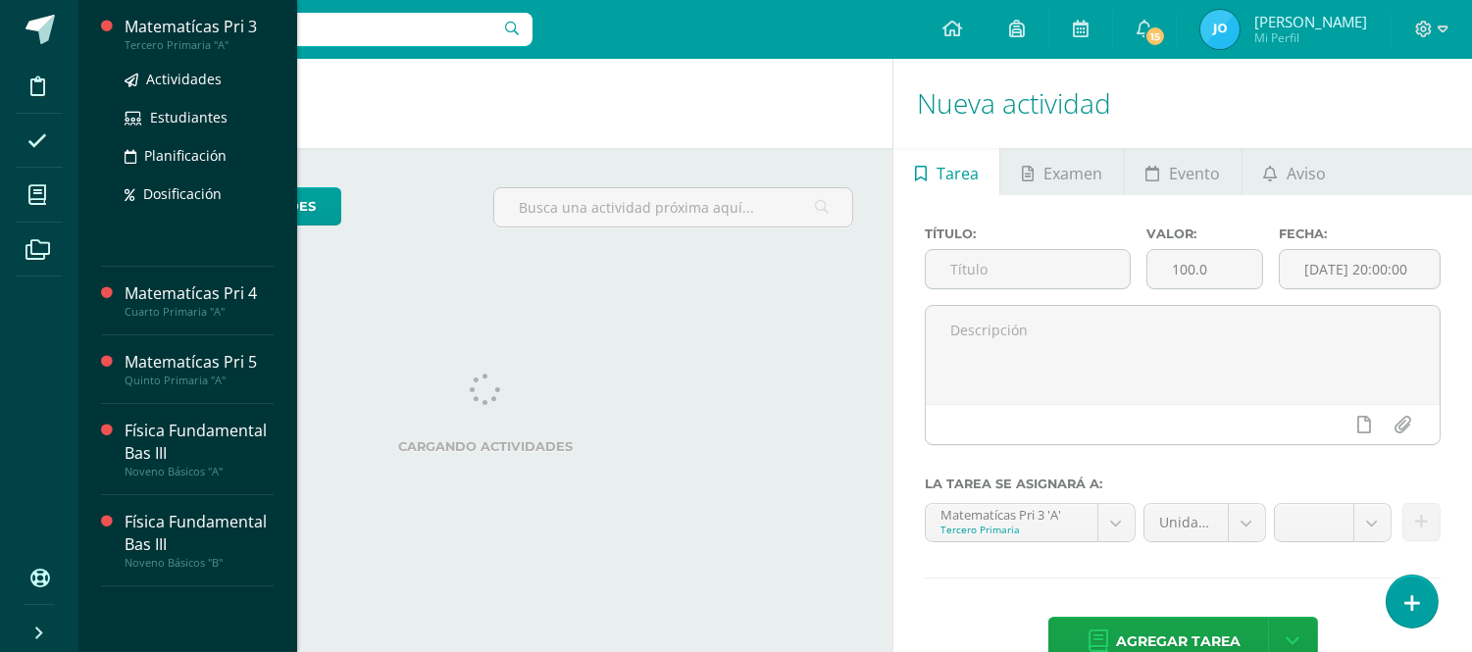
click at [171, 26] on div "Matematícas Pri 3" at bounding box center [199, 27] width 149 height 23
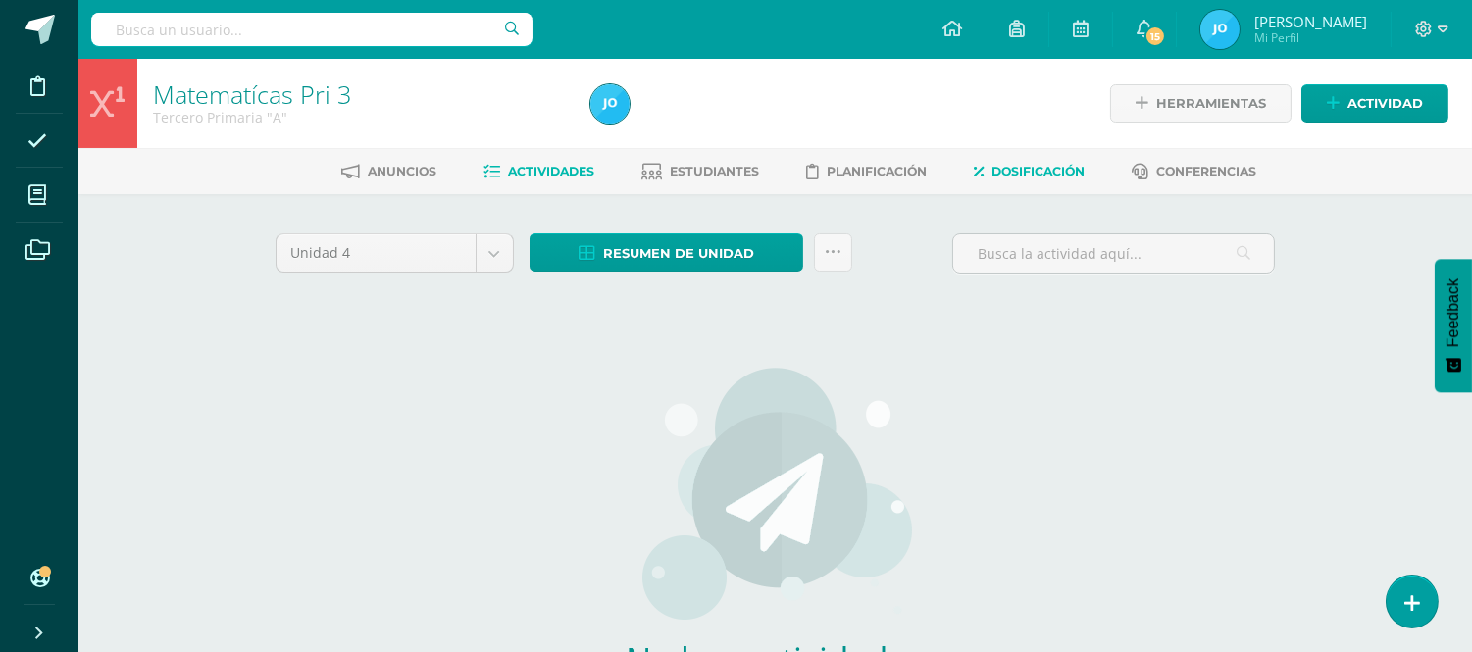
click at [1063, 170] on span "Dosificación" at bounding box center [1038, 171] width 93 height 15
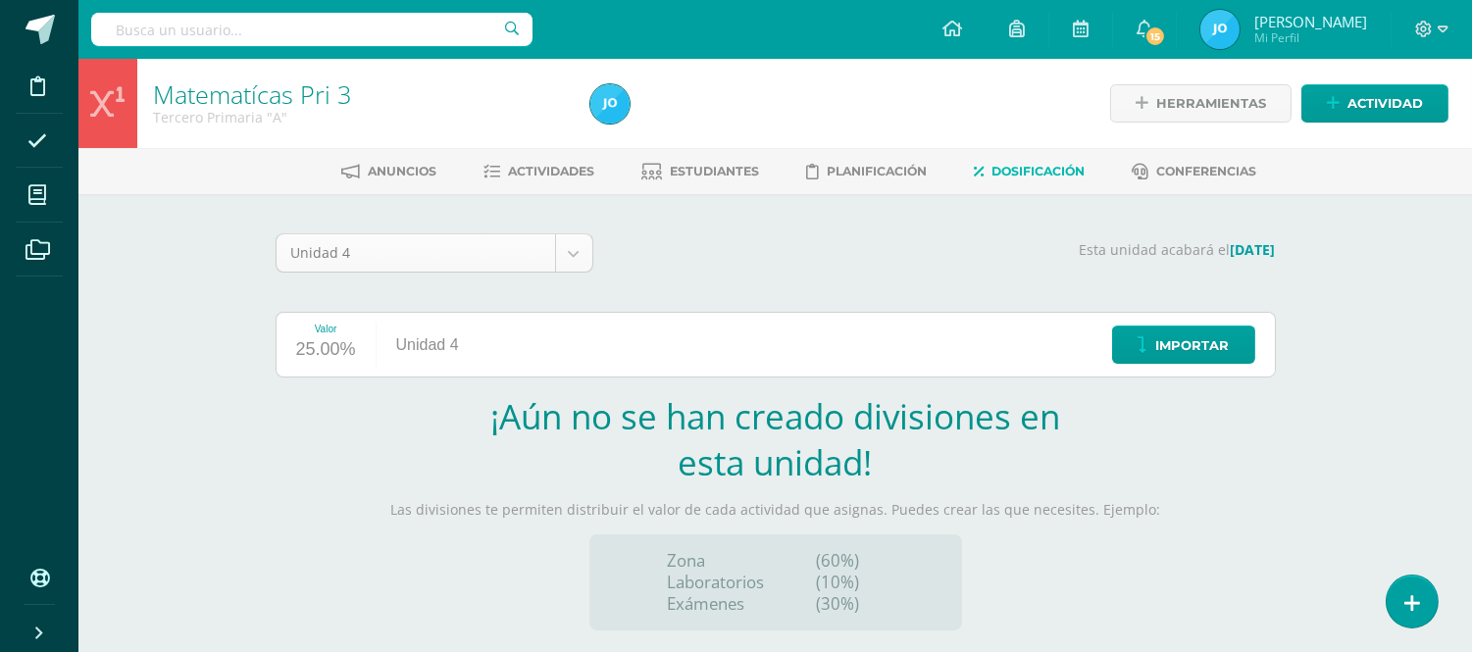
click at [570, 243] on body "Disciplina Asistencia Mis cursos Archivos Soporte Ayuda Reportar un problema Ce…" at bounding box center [736, 415] width 1472 height 831
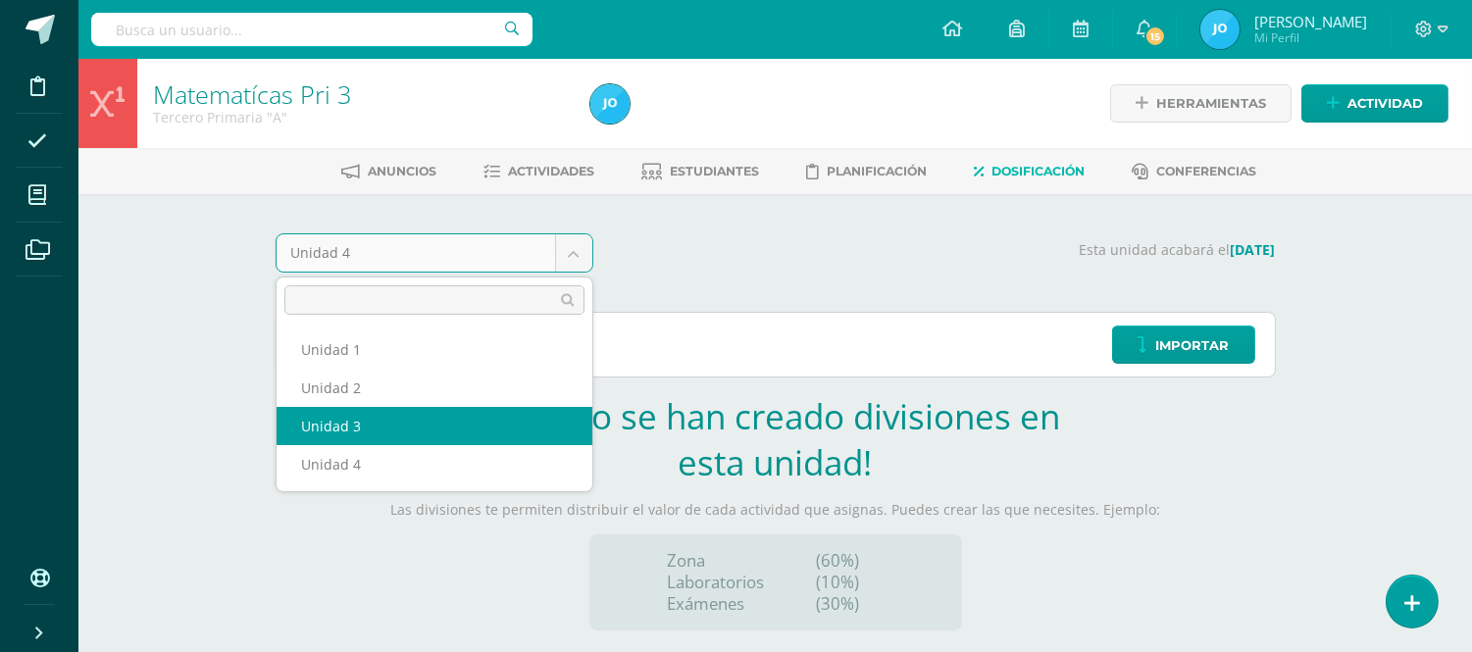
select select "Unidad 3"
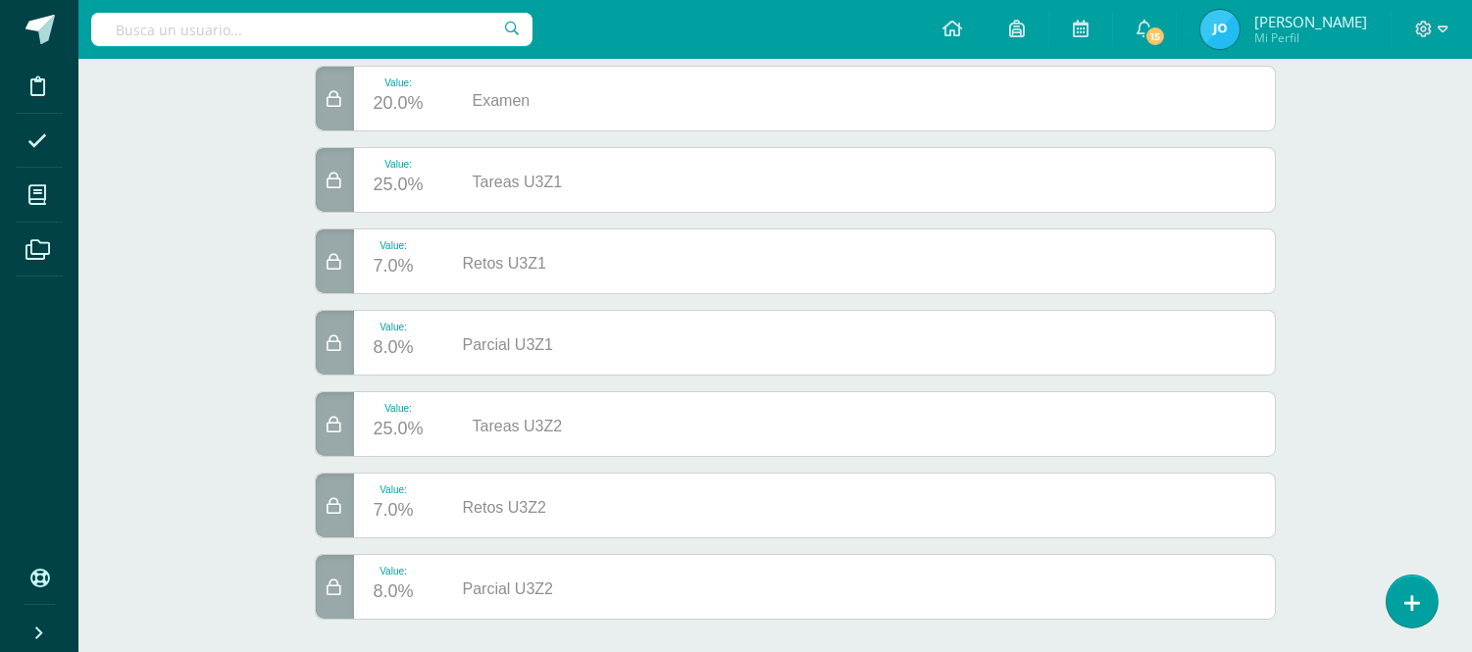
scroll to position [327, 0]
drag, startPoint x: 1487, startPoint y: 367, endPoint x: 1487, endPoint y: 566, distance: 199.1
click at [1472, 566] on html "Disciplina Asistencia Mis cursos Archivos Soporte Ayuda Reportar un problema Ce…" at bounding box center [736, 174] width 1472 height 1002
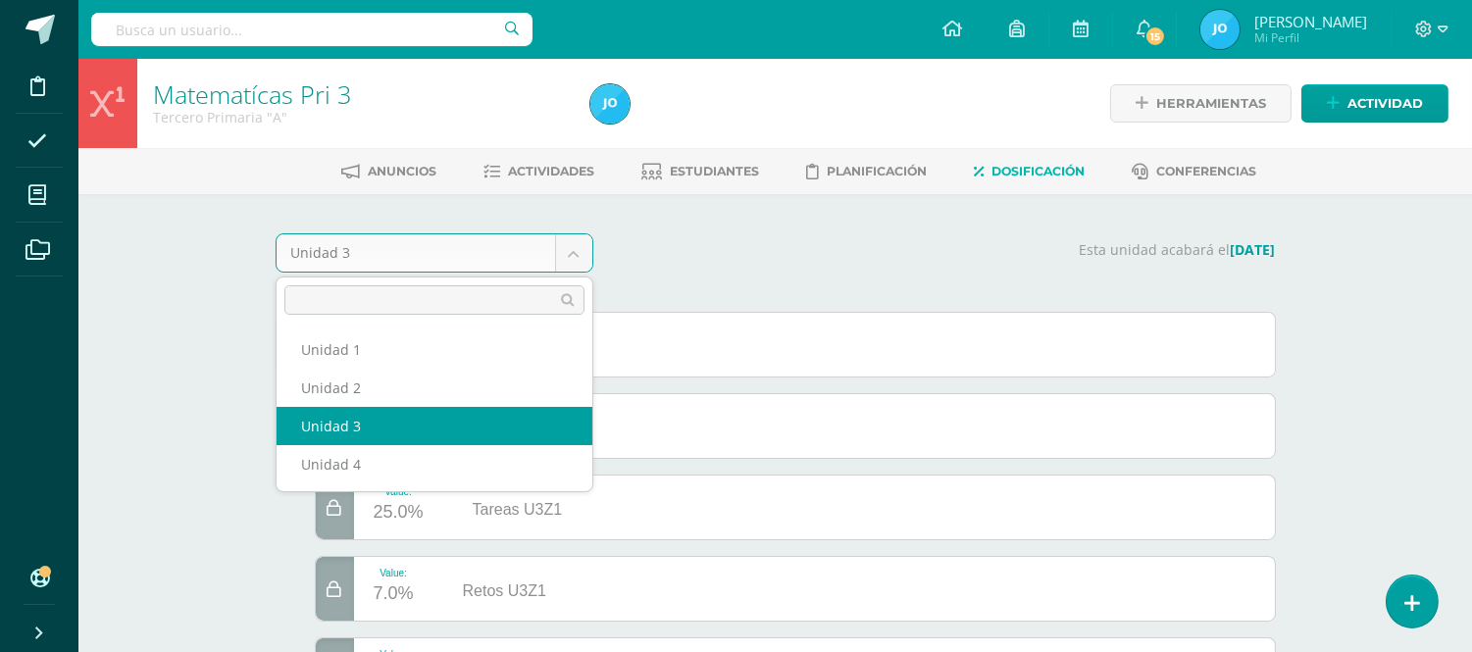
click at [582, 259] on body "Disciplina Asistencia Mis cursos Archivos Soporte Ayuda Reportar un problema Ce…" at bounding box center [736, 501] width 1472 height 1002
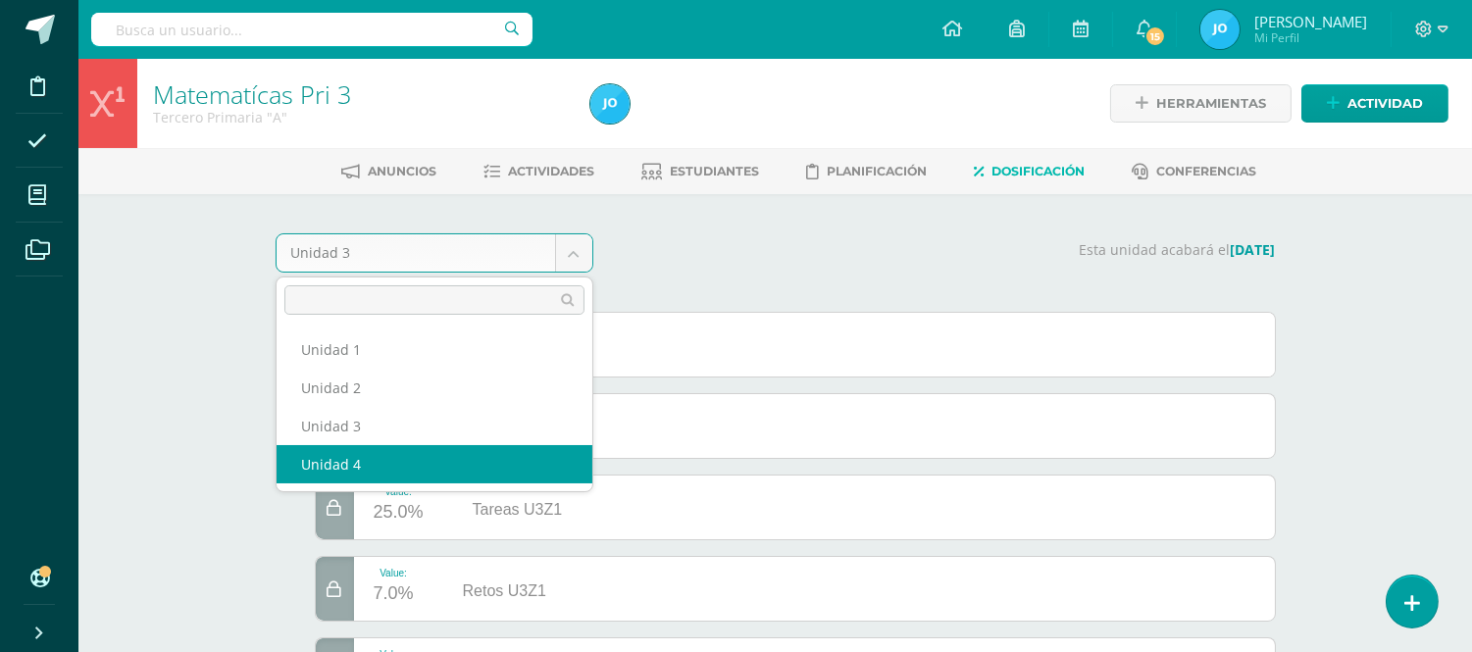
select select "Unidad 4"
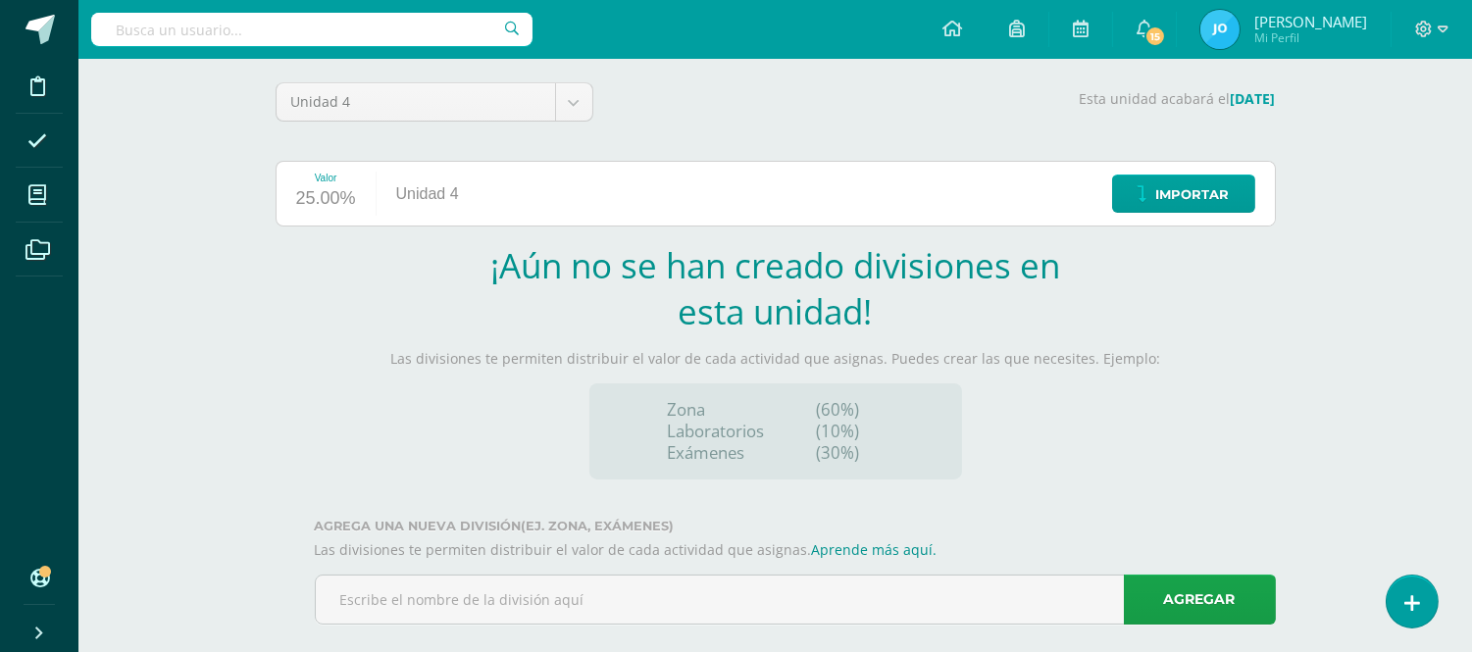
scroll to position [179, 0]
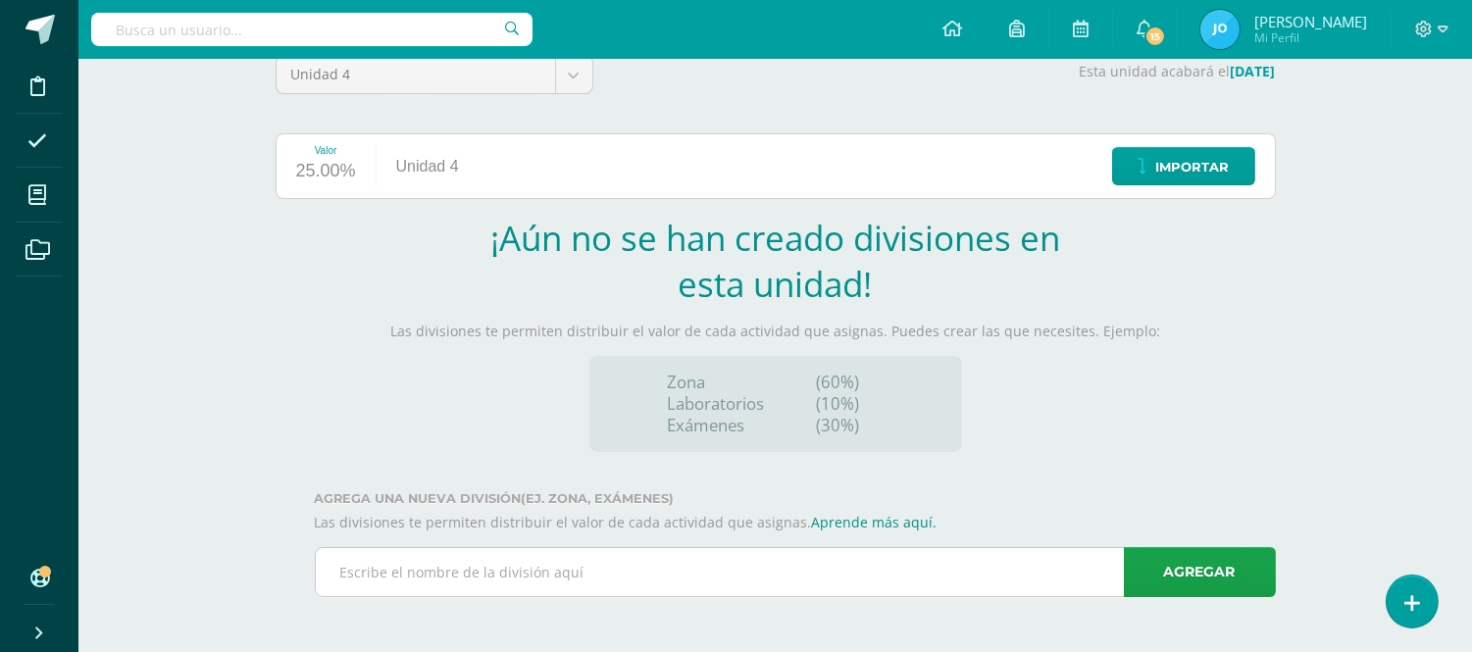
click at [672, 562] on input "text" at bounding box center [795, 572] width 959 height 48
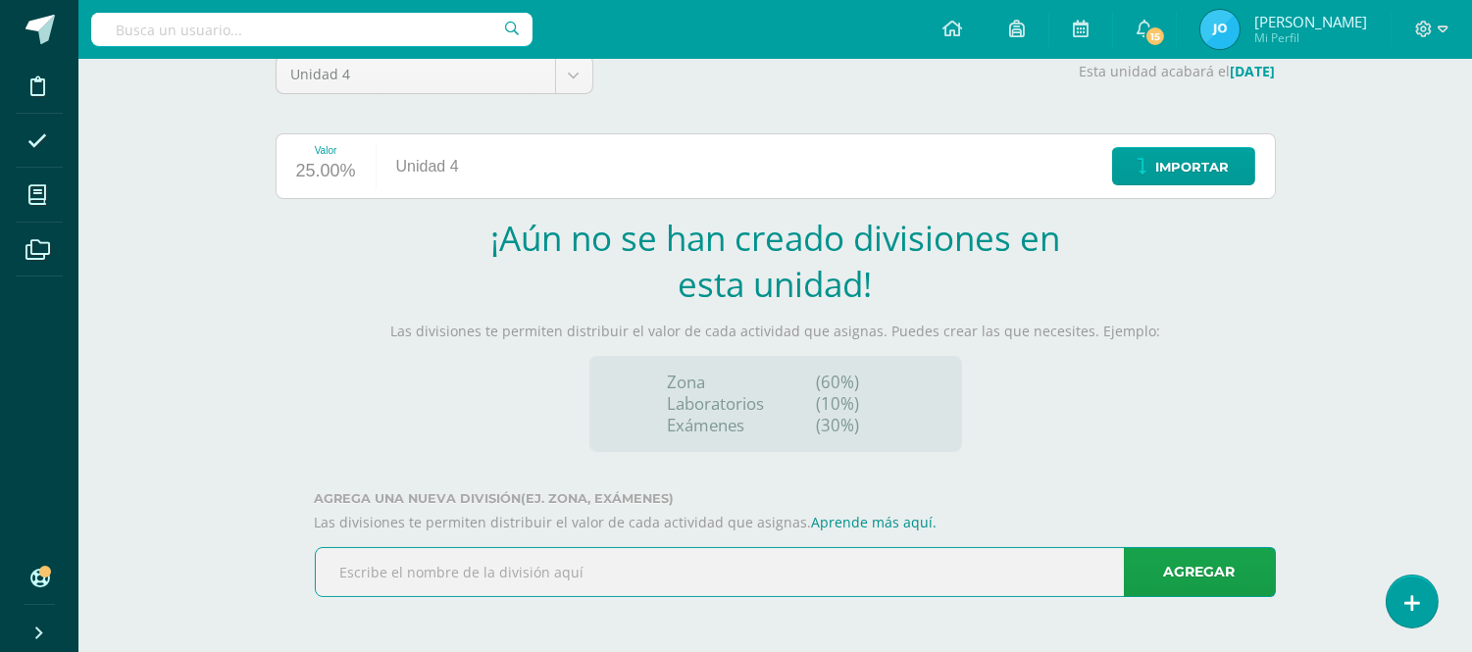
type input "r"
type input "Examen"
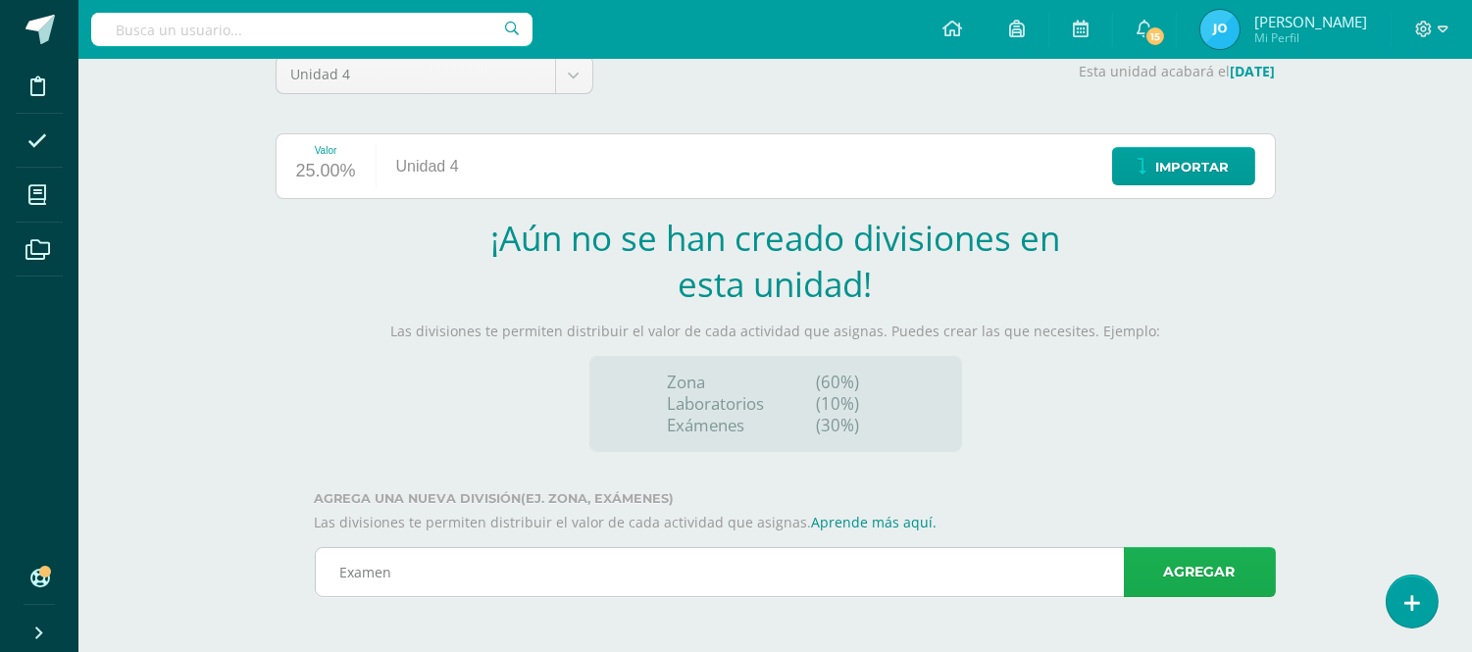
click at [1168, 567] on link "Agregar" at bounding box center [1200, 572] width 152 height 50
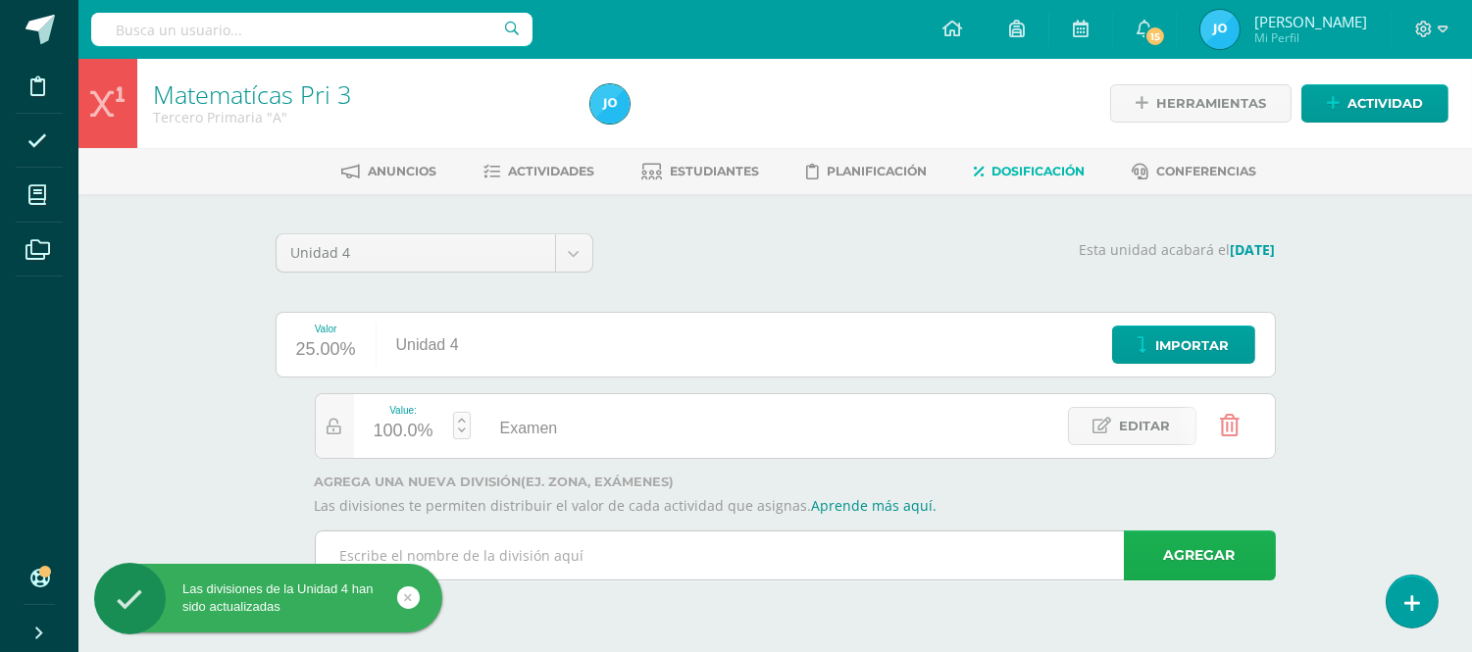
scroll to position [0, 0]
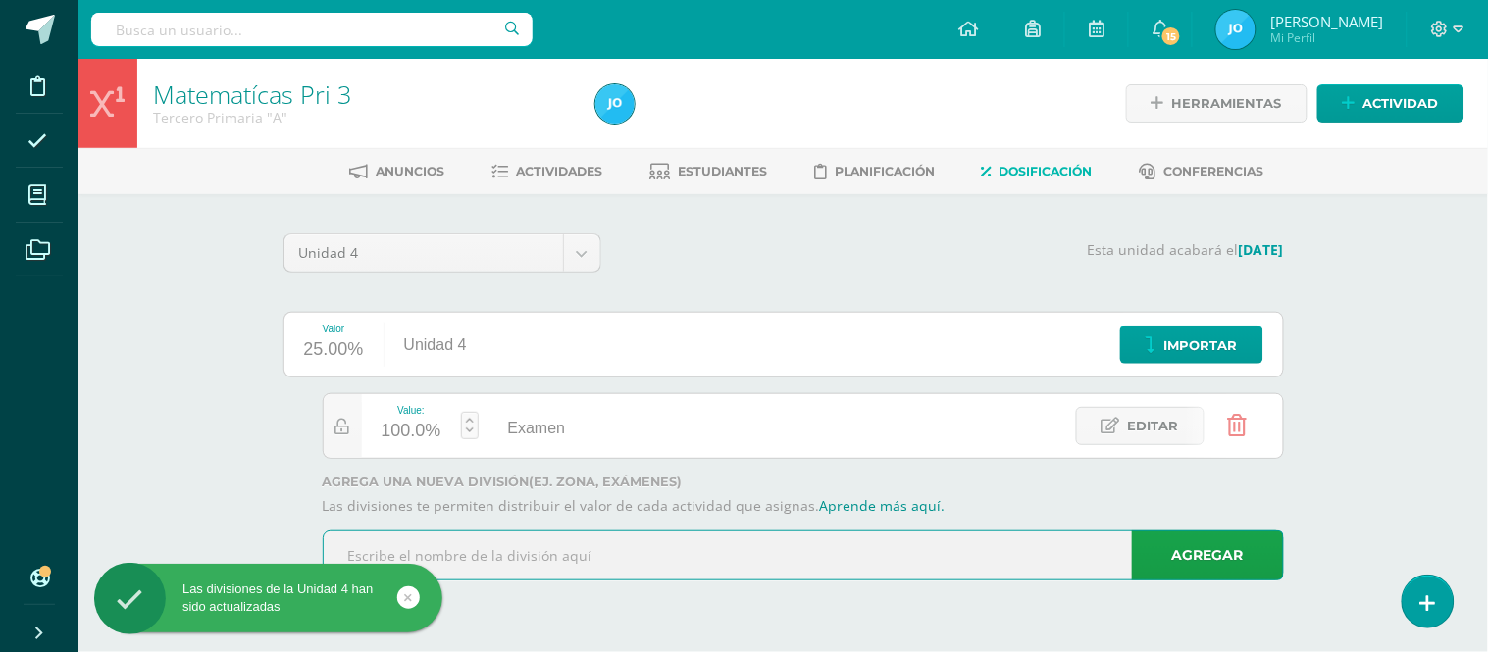
click at [869, 552] on input "text" at bounding box center [803, 556] width 959 height 48
type input "Y"
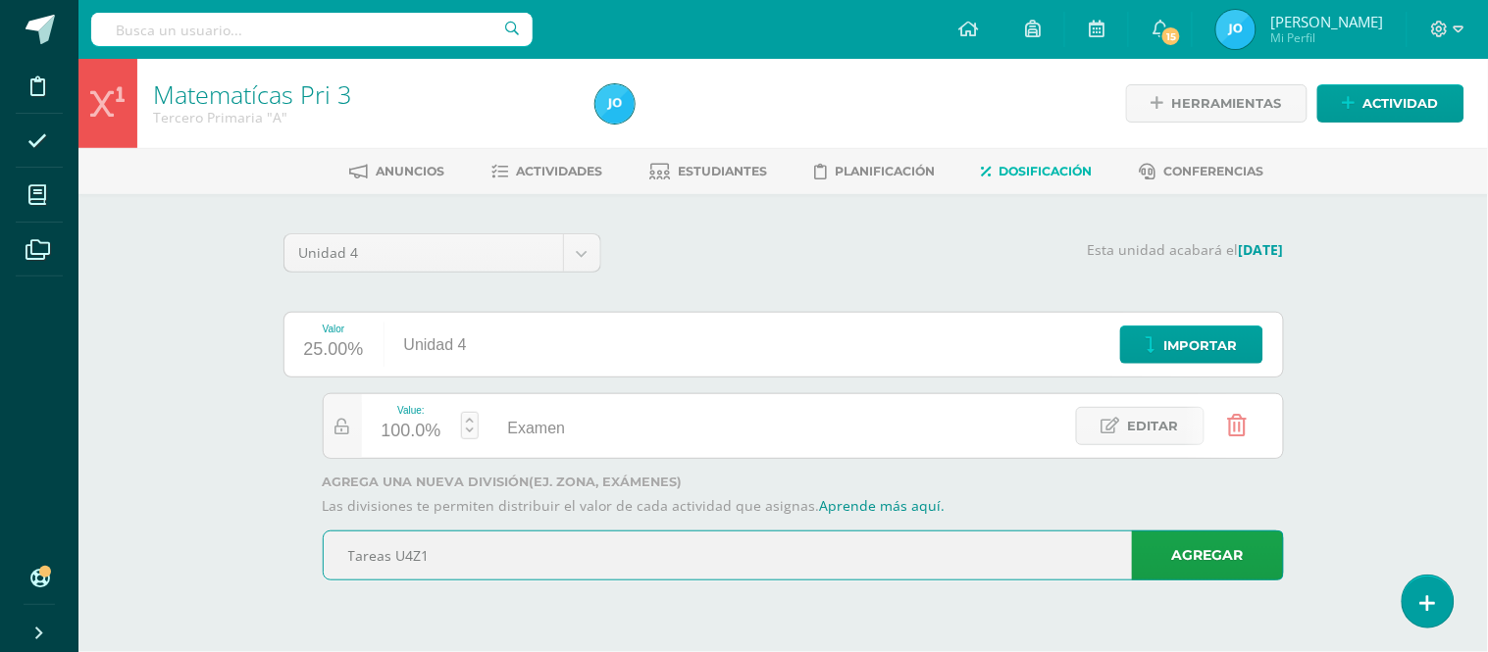
type input "Tareas U4Z1"
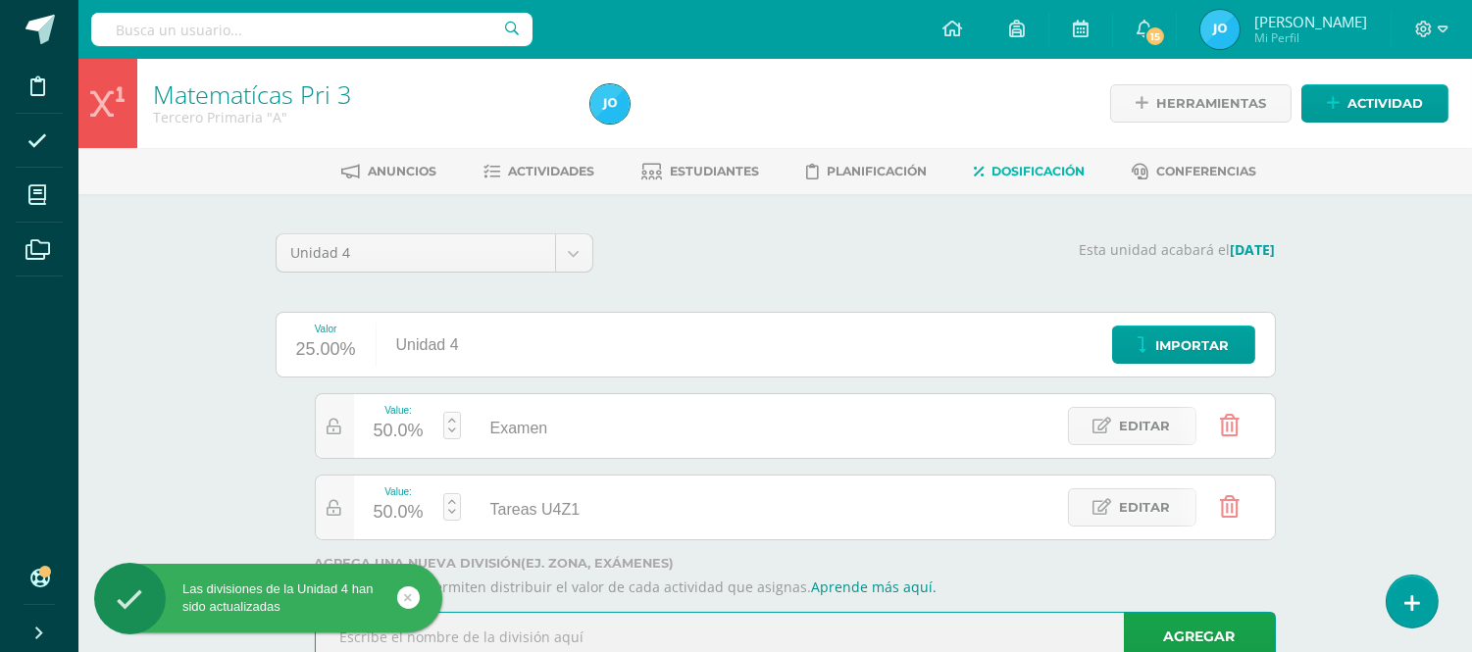
click at [866, 641] on input "text" at bounding box center [795, 637] width 959 height 48
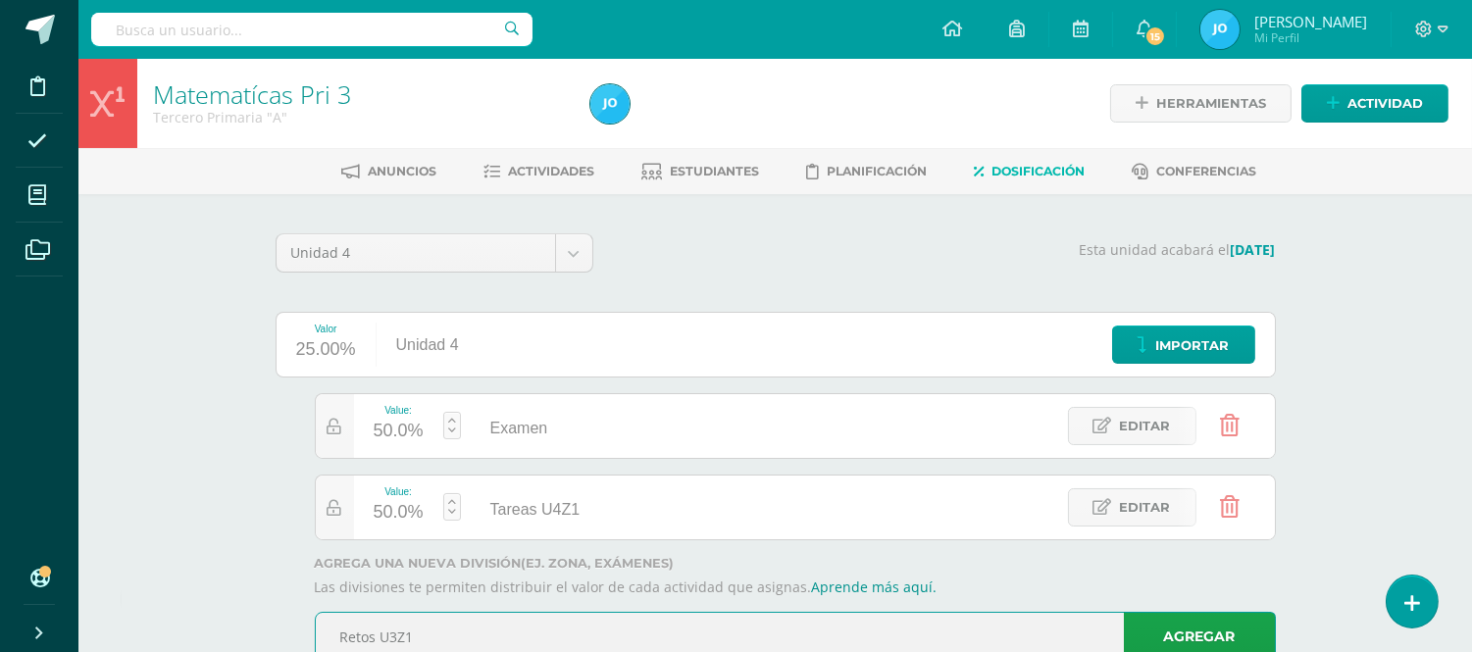
type input "Retos U3Z1"
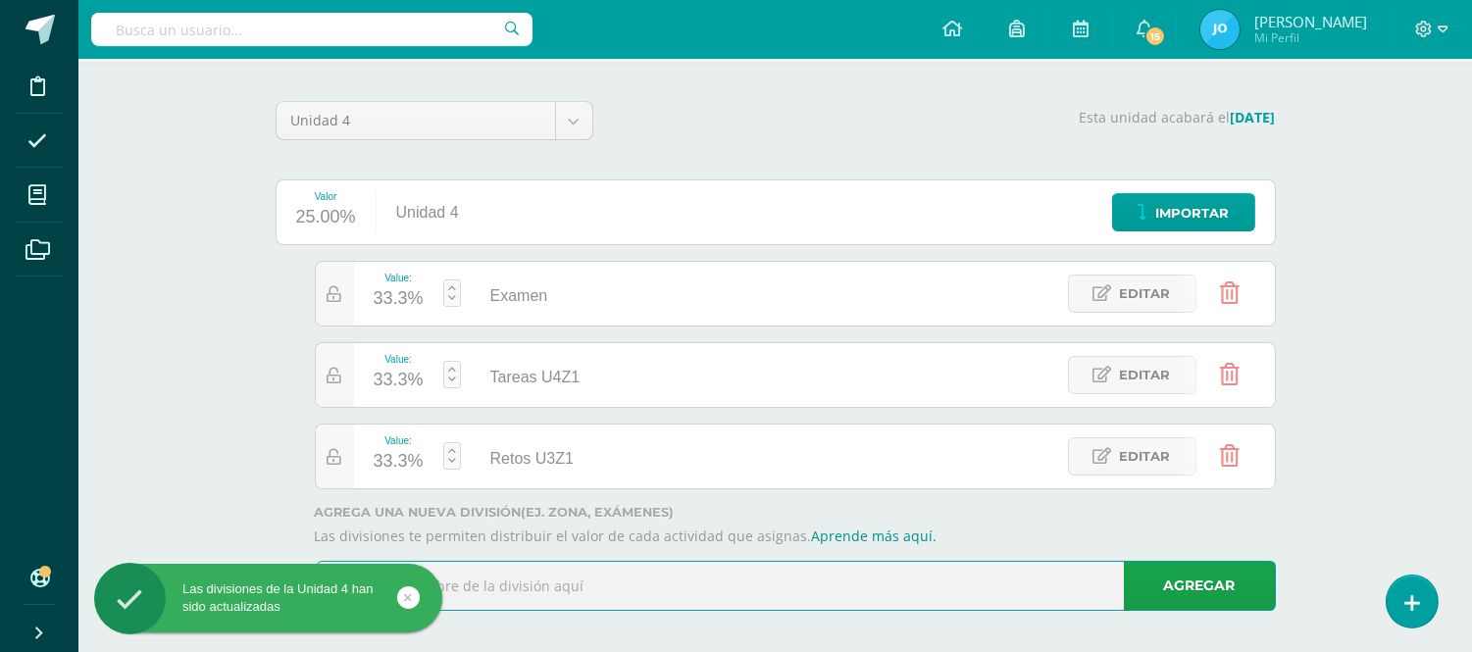
scroll to position [145, 0]
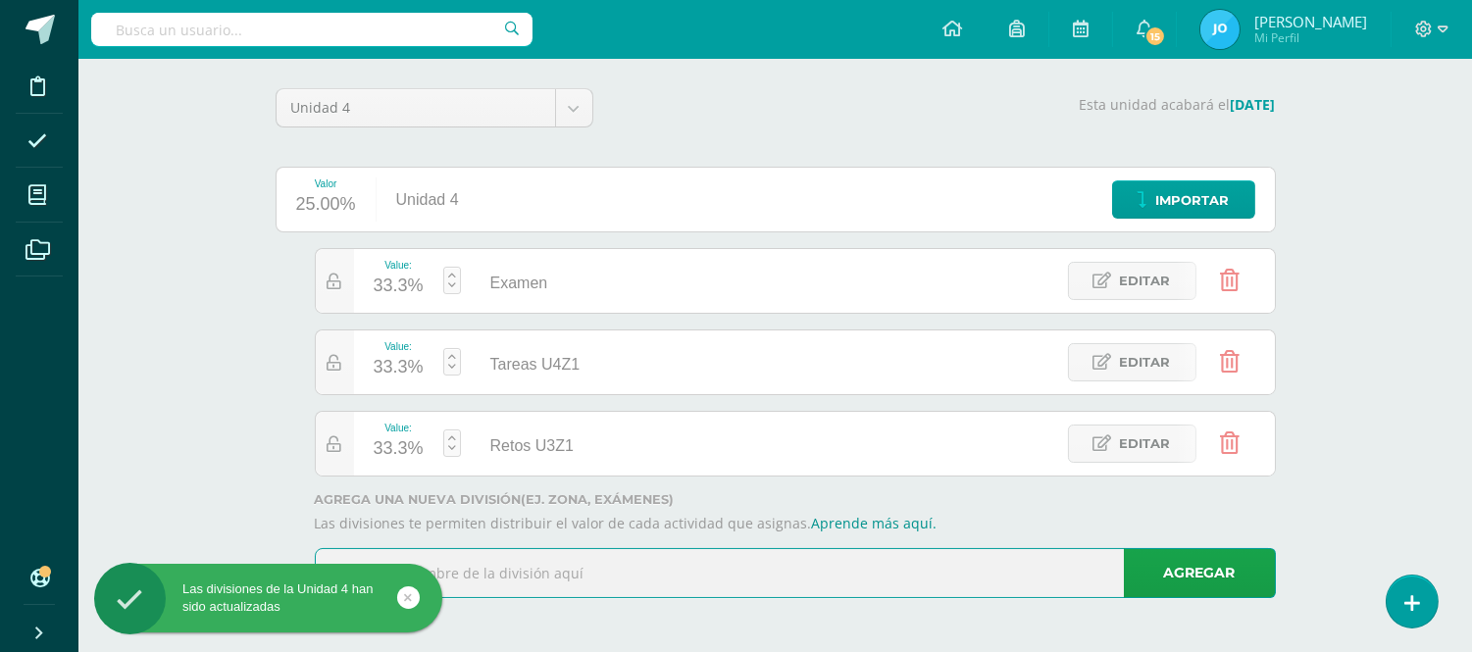
click at [707, 583] on input "text" at bounding box center [795, 573] width 959 height 48
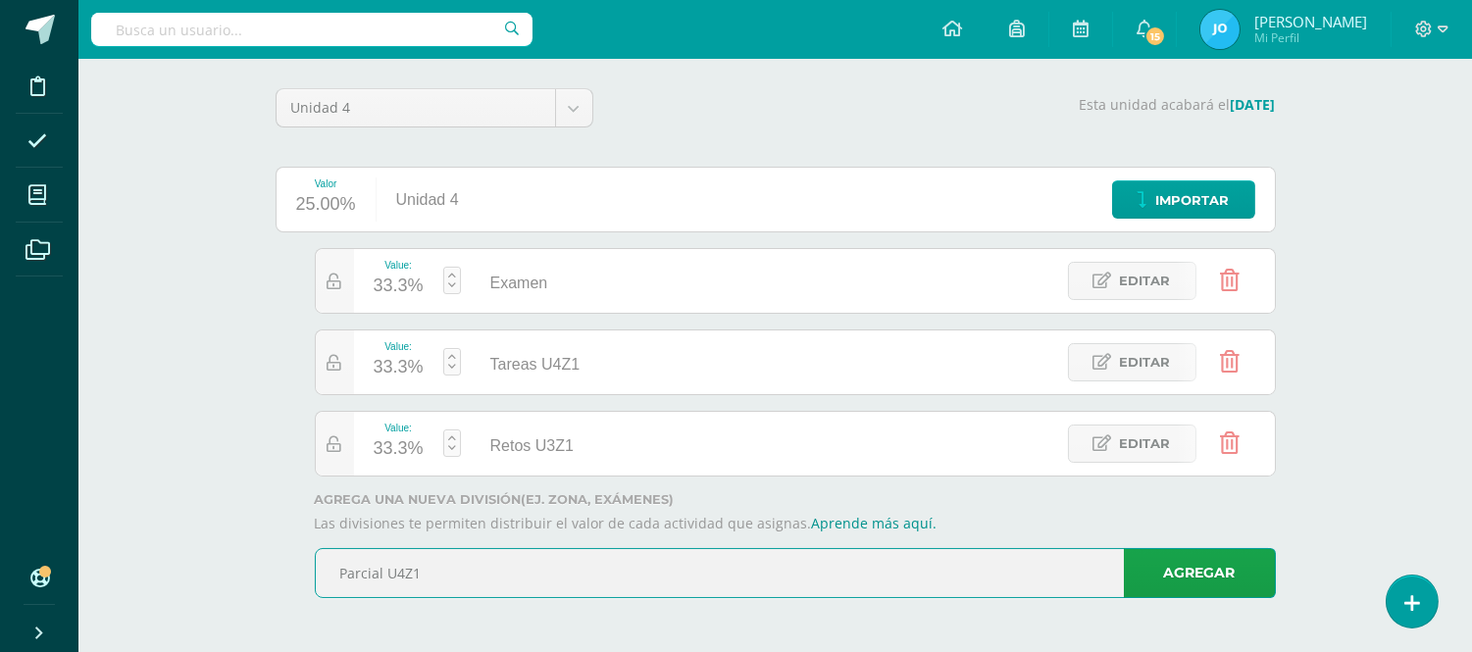
type input "Parcial U4Z1"
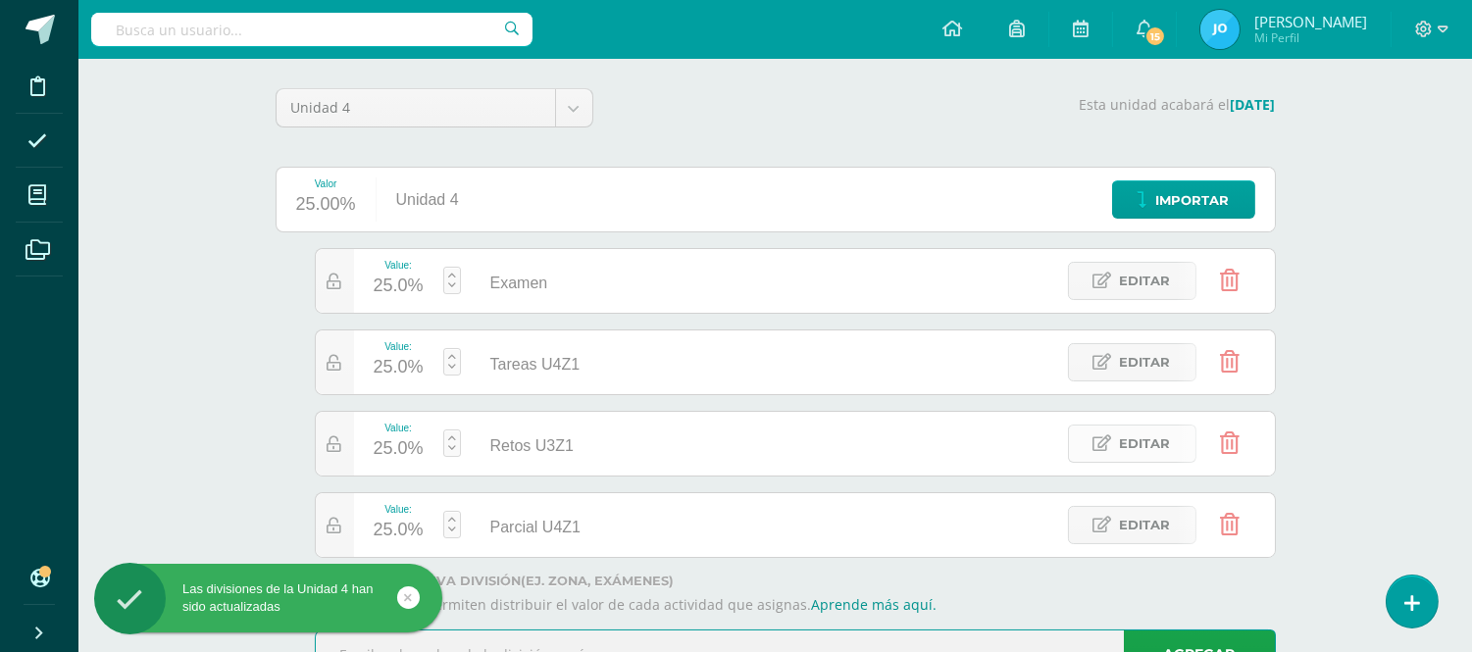
click at [1139, 433] on span "Editar" at bounding box center [1145, 444] width 51 height 36
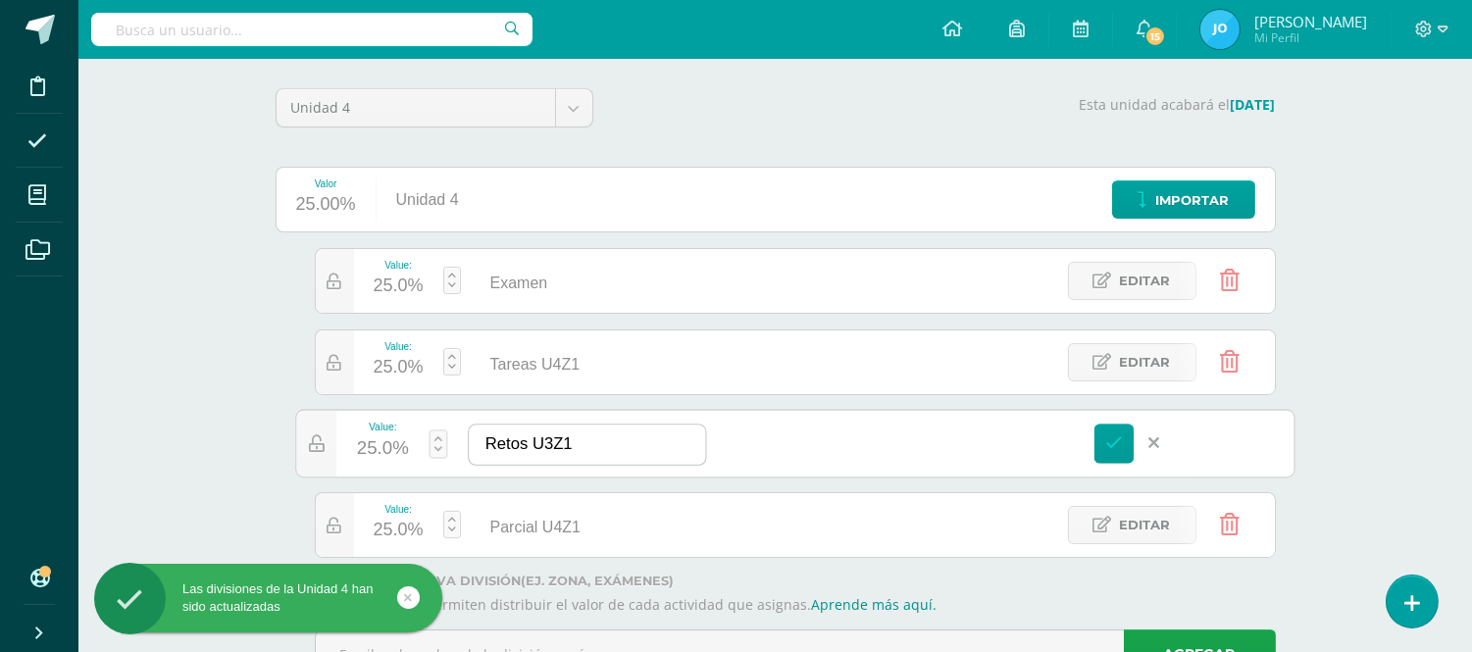
click at [553, 441] on input "Retos U3Z1" at bounding box center [587, 445] width 236 height 40
type input "Retos U4Z1"
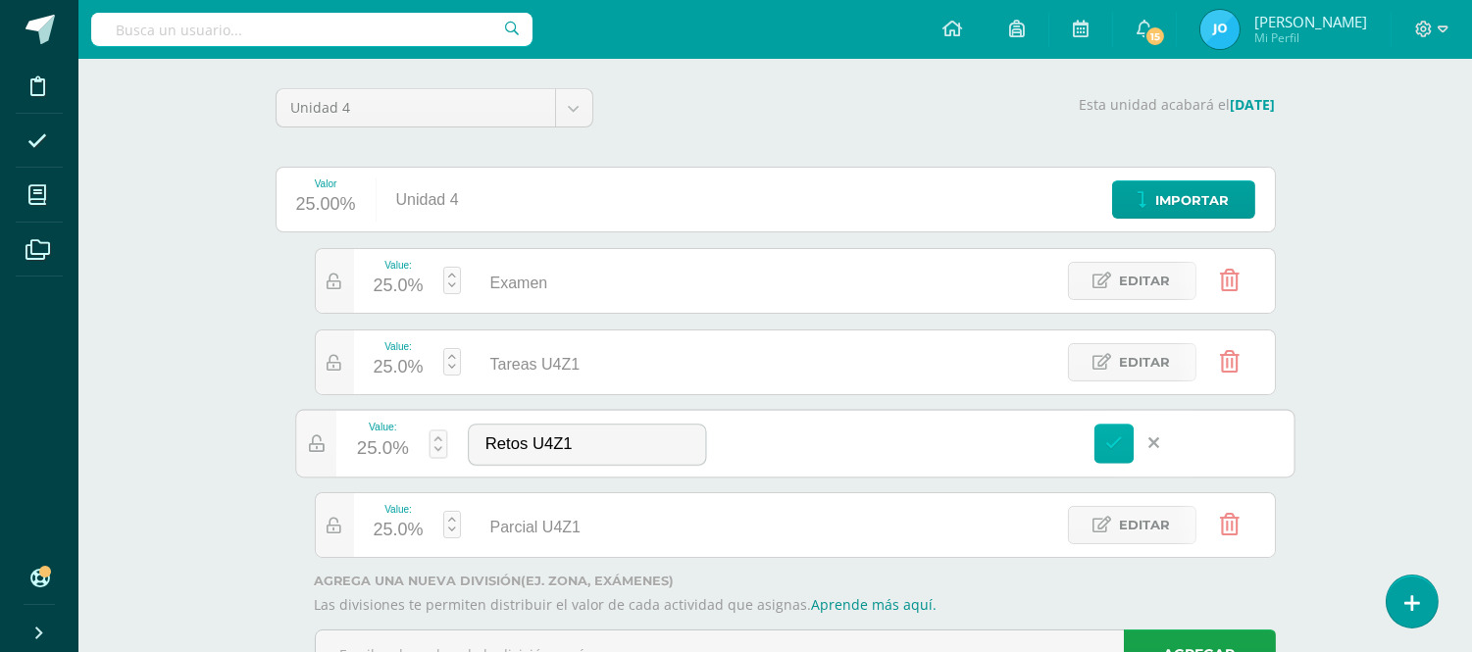
click at [1111, 452] on link at bounding box center [1114, 444] width 40 height 40
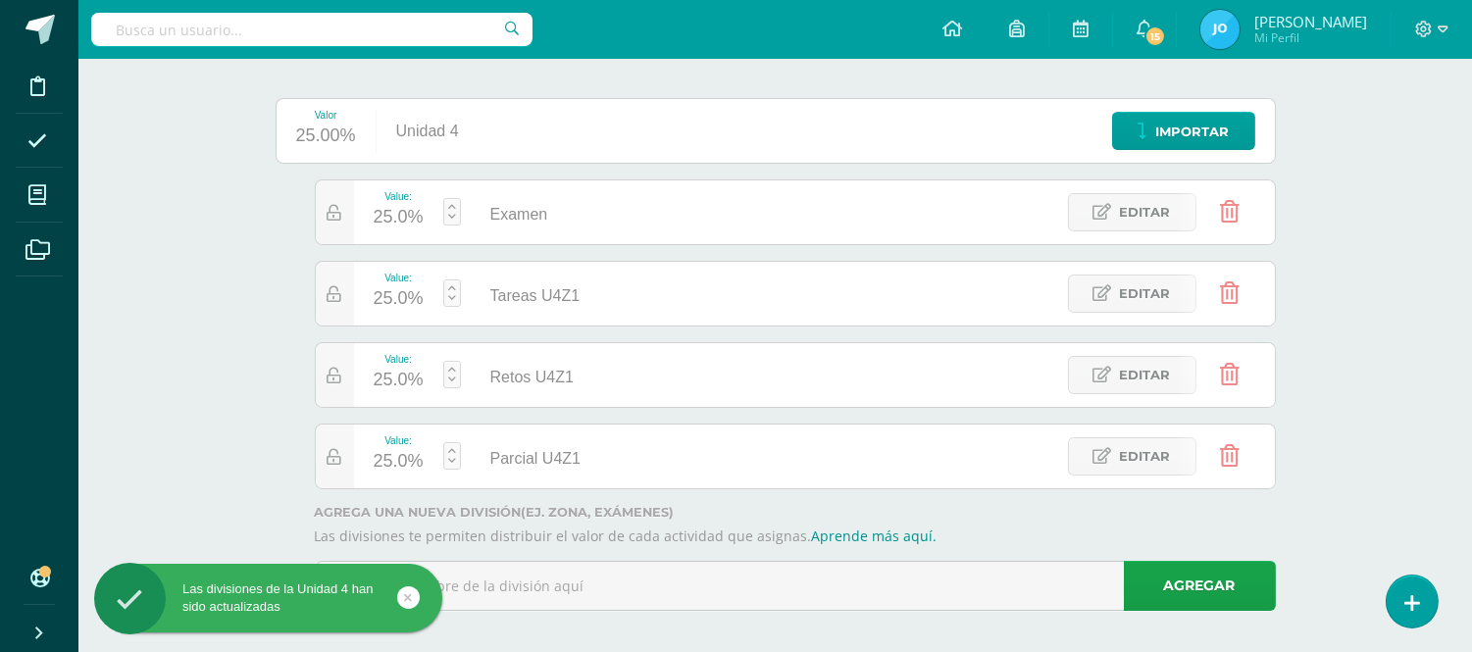
scroll to position [228, 0]
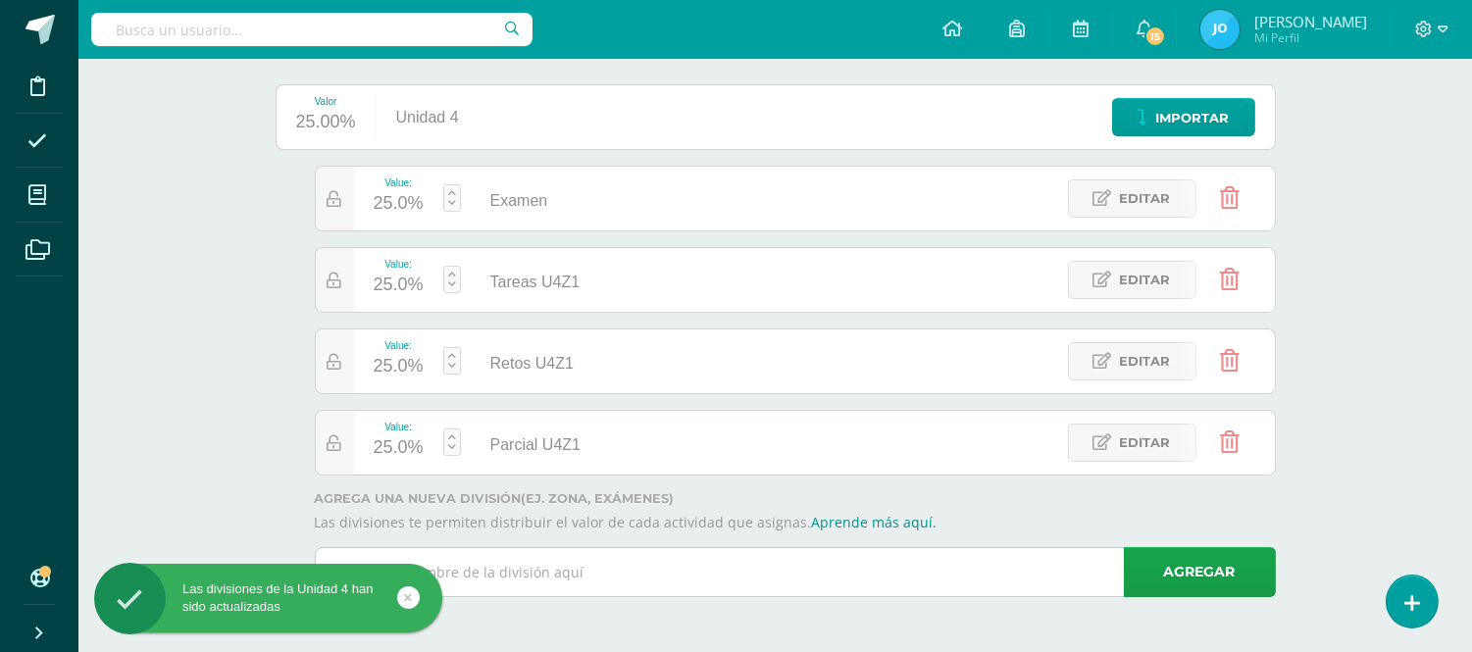
click at [623, 567] on input "text" at bounding box center [795, 572] width 959 height 48
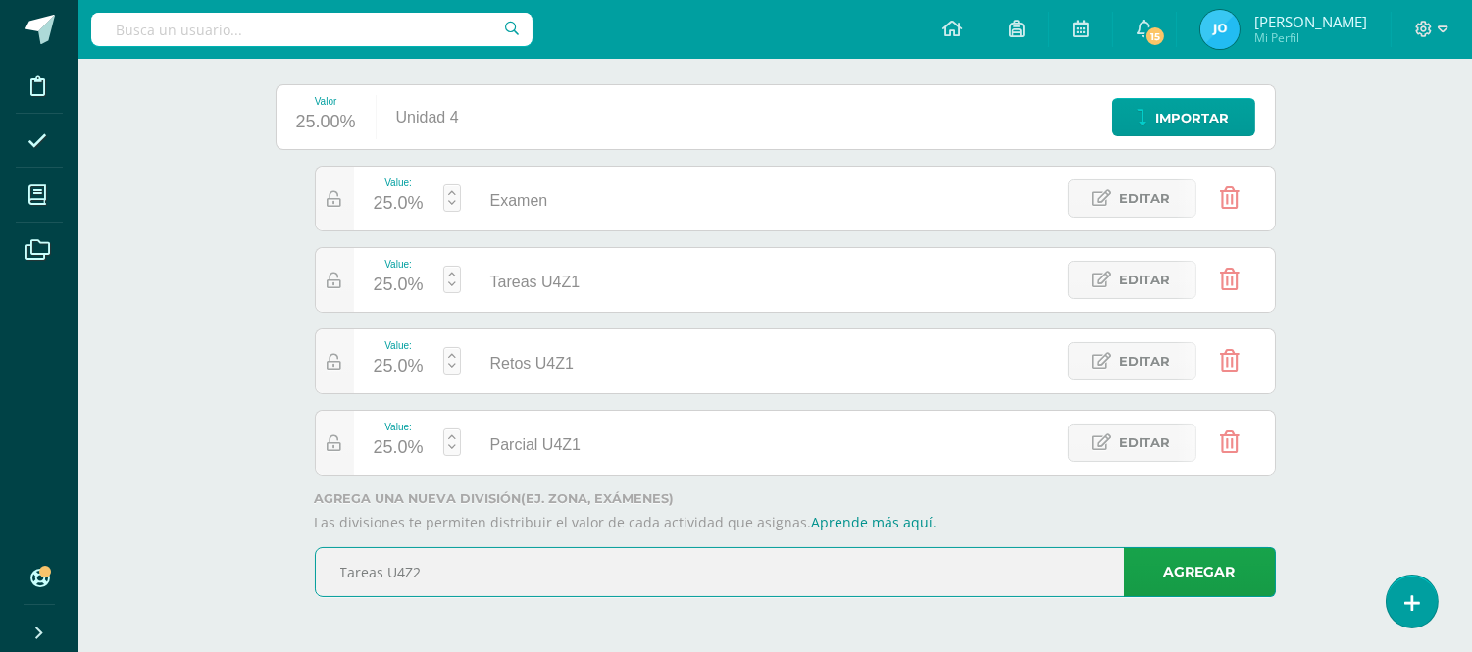
type input "Tareas U4Z2"
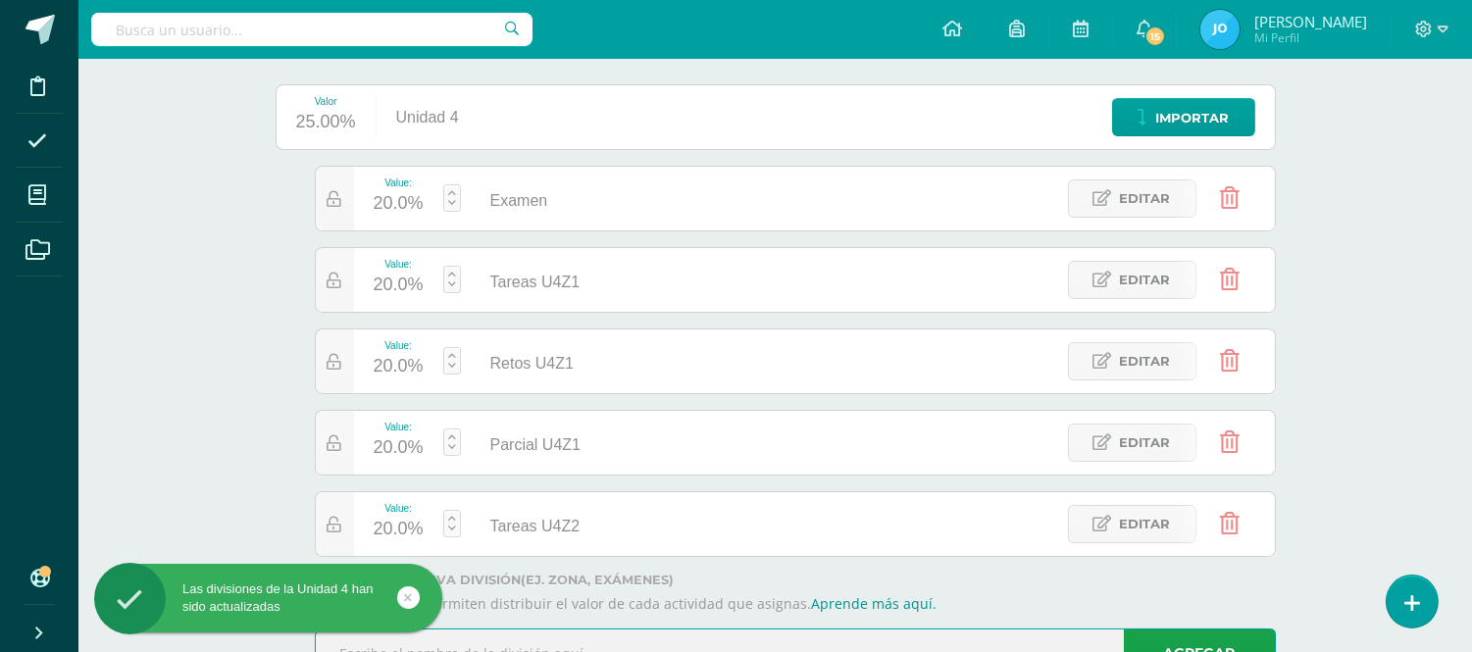
click at [1351, 147] on div "Matematícas Pri 3 Tercero Primaria "A" Herramientas Detalle de asistencias Acti…" at bounding box center [775, 282] width 1394 height 902
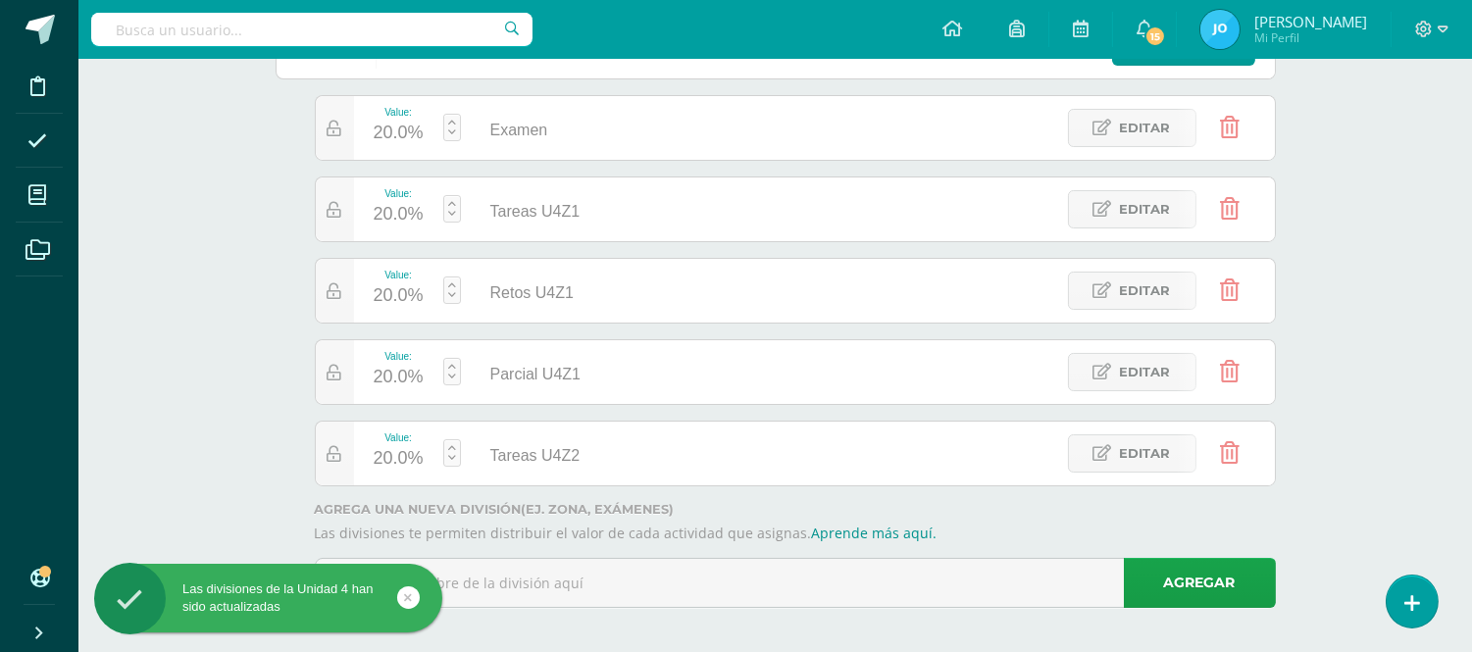
scroll to position [309, 0]
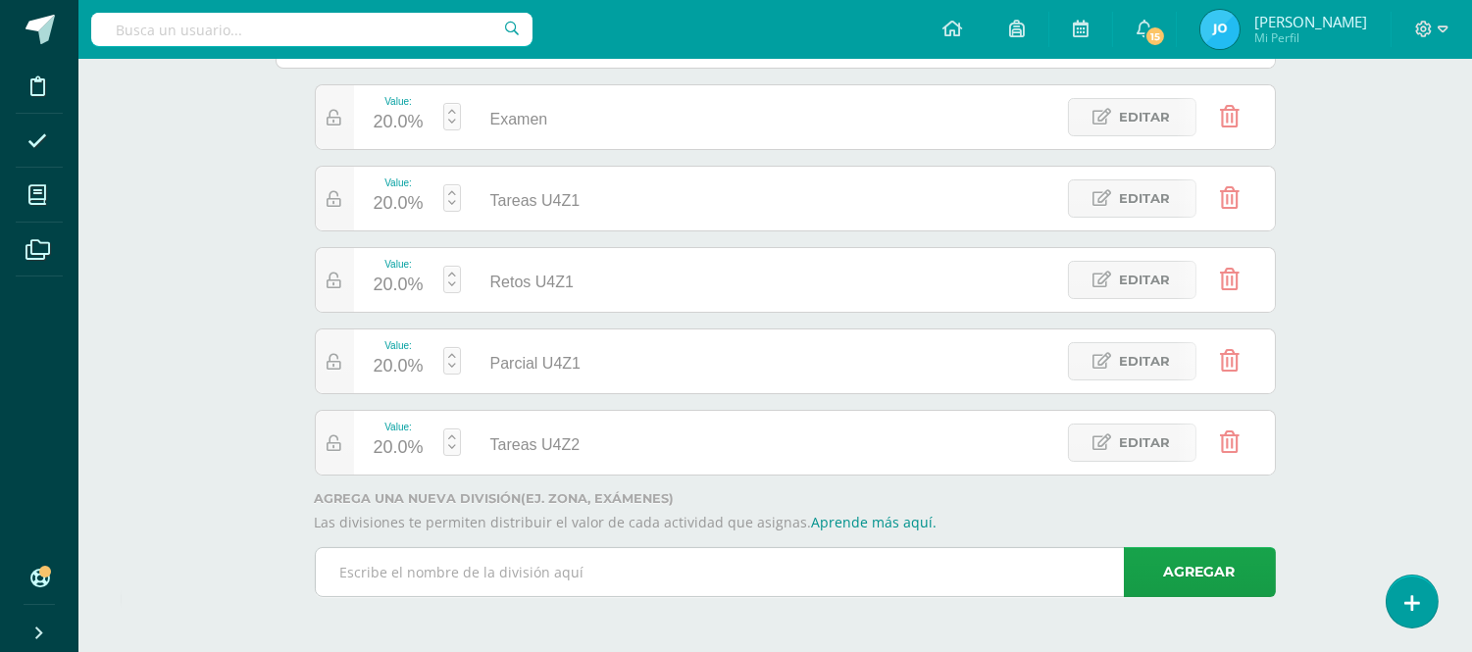
click at [575, 561] on input "text" at bounding box center [795, 572] width 959 height 48
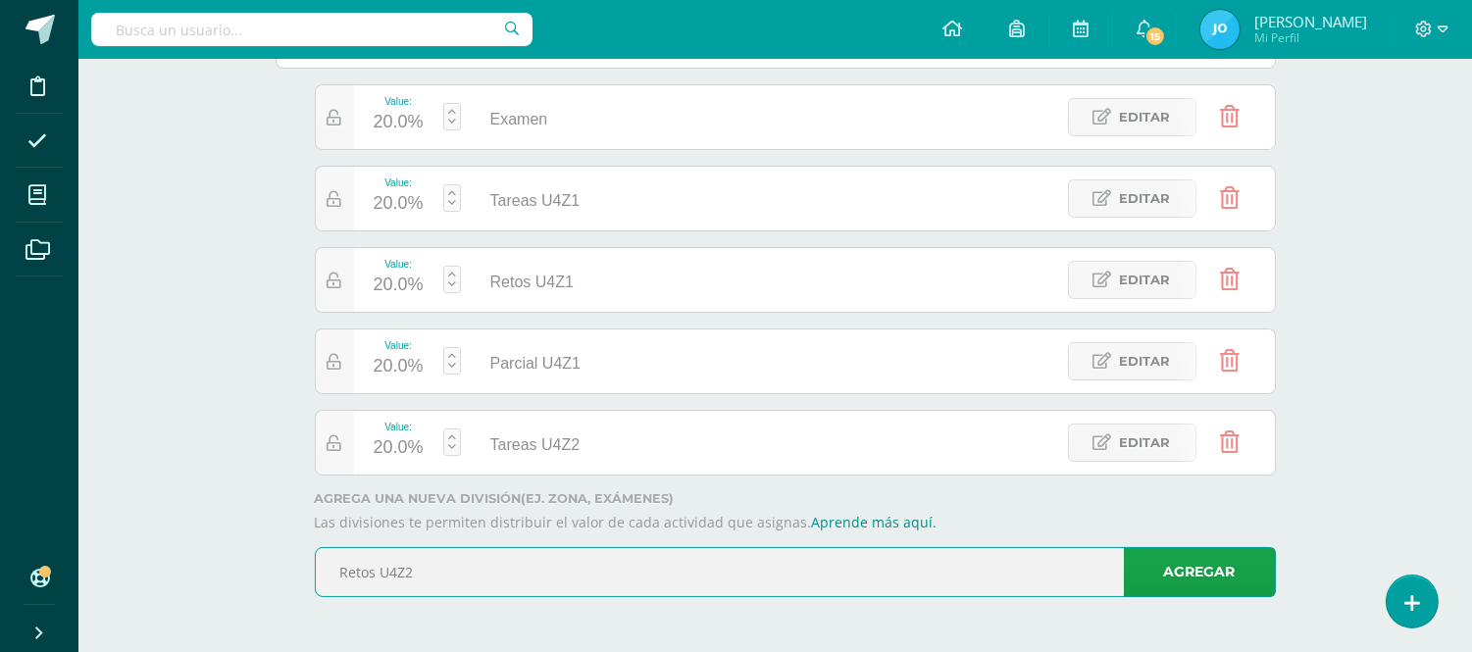
type input "Retos U4Z2"
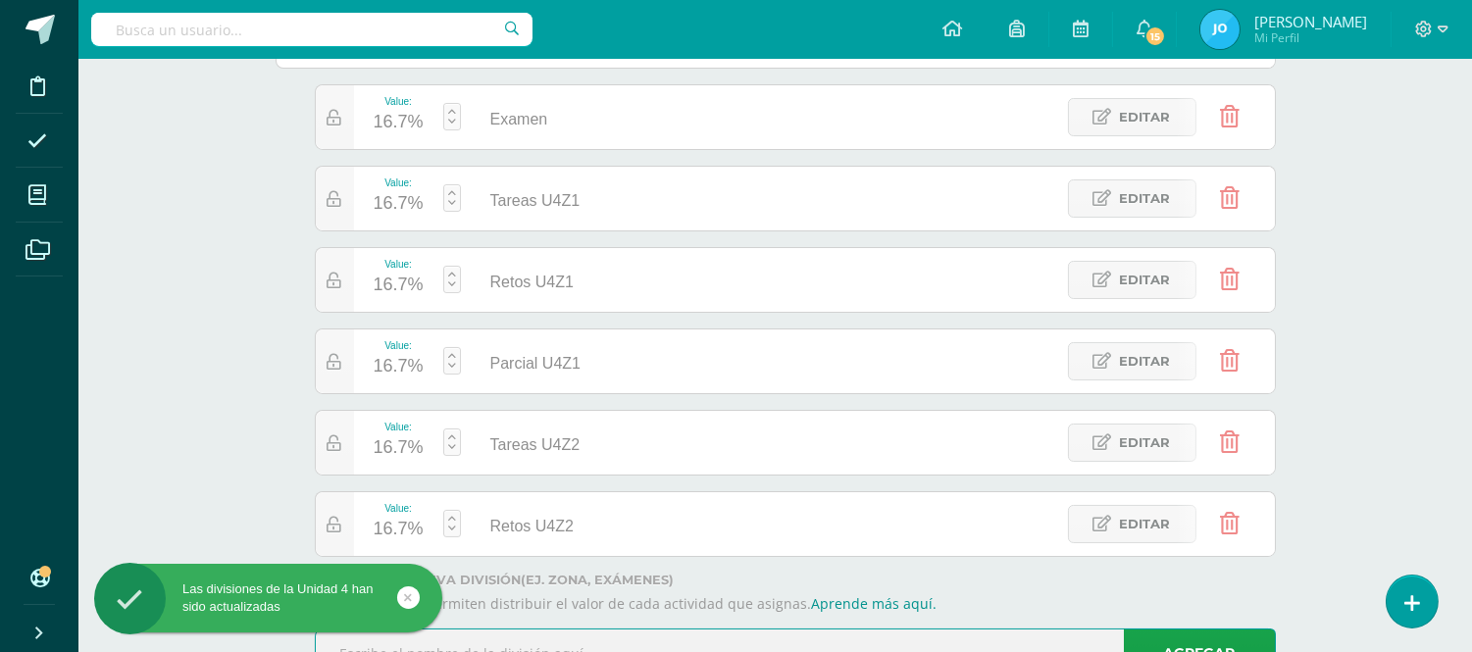
click at [1041, 635] on input "text" at bounding box center [795, 654] width 959 height 48
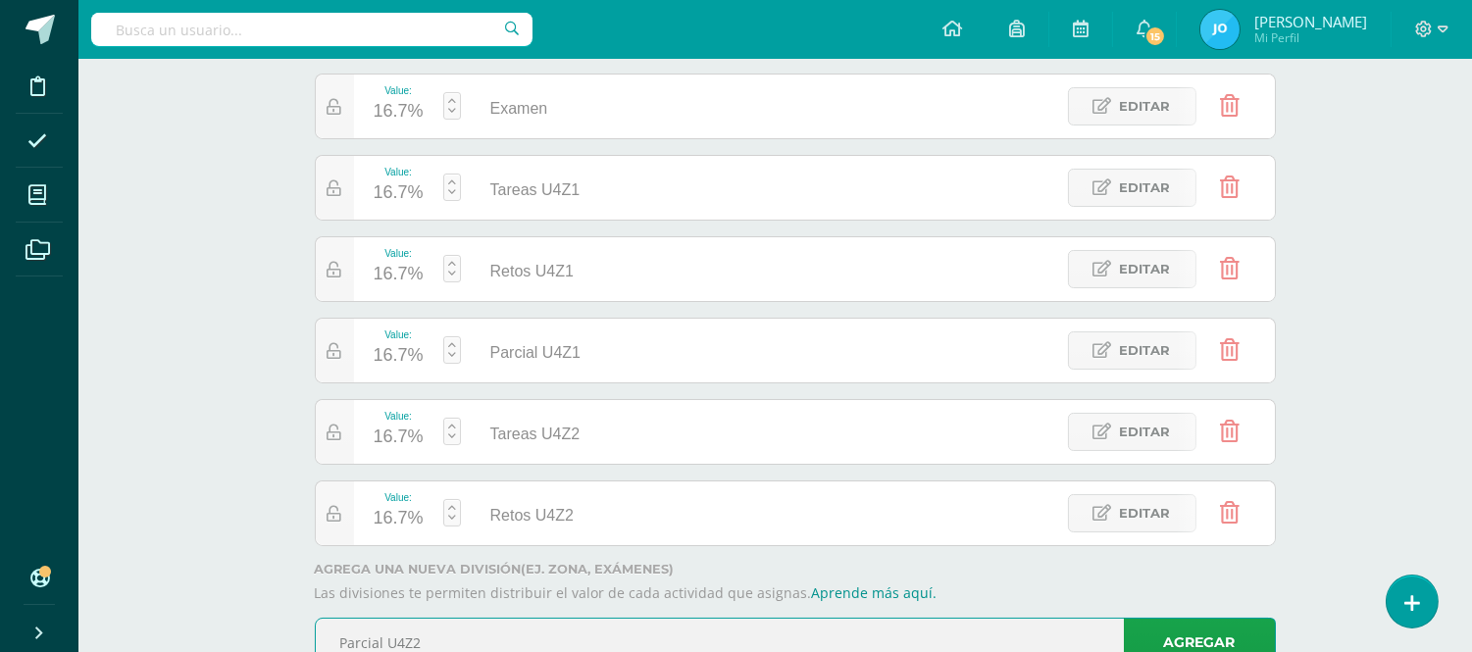
type input "Parcial U4Z2"
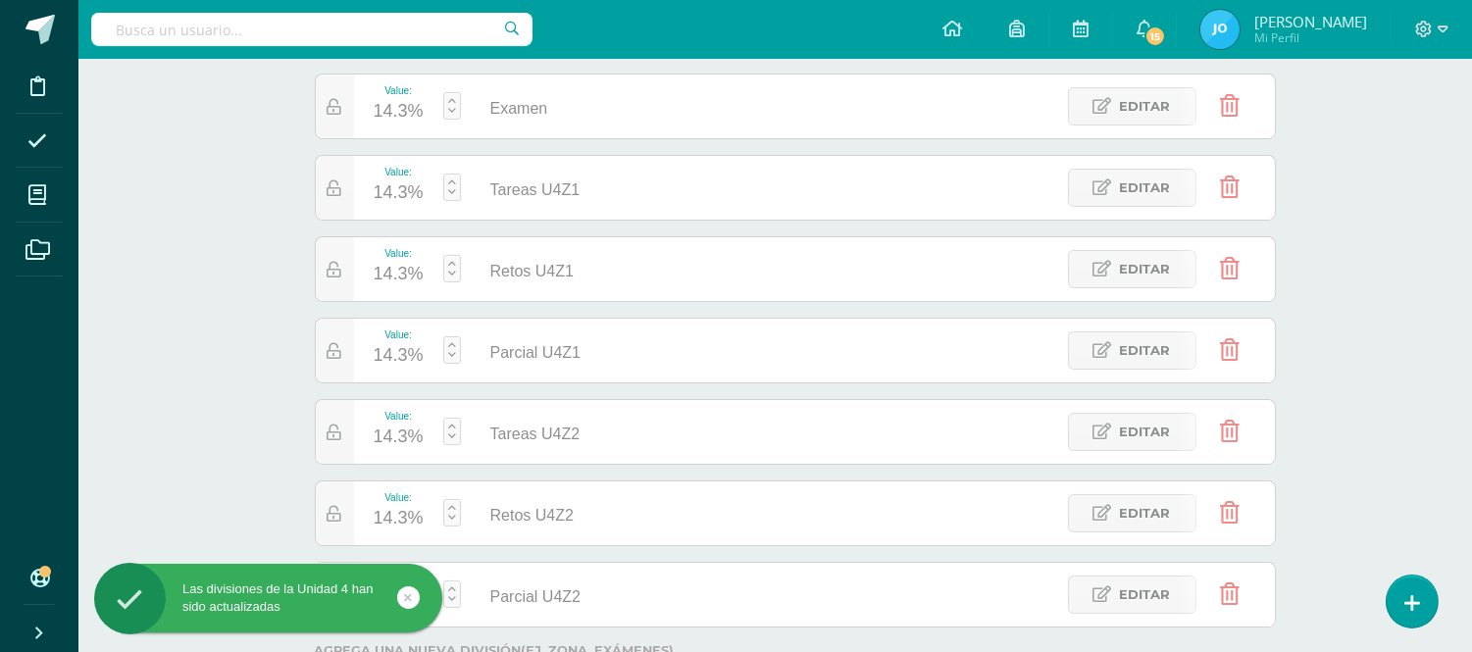
click at [422, 106] on div "14.3%" at bounding box center [399, 111] width 50 height 31
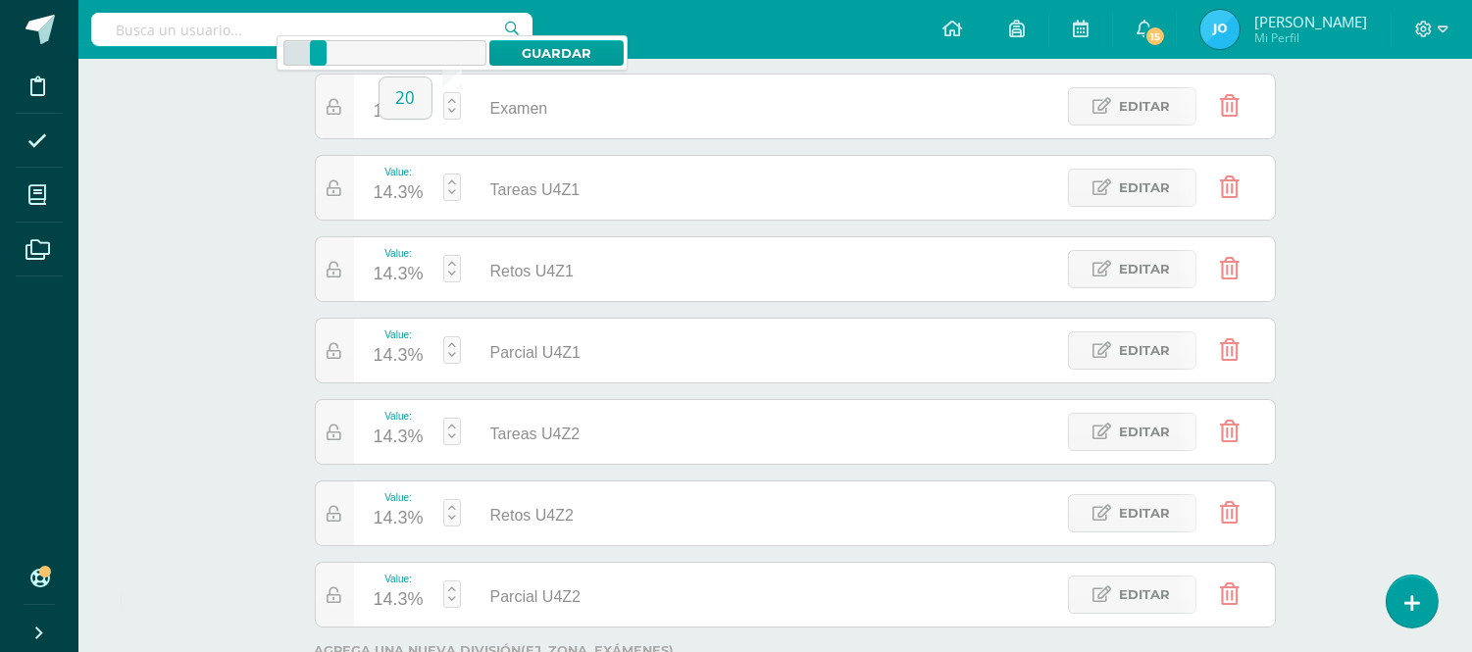
type input "20"
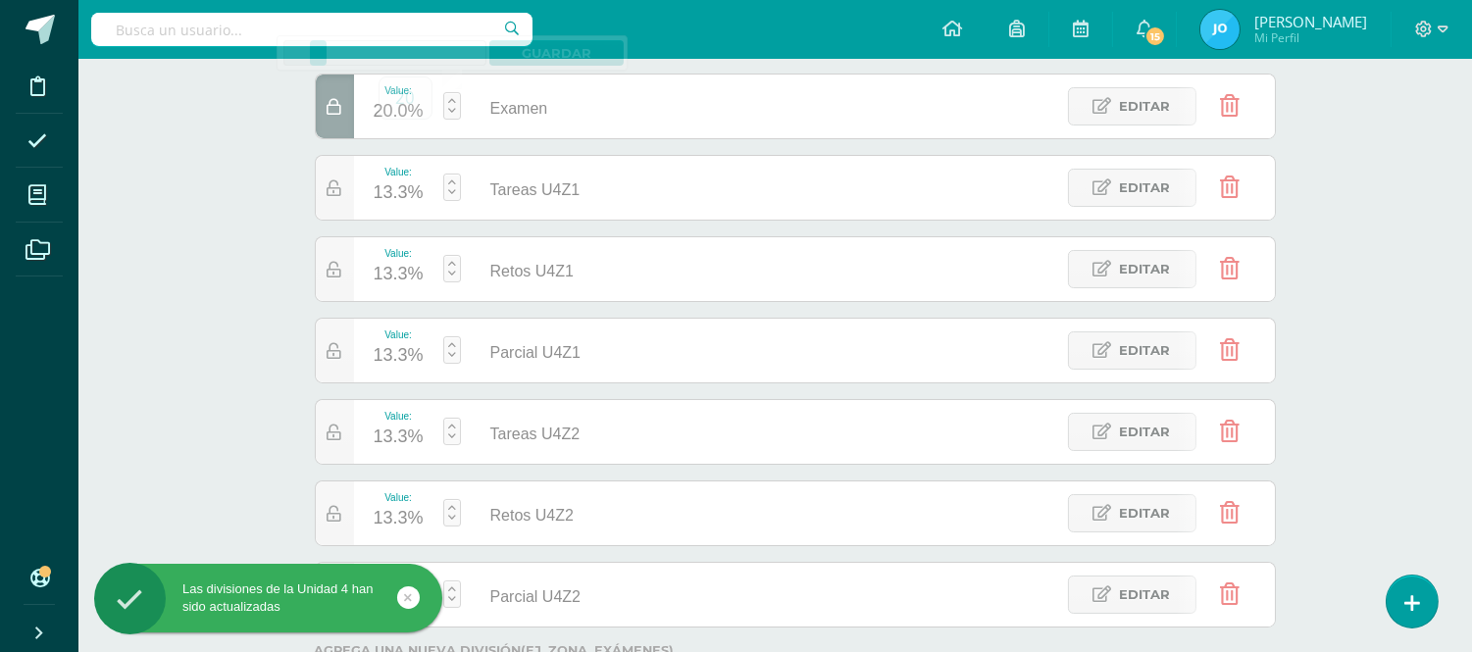
click at [404, 192] on div "13.3%" at bounding box center [399, 193] width 50 height 31
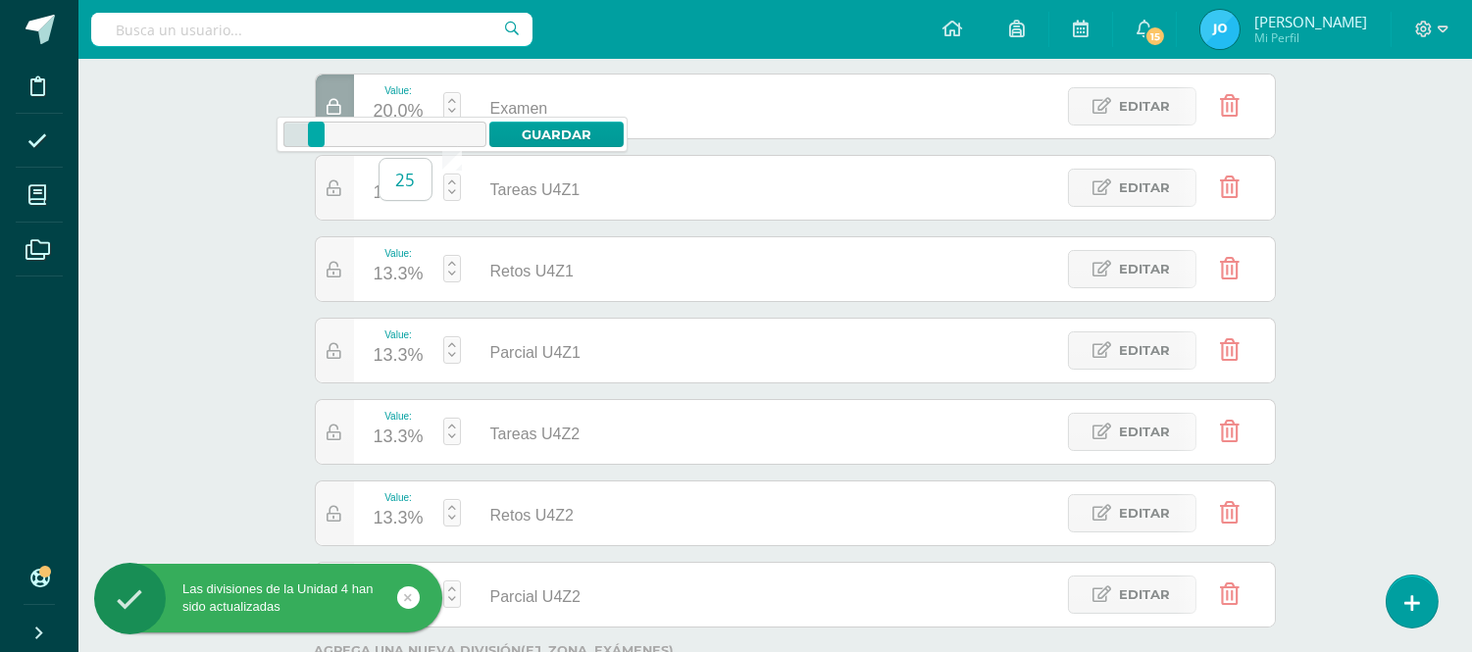
type input "25"
click at [395, 436] on div "11.0%" at bounding box center [399, 437] width 50 height 31
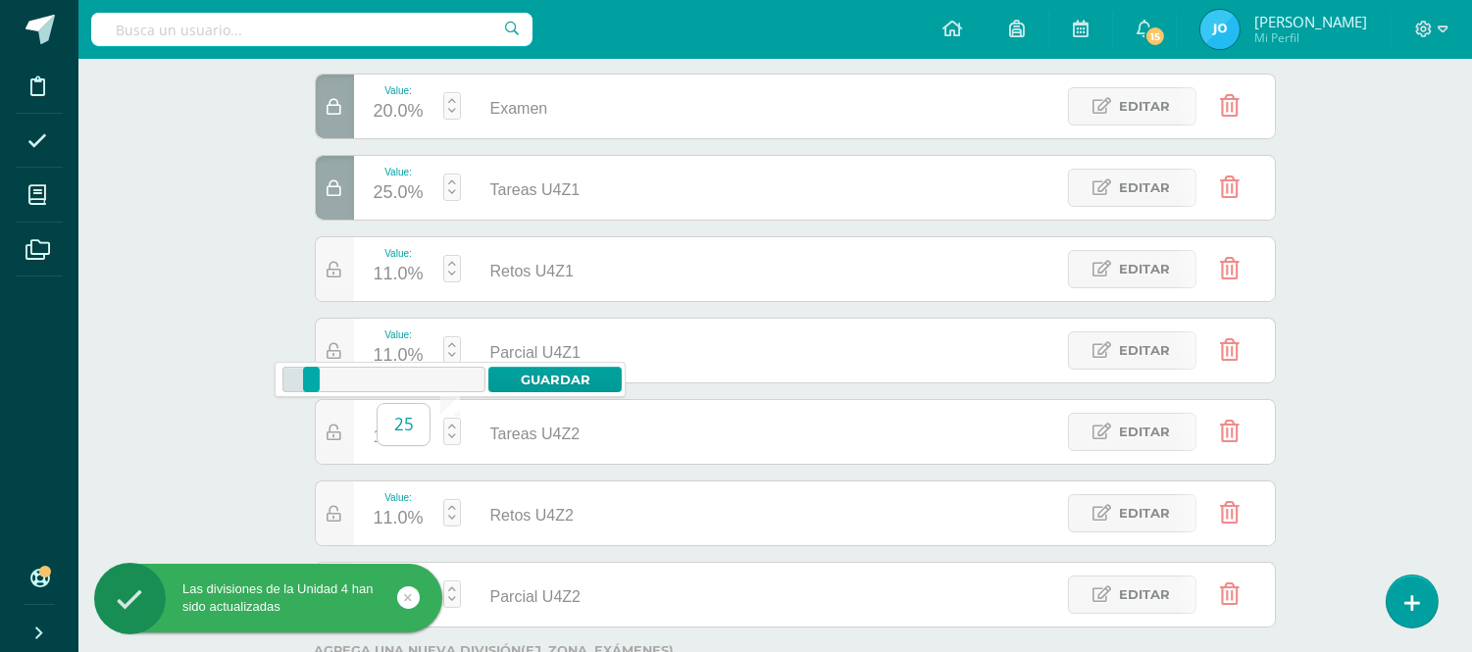
type input "25"
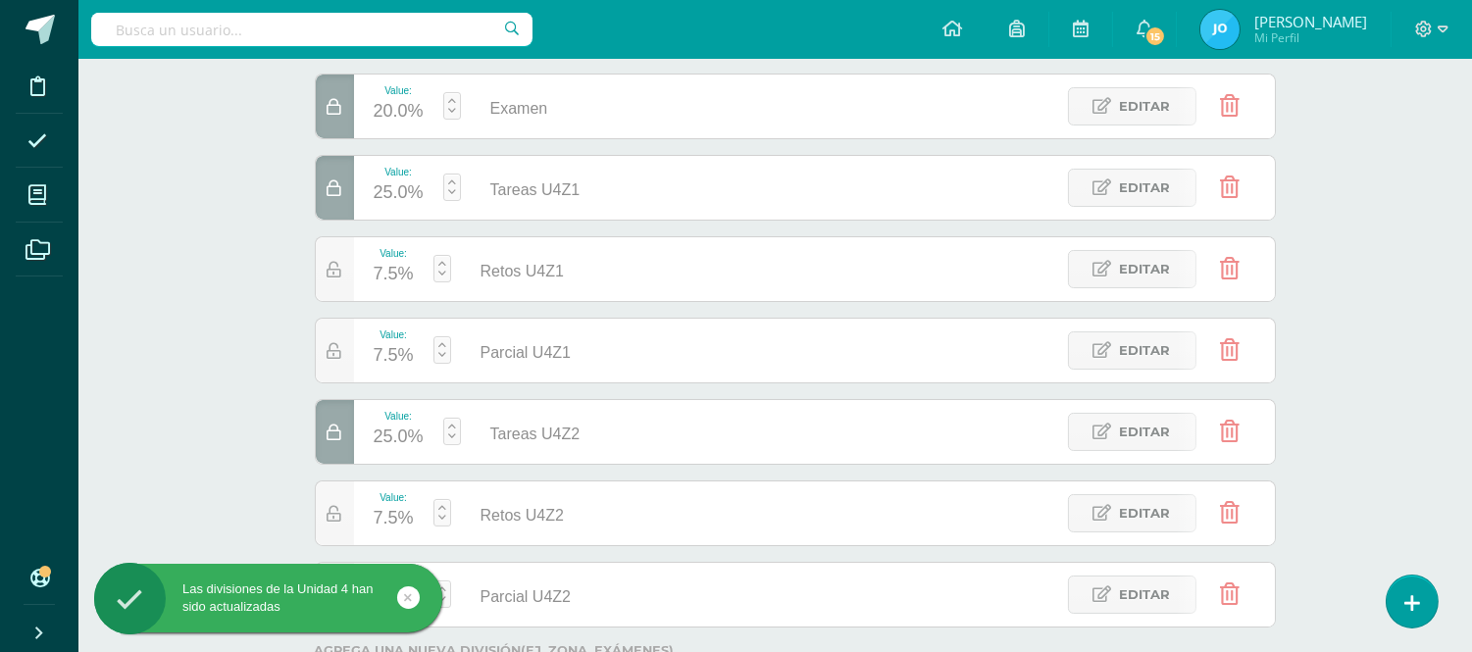
click at [392, 252] on div "Value:" at bounding box center [394, 253] width 40 height 11
click at [396, 272] on div "7.5%" at bounding box center [394, 274] width 40 height 31
type input "7"
click at [400, 361] on div "7.7%" at bounding box center [394, 355] width 40 height 31
type input "8"
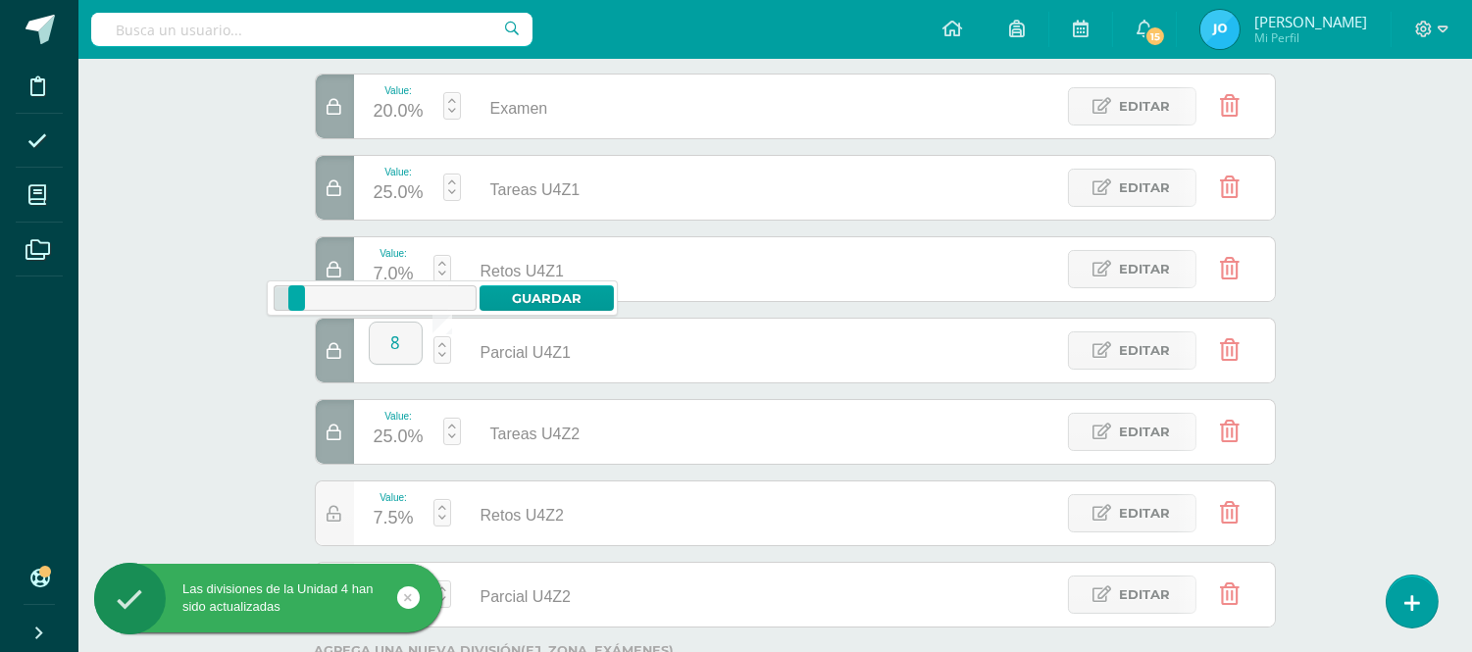
click at [388, 516] on div "7.5%" at bounding box center [394, 518] width 40 height 31
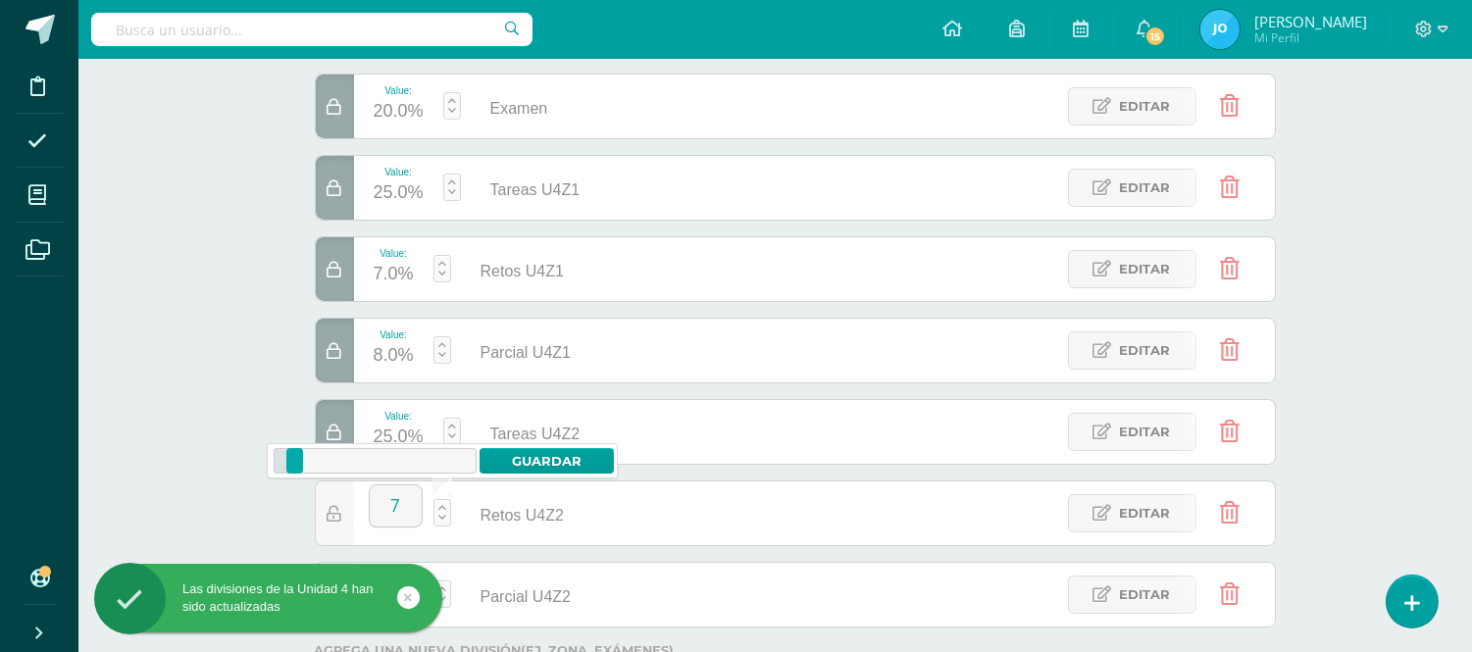
type input "7"
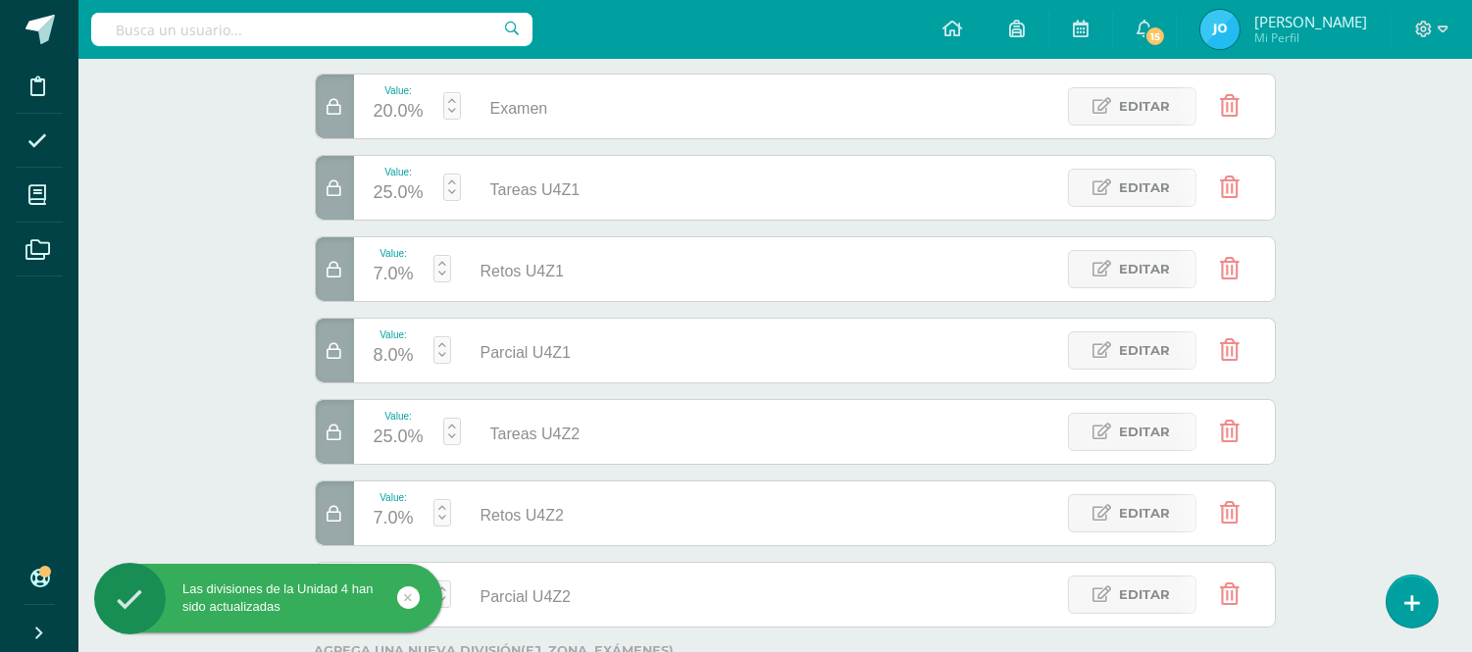
click at [111, 415] on div "Matematícas Pri 3 Tercero Primaria "A" Herramientas Detalle de asistencias Acti…" at bounding box center [775, 271] width 1394 height 1065
click at [415, 596] on link at bounding box center [408, 597] width 23 height 23
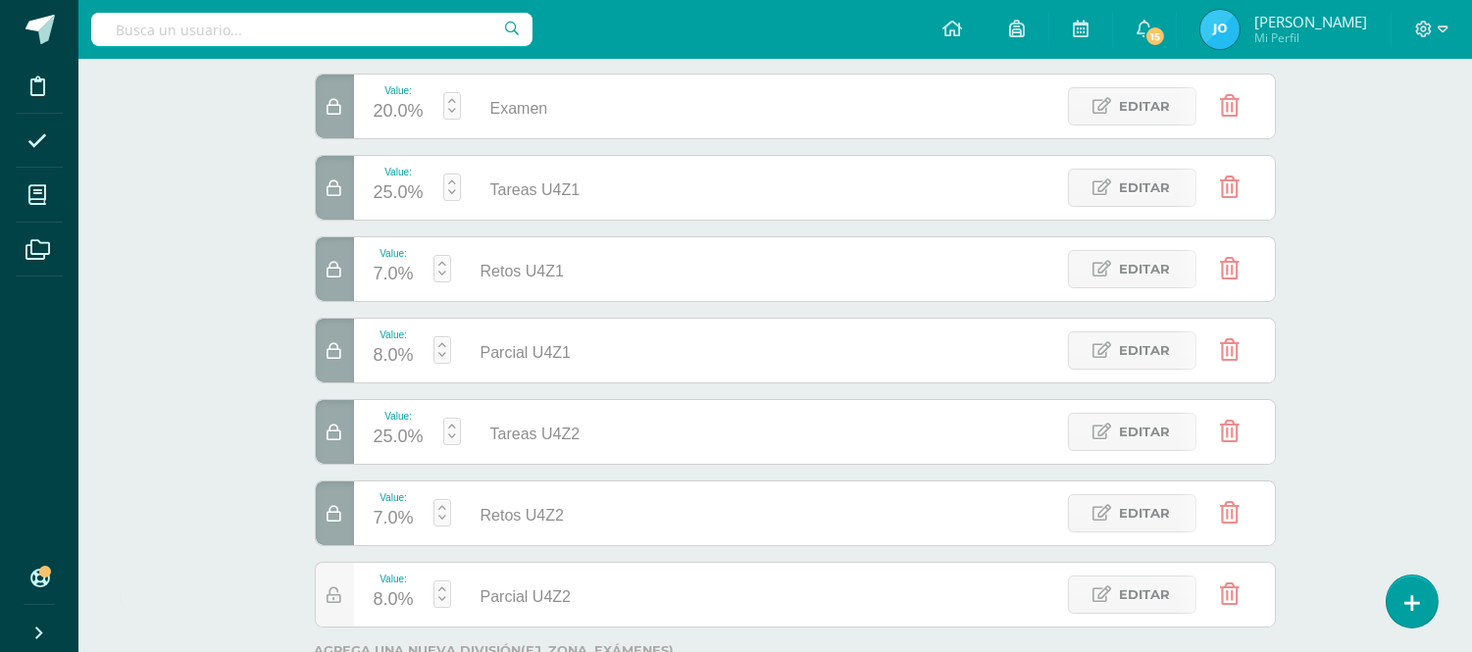
click at [337, 595] on div "Las divisiones de la Unidad 4 han sido actualizadas" at bounding box center [300, 602] width 358 height 76
click at [328, 605] on body "Las divisiones de la Unidad 4 han sido actualizadas Las divisiones de la Unidad…" at bounding box center [736, 242] width 1472 height 1124
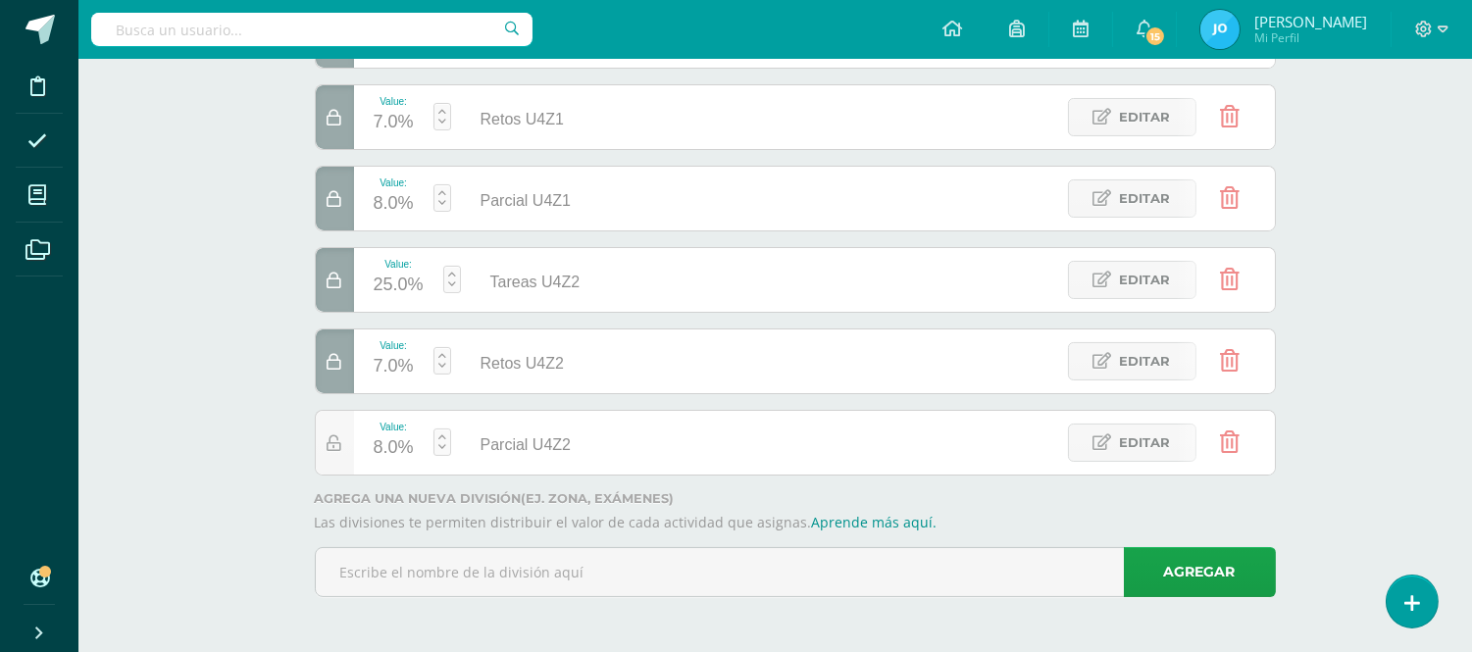
scroll to position [0, 0]
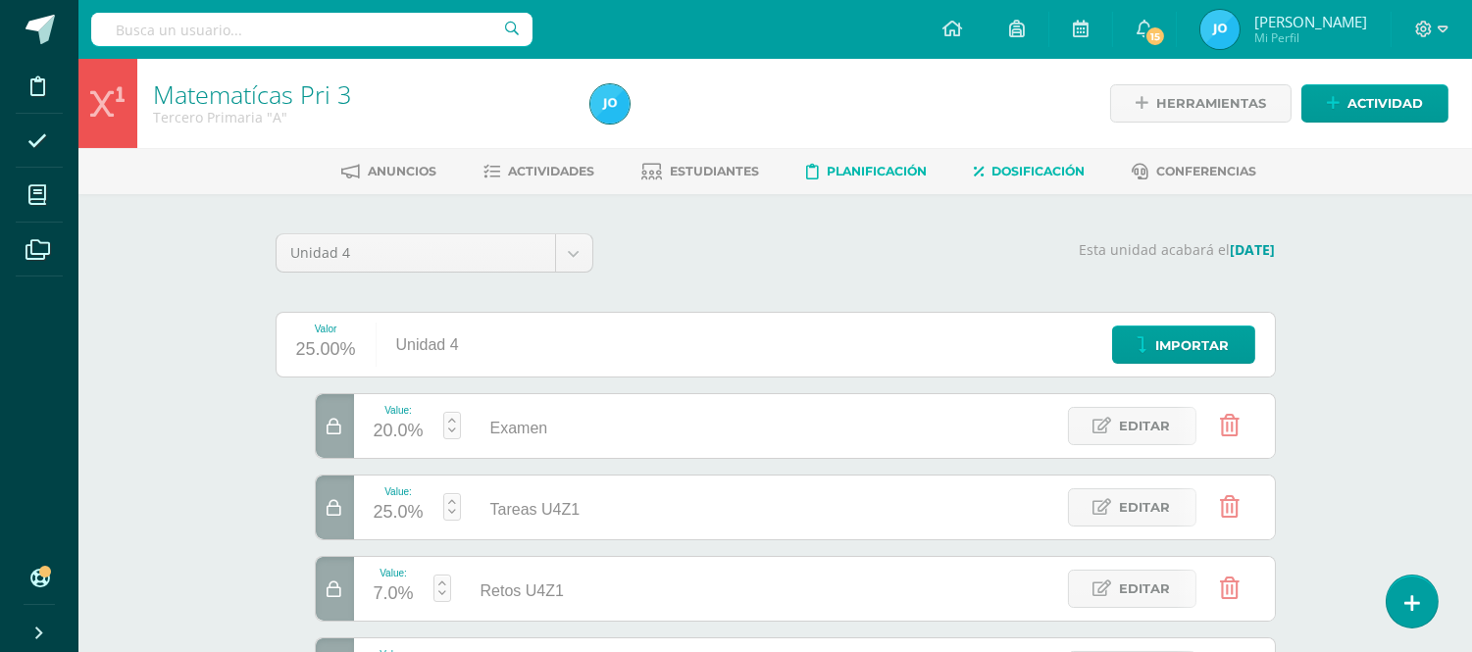
click at [912, 160] on link "Planificación" at bounding box center [866, 171] width 121 height 31
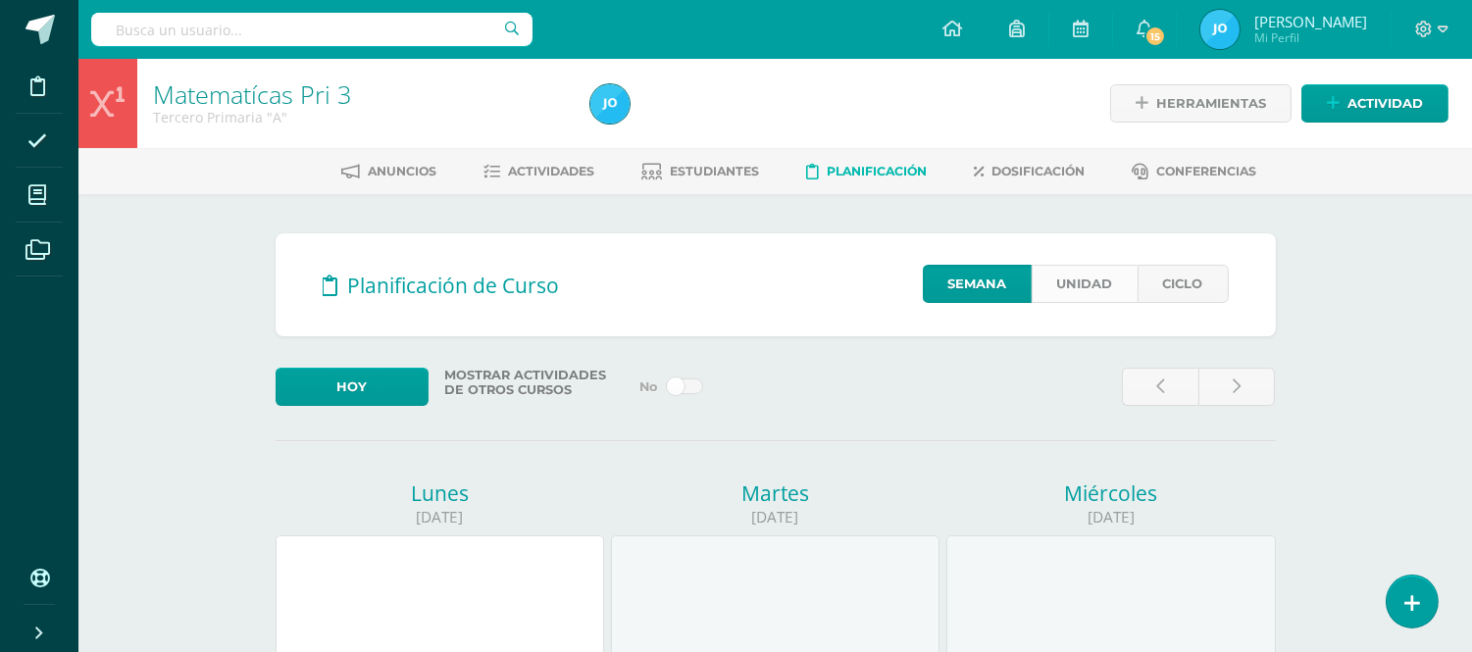
click at [1114, 292] on link "Unidad" at bounding box center [1085, 284] width 106 height 38
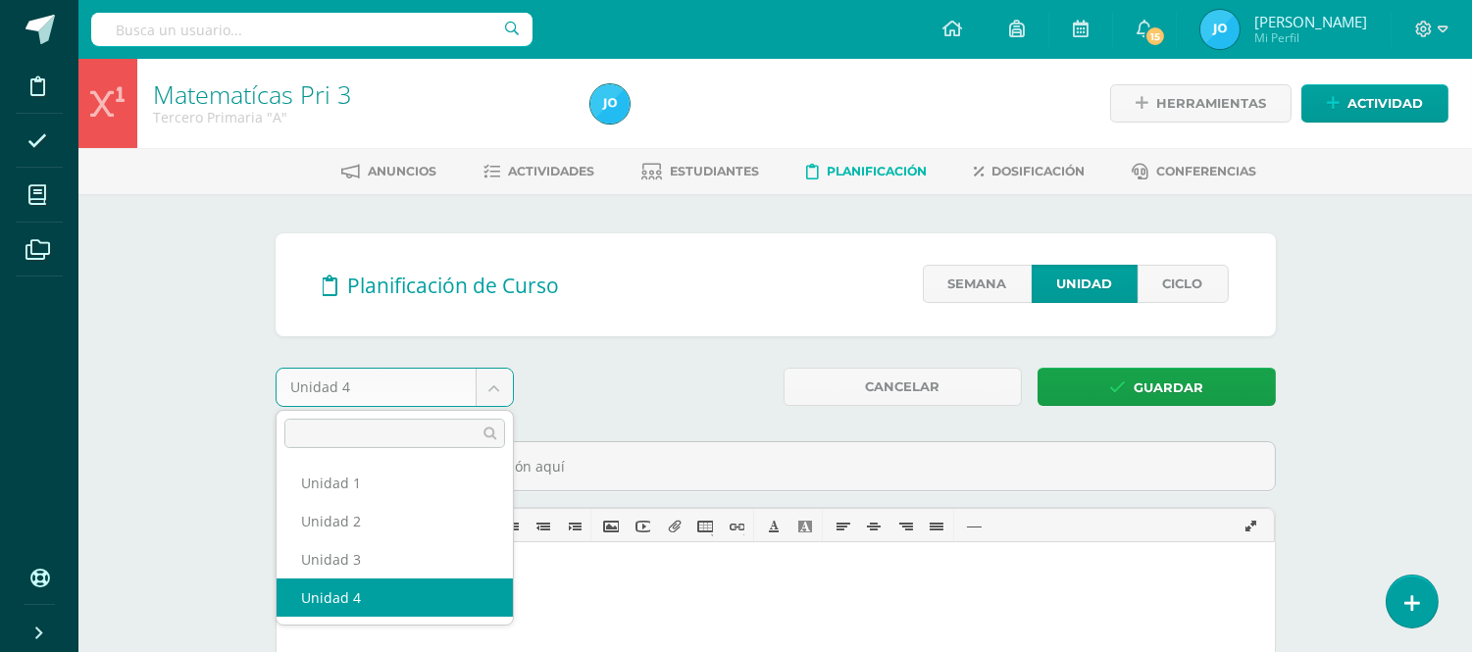
click at [503, 386] on body "Disciplina Asistencia Mis cursos Archivos Soporte Ayuda Reportar un problema Ce…" at bounding box center [736, 615] width 1472 height 1230
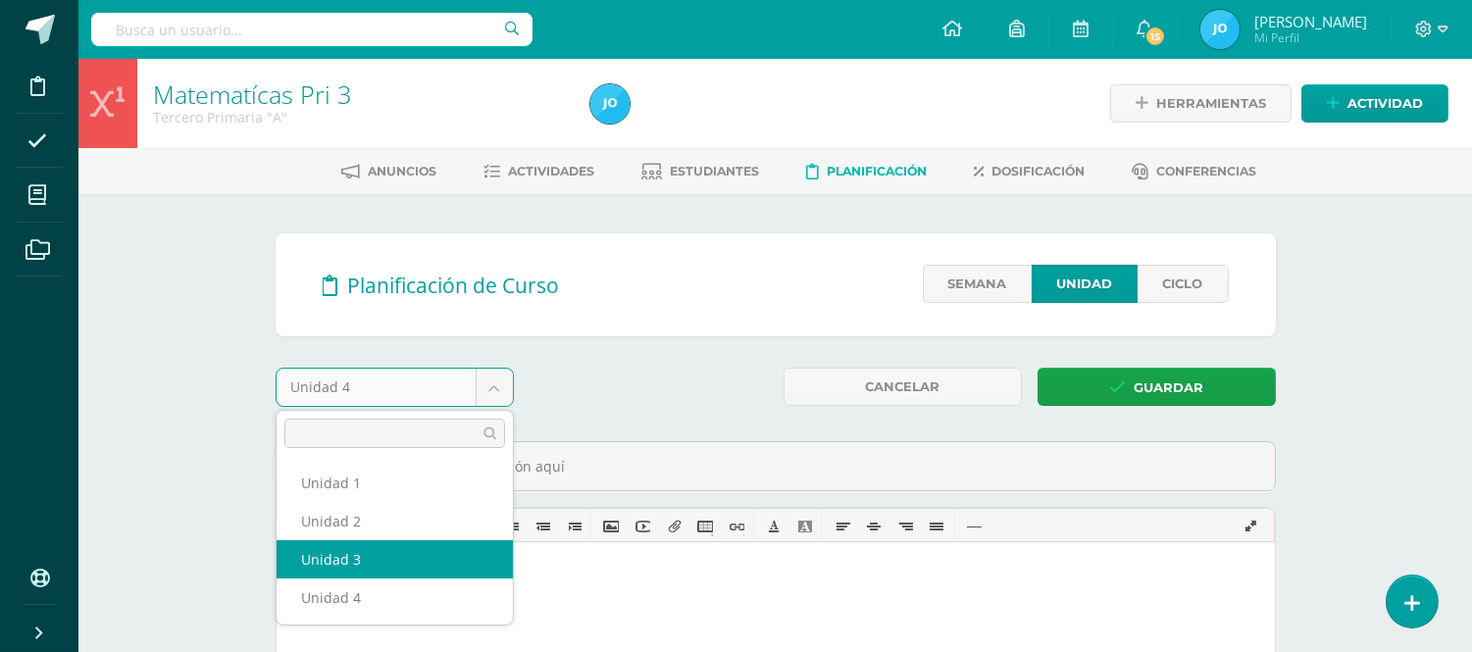
select select "Unidad 3"
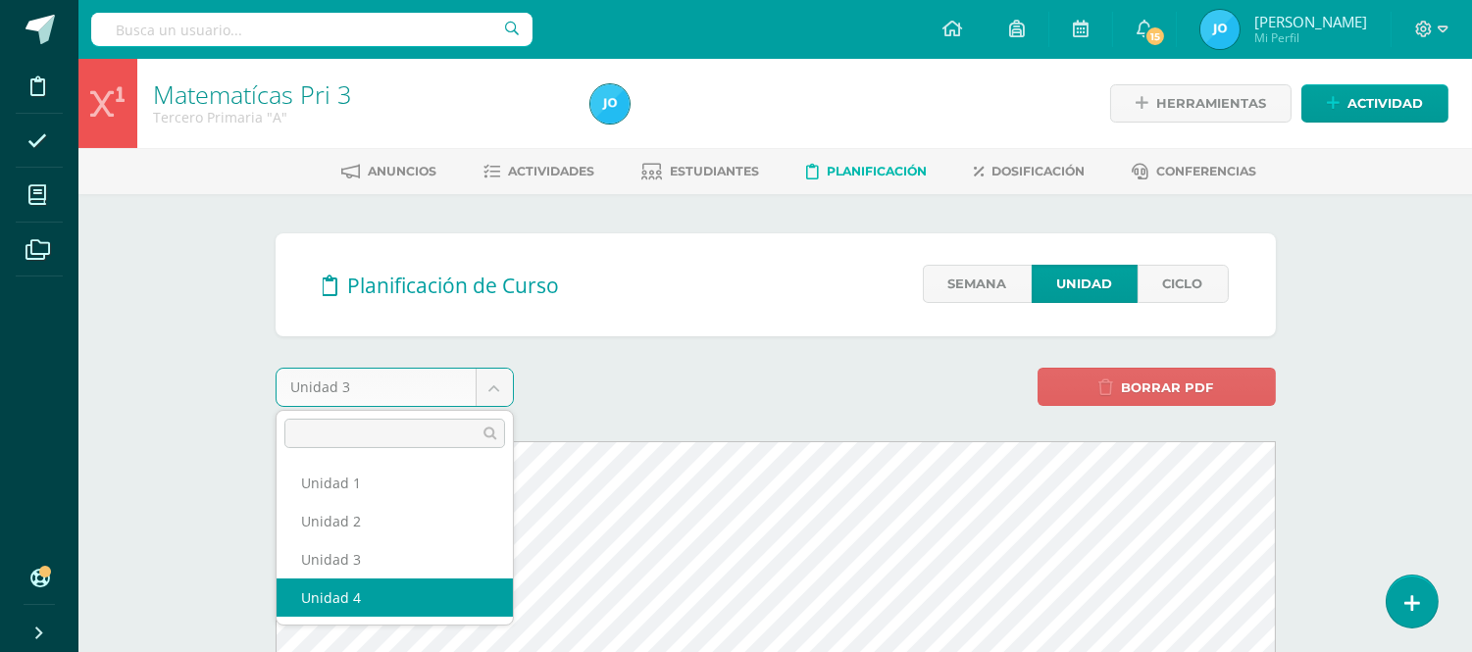
select select "Unidad 4"
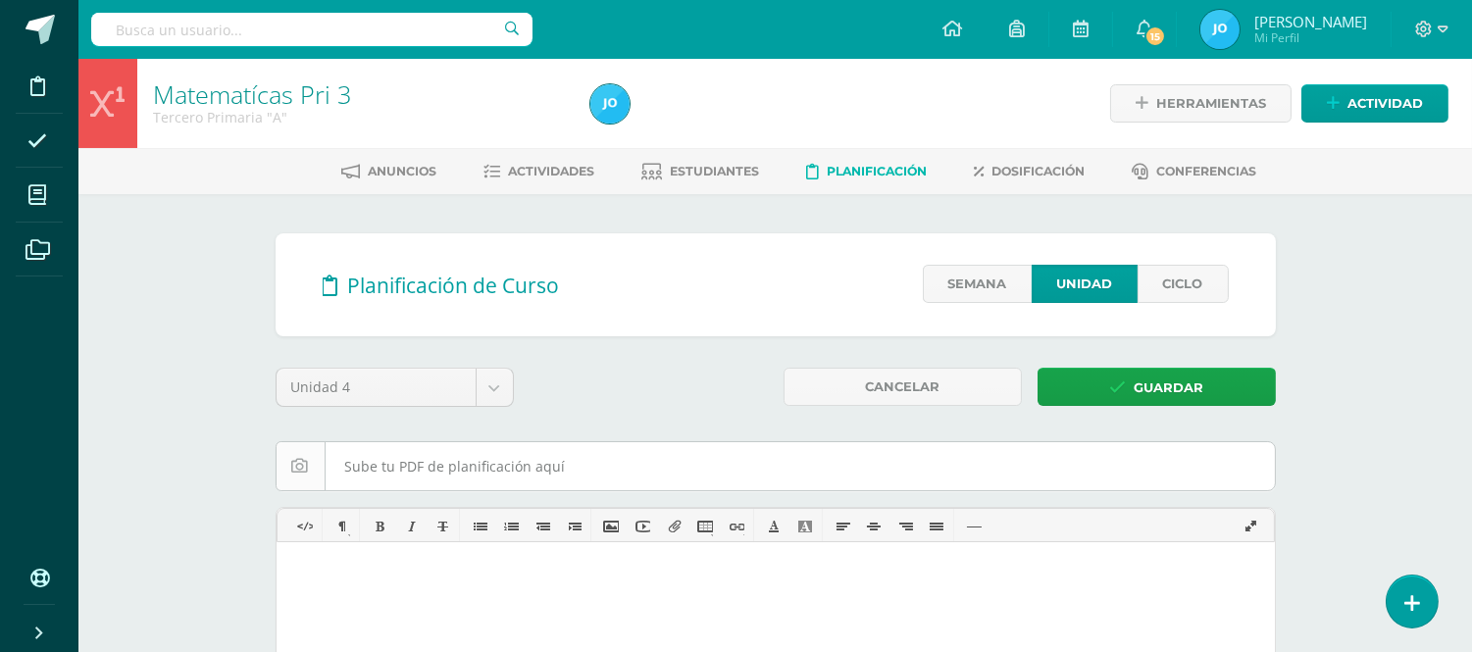
click at [523, 457] on input "file" at bounding box center [776, 466] width 998 height 48
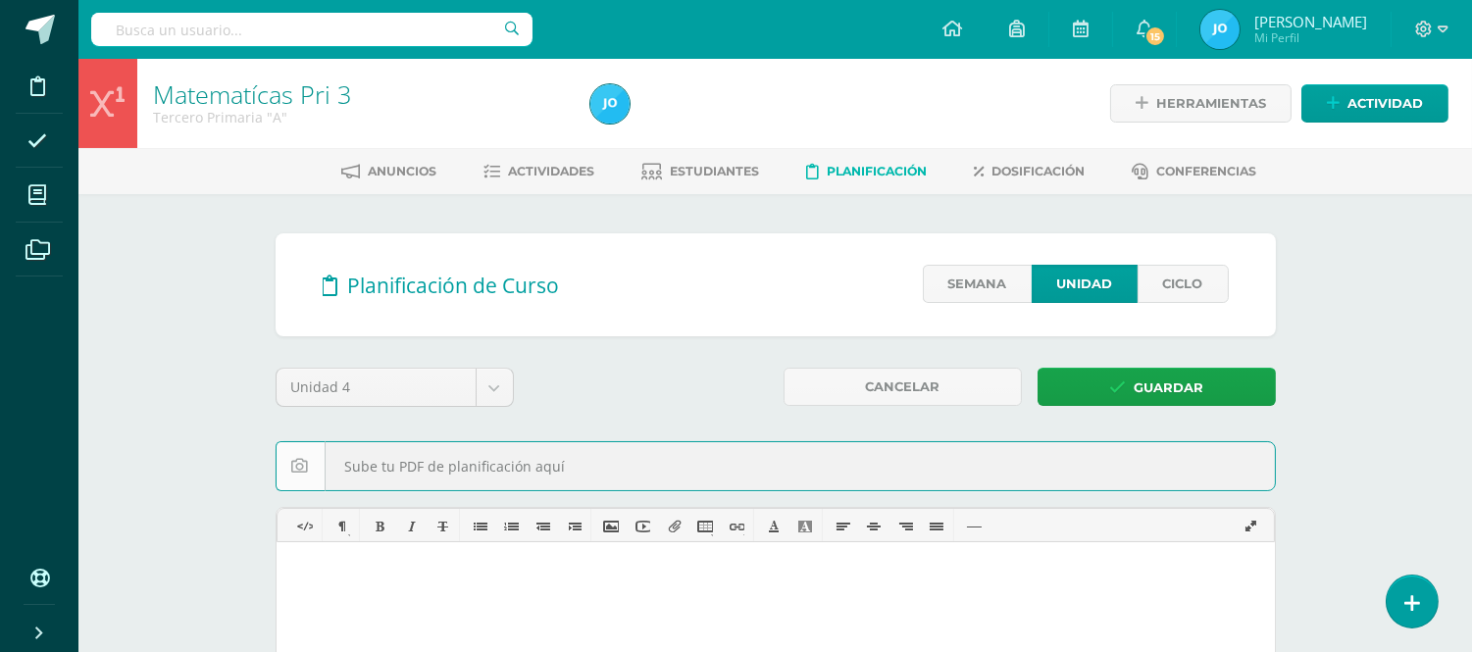
type input "C:\fakepath\Contenidos de Matemáticas 3P U4Z1Z2.pdf"
click at [1232, 387] on link "Guardar" at bounding box center [1157, 387] width 238 height 38
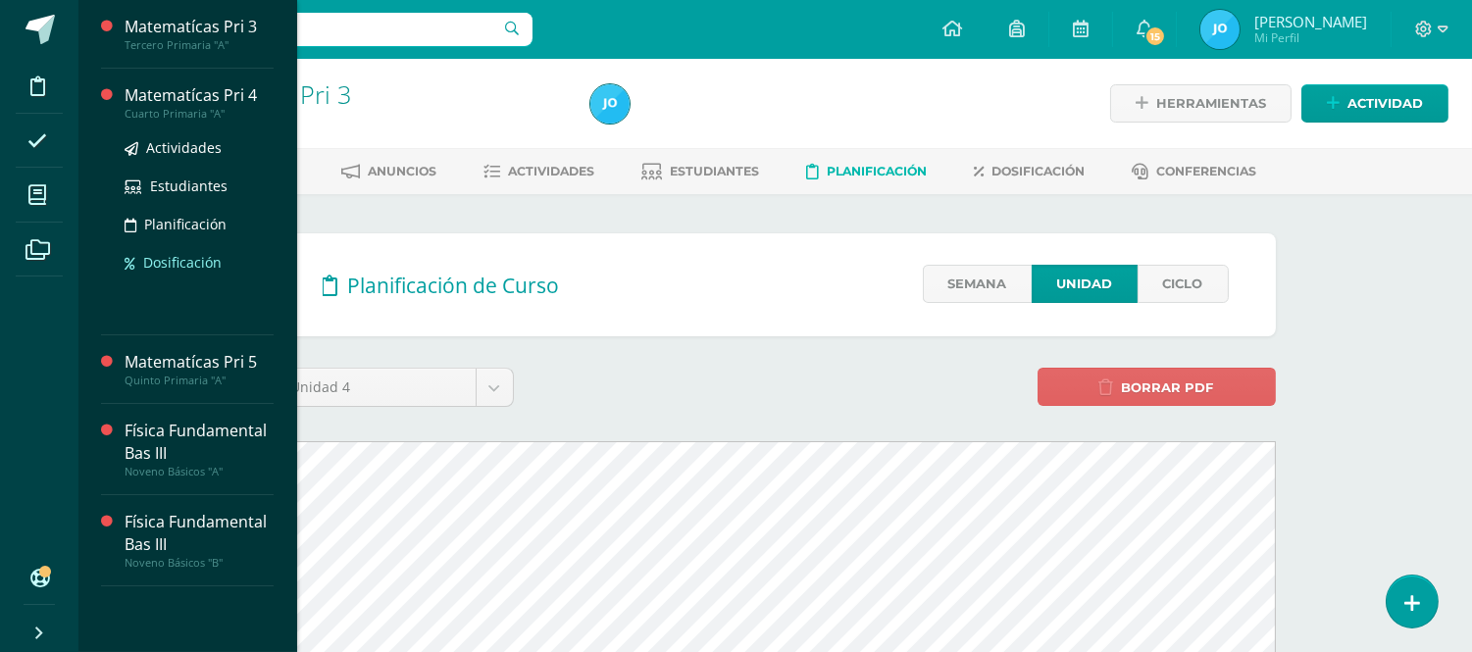
click at [174, 253] on span "Dosificación" at bounding box center [182, 262] width 78 height 19
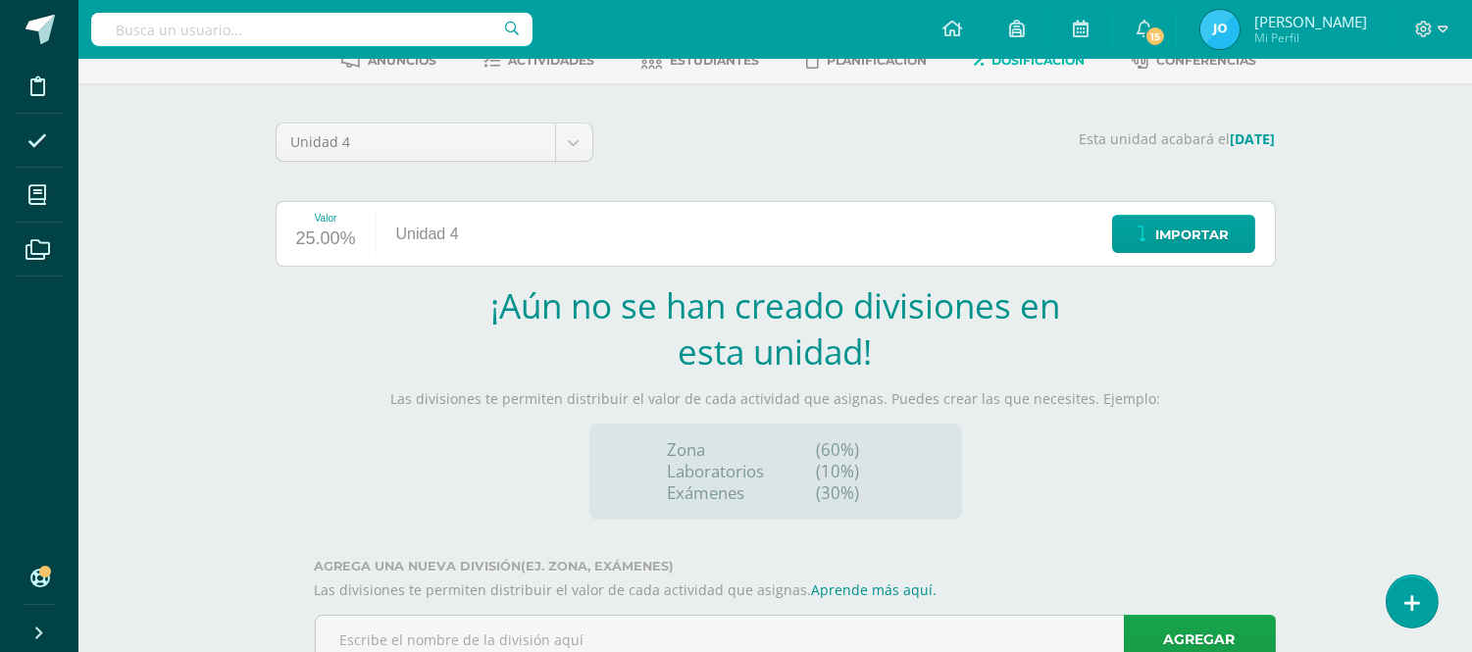
scroll to position [179, 0]
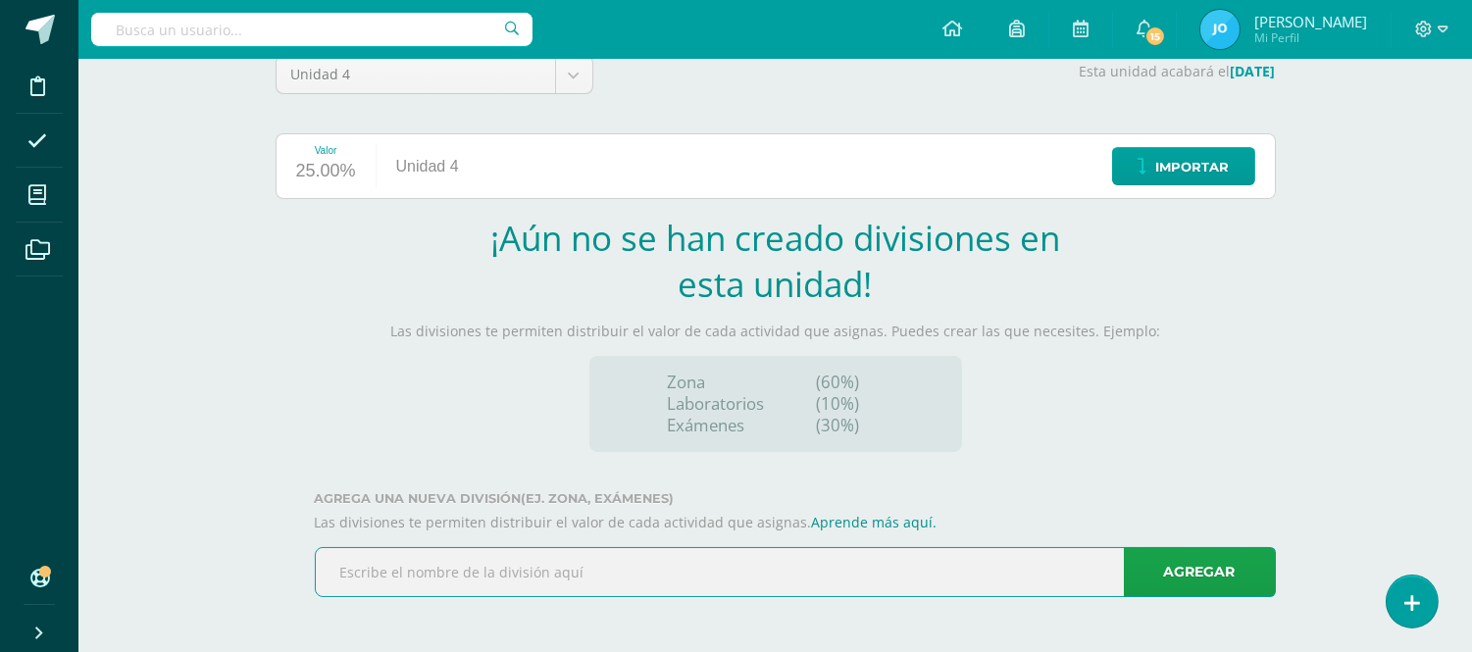
click at [1055, 574] on input "text" at bounding box center [795, 572] width 959 height 48
type input "Examen"
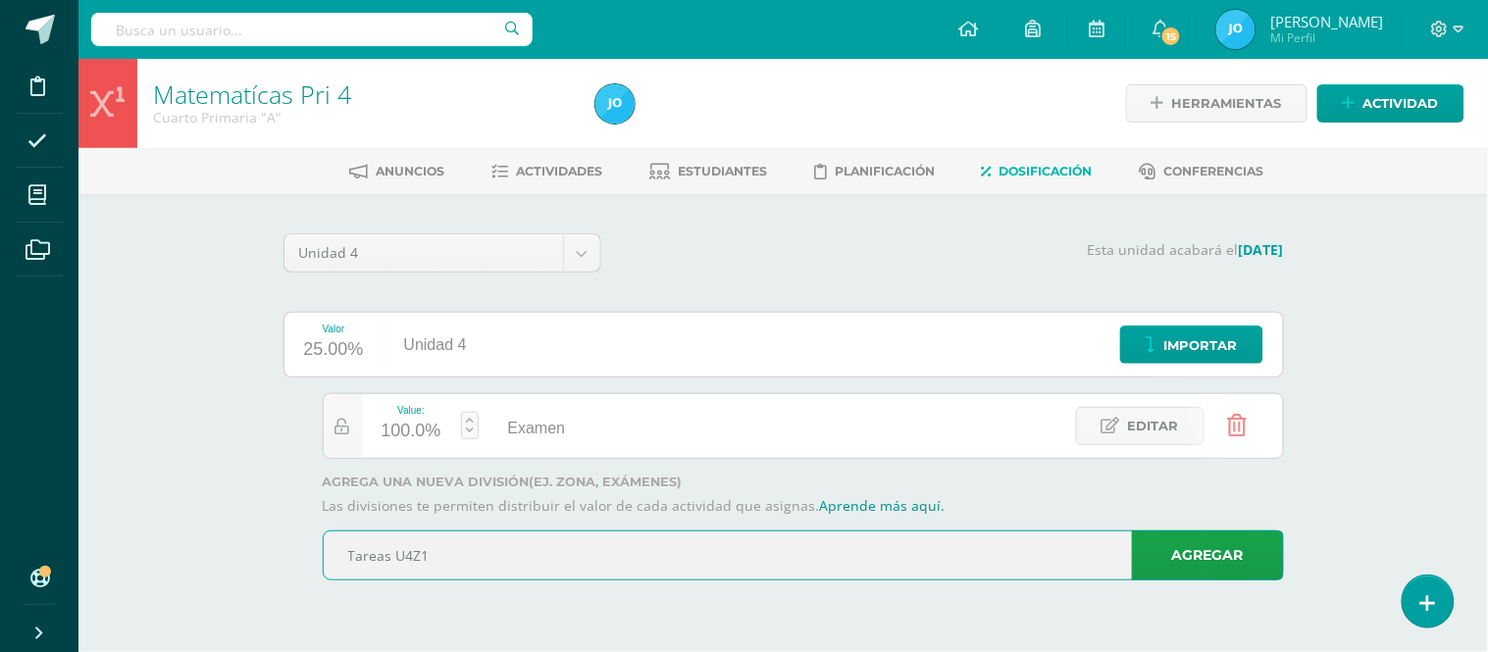
type input "Tareas U4Z1"
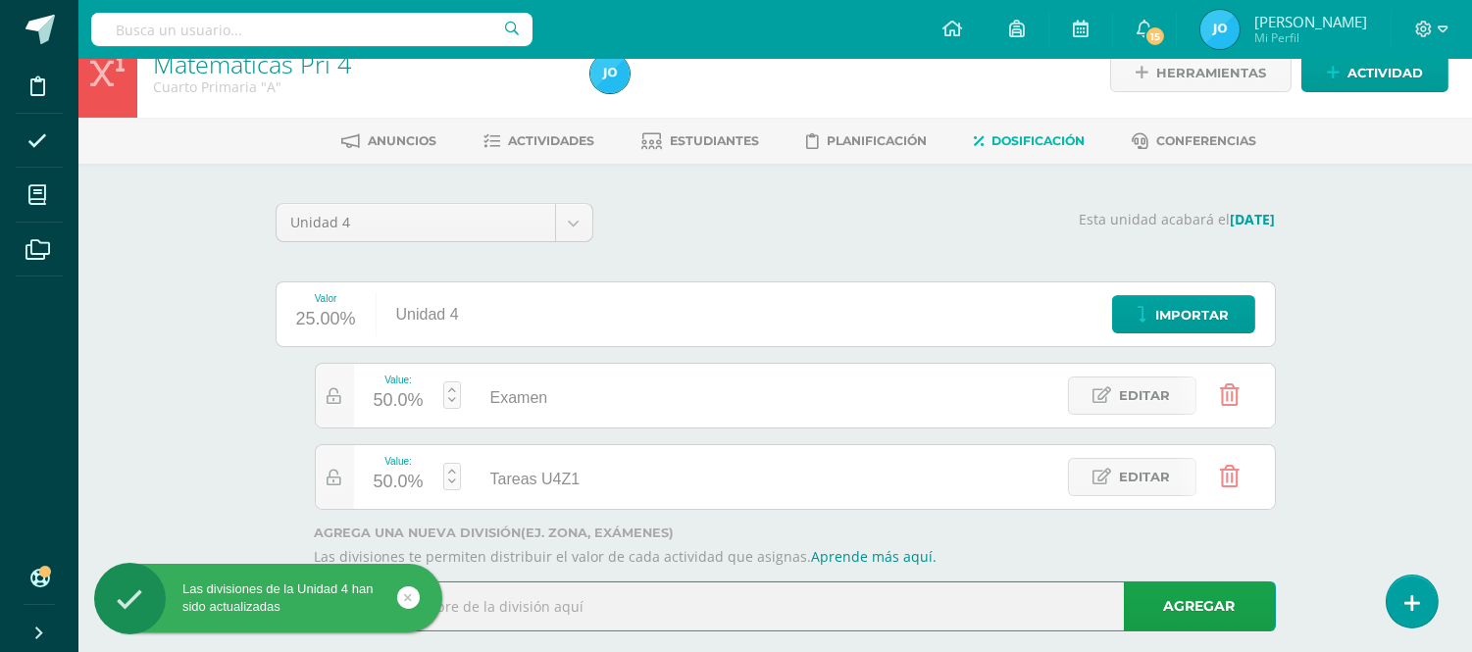
scroll to position [64, 0]
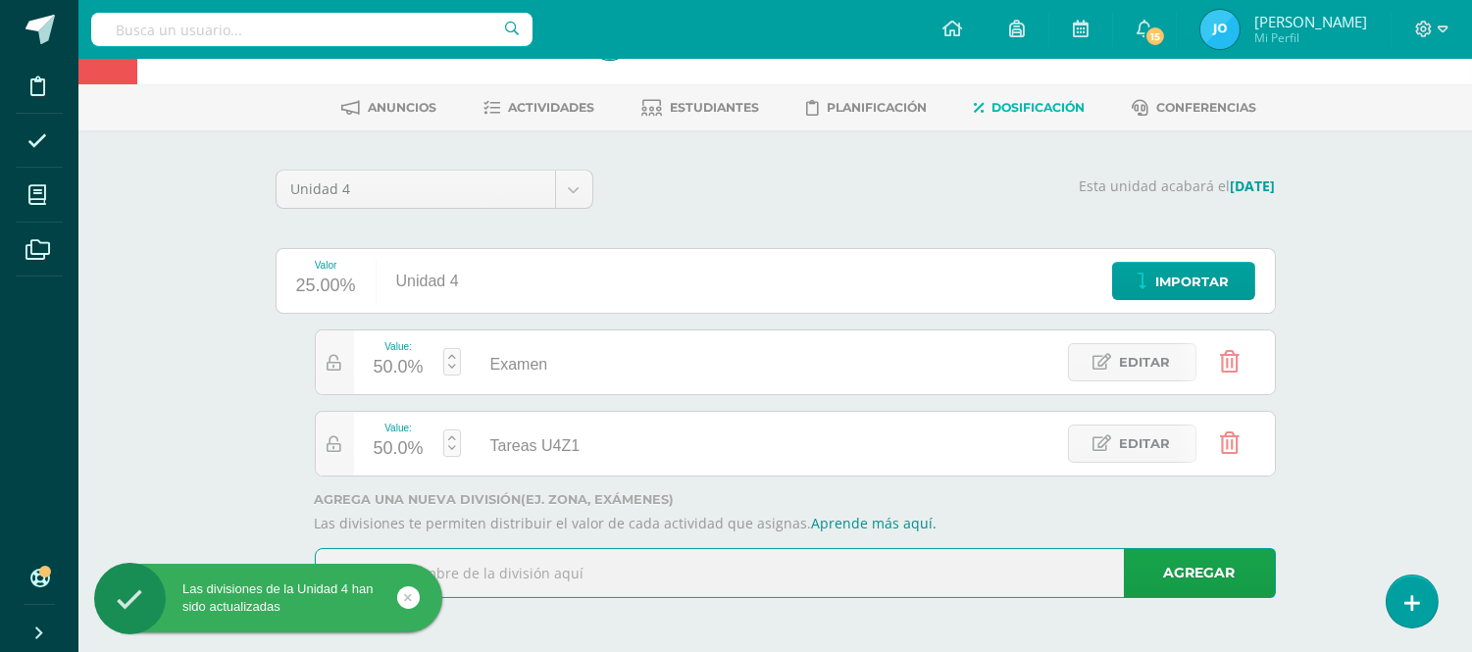
click at [923, 561] on input "text" at bounding box center [795, 573] width 959 height 48
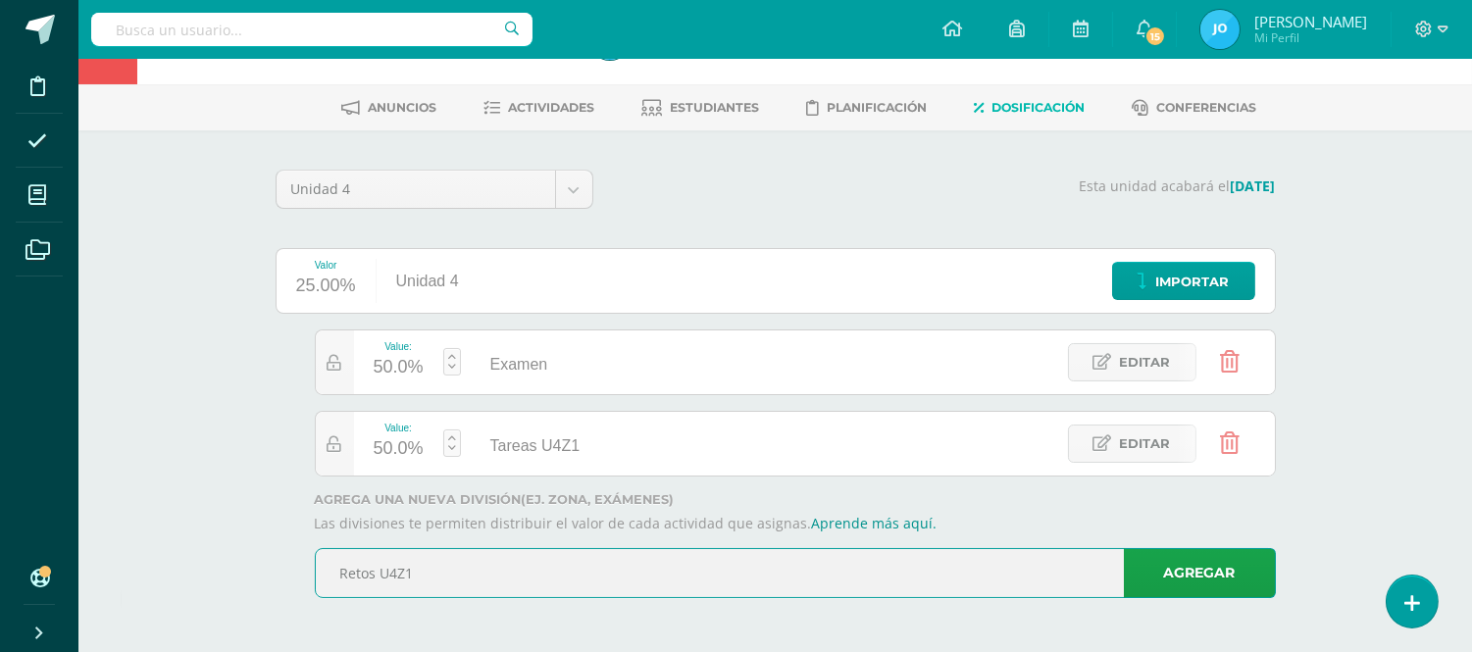
type input "Retos U4Z1"
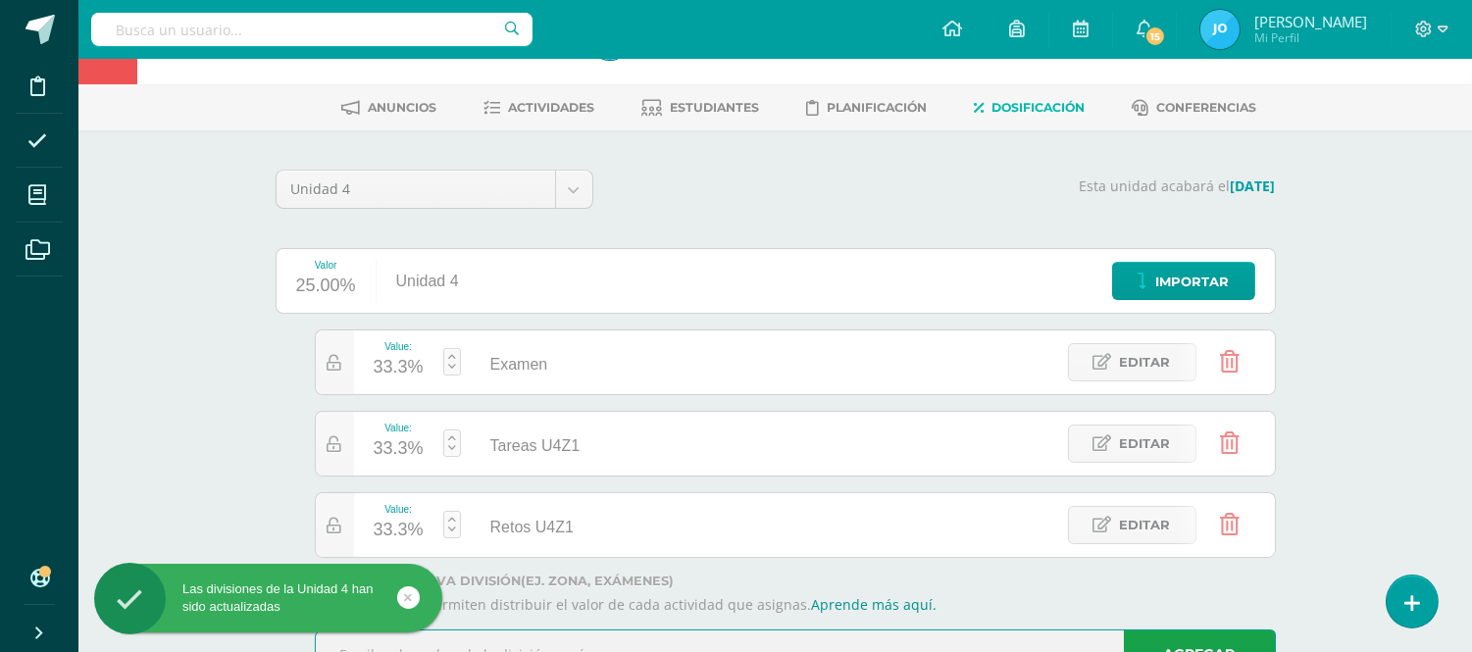
scroll to position [145, 0]
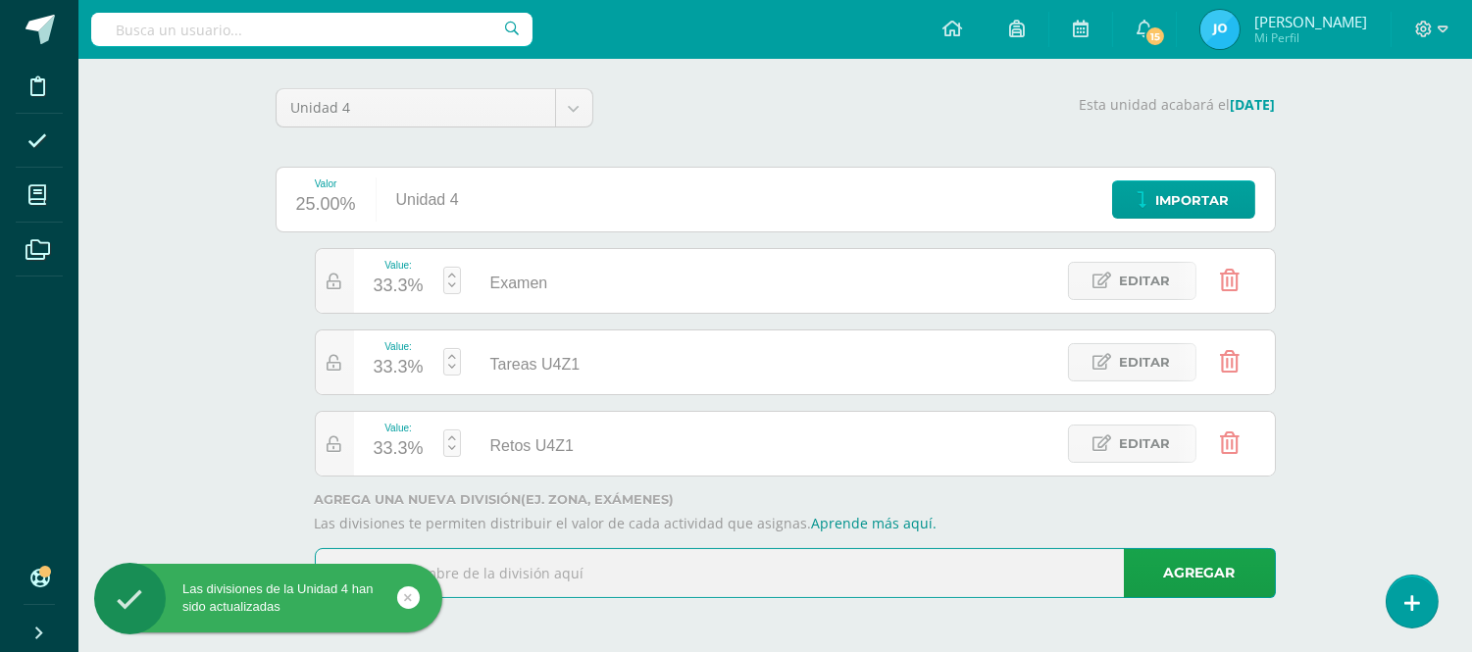
click at [1032, 572] on input "text" at bounding box center [795, 573] width 959 height 48
type input "P"
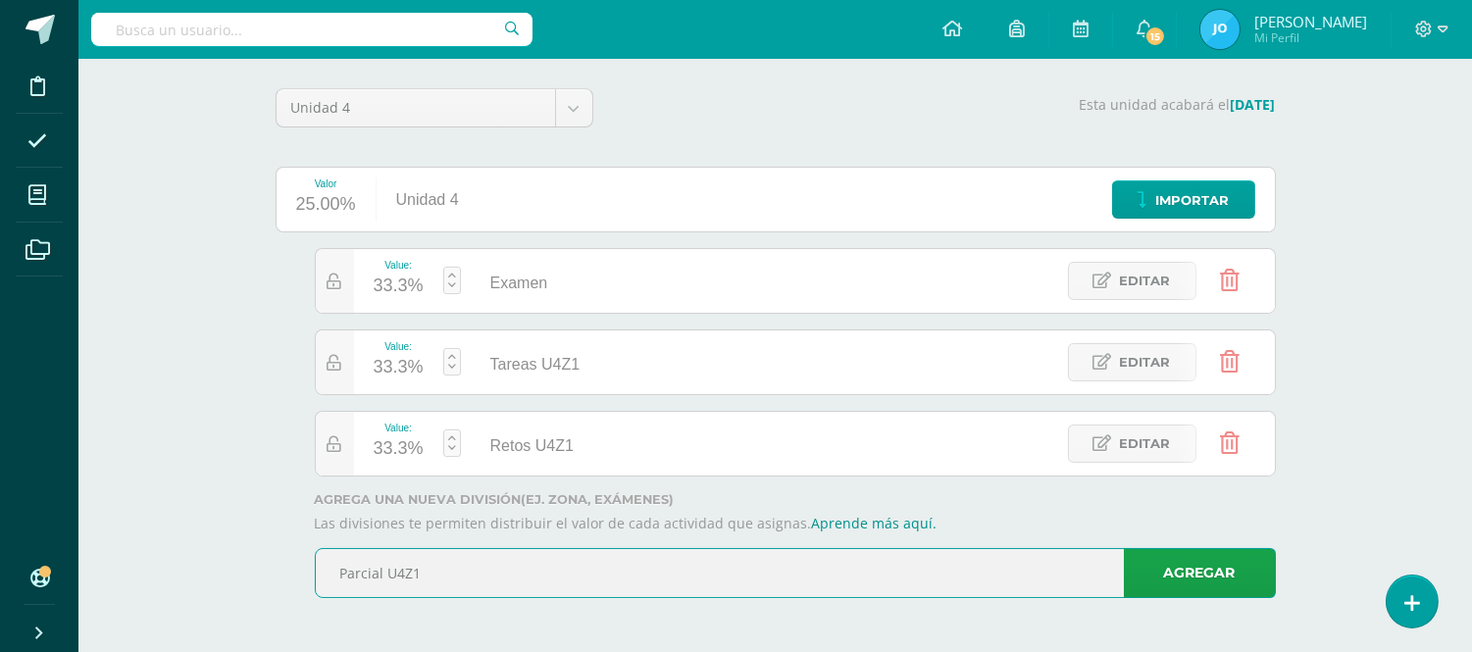
type input "Parcial U4Z1"
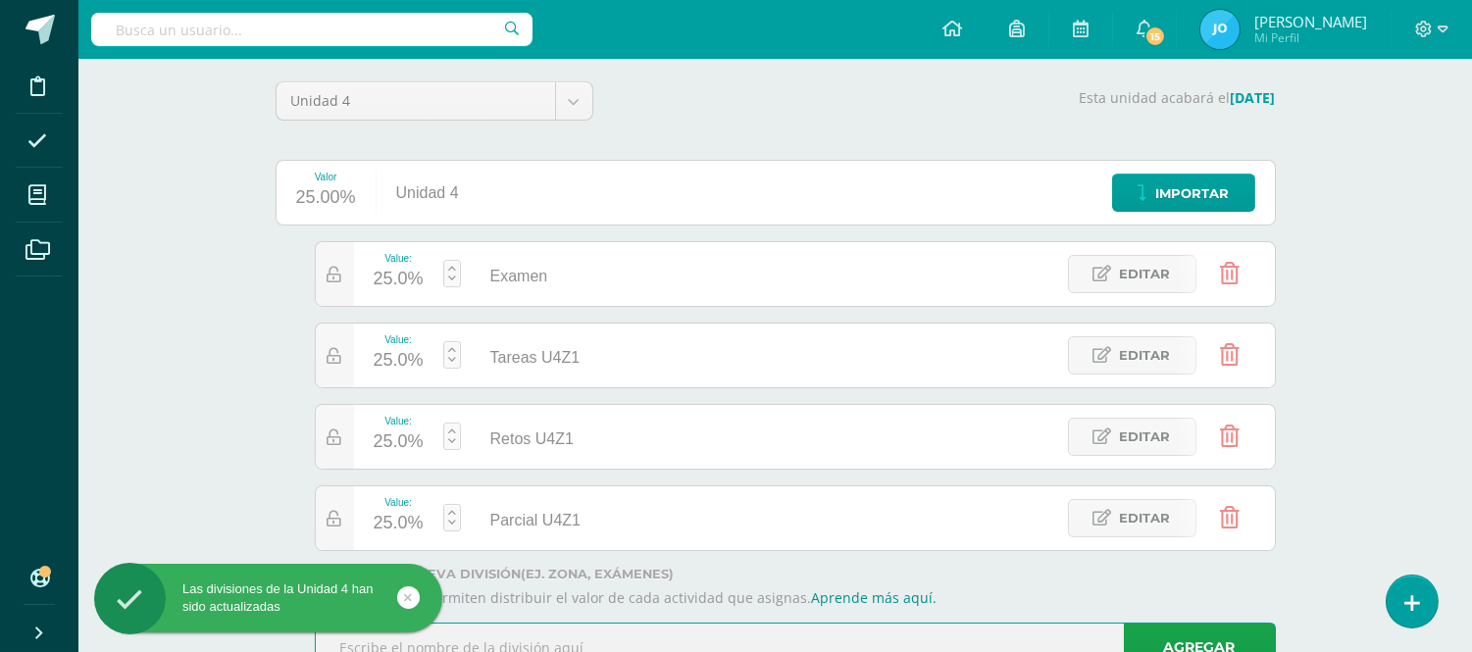
scroll to position [228, 0]
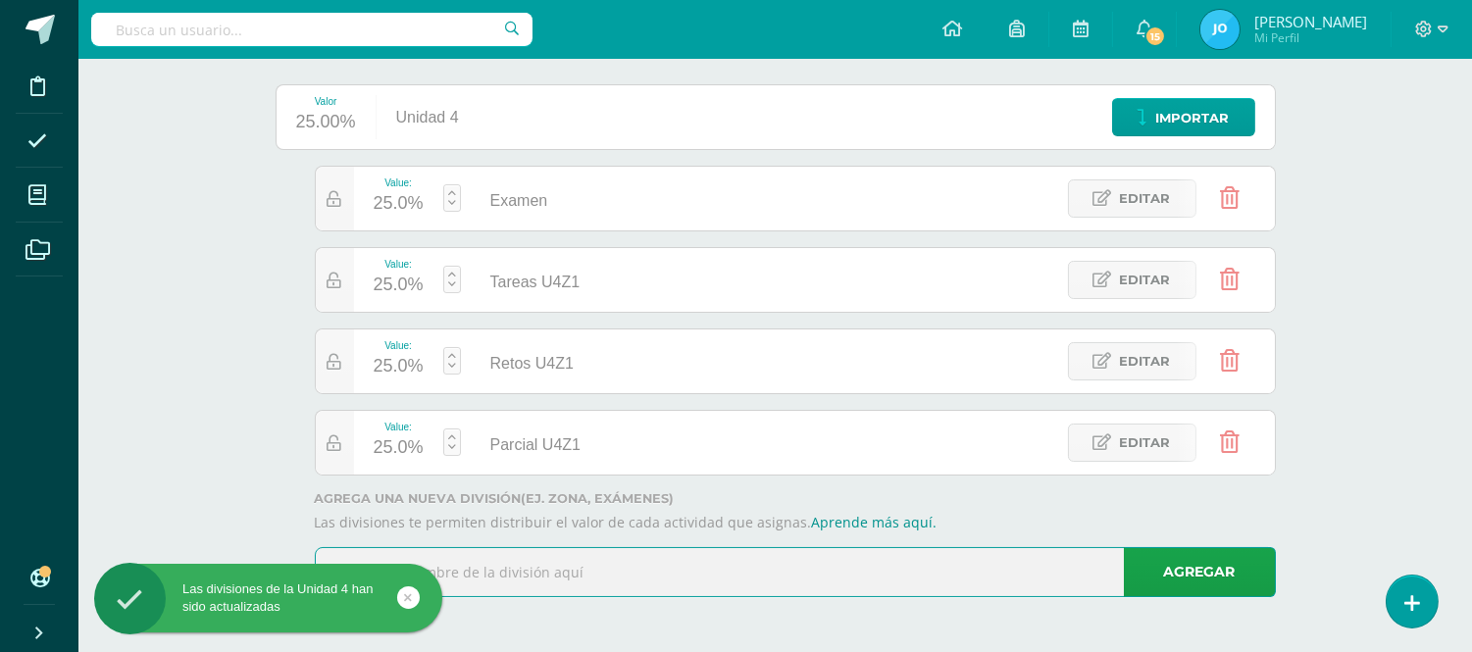
click at [880, 576] on input "text" at bounding box center [795, 572] width 959 height 48
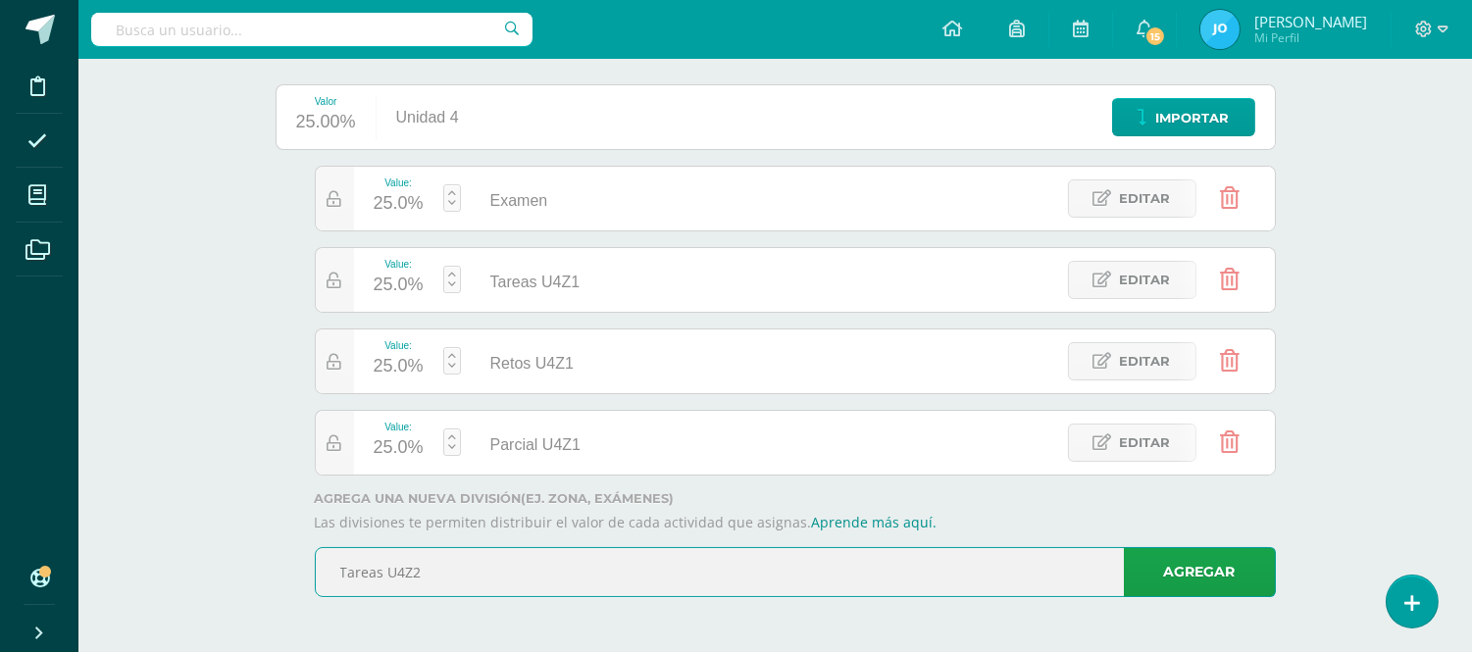
type input "Tareas U4Z2"
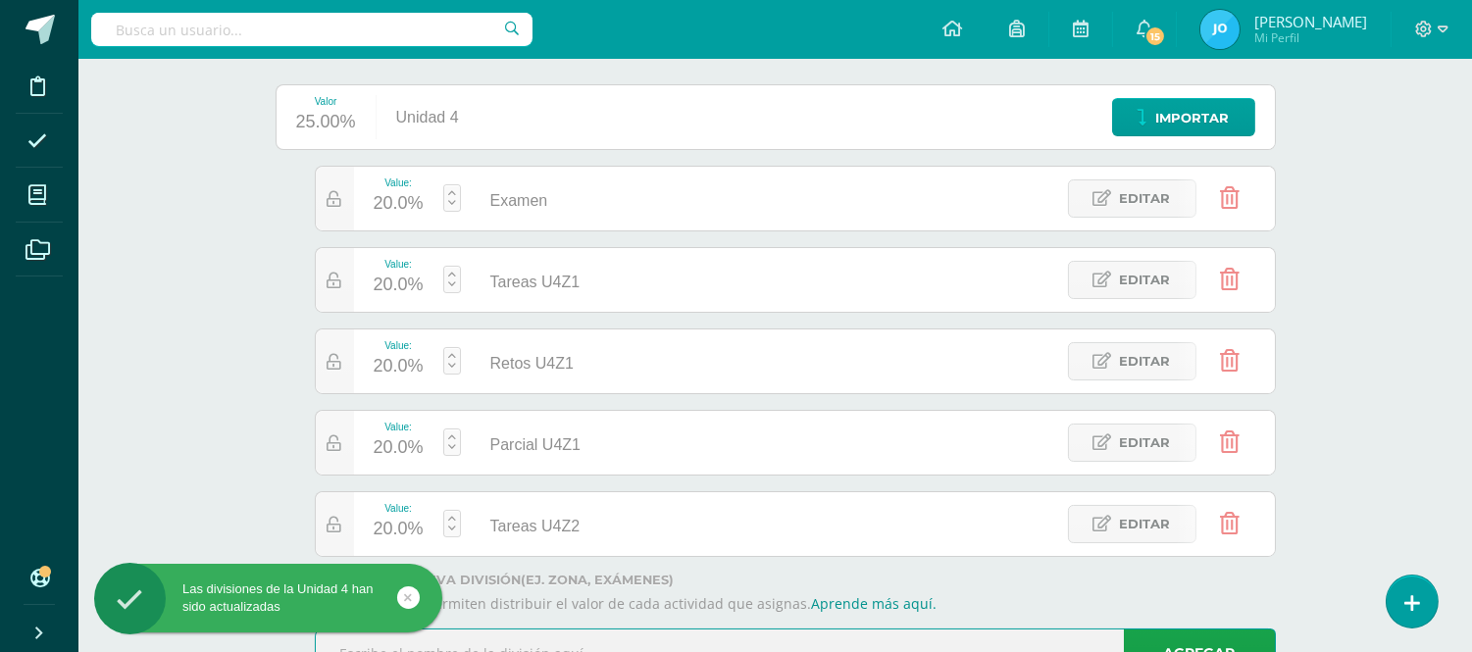
scroll to position [309, 0]
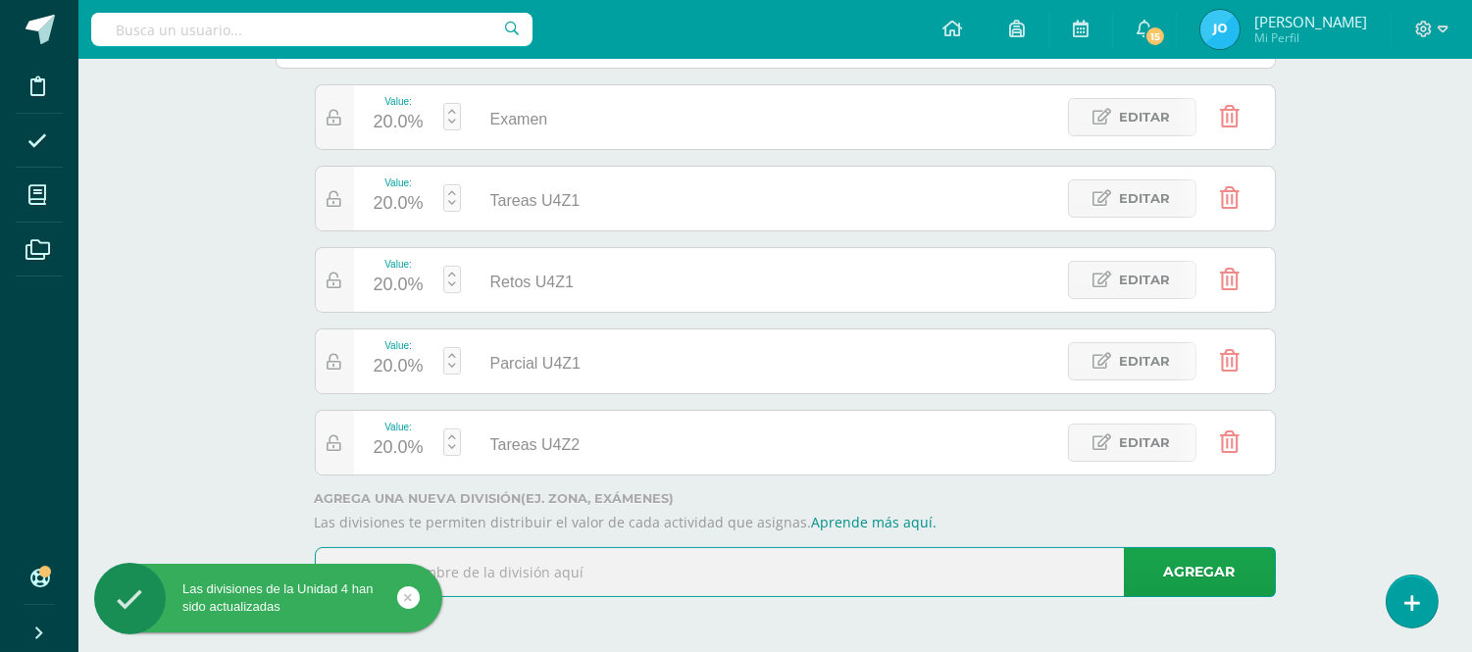
click at [780, 559] on input "text" at bounding box center [795, 572] width 959 height 48
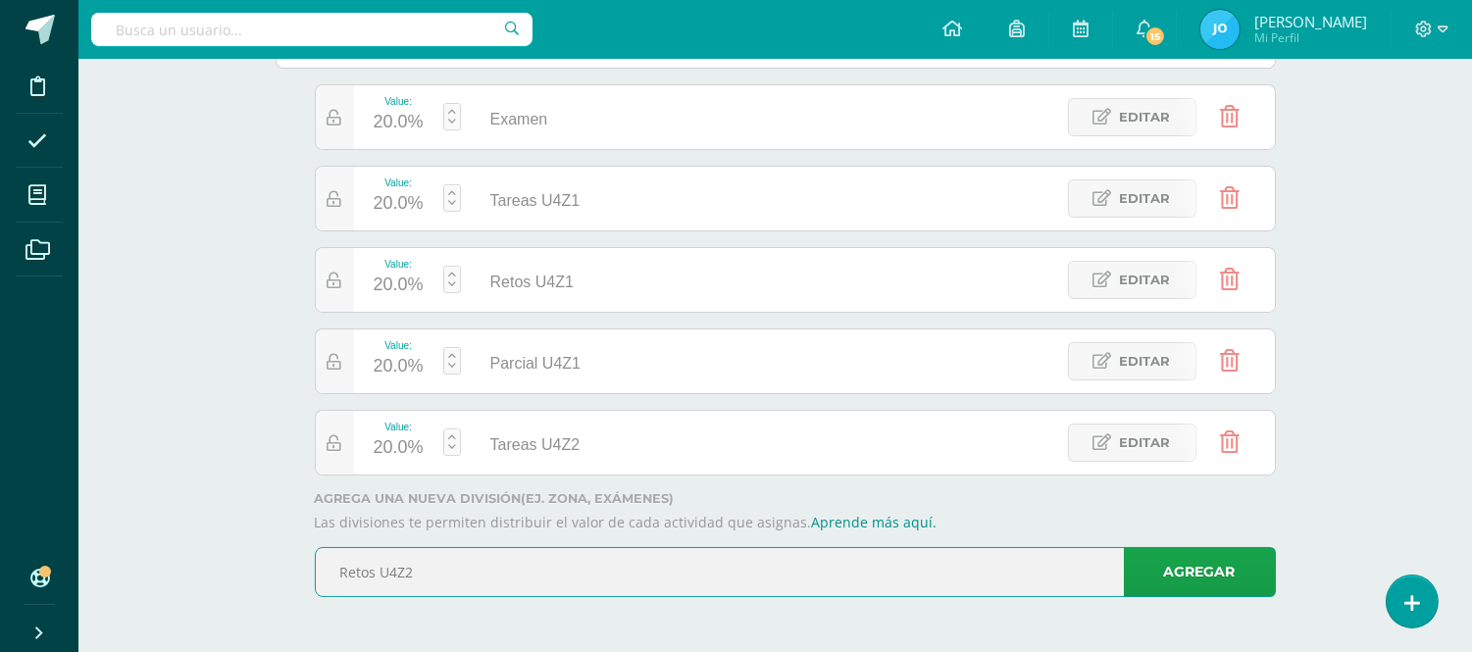
type input "Retos U4Z2"
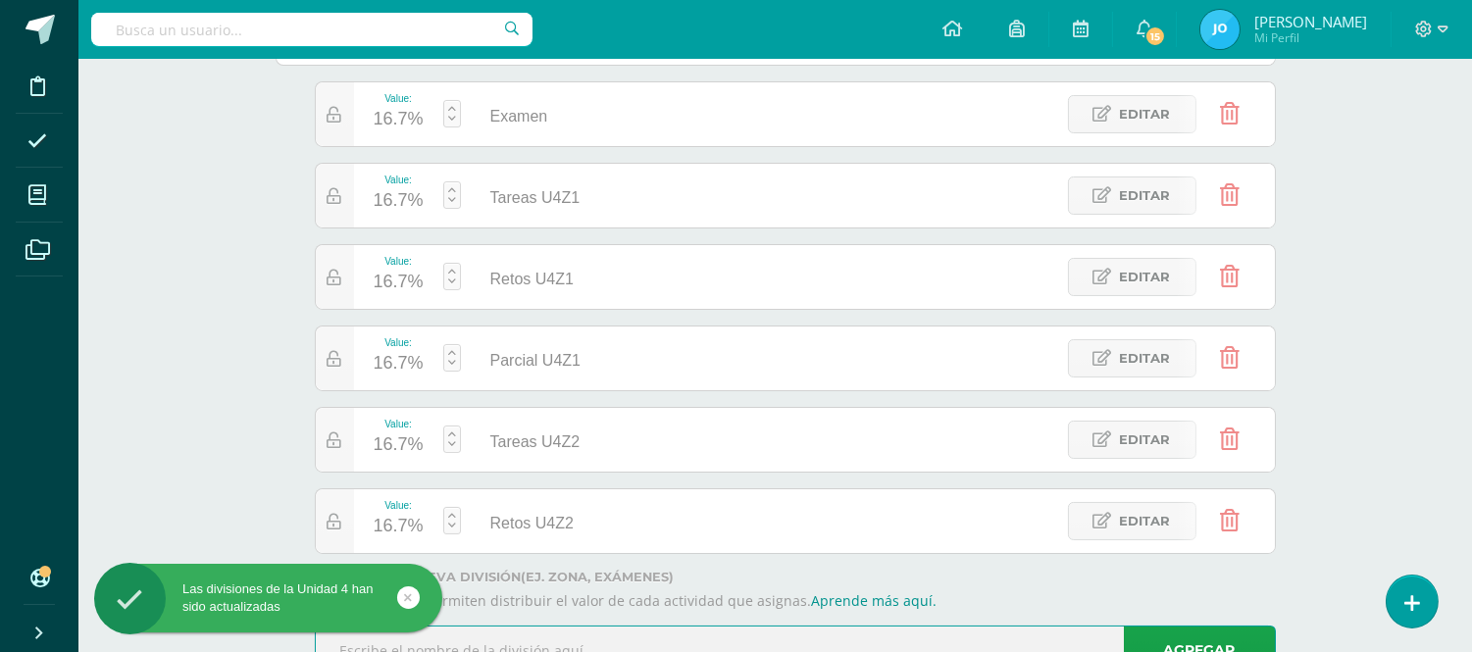
scroll to position [390, 0]
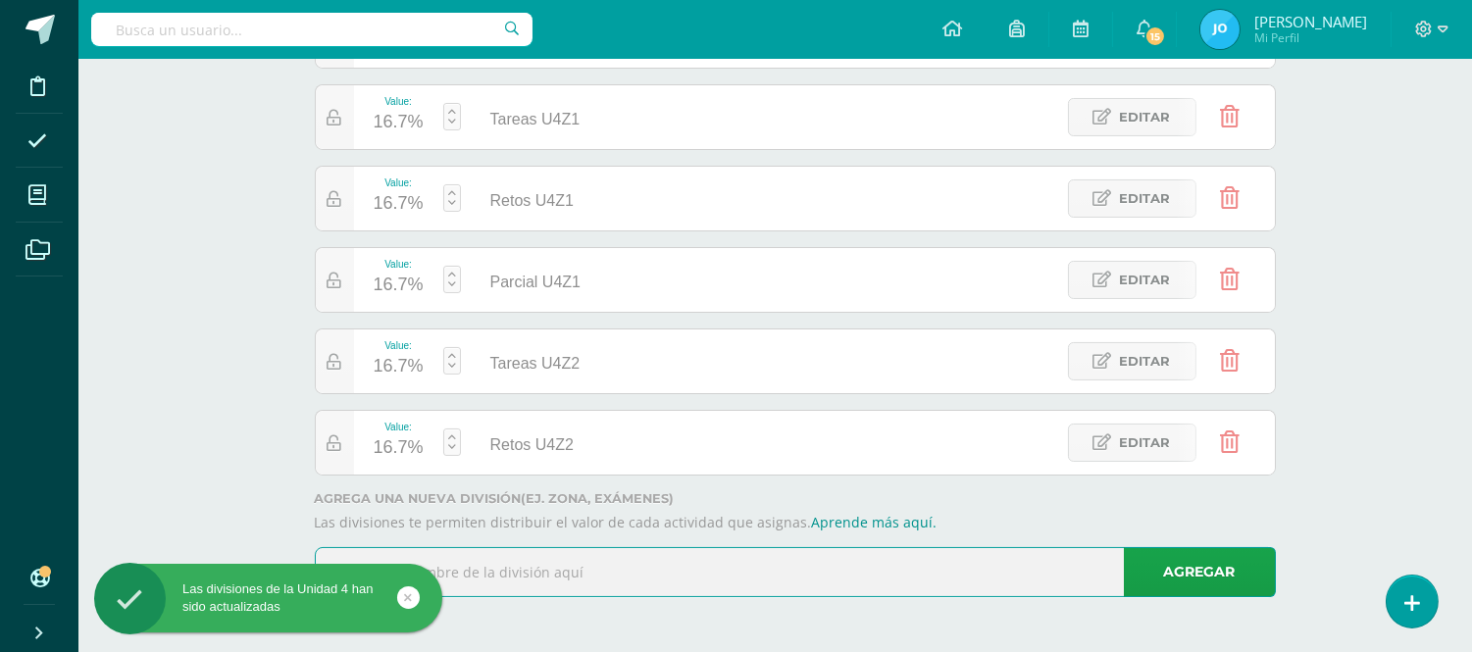
click at [767, 570] on input "text" at bounding box center [795, 572] width 959 height 48
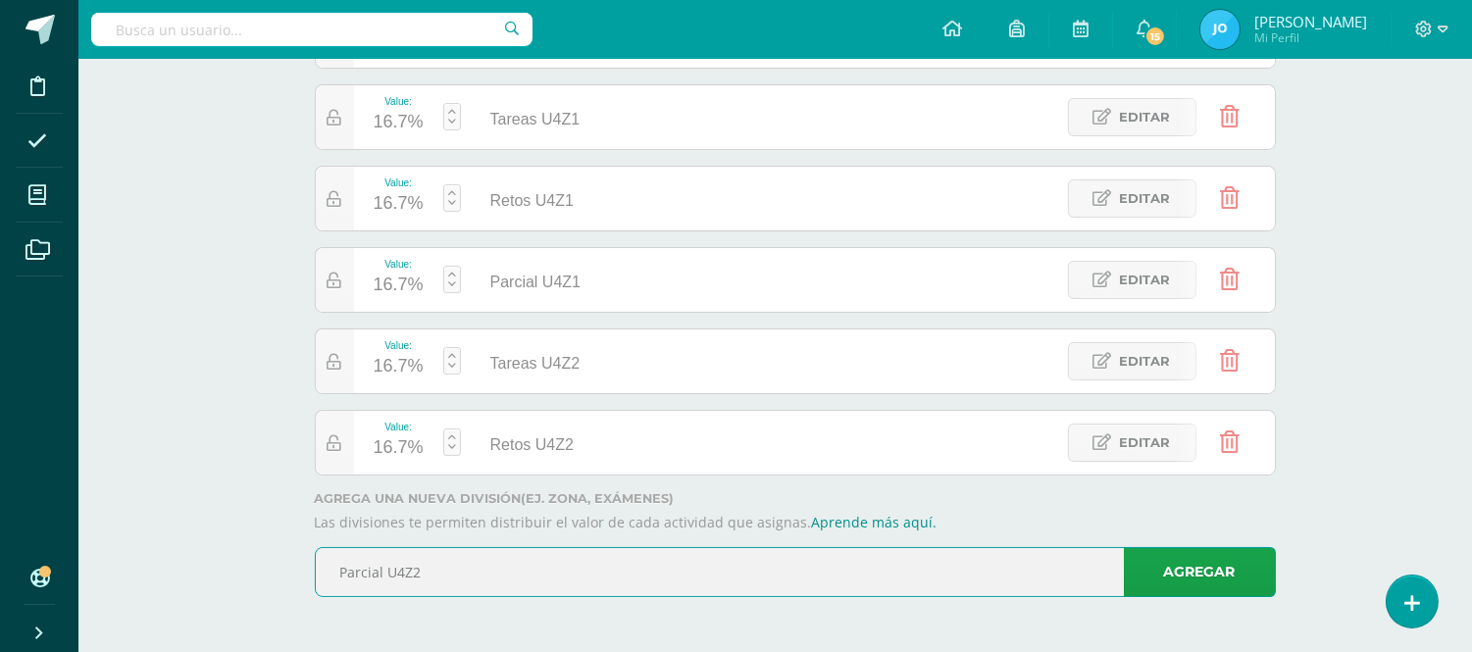
type input "Parcial U4Z2"
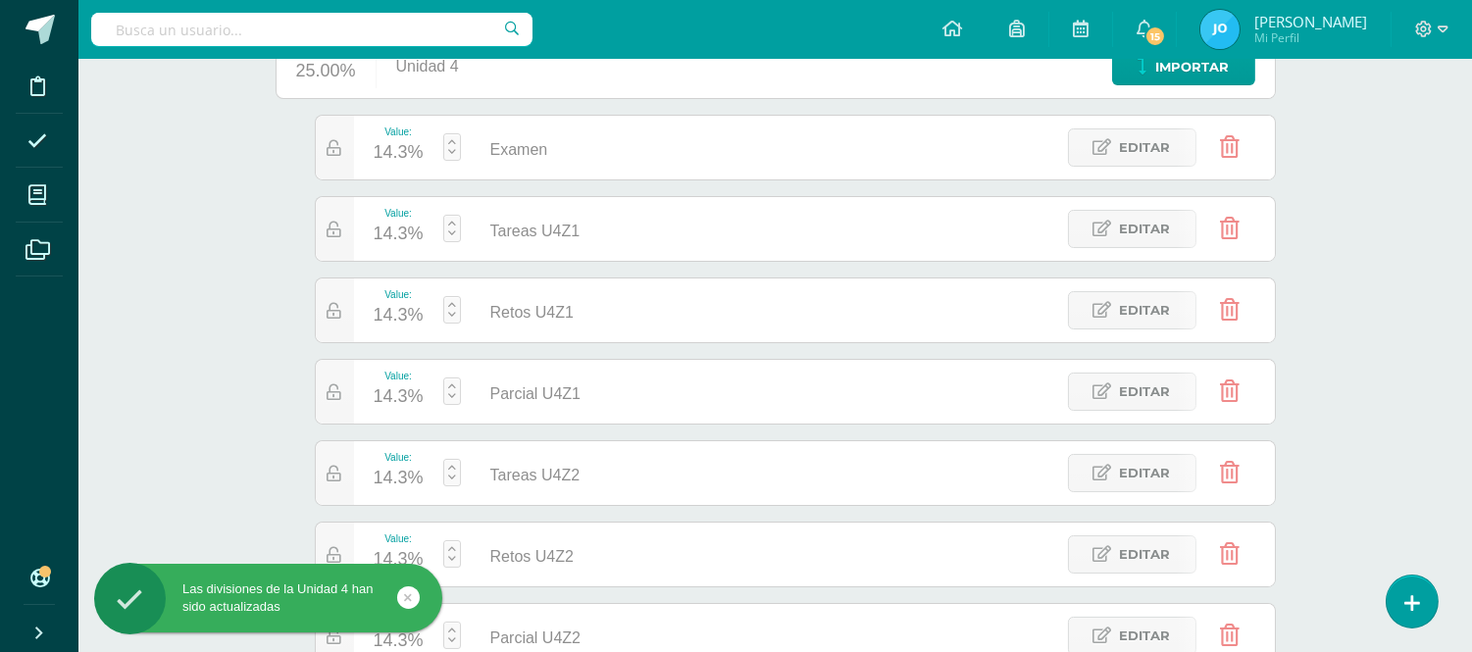
scroll to position [249, 0]
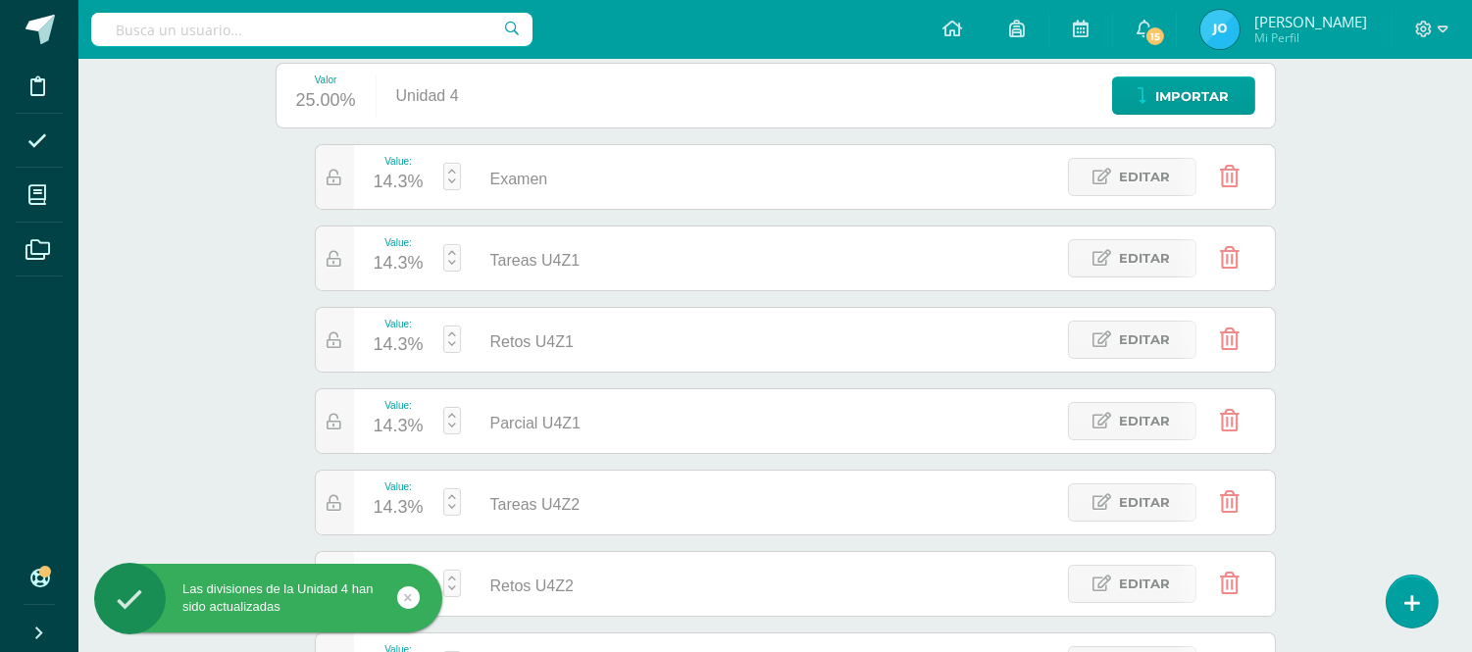
click at [448, 173] on link at bounding box center [452, 176] width 18 height 27
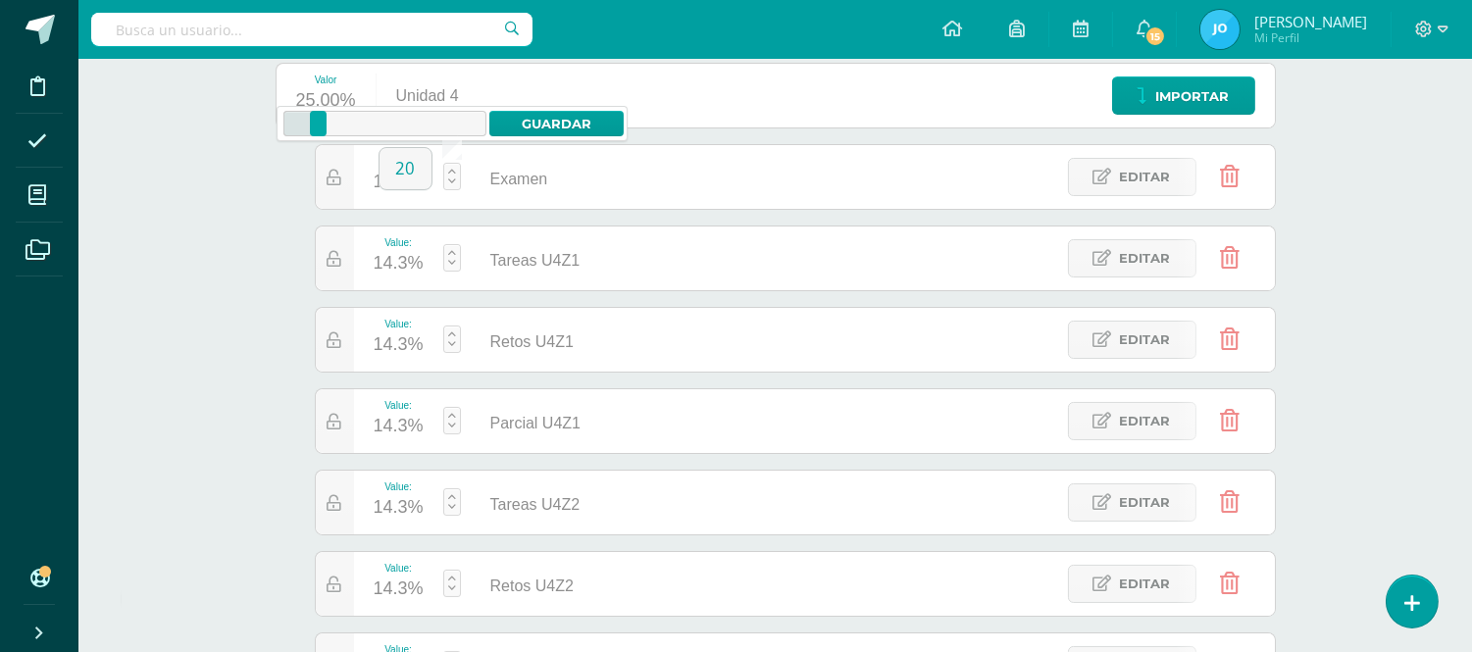
type input "20"
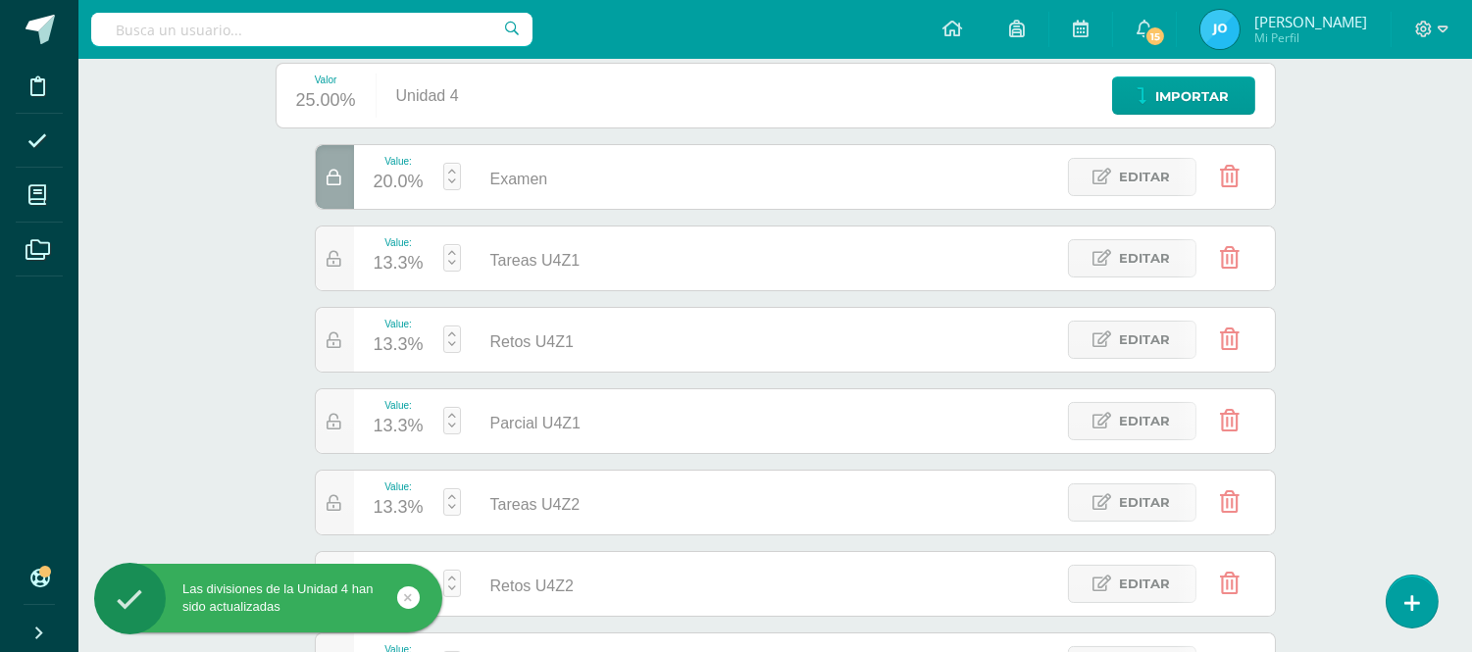
click at [453, 265] on link at bounding box center [452, 257] width 18 height 27
type input "25"
click at [452, 502] on link at bounding box center [452, 501] width 18 height 27
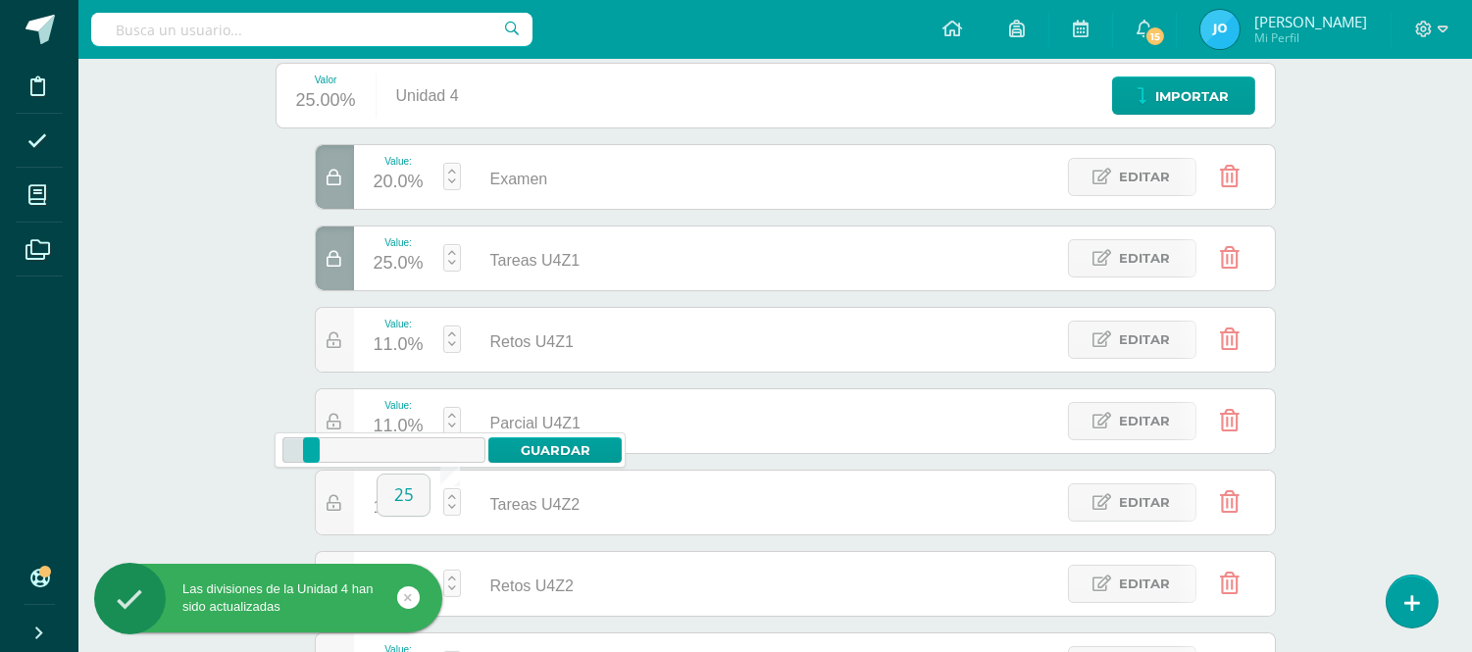
type input "25"
click at [441, 338] on link at bounding box center [442, 339] width 18 height 27
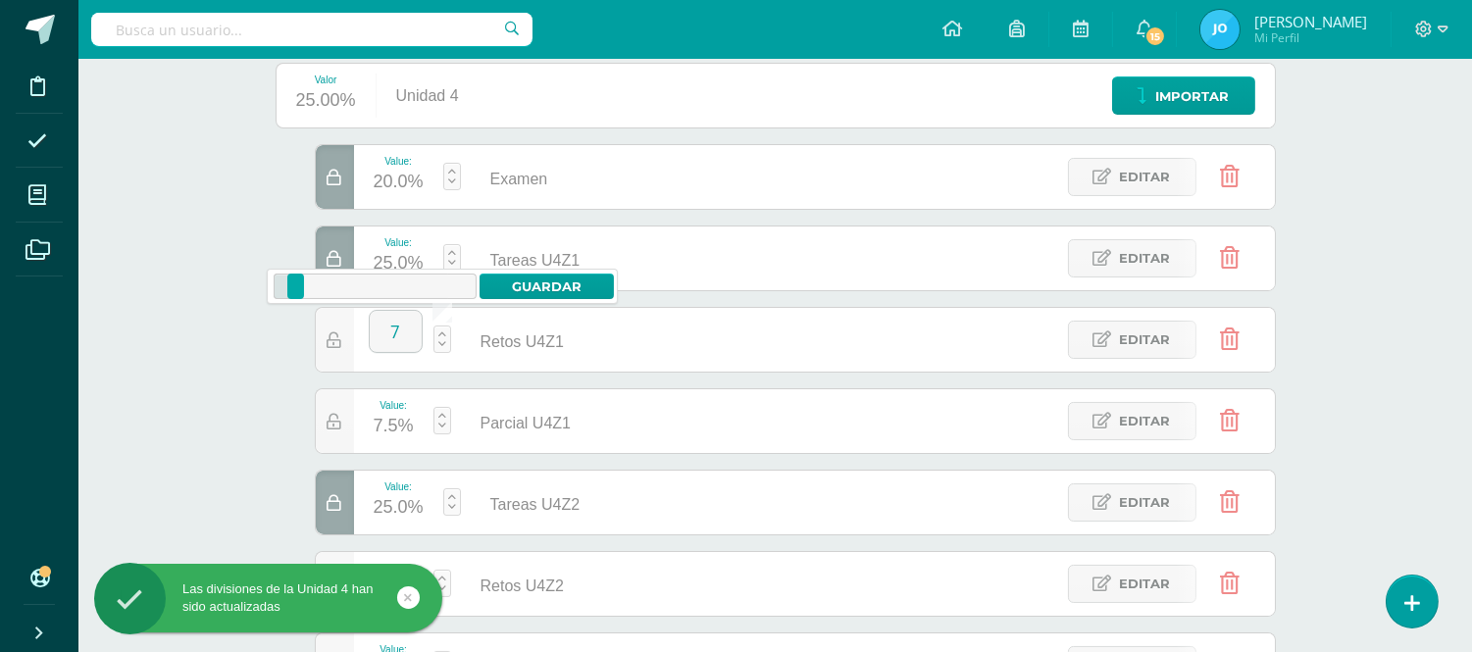
type input "7"
click at [442, 414] on link at bounding box center [442, 420] width 18 height 27
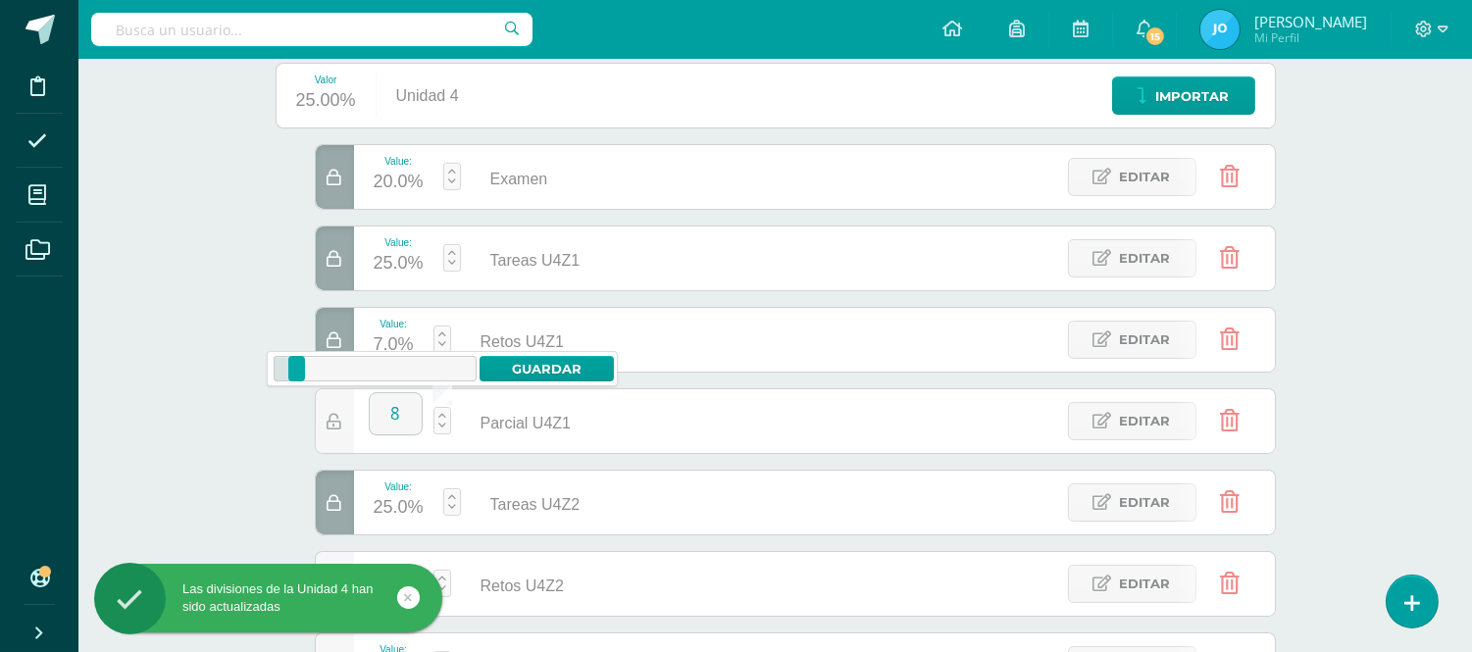
type input "8"
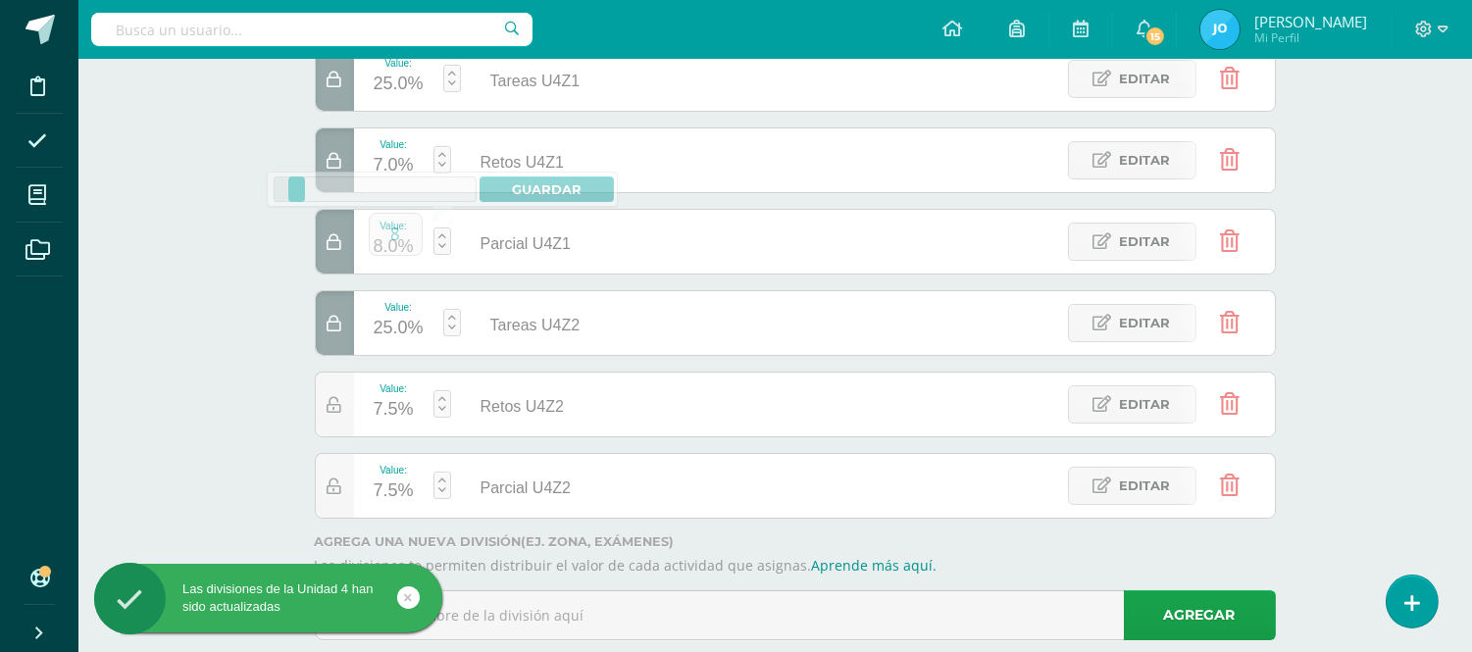
scroll to position [473, 0]
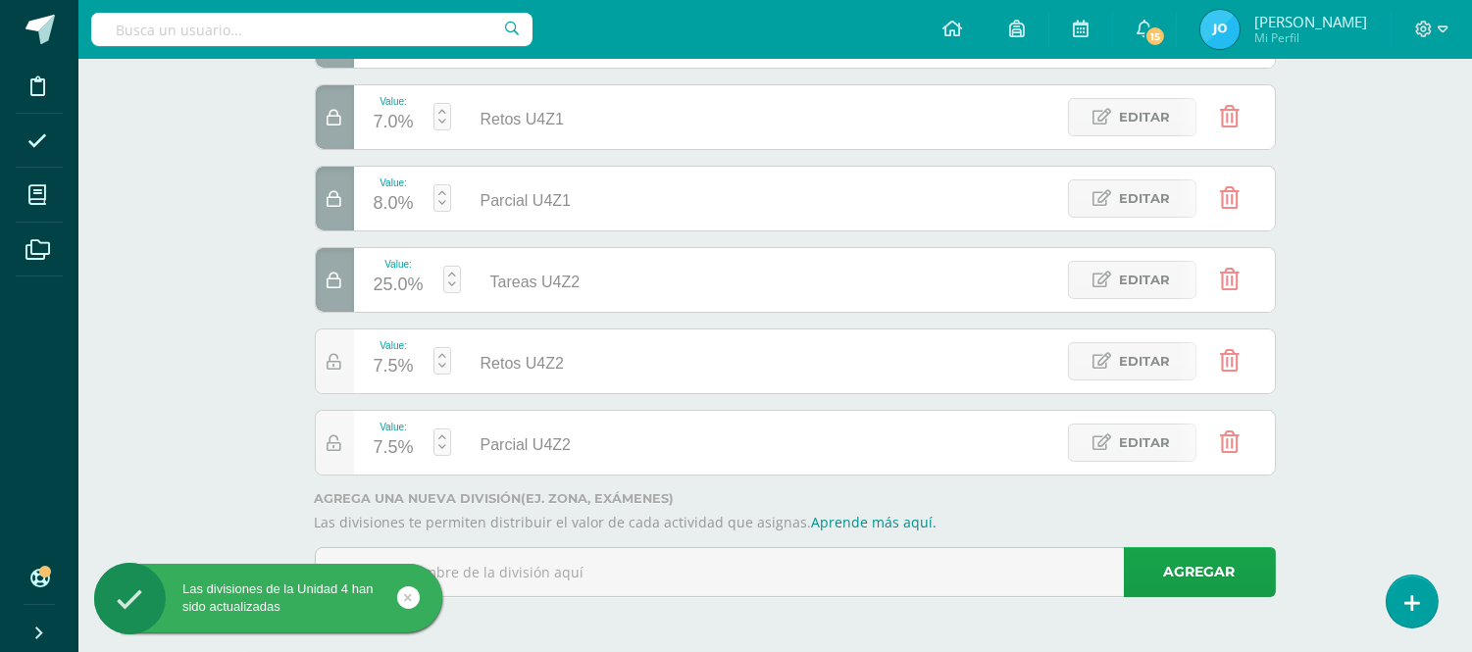
click at [435, 354] on link at bounding box center [442, 360] width 18 height 27
type input "7"
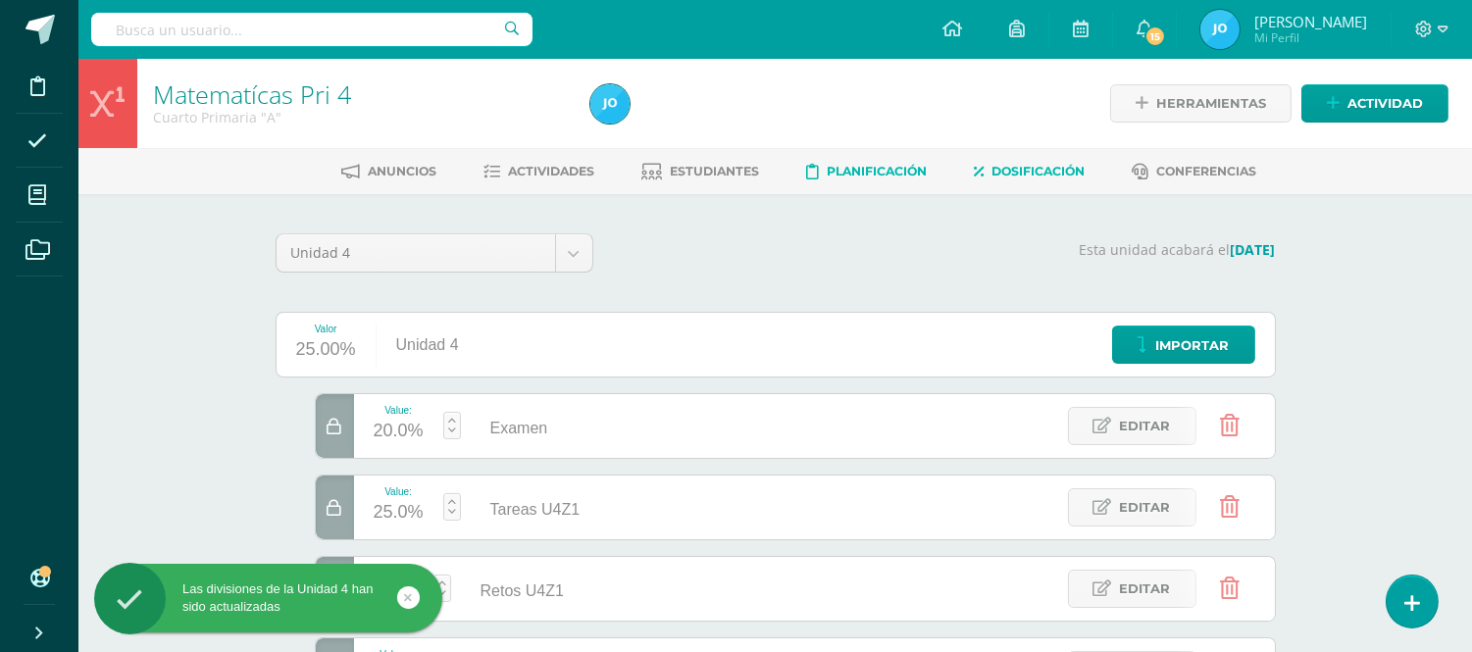
click at [908, 169] on span "Planificación" at bounding box center [877, 171] width 100 height 15
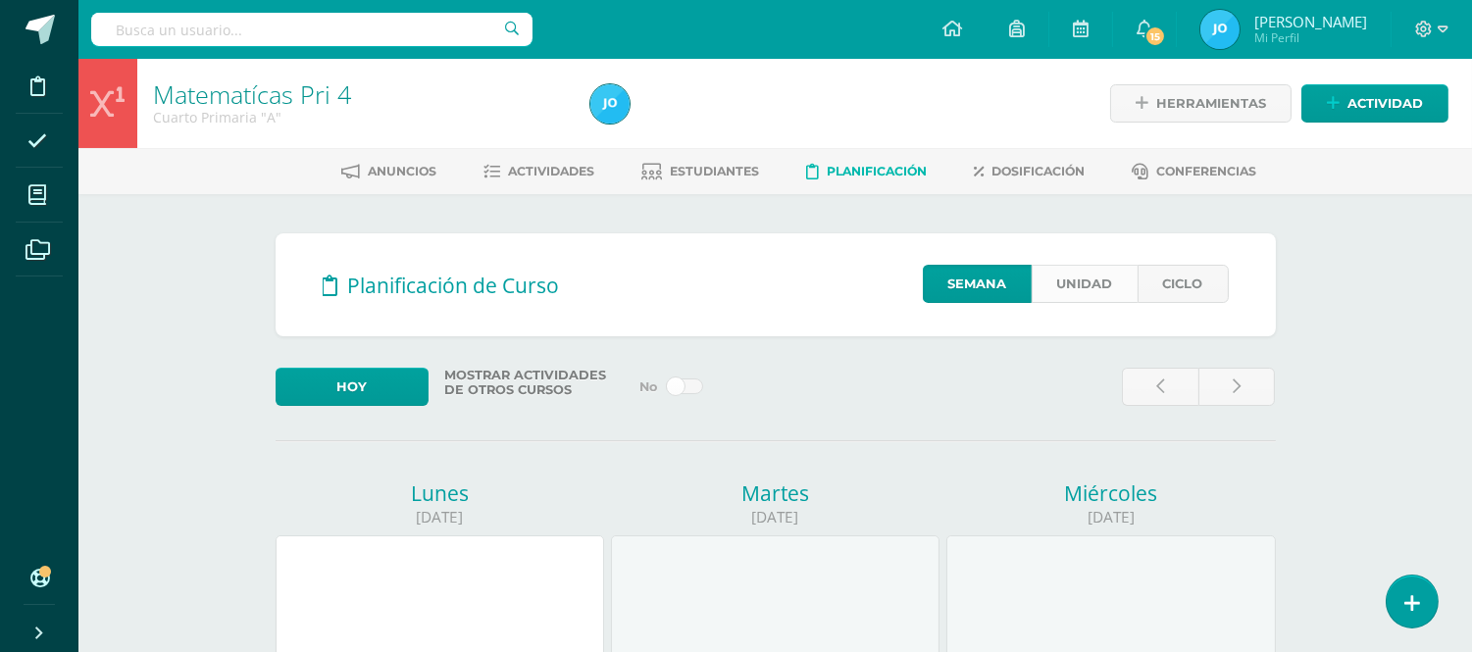
click at [1123, 291] on link "Unidad" at bounding box center [1085, 284] width 106 height 38
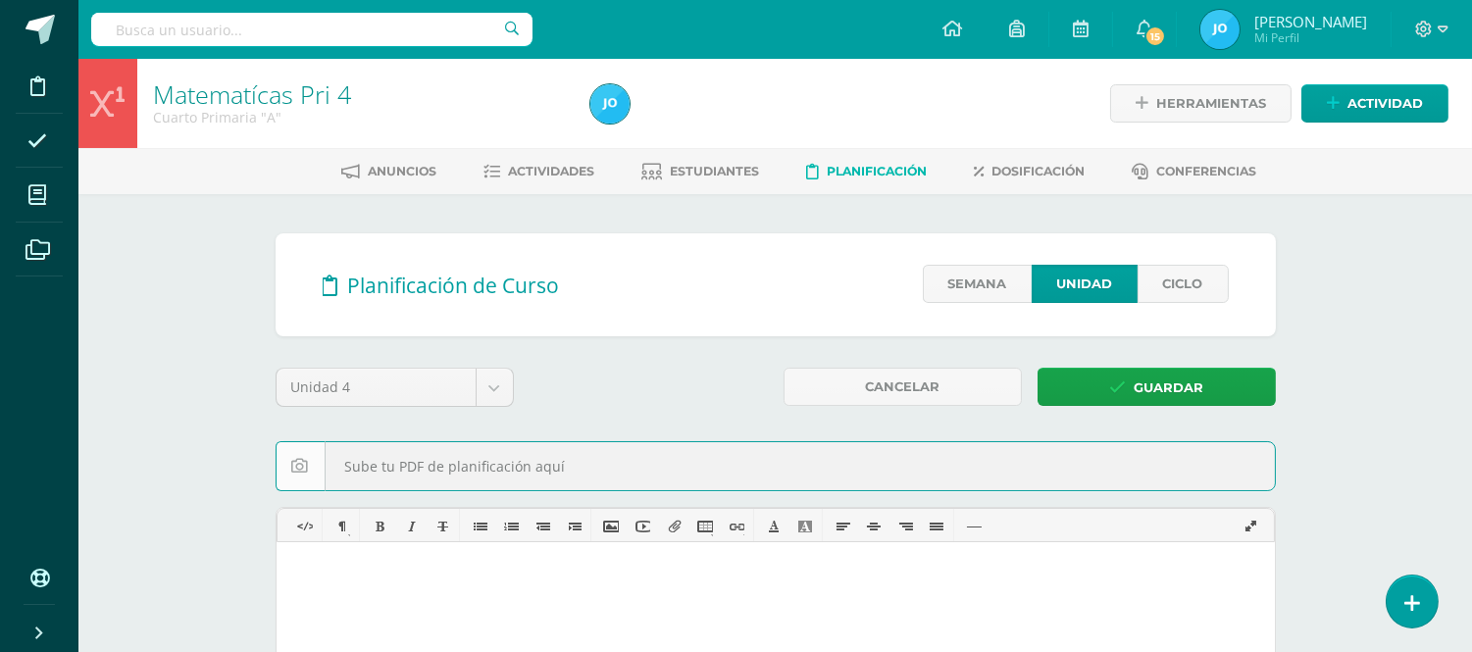
click at [628, 475] on input "file" at bounding box center [776, 466] width 998 height 48
type input "C:\fakepath\Contenidos de Matemáicas 4P U4Z1Z2.pdf"
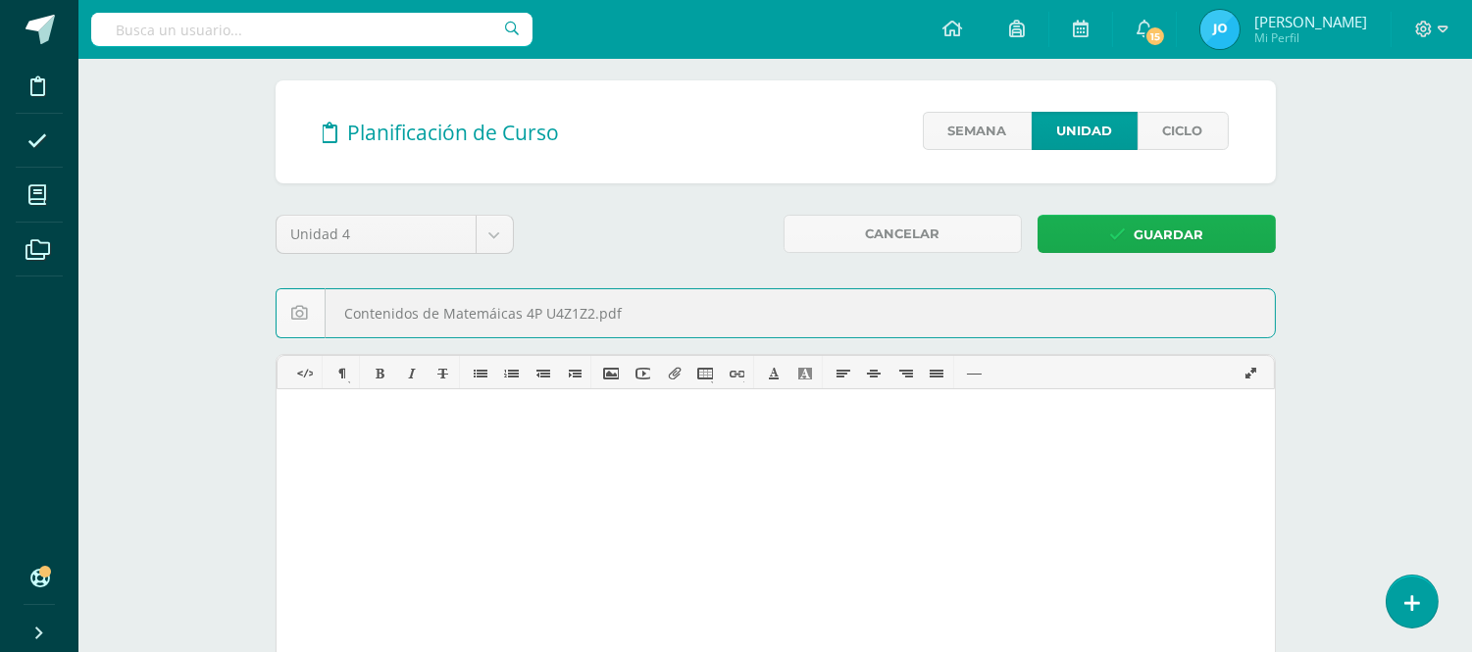
click at [1158, 224] on span "Guardar" at bounding box center [1169, 235] width 70 height 36
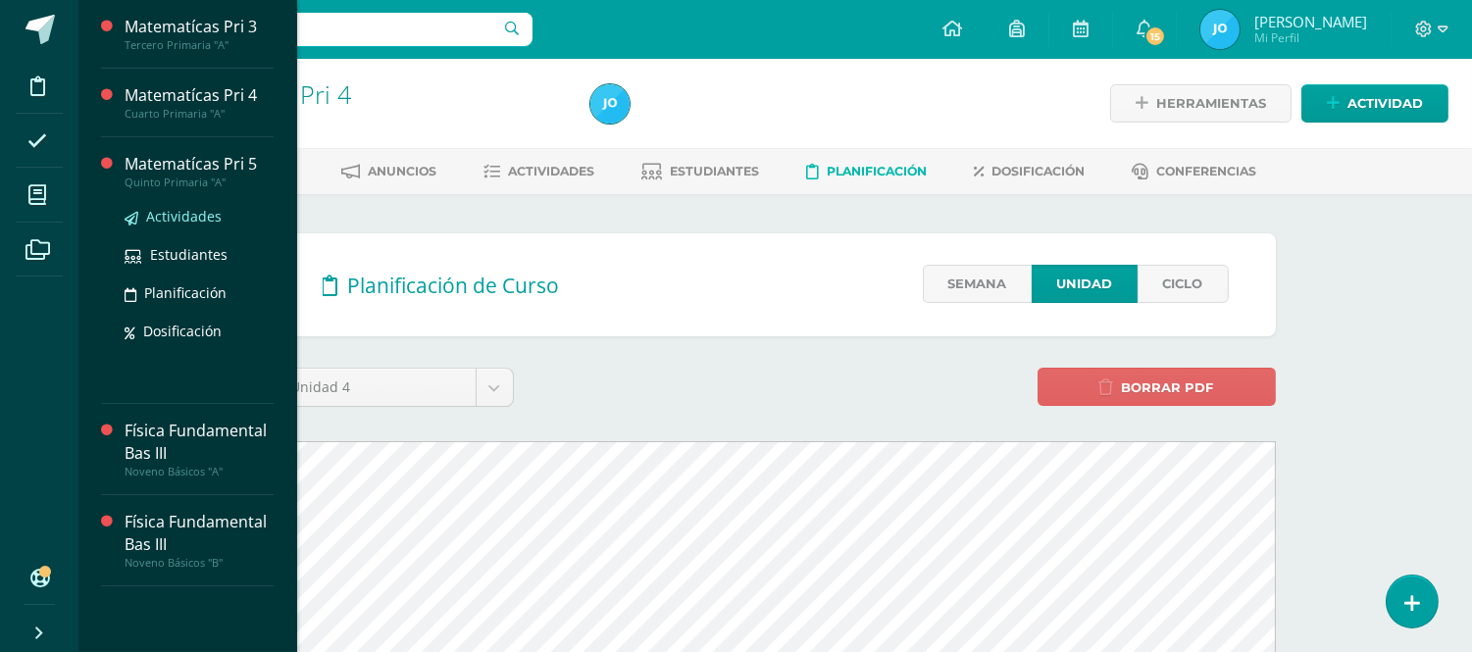
click at [174, 211] on span "Actividades" at bounding box center [184, 216] width 76 height 19
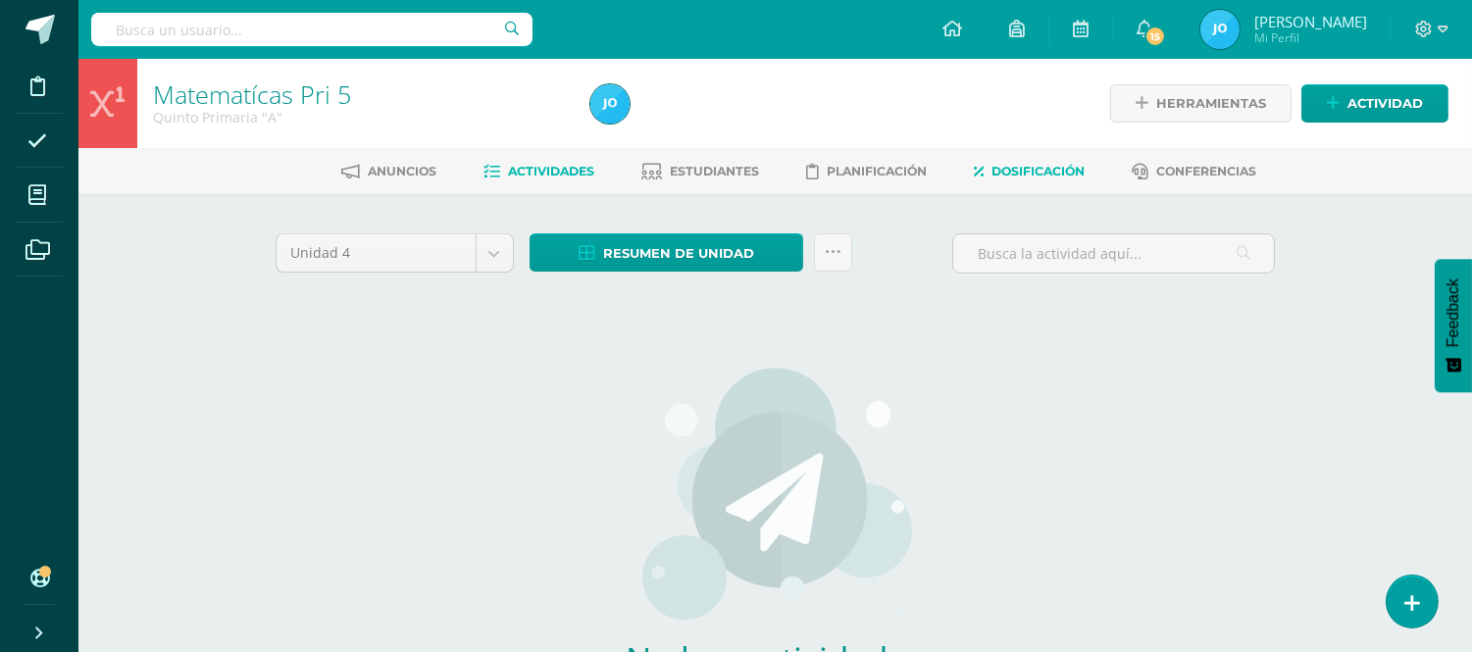
click at [1000, 164] on span "Dosificación" at bounding box center [1038, 171] width 93 height 15
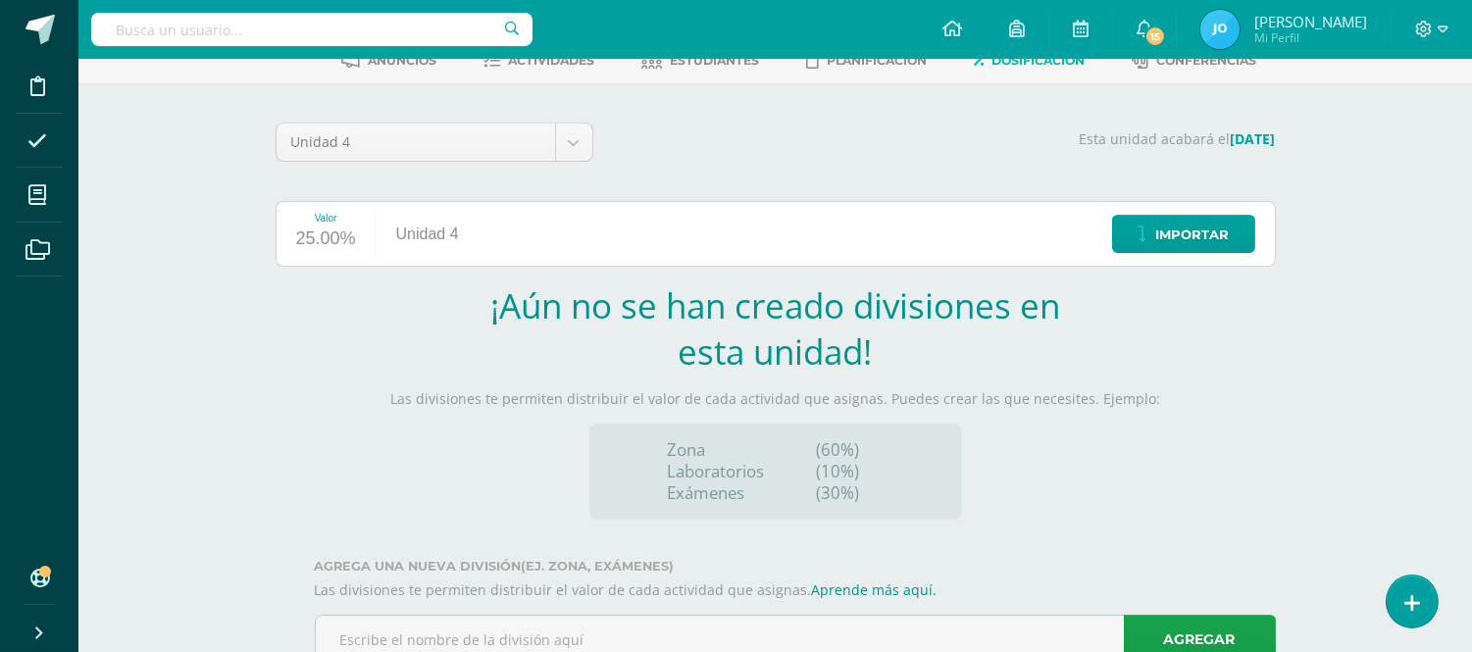
scroll to position [179, 0]
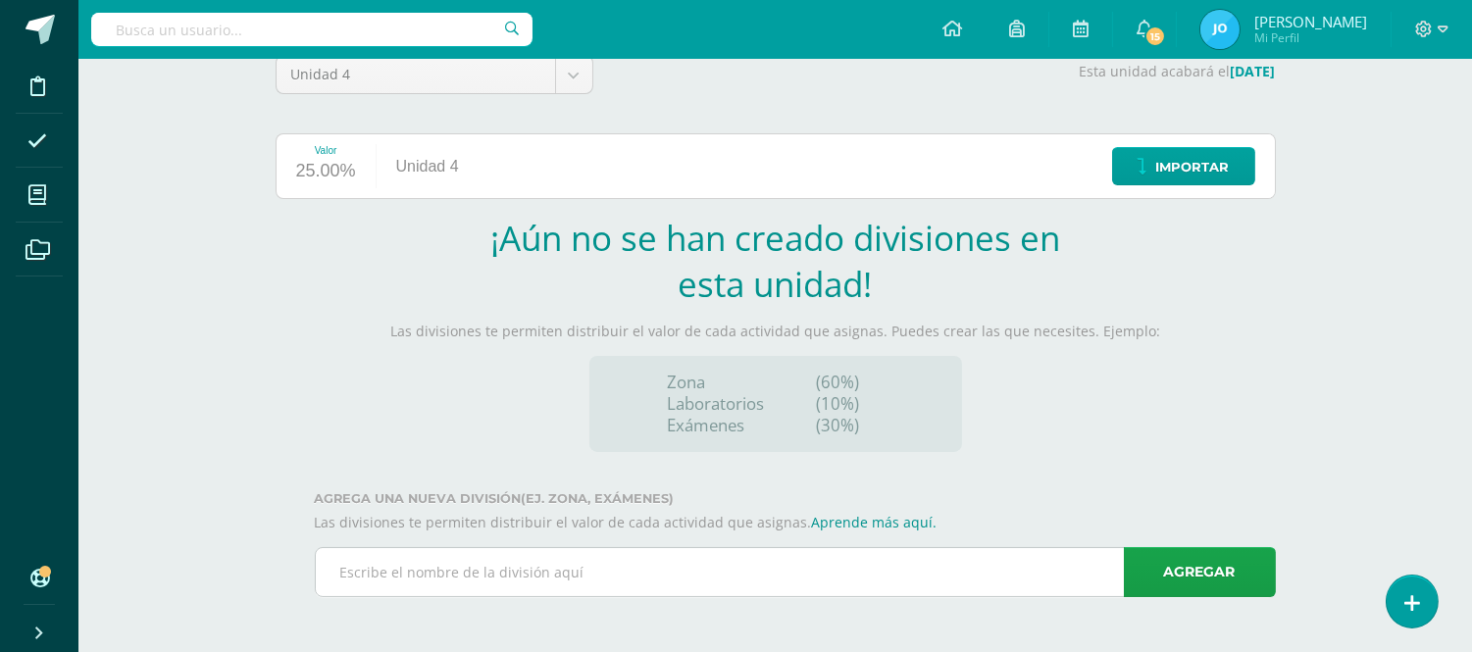
click at [962, 581] on input "text" at bounding box center [795, 572] width 959 height 48
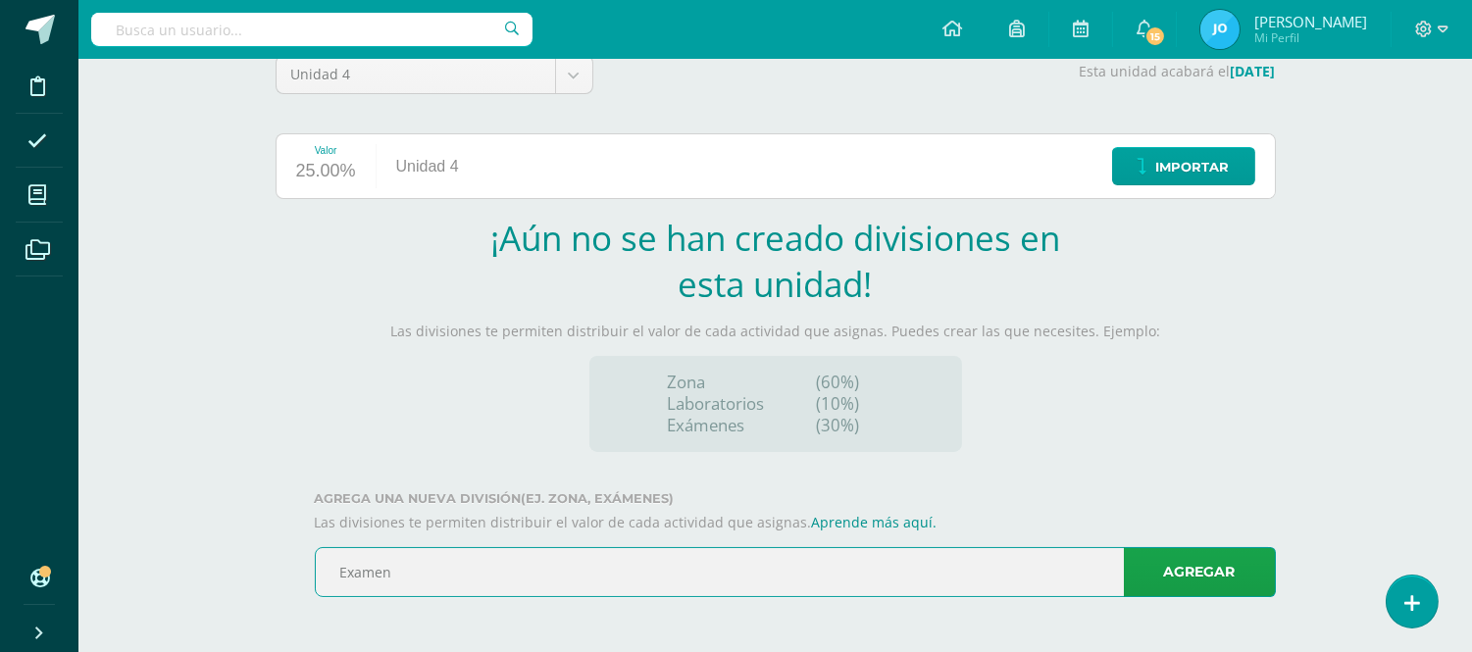
type input "Examen"
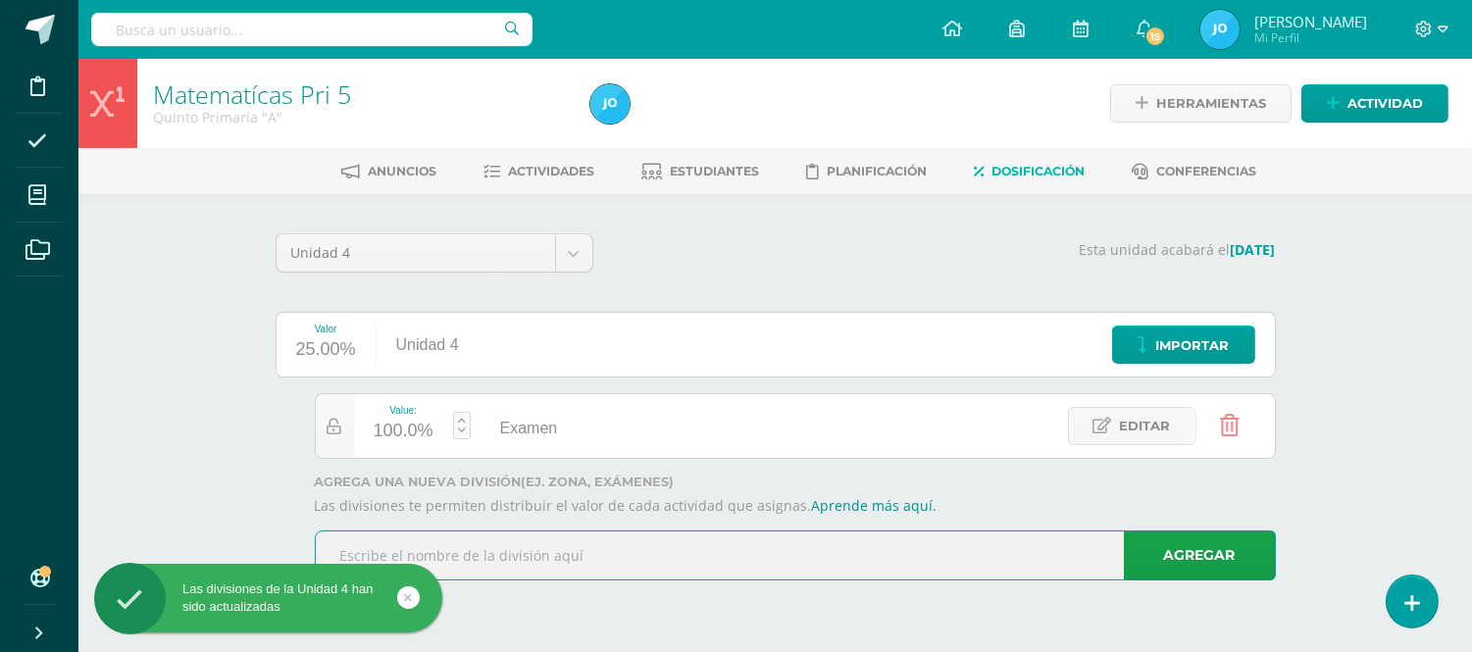
scroll to position [0, 0]
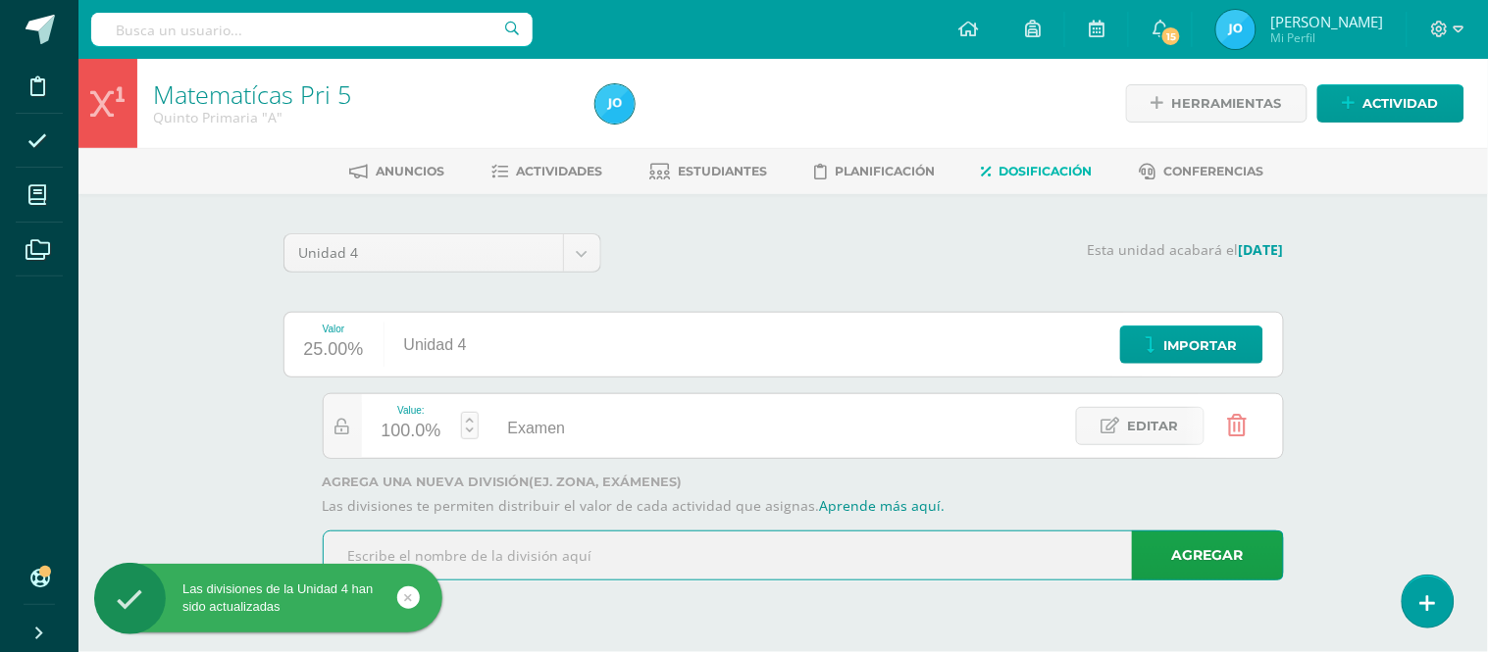
click at [855, 552] on input "text" at bounding box center [803, 556] width 959 height 48
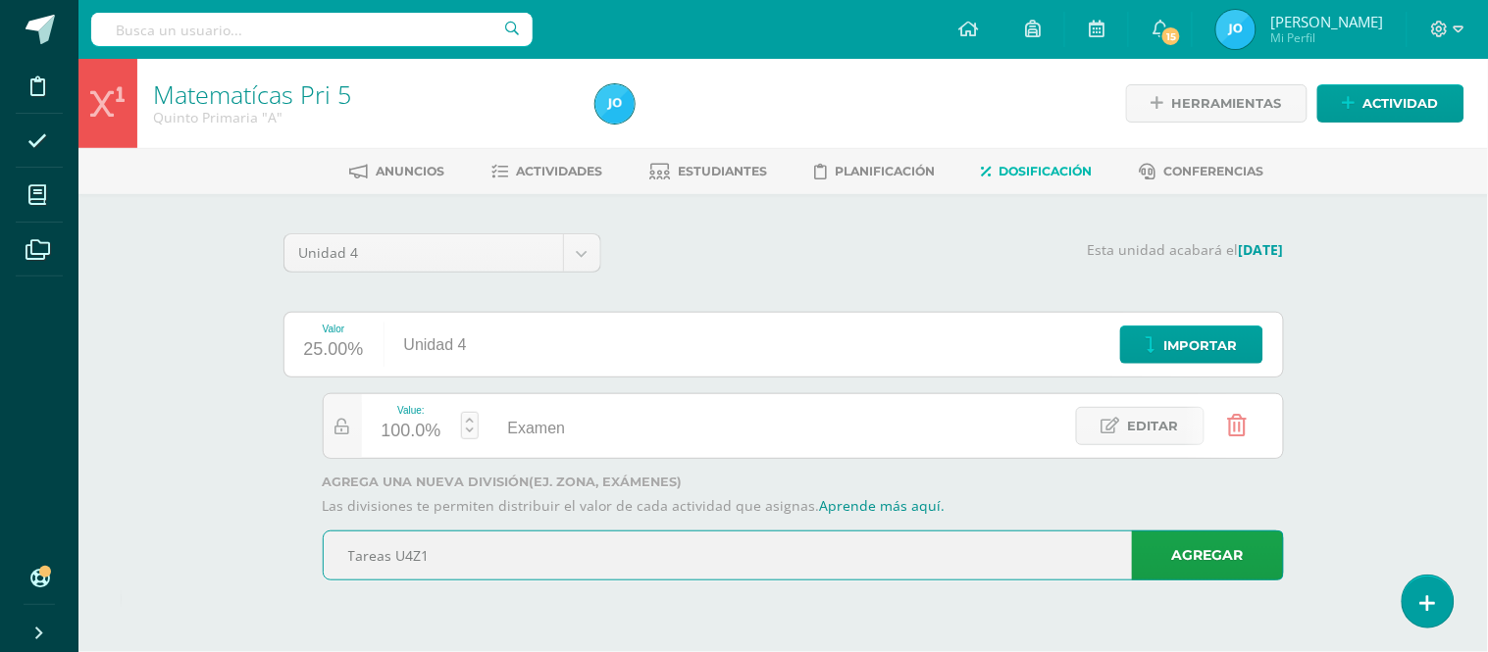
type input "Tareas U4Z1"
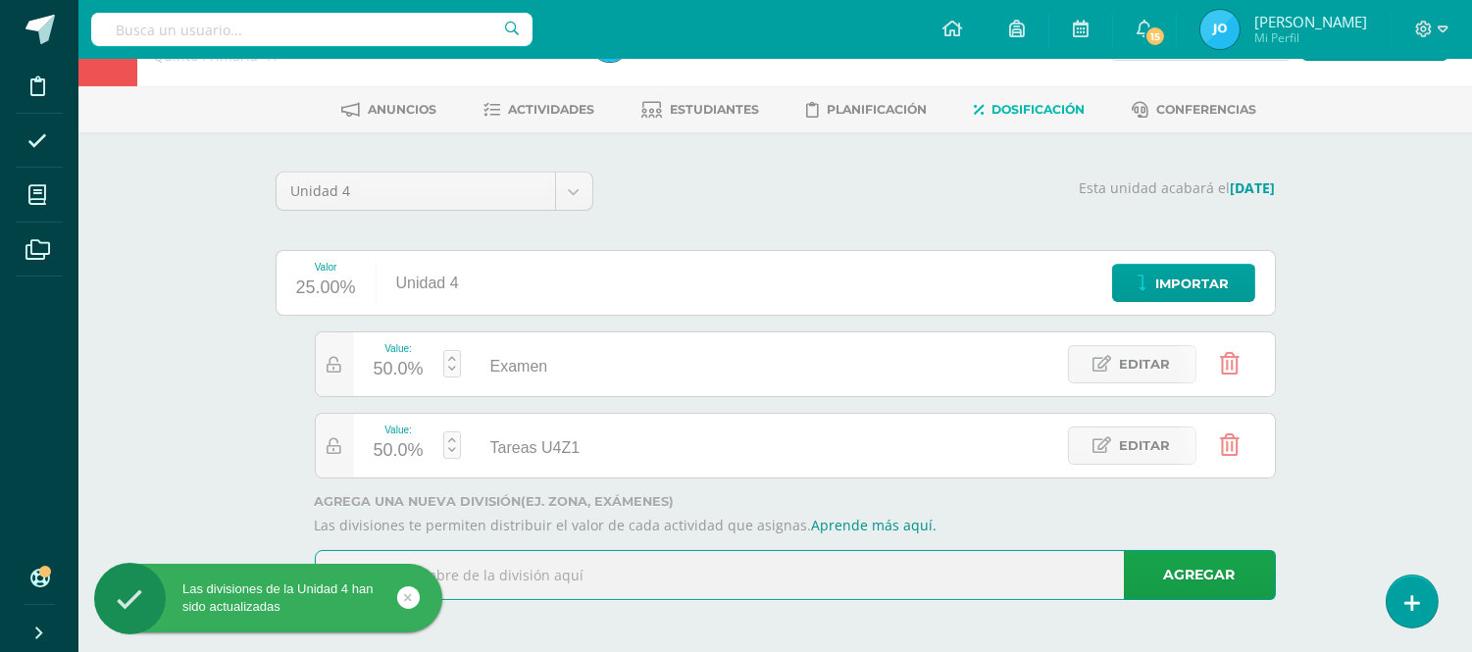
scroll to position [64, 0]
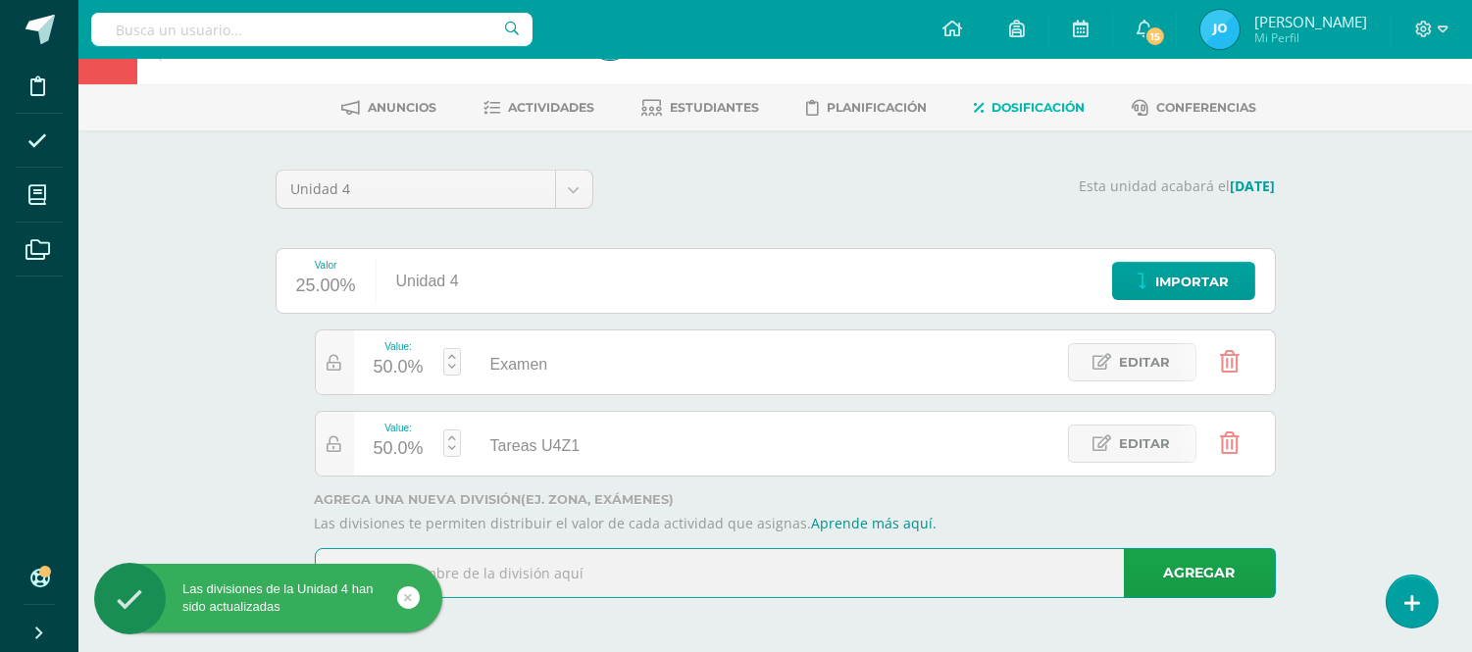
click at [792, 565] on input "text" at bounding box center [795, 573] width 959 height 48
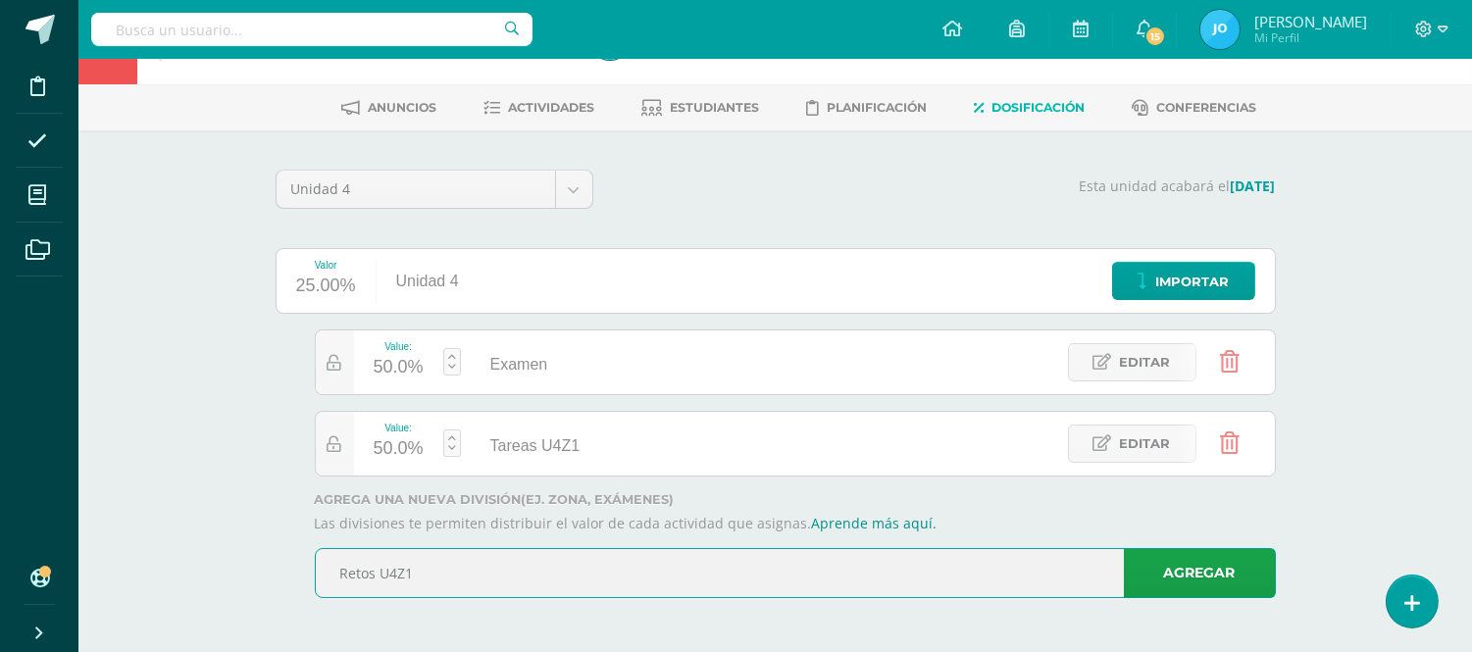
type input "Retos U4Z1"
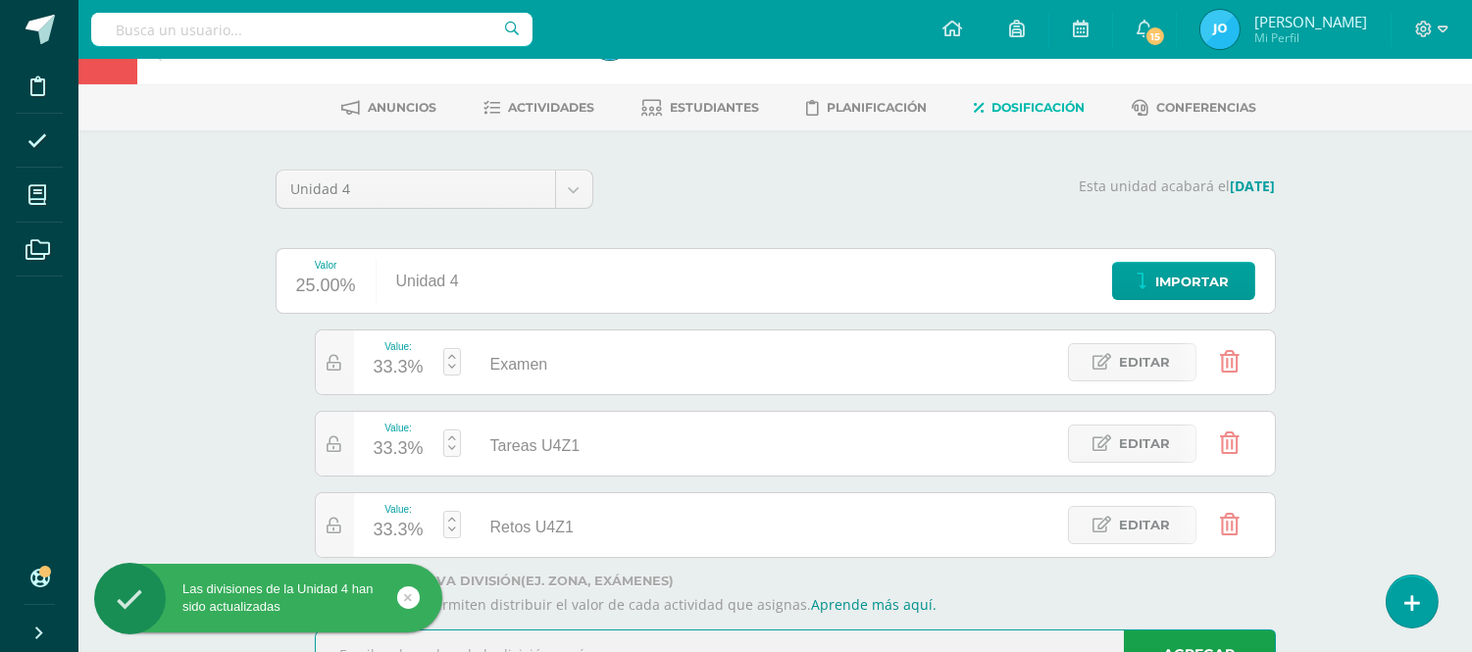
scroll to position [145, 0]
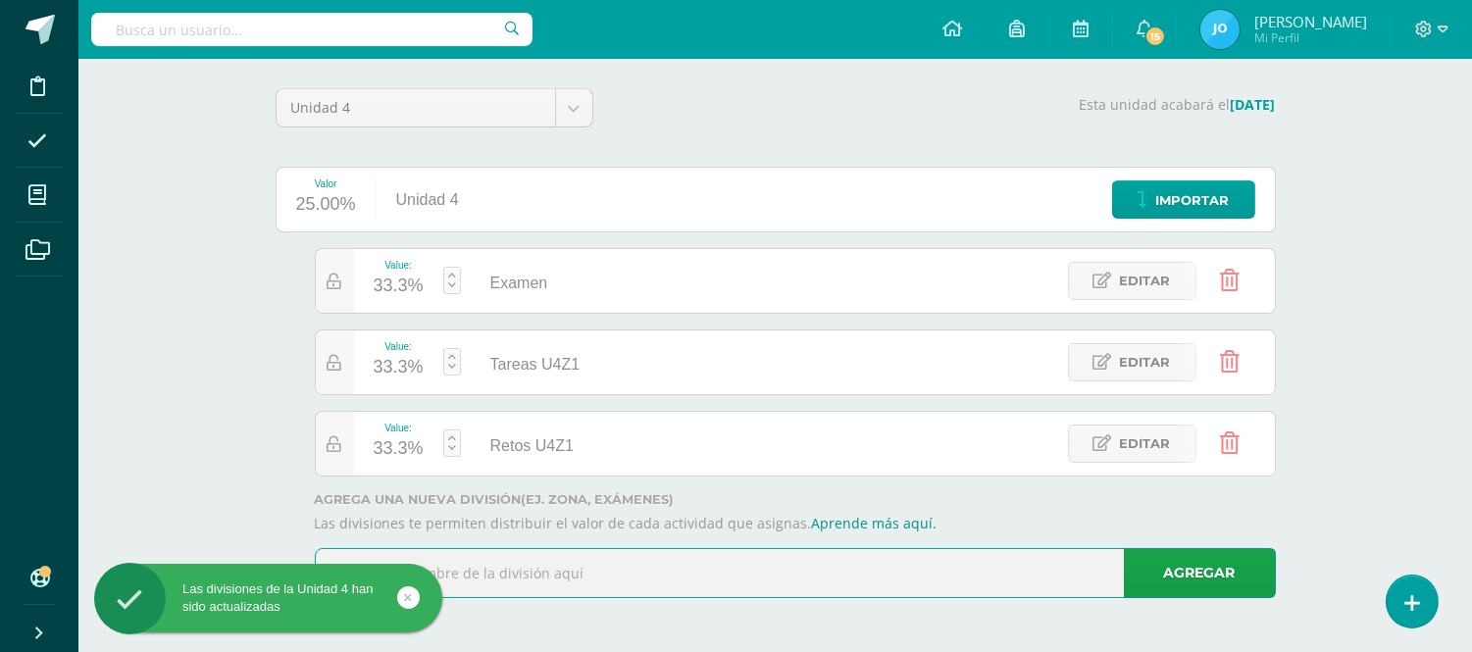
click at [962, 575] on input "text" at bounding box center [795, 573] width 959 height 48
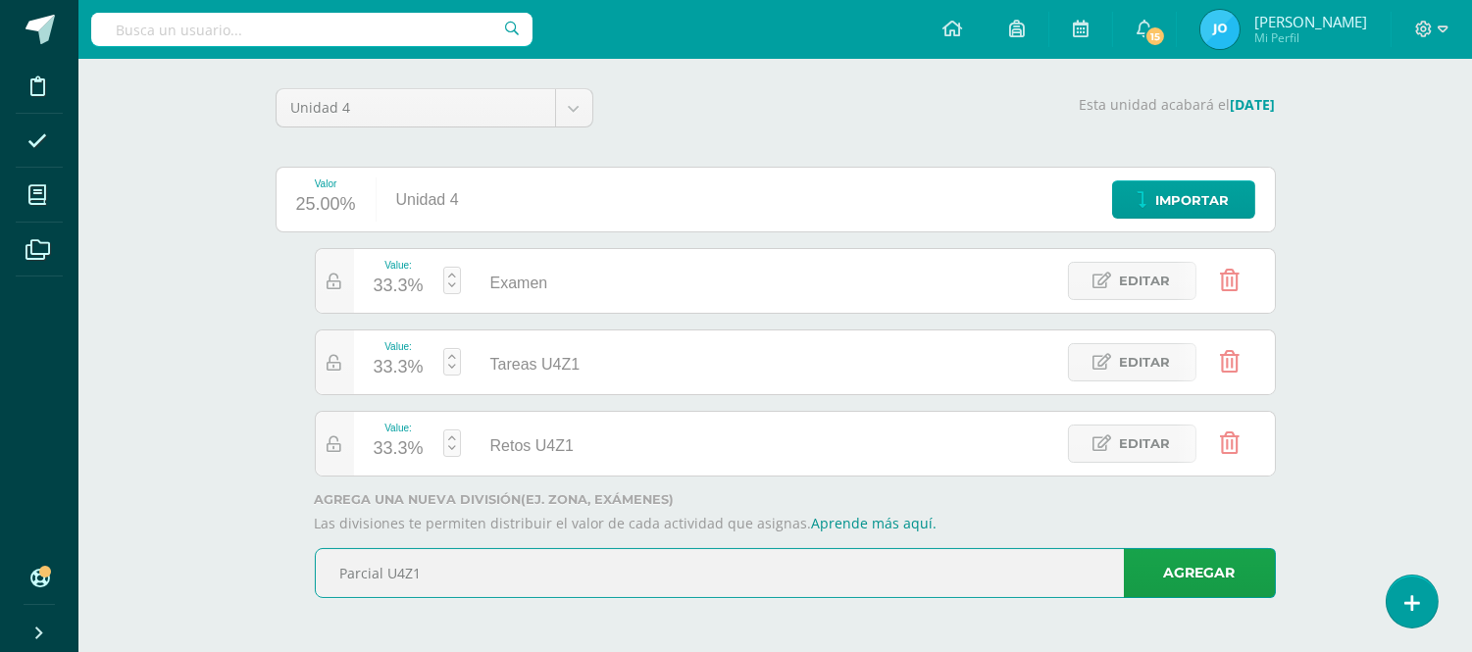
type input "Parcial U4Z1"
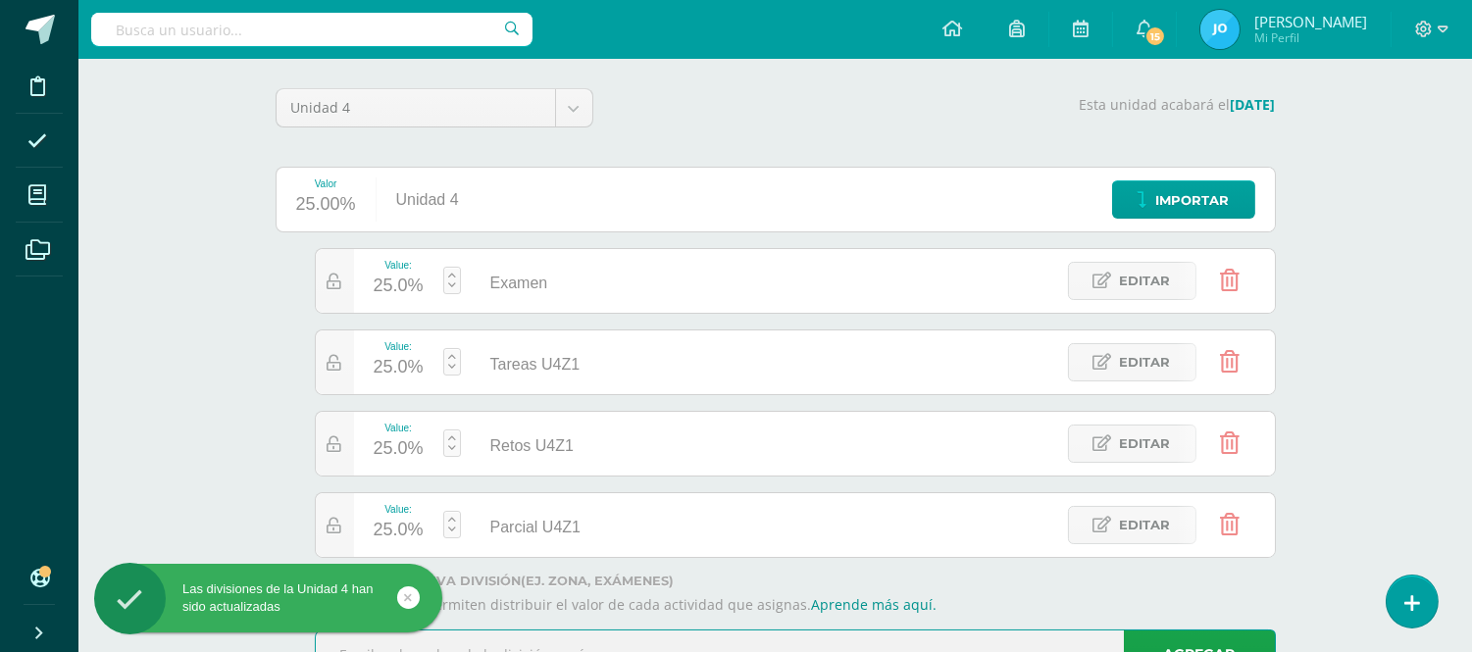
scroll to position [228, 0]
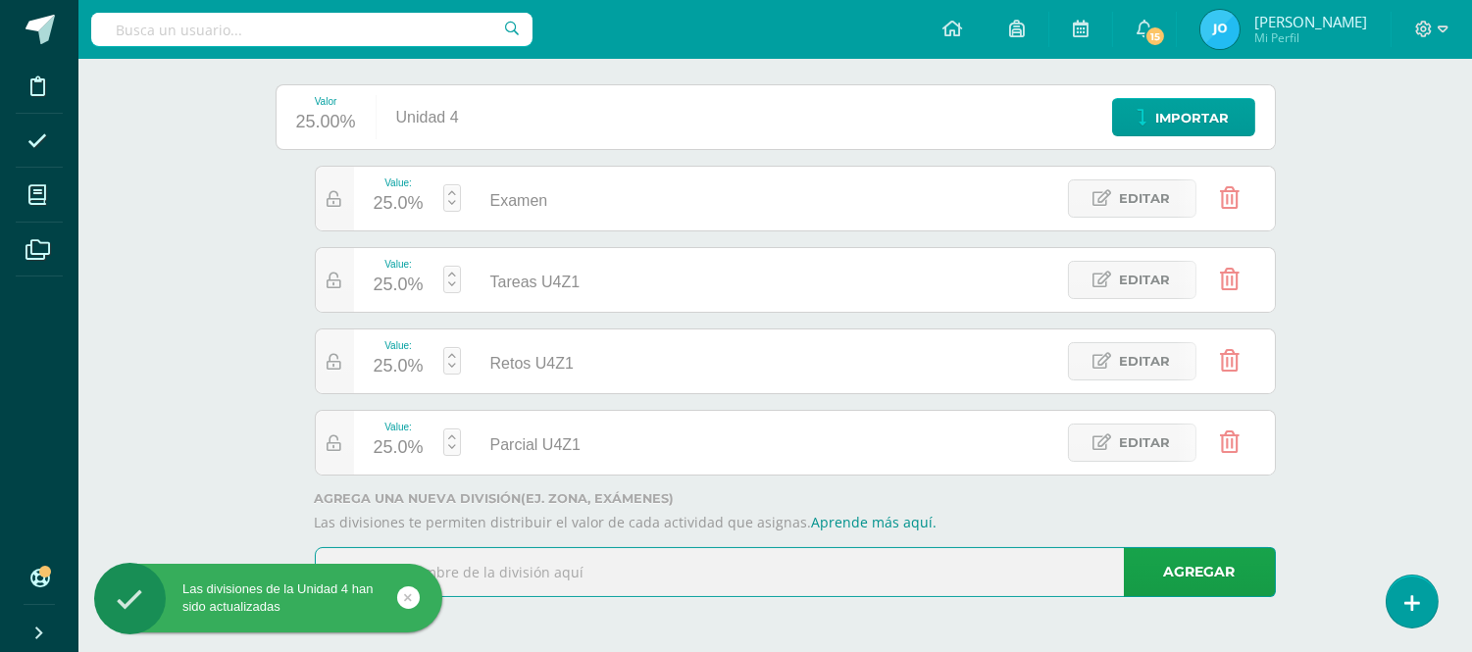
click at [801, 588] on input "text" at bounding box center [795, 572] width 959 height 48
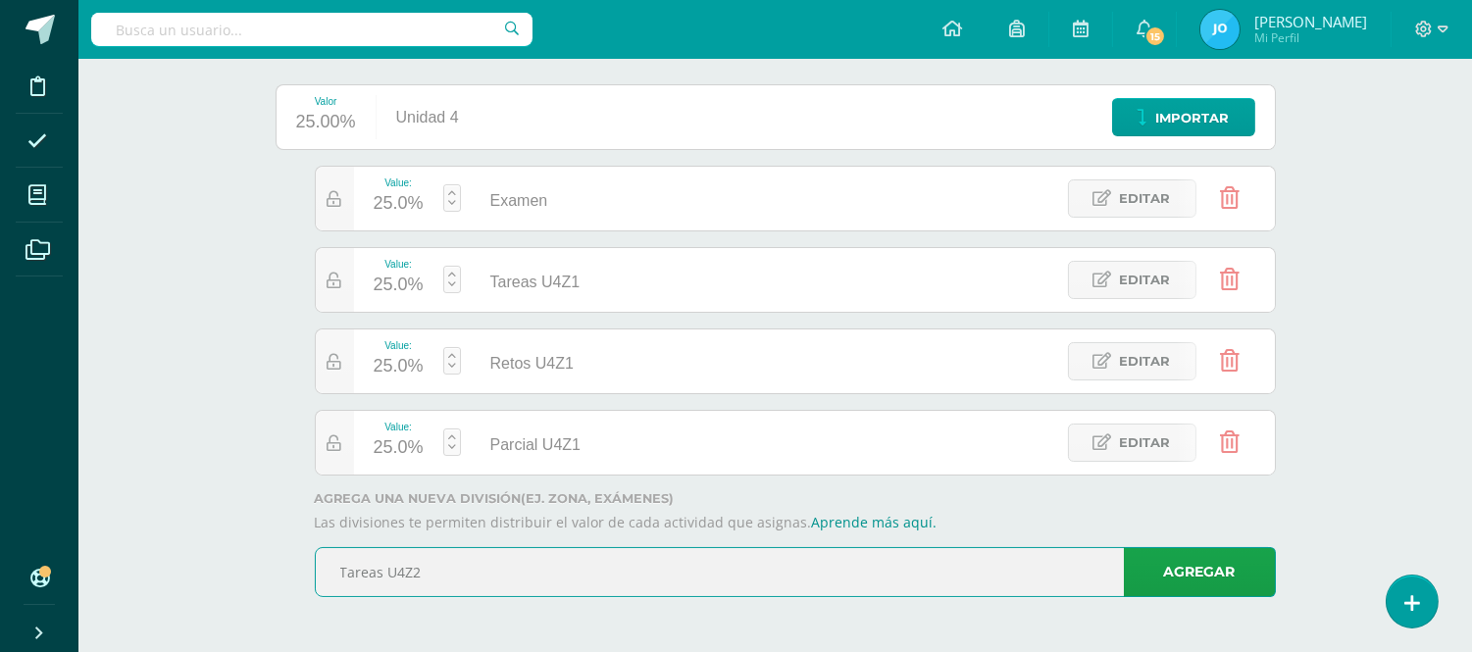
type input "Tareas U4Z2"
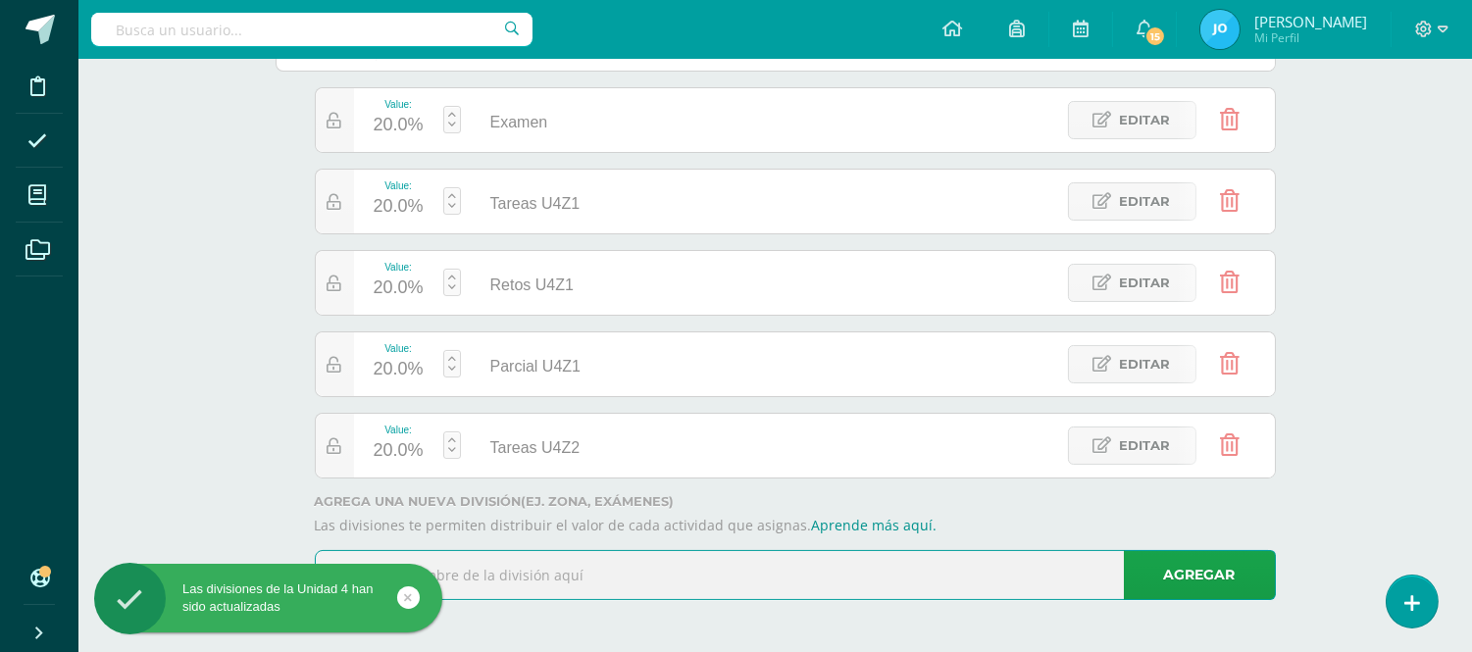
scroll to position [309, 0]
click at [928, 563] on input "text" at bounding box center [795, 572] width 959 height 48
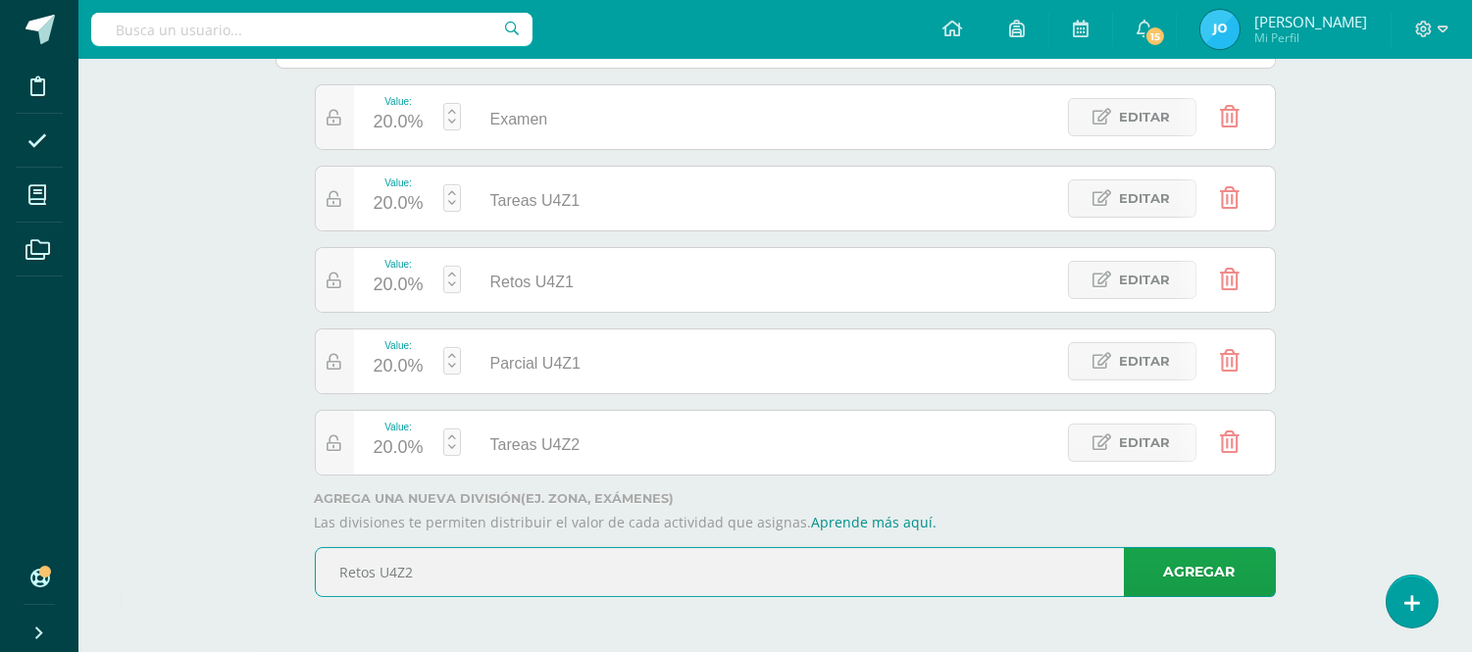
type input "Retos U4Z2"
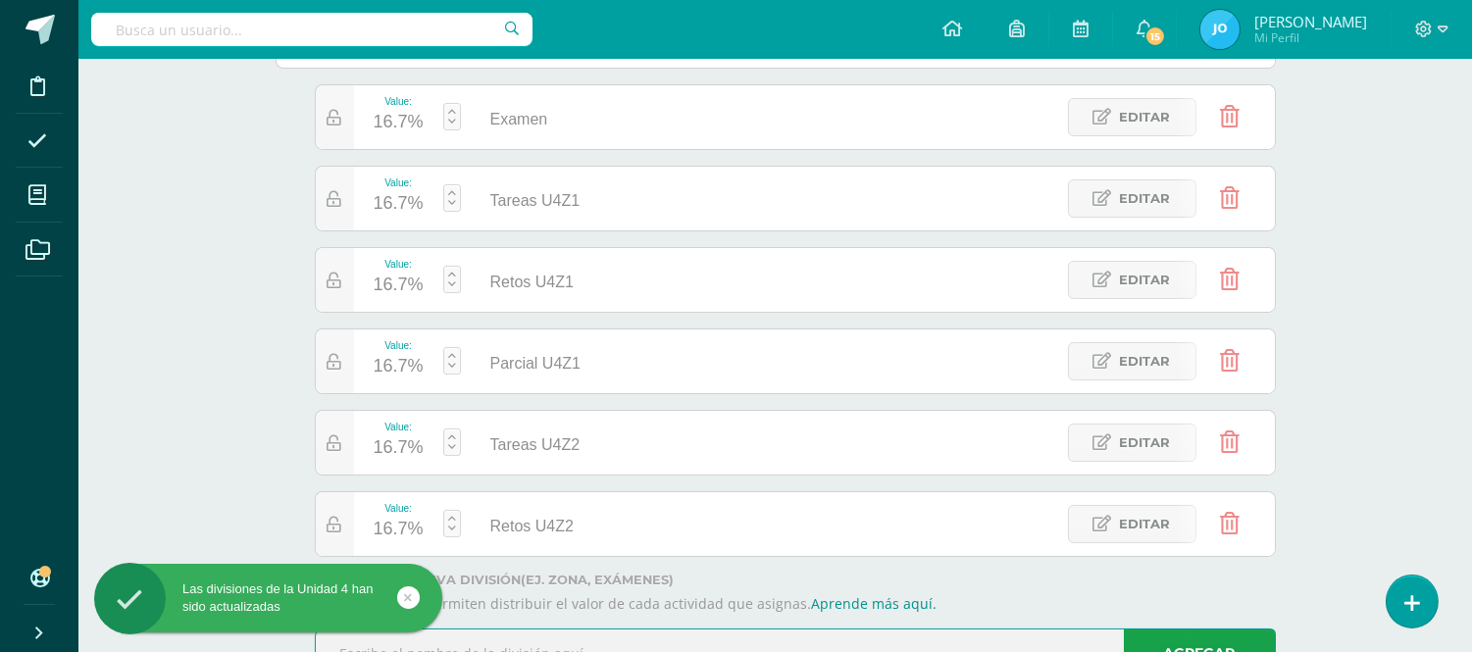
scroll to position [390, 0]
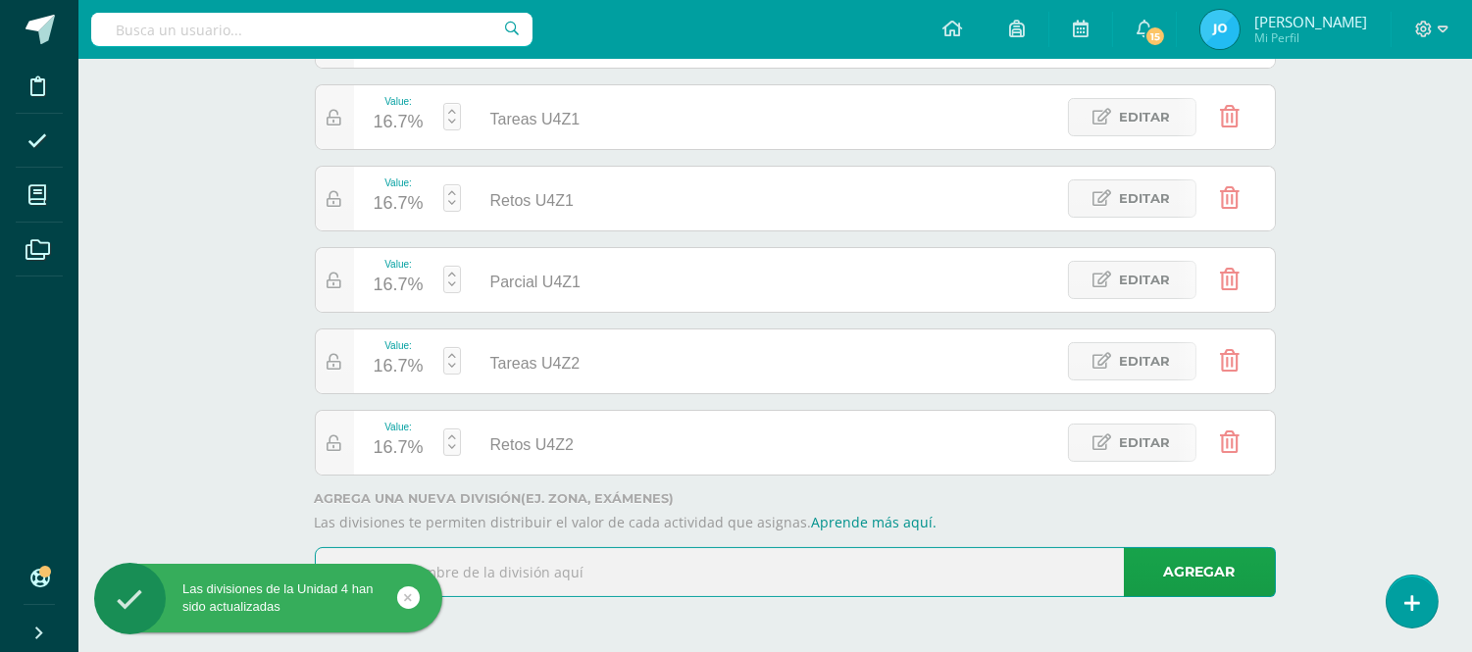
click at [899, 572] on input "text" at bounding box center [795, 572] width 959 height 48
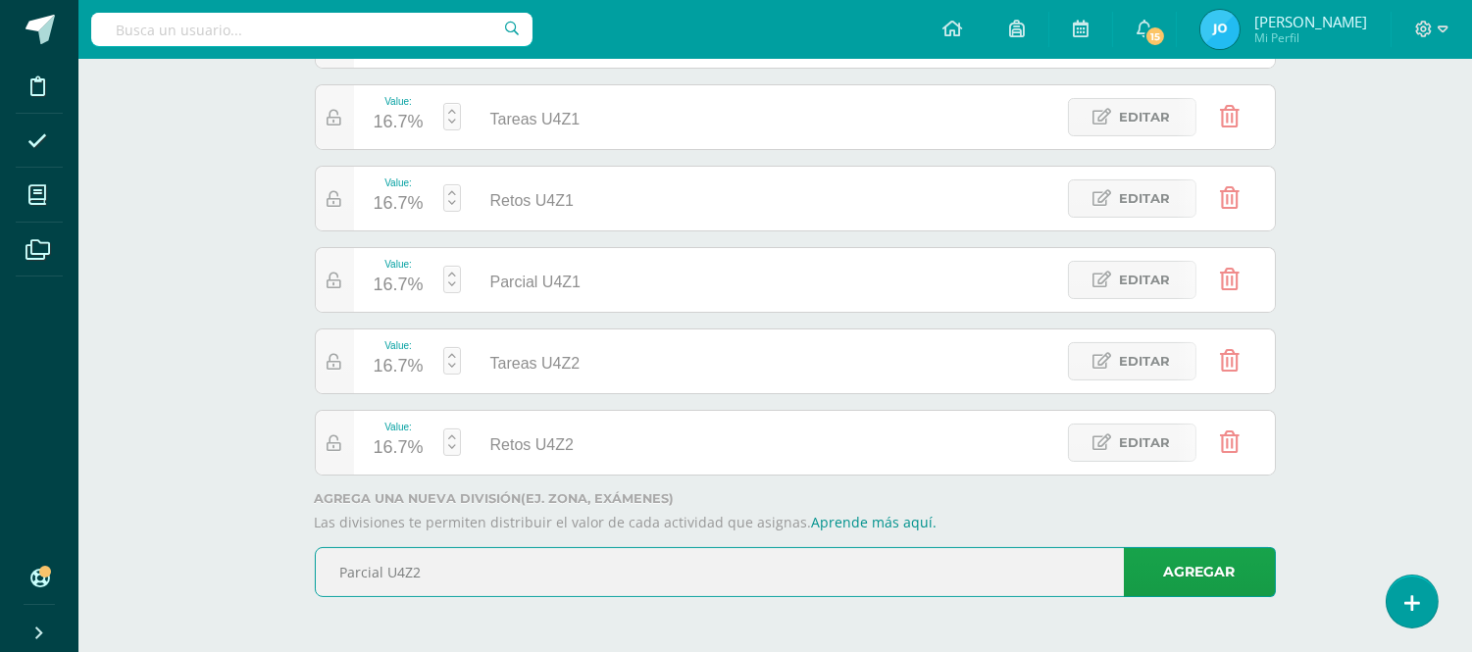
type input "Parcial U4Z2"
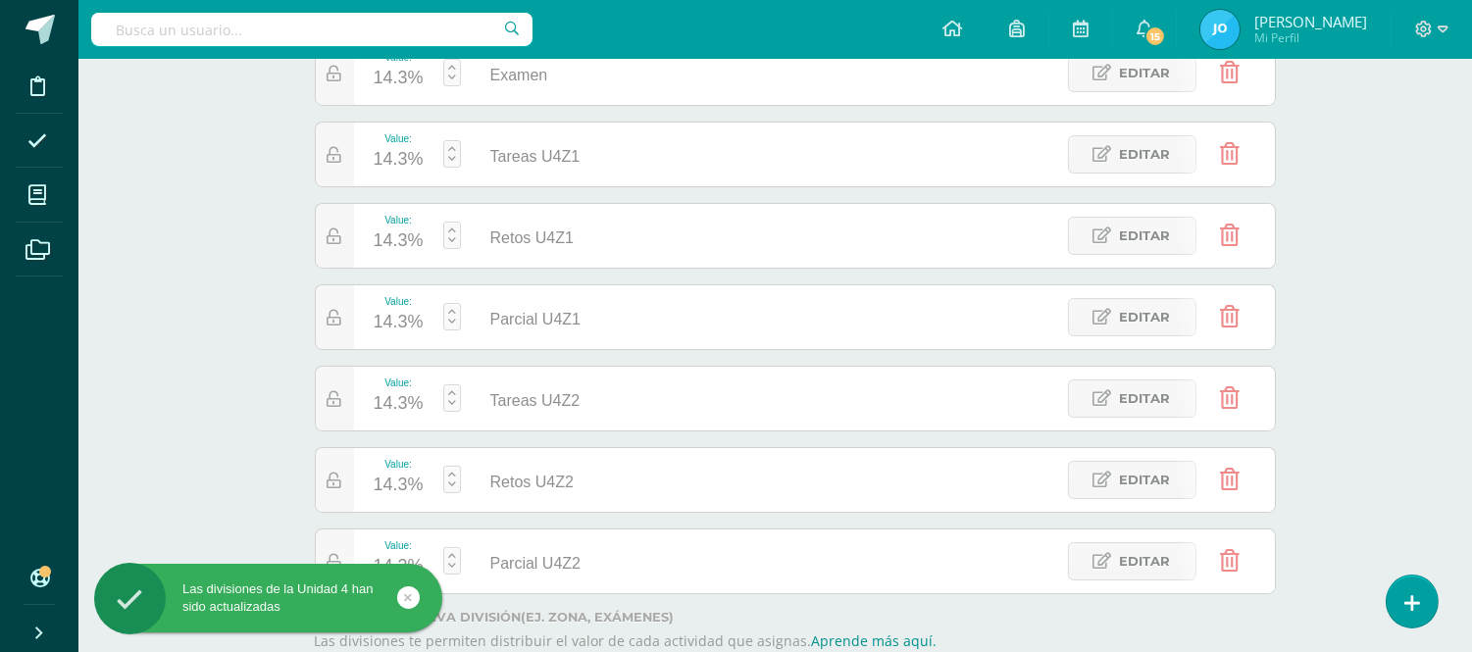
scroll to position [350, 0]
click at [457, 72] on link at bounding box center [452, 75] width 18 height 27
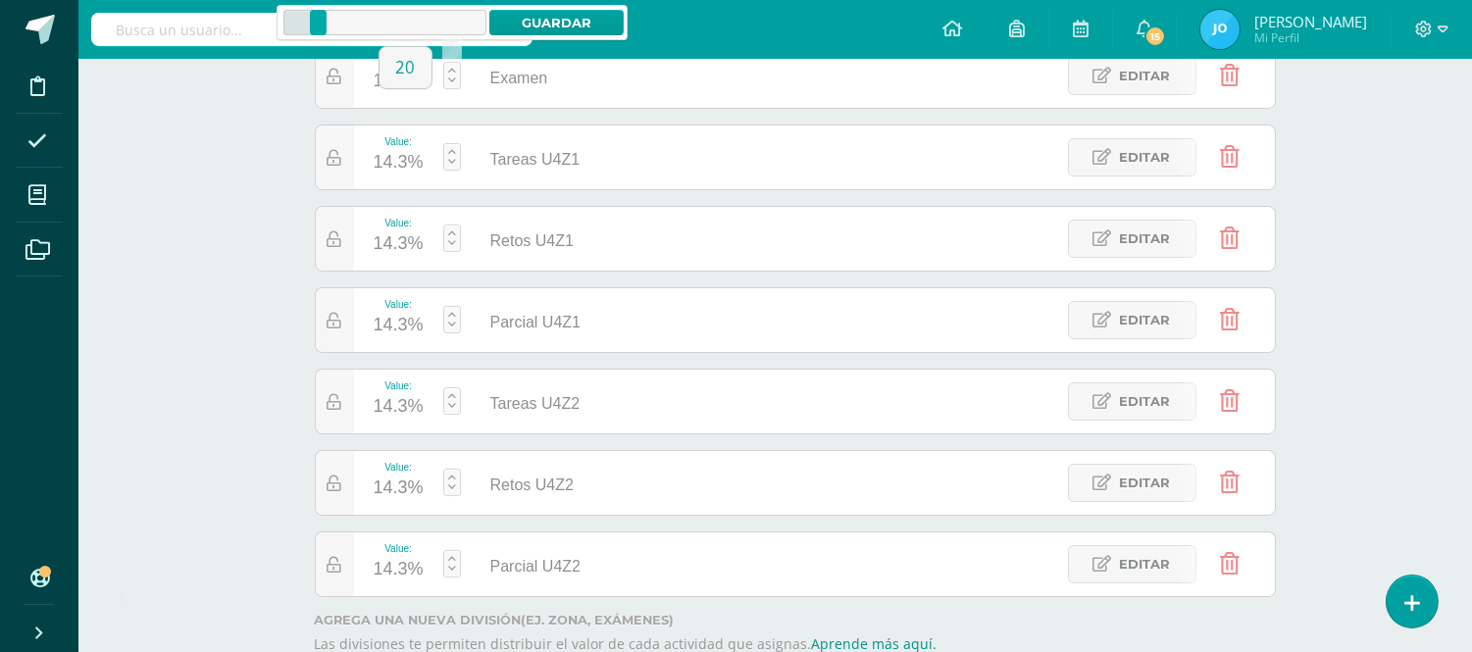
type input "20"
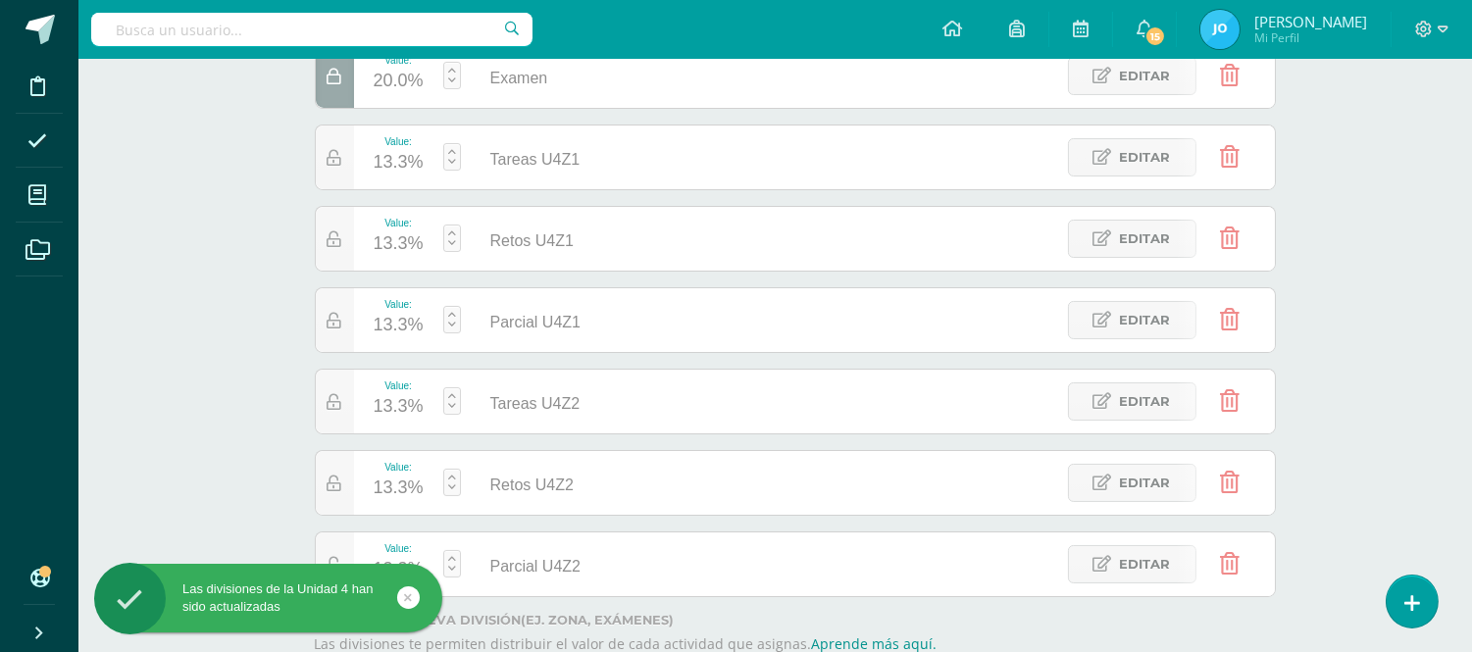
click at [451, 153] on link at bounding box center [452, 156] width 18 height 27
type input "25"
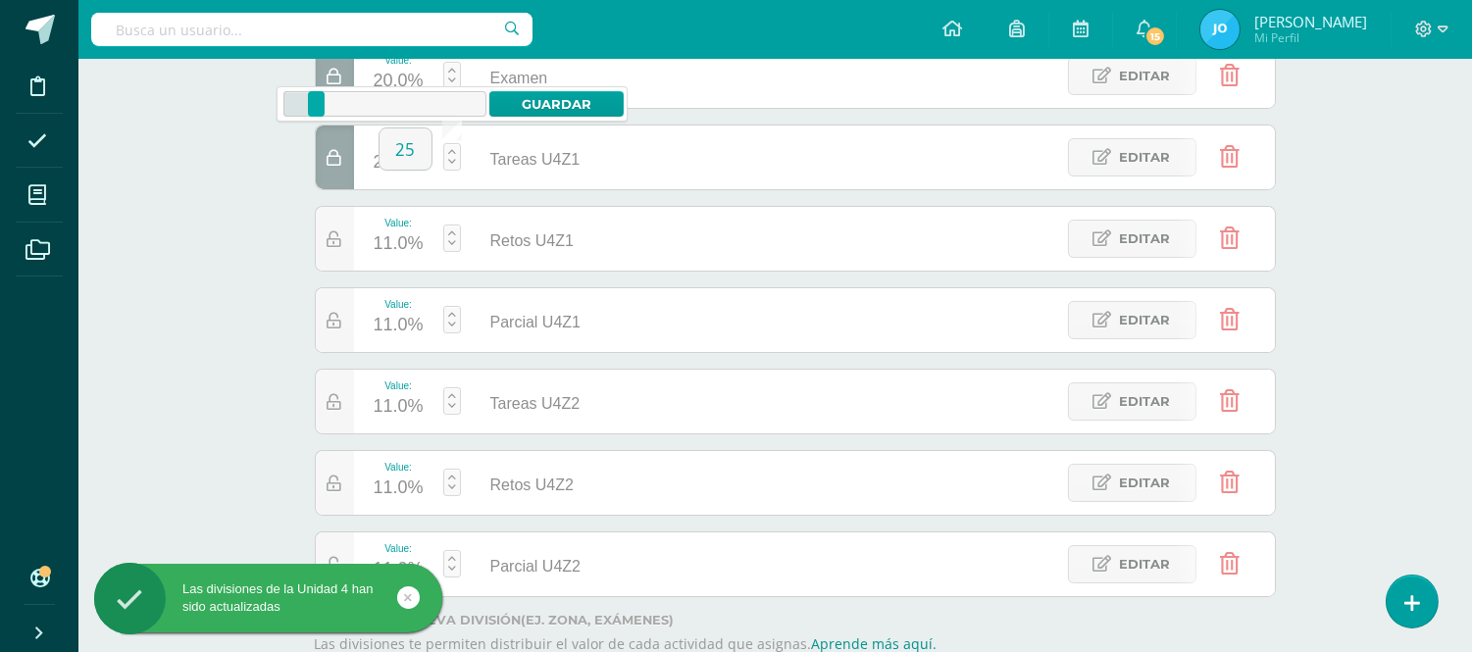
click at [451, 233] on link at bounding box center [452, 238] width 18 height 27
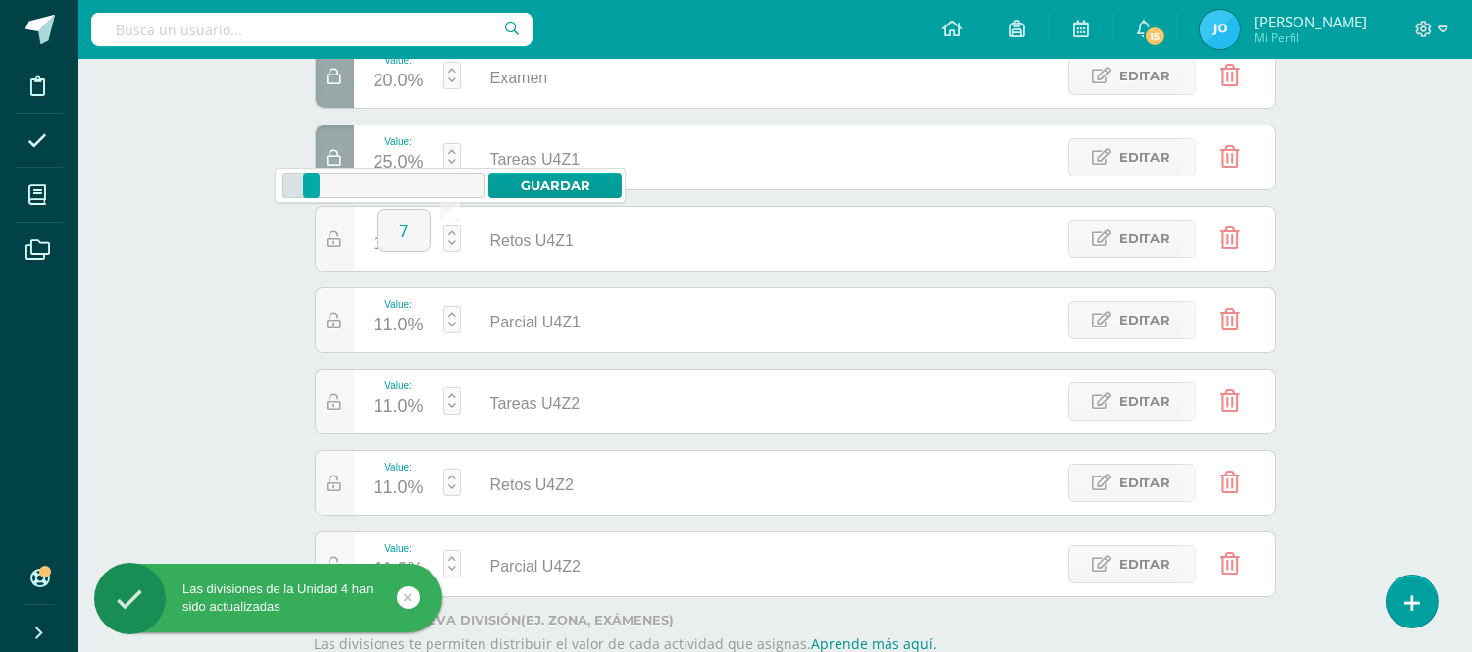
type input "7"
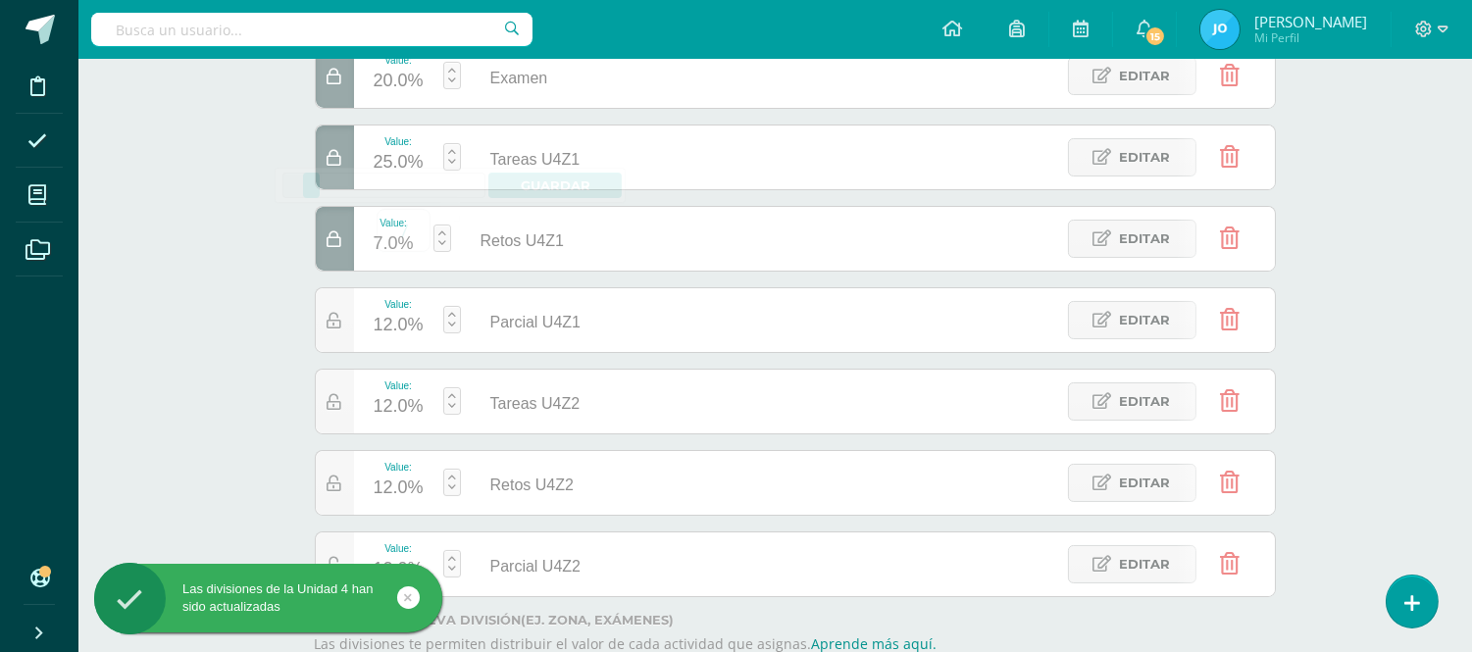
click at [452, 316] on link at bounding box center [452, 319] width 18 height 27
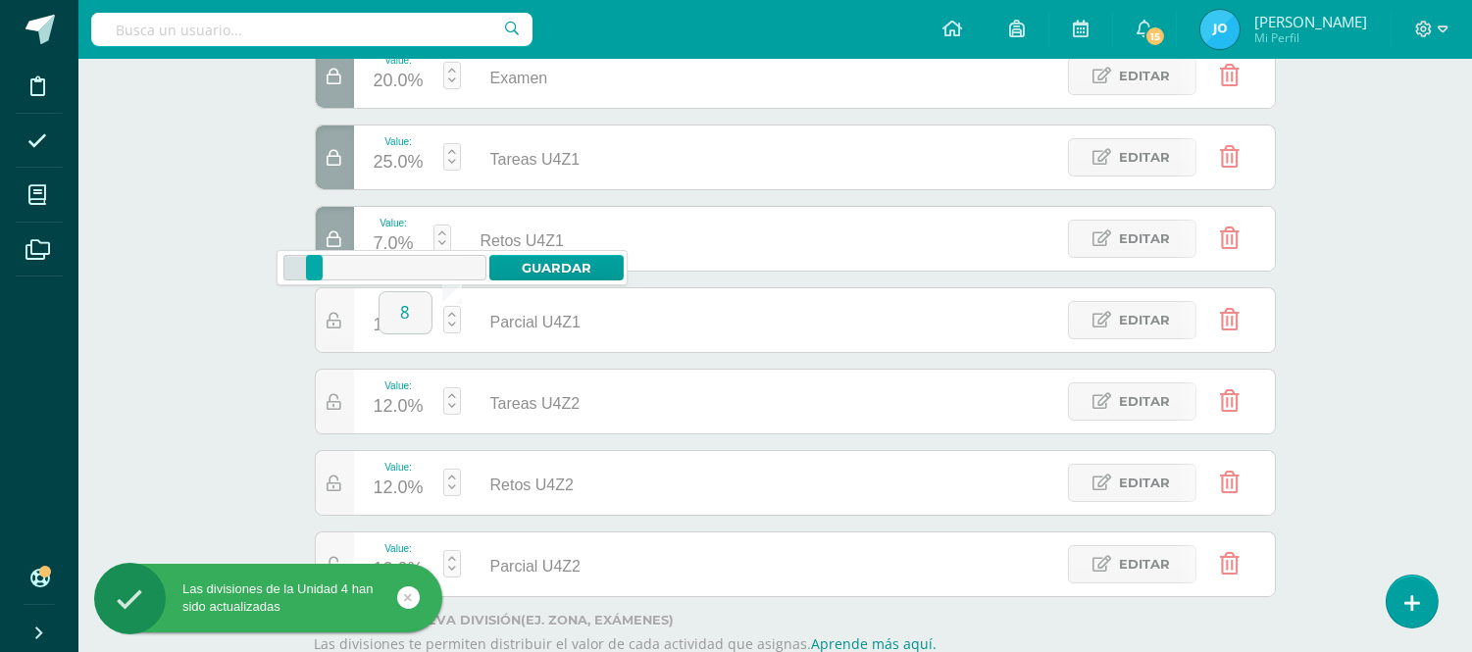
type input "8"
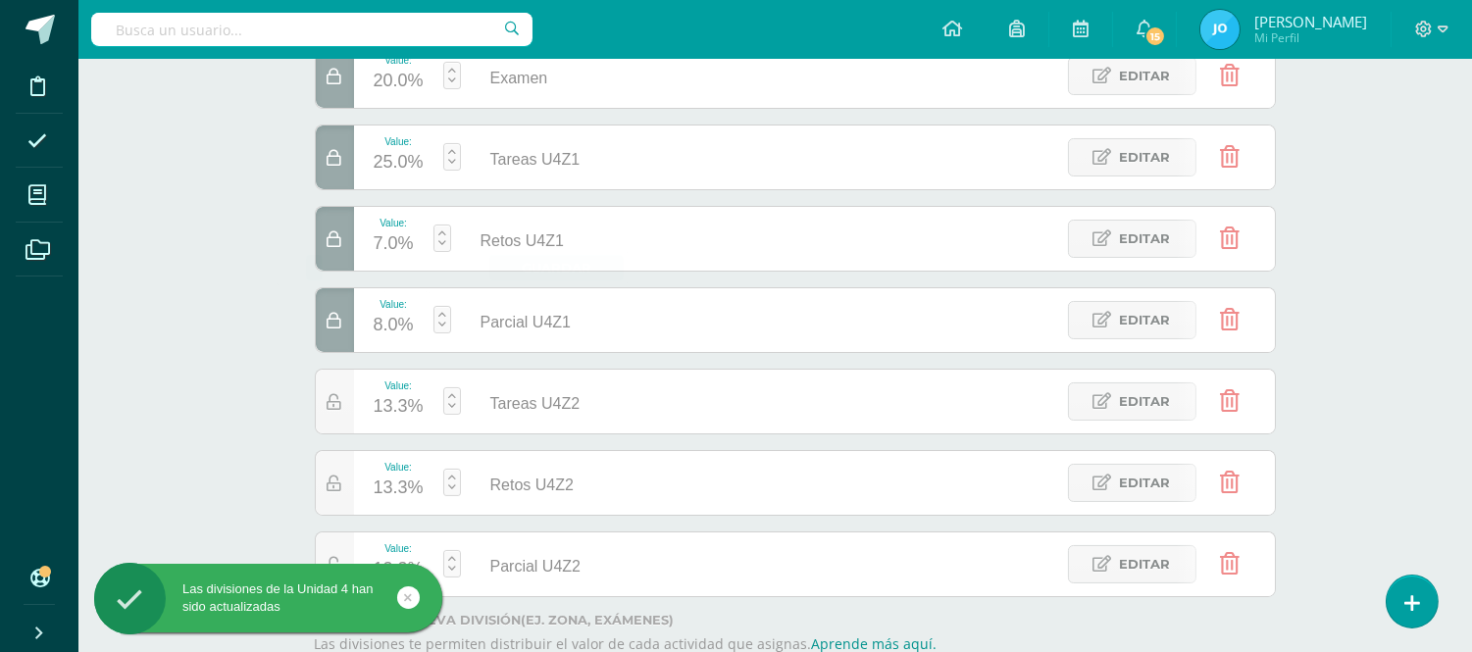
click at [452, 403] on link at bounding box center [452, 400] width 18 height 27
type input "25"
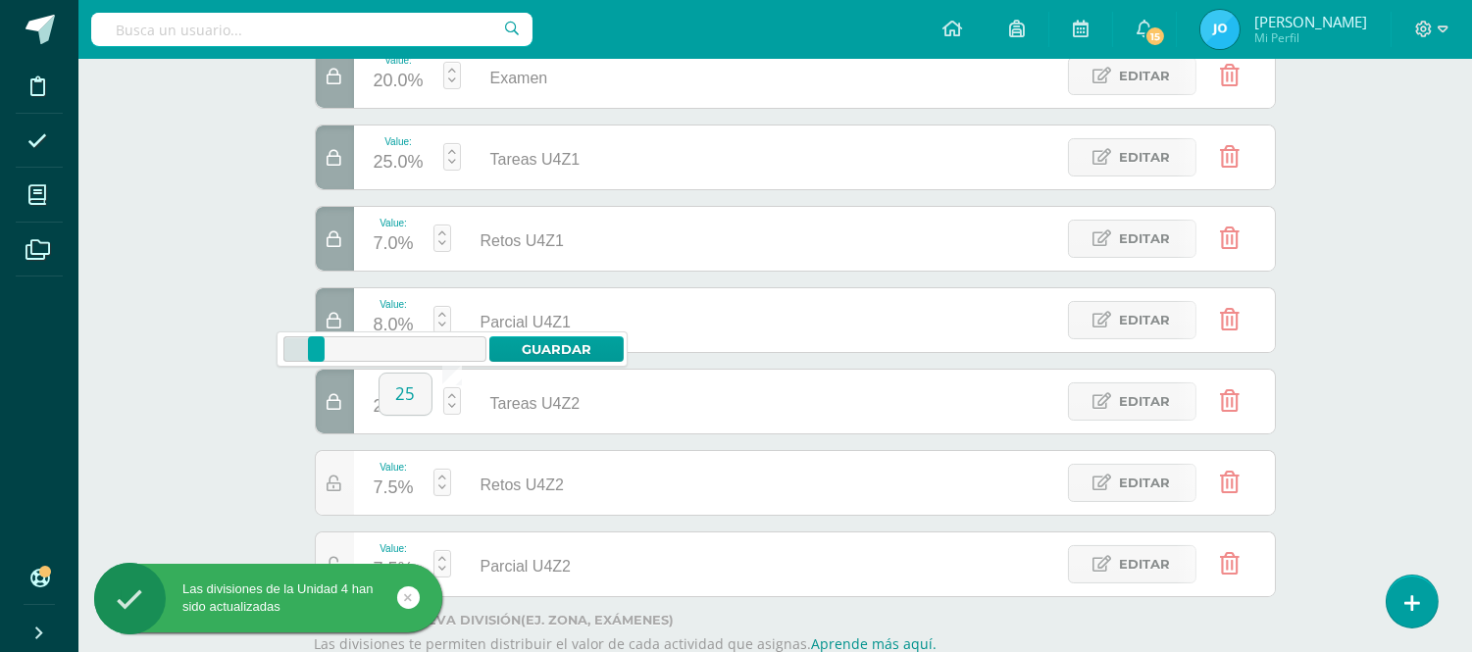
click at [444, 485] on link at bounding box center [442, 482] width 18 height 27
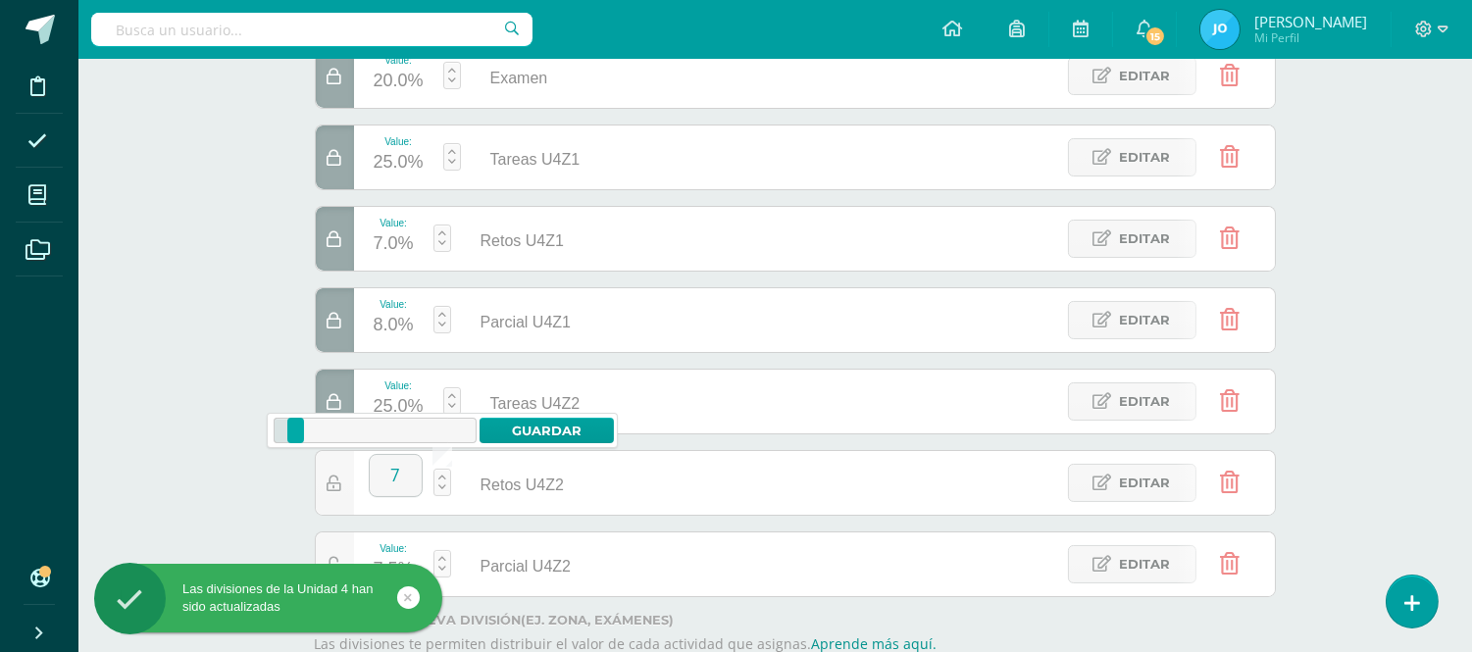
type input "7"
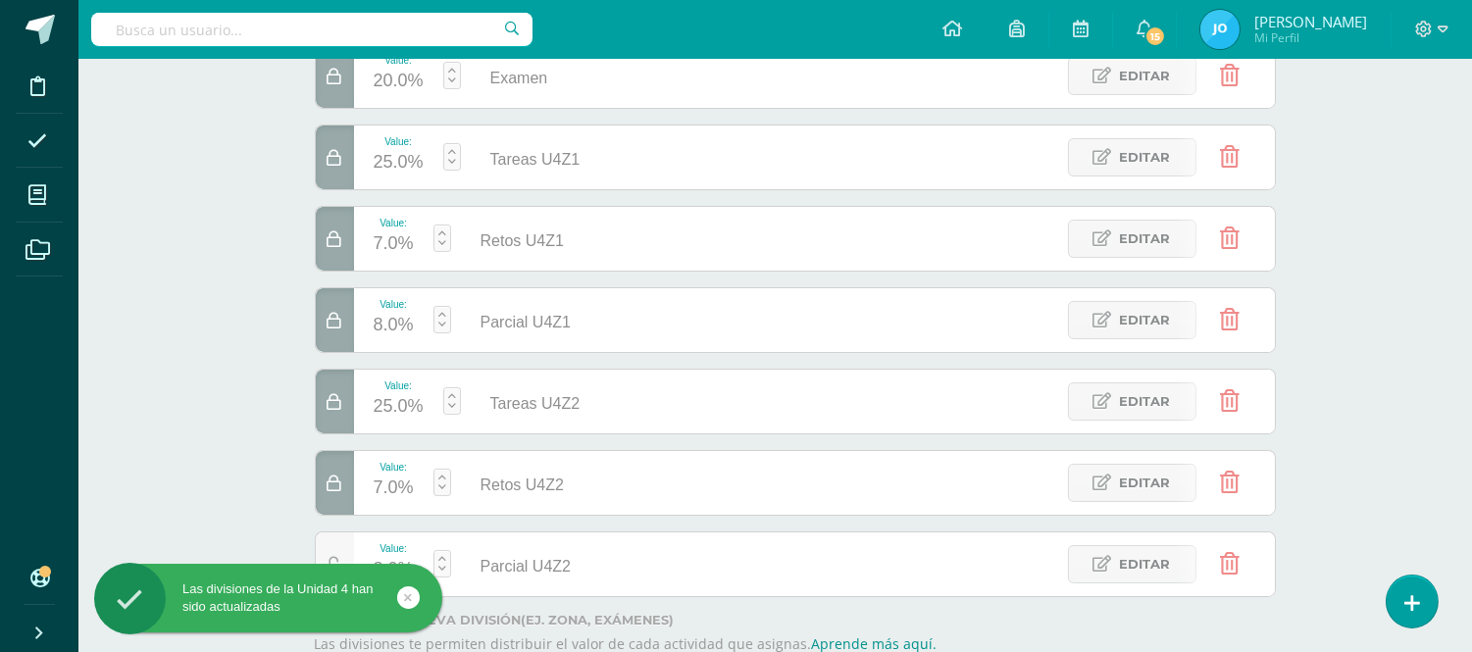
click at [443, 556] on link at bounding box center [442, 563] width 18 height 27
click at [1402, 416] on div "Matematícas Pri 5 Quinto Primaria "A" Herramientas Detalle de asistencias Activ…" at bounding box center [775, 241] width 1394 height 1065
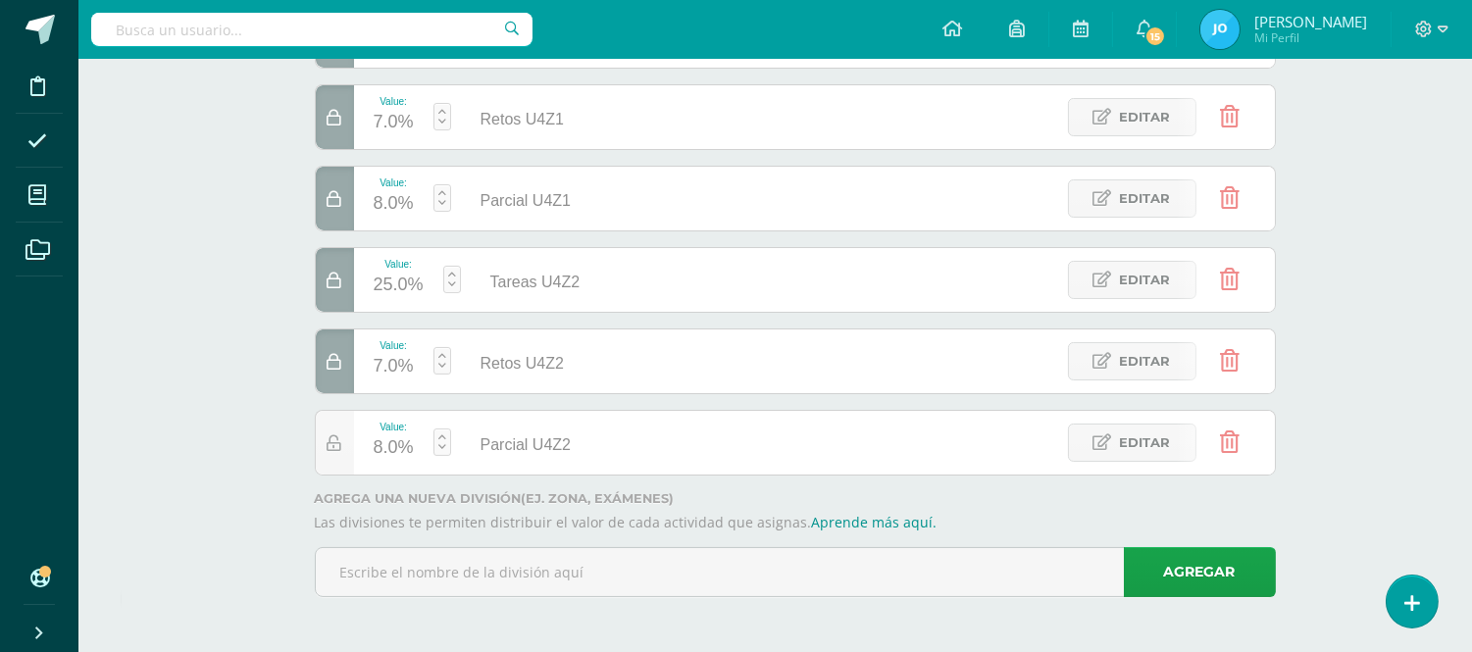
scroll to position [0, 0]
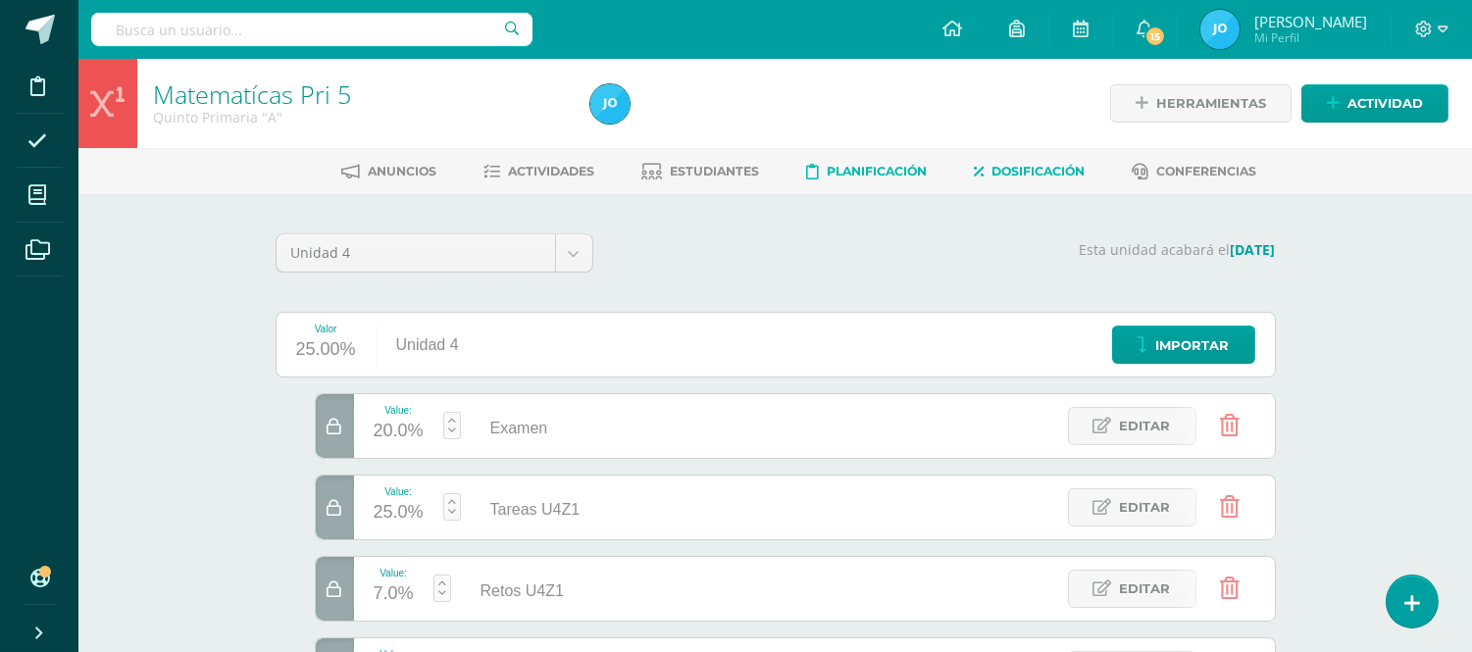
click at [858, 167] on span "Planificación" at bounding box center [877, 171] width 100 height 15
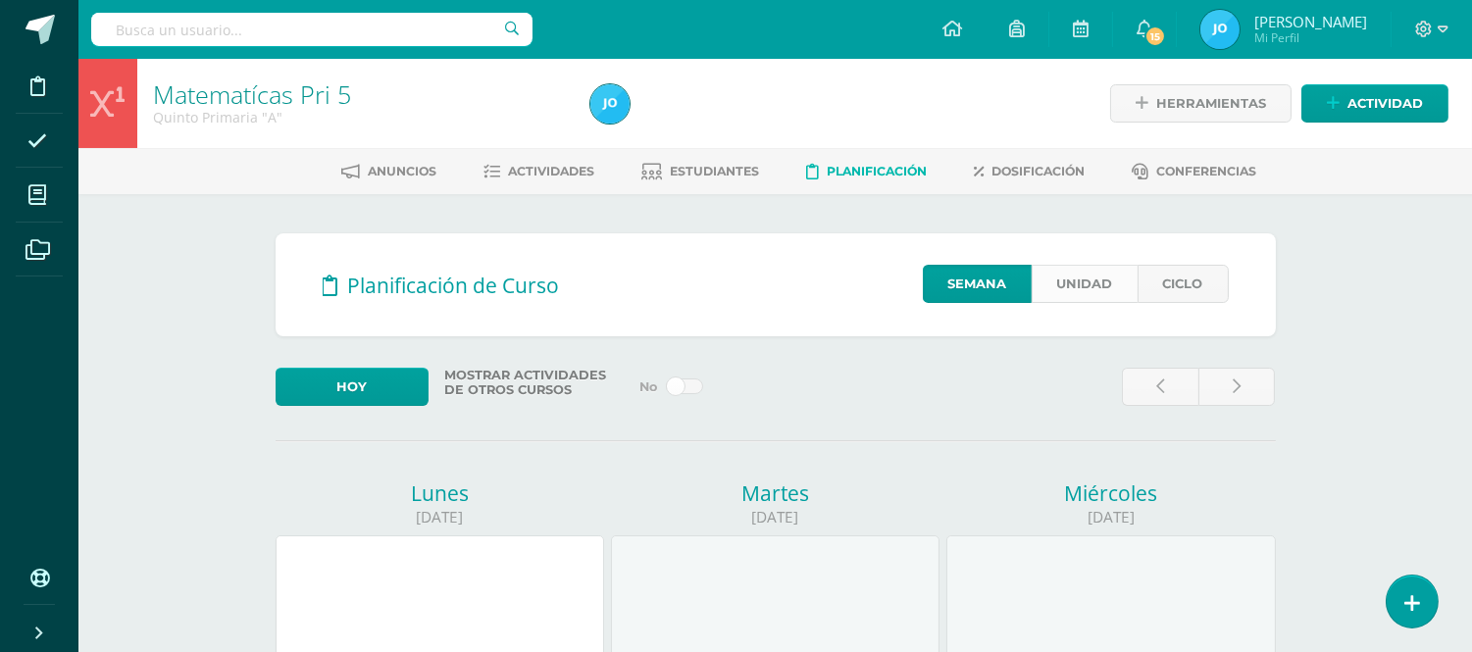
click at [1101, 280] on link "Unidad" at bounding box center [1085, 284] width 106 height 38
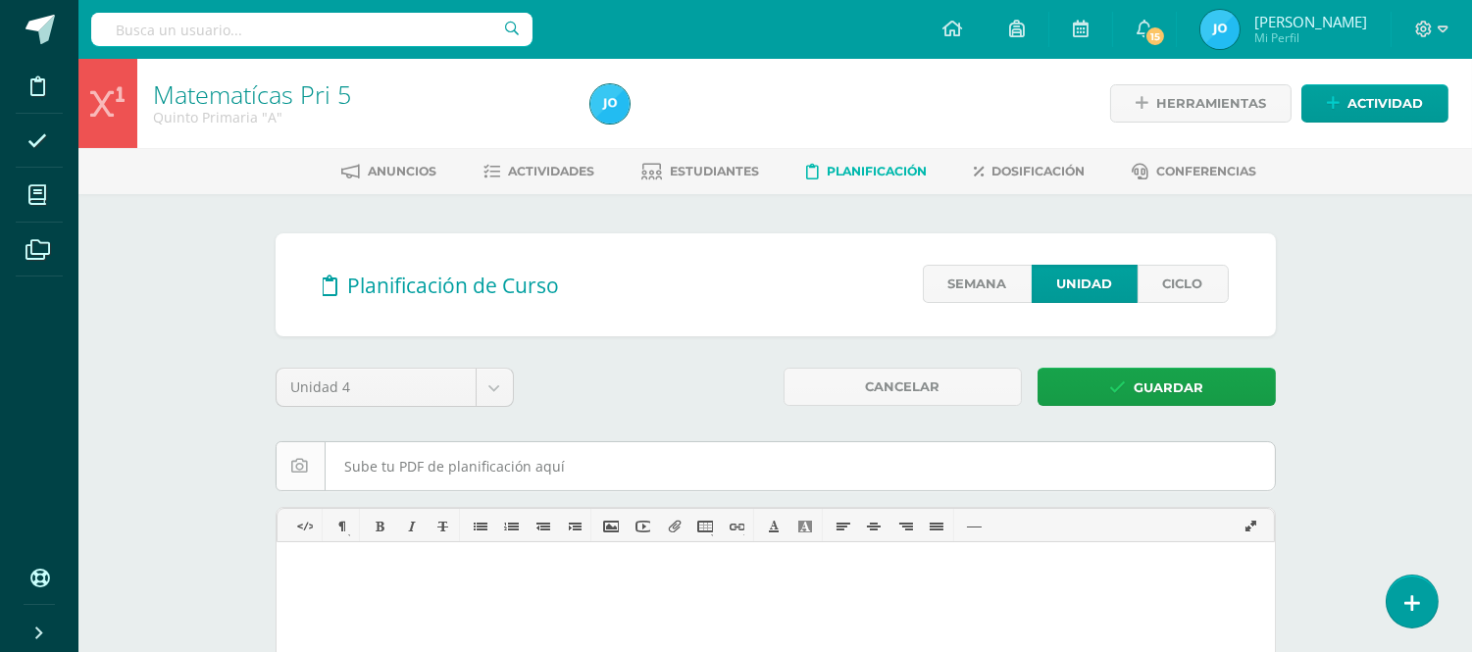
click at [903, 454] on input "file" at bounding box center [776, 466] width 998 height 48
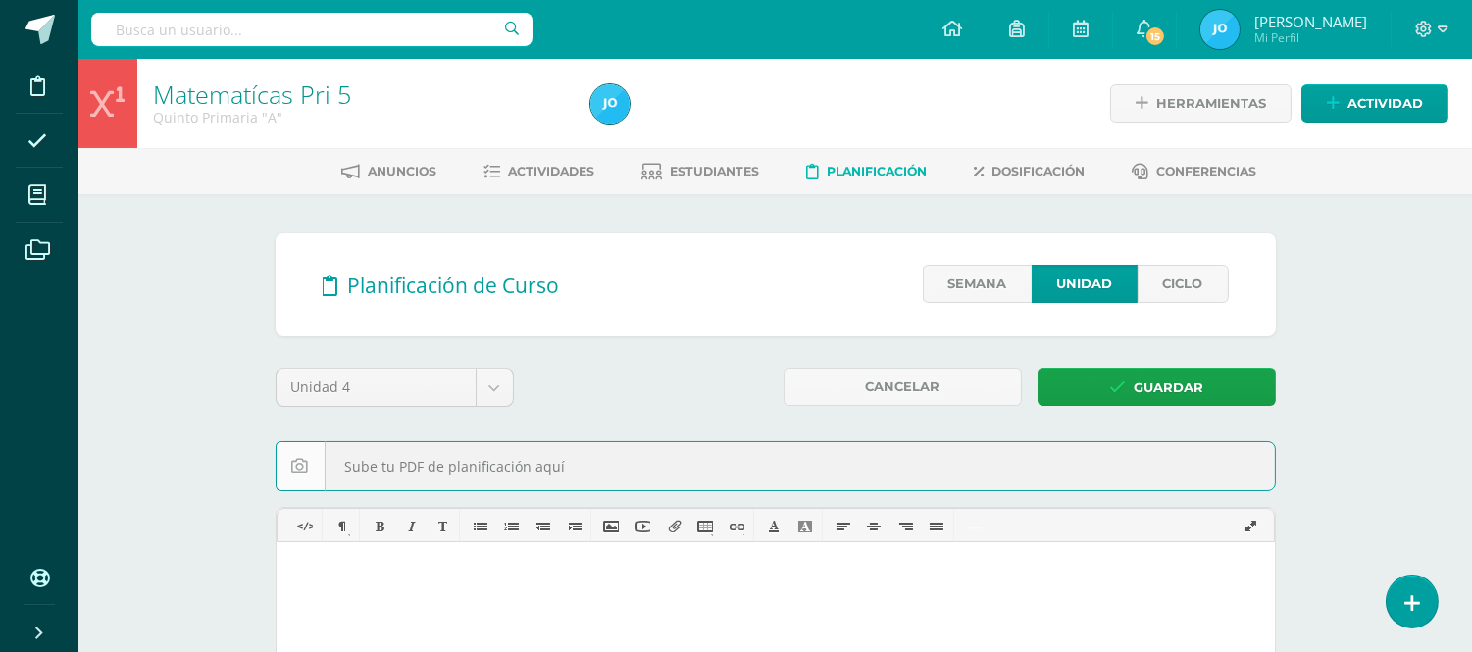
type input "C:\fakepath\Contenidos de Matemáticas 5P U4Z1Z2.pdf"
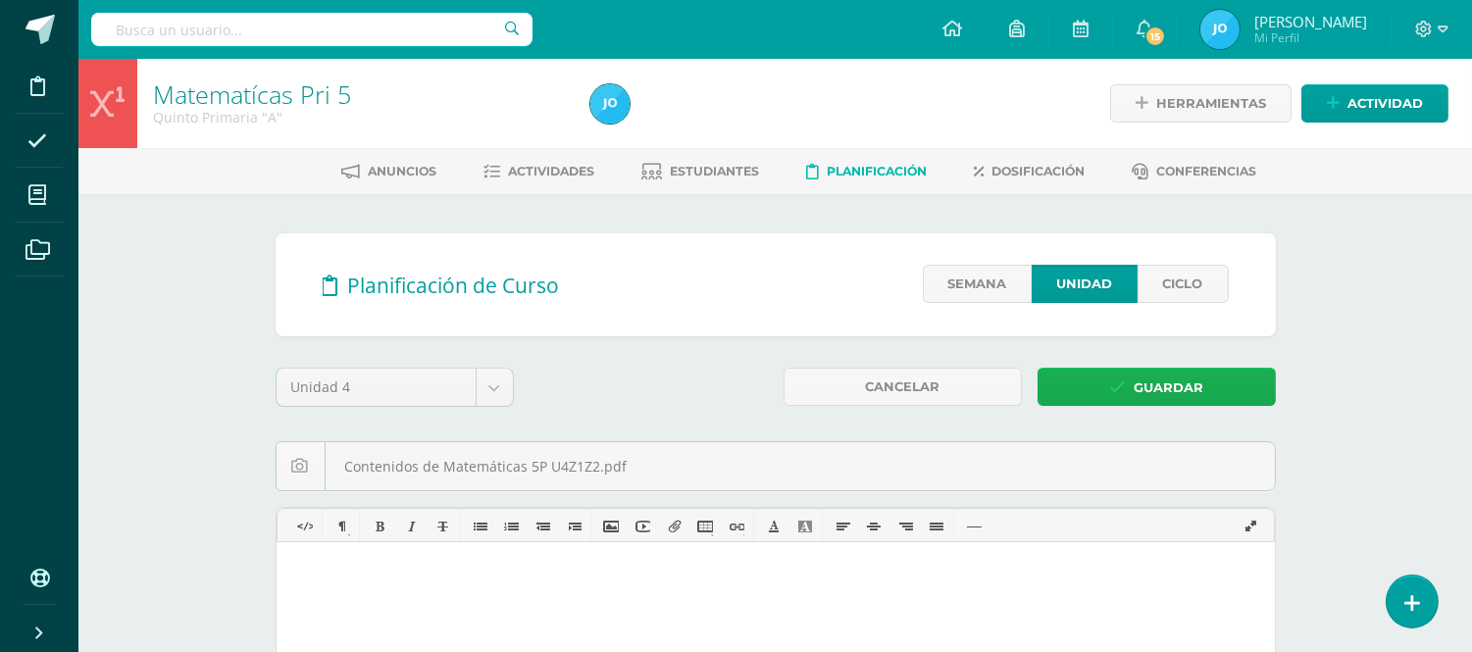
click at [1203, 383] on link "Guardar" at bounding box center [1157, 387] width 238 height 38
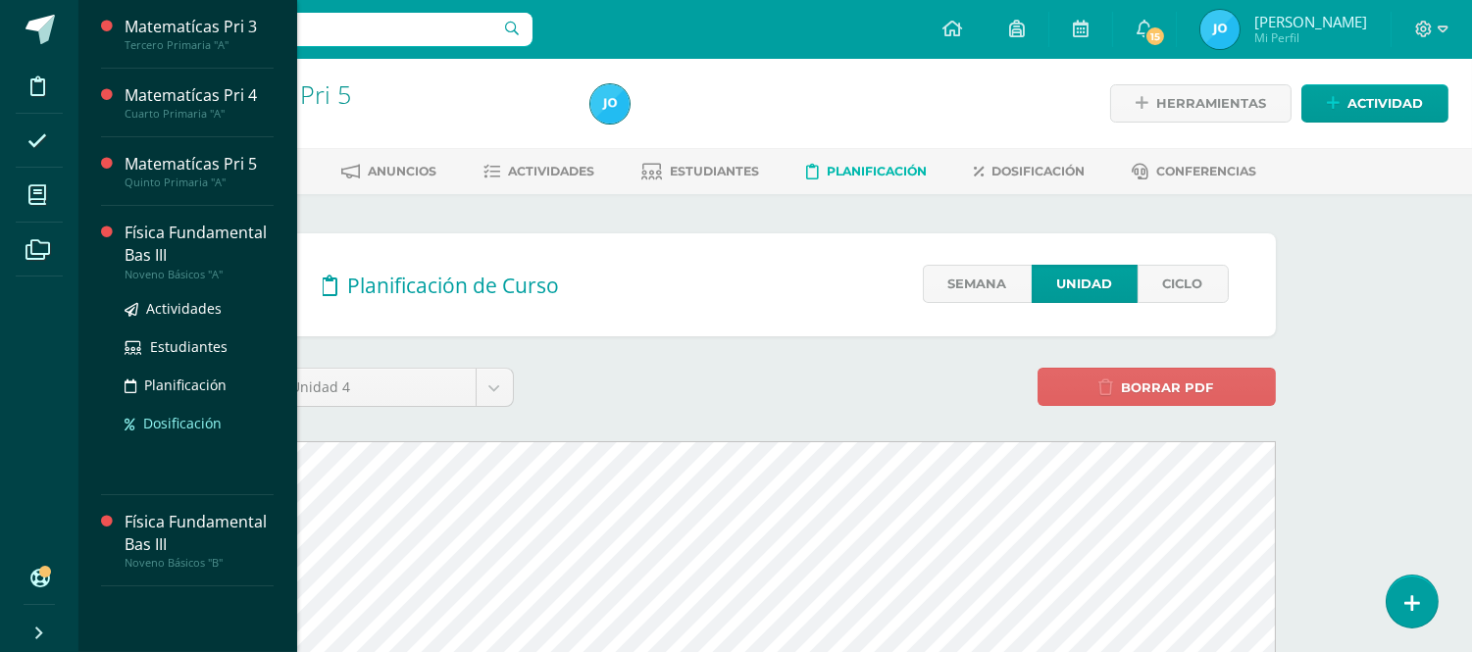
click at [159, 415] on span "Dosificación" at bounding box center [182, 423] width 78 height 19
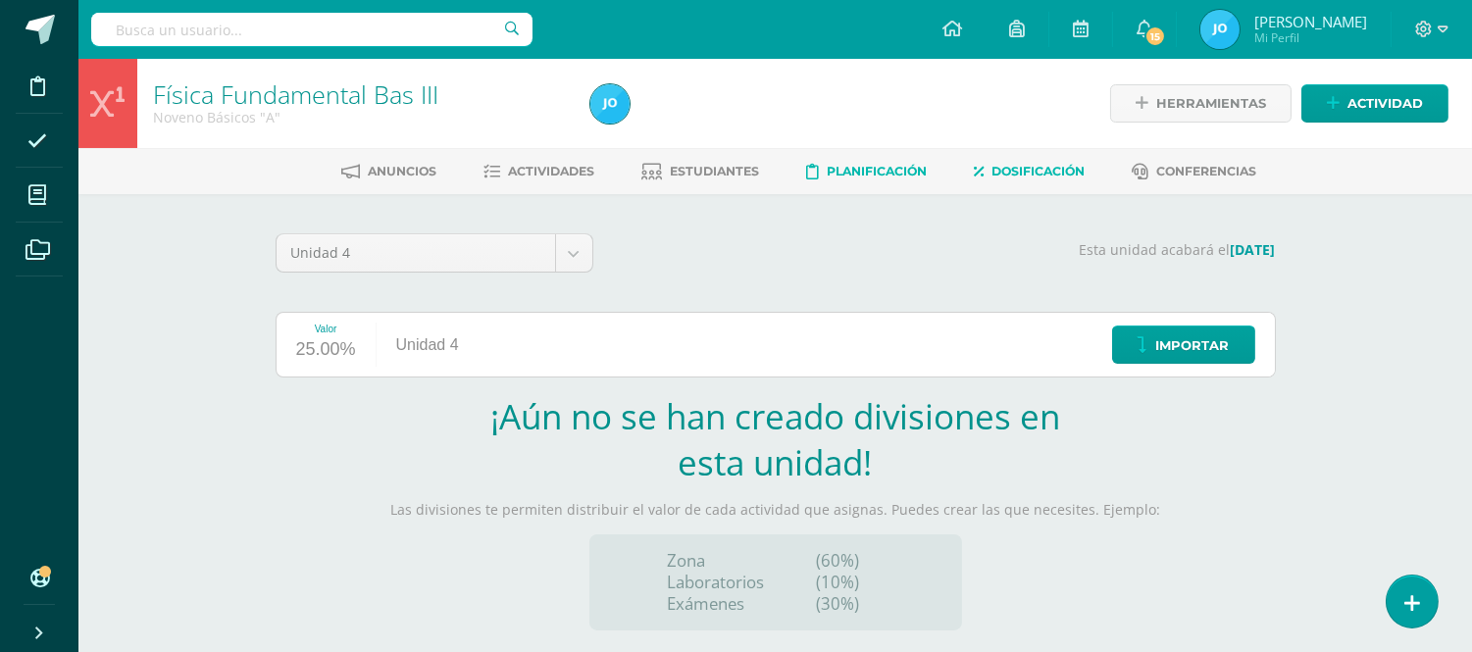
click at [845, 167] on span "Planificación" at bounding box center [877, 171] width 100 height 15
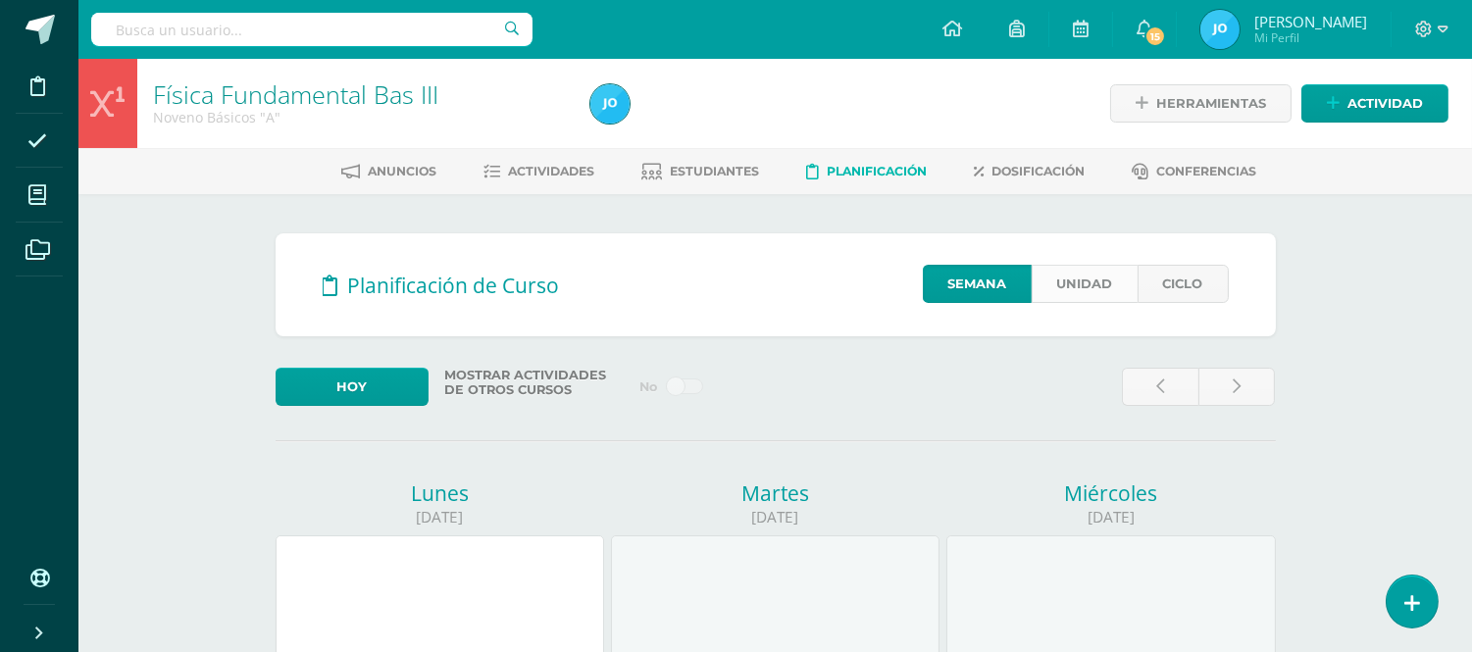
click at [1096, 289] on link "Unidad" at bounding box center [1085, 284] width 106 height 38
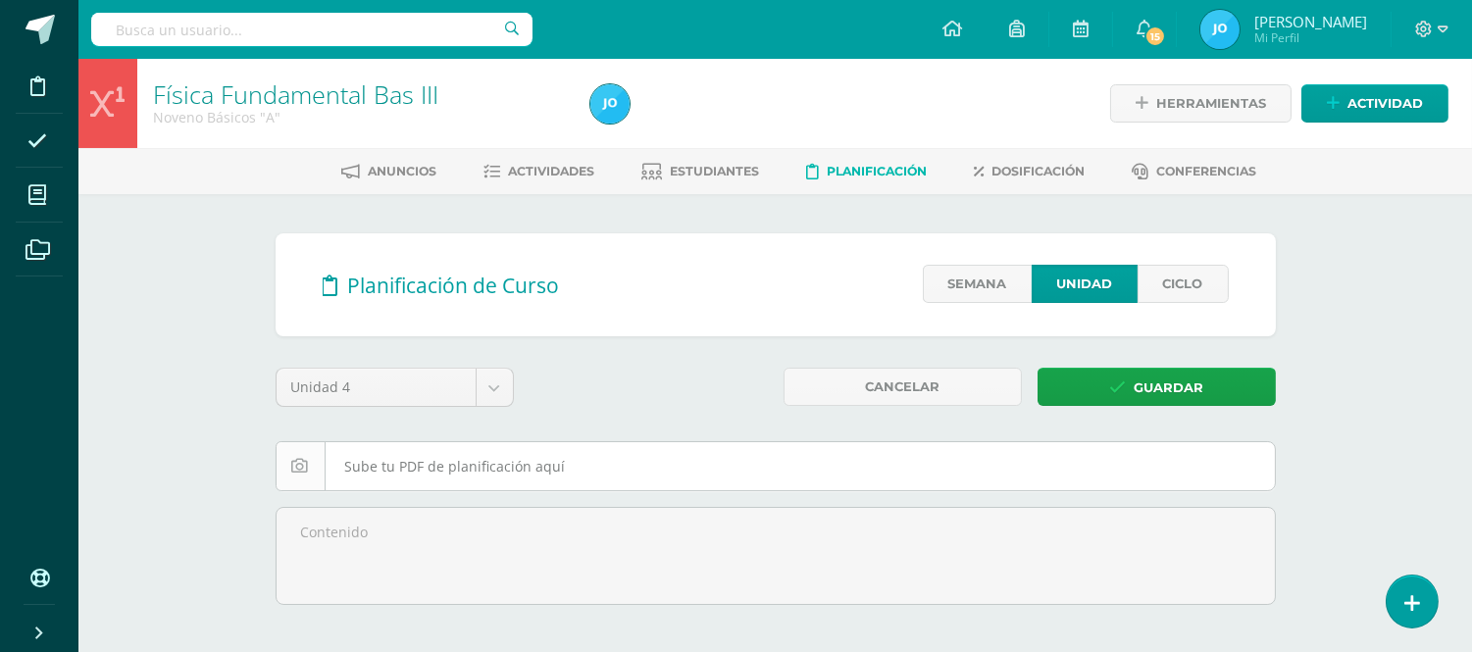
click at [902, 451] on input "file" at bounding box center [776, 466] width 998 height 48
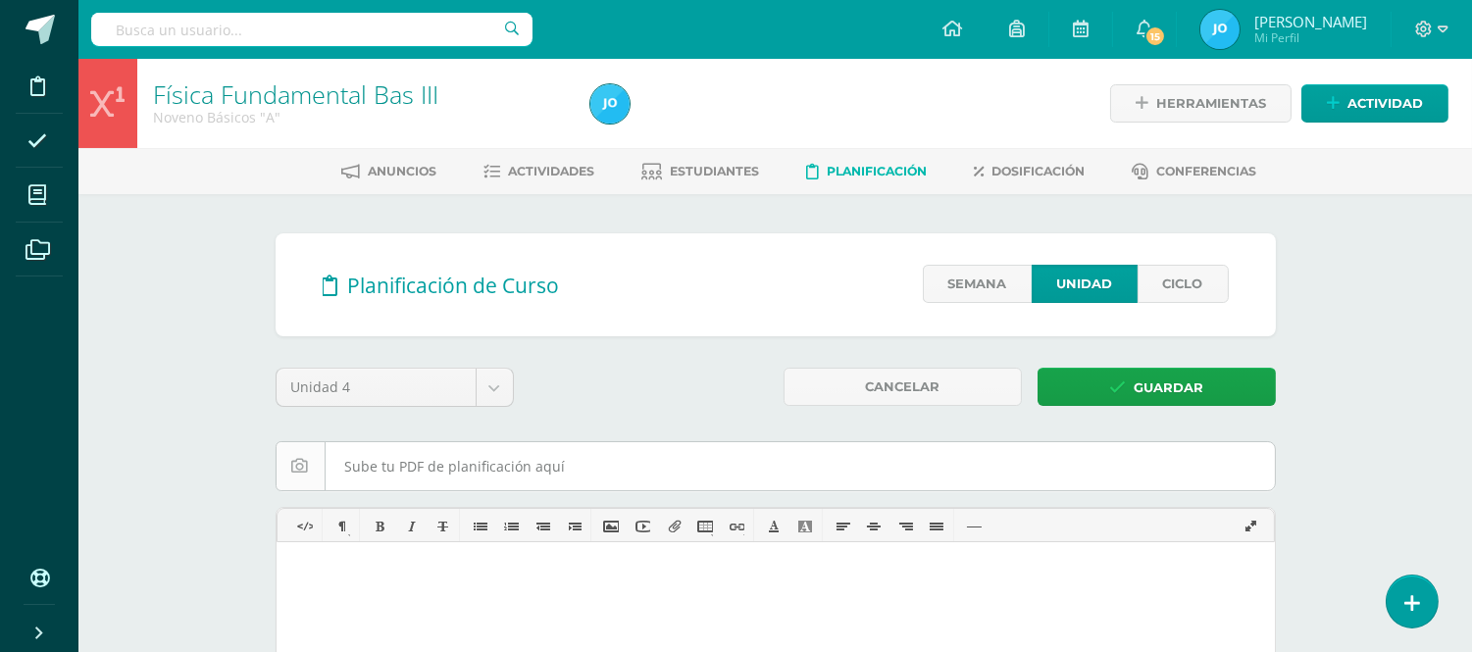
type input "C:\fakepath\Contenidos de Física Fundamental 9B Sección A y B U4Z1Z2.pdf"
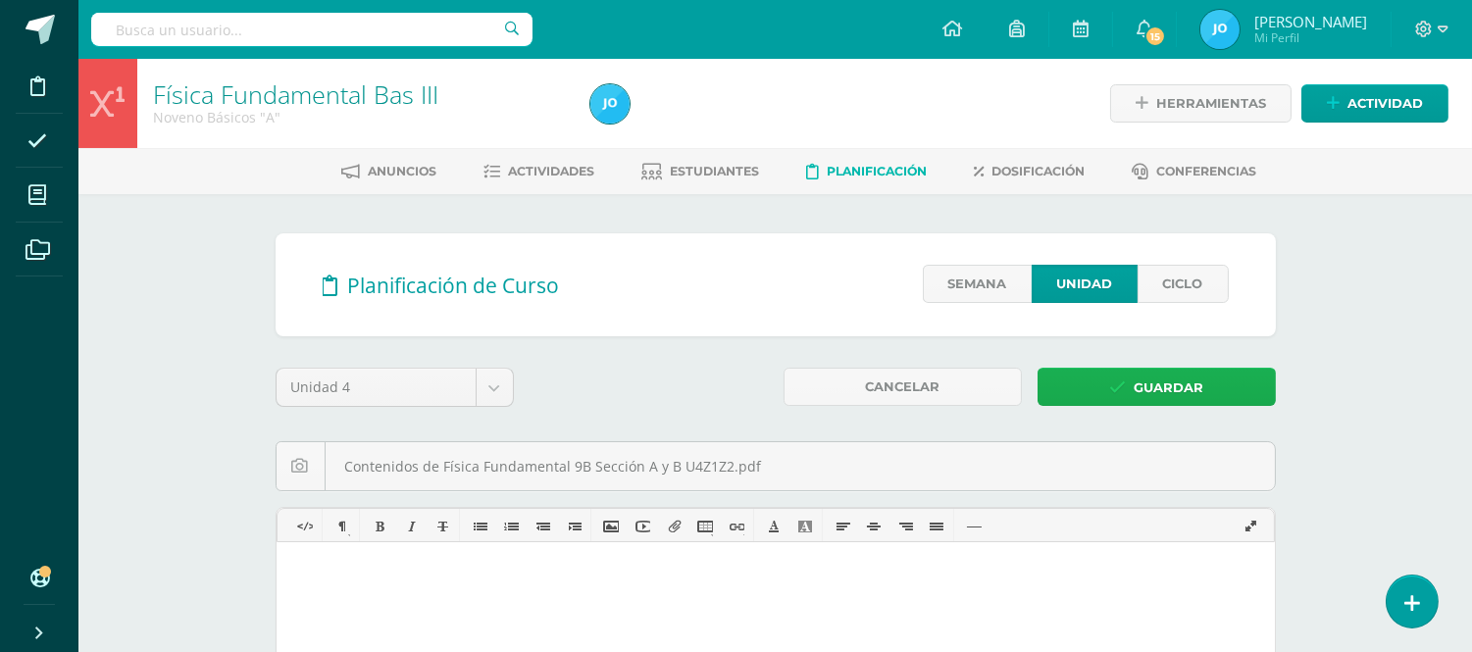
click at [1132, 392] on link "Guardar" at bounding box center [1157, 387] width 238 height 38
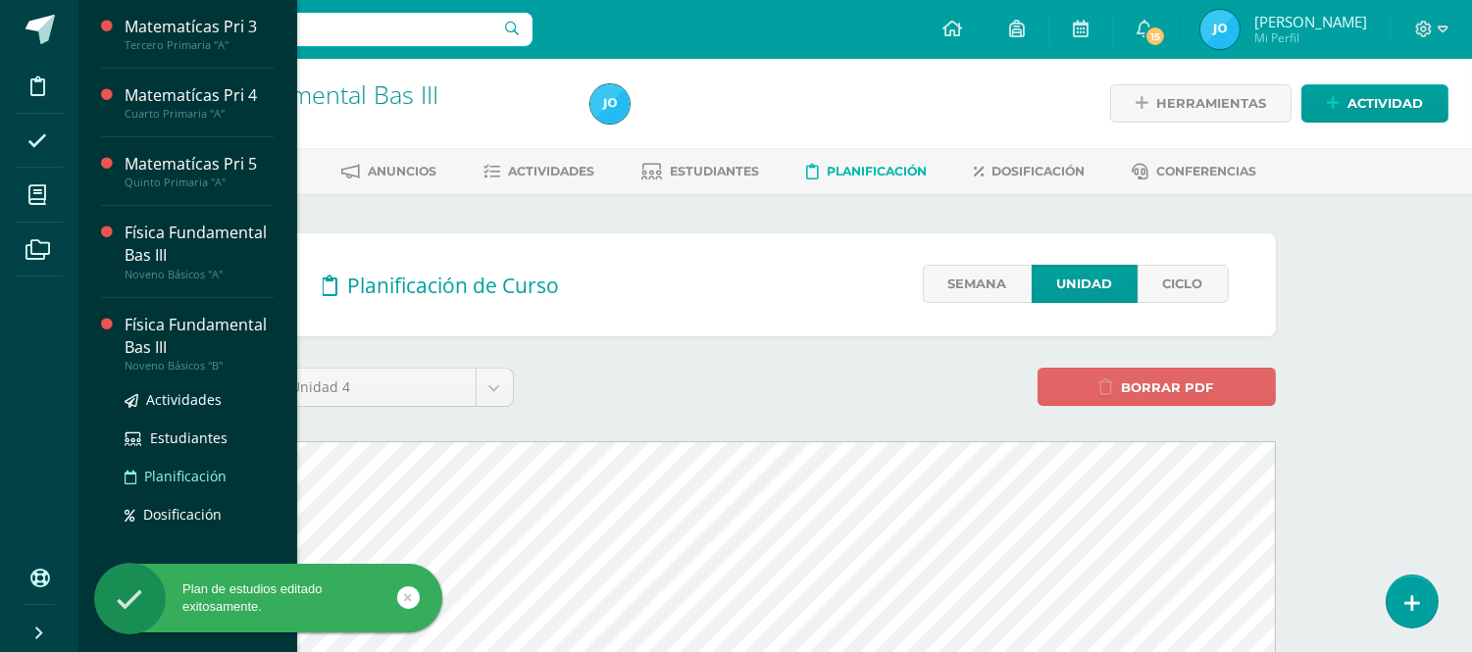
click at [174, 476] on span "Planificación" at bounding box center [185, 476] width 82 height 19
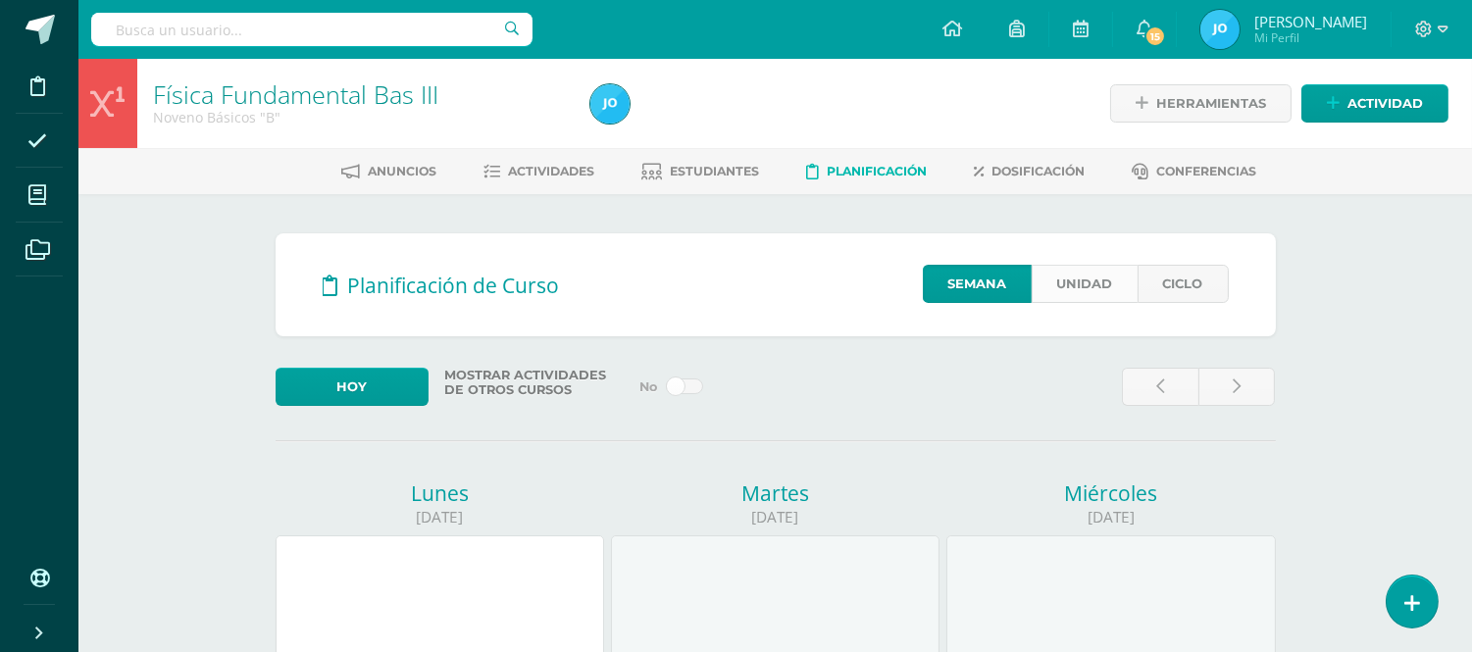
click at [1112, 269] on link "Unidad" at bounding box center [1085, 284] width 106 height 38
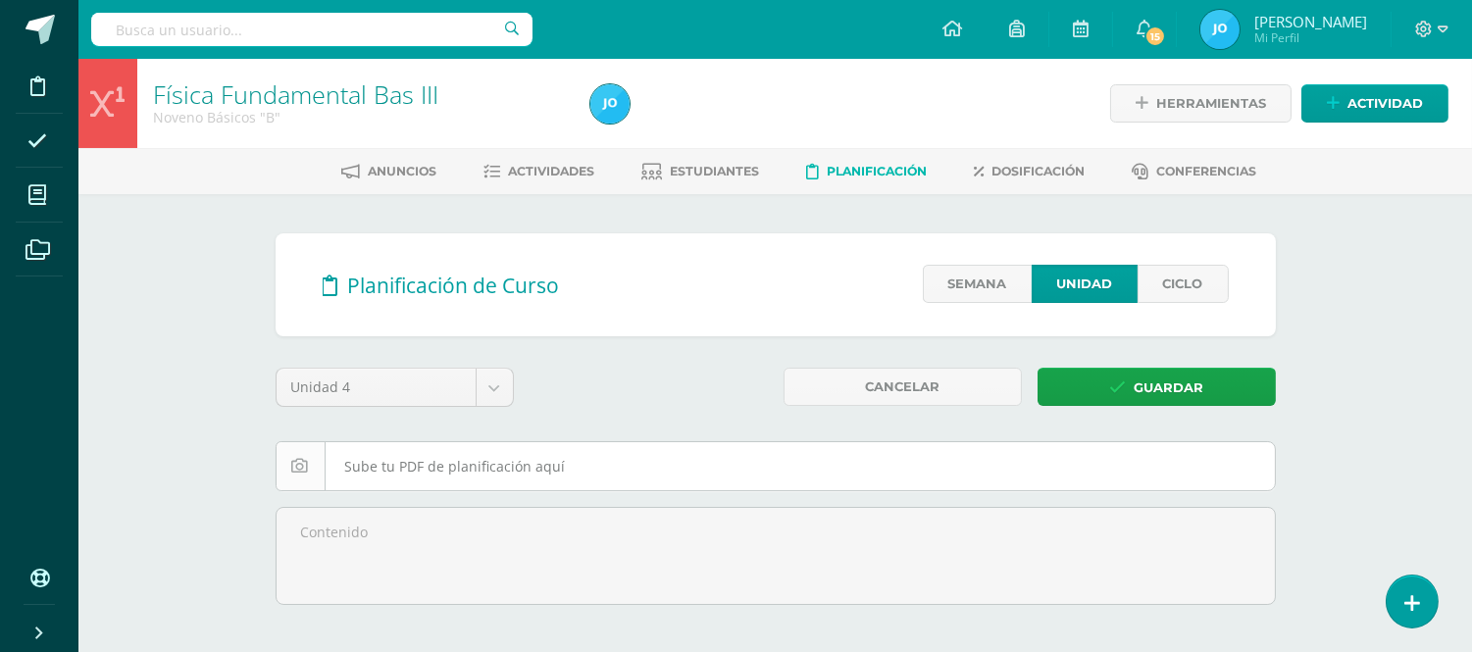
click at [971, 469] on input "file" at bounding box center [776, 466] width 998 height 48
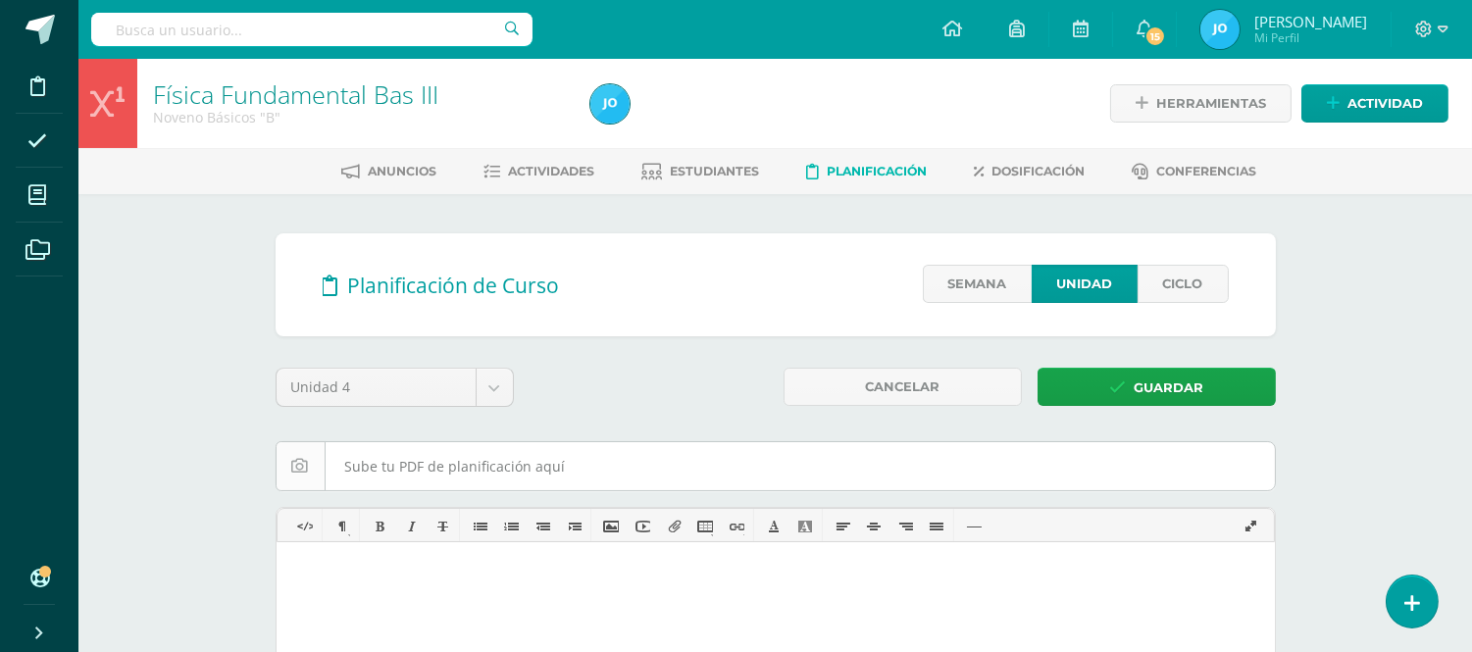
type input "C:\fakepath\Contenidos de Física Fundamental 9B Sección A y B U4Z1Z2.pdf"
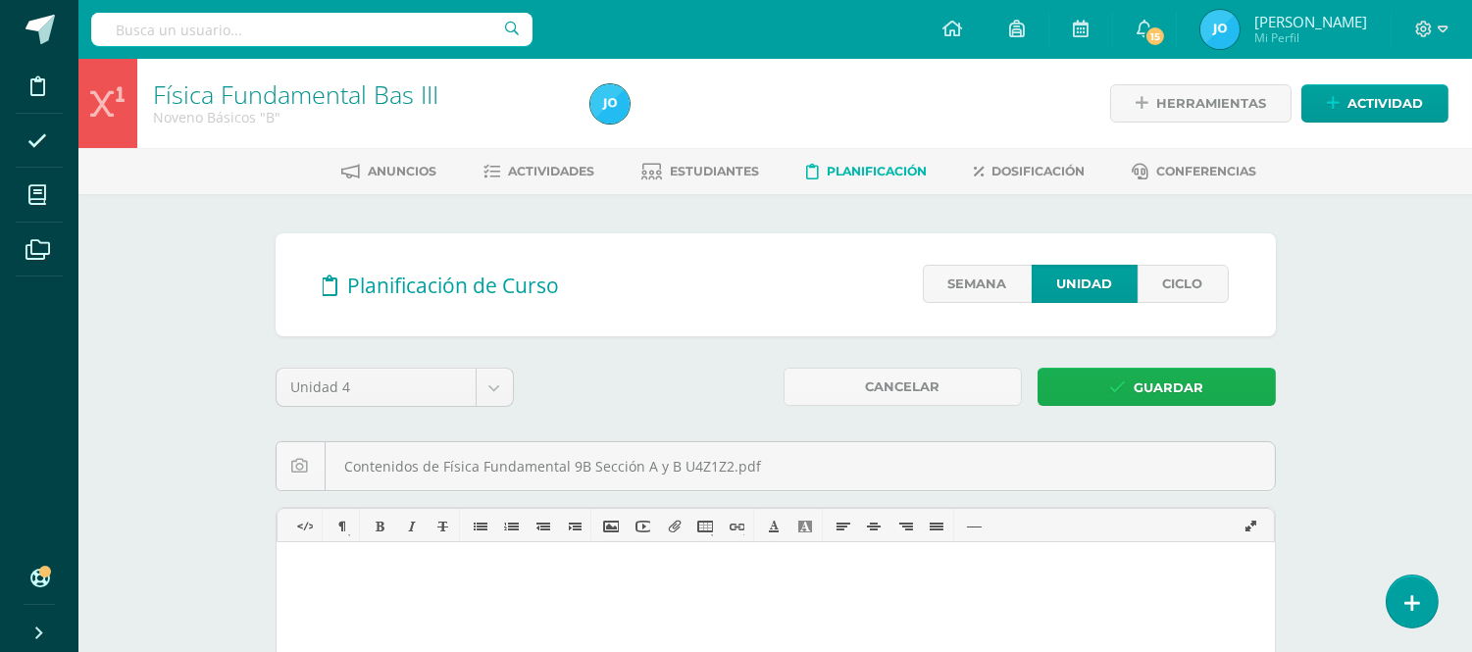
click at [1162, 374] on span "Guardar" at bounding box center [1169, 388] width 70 height 36
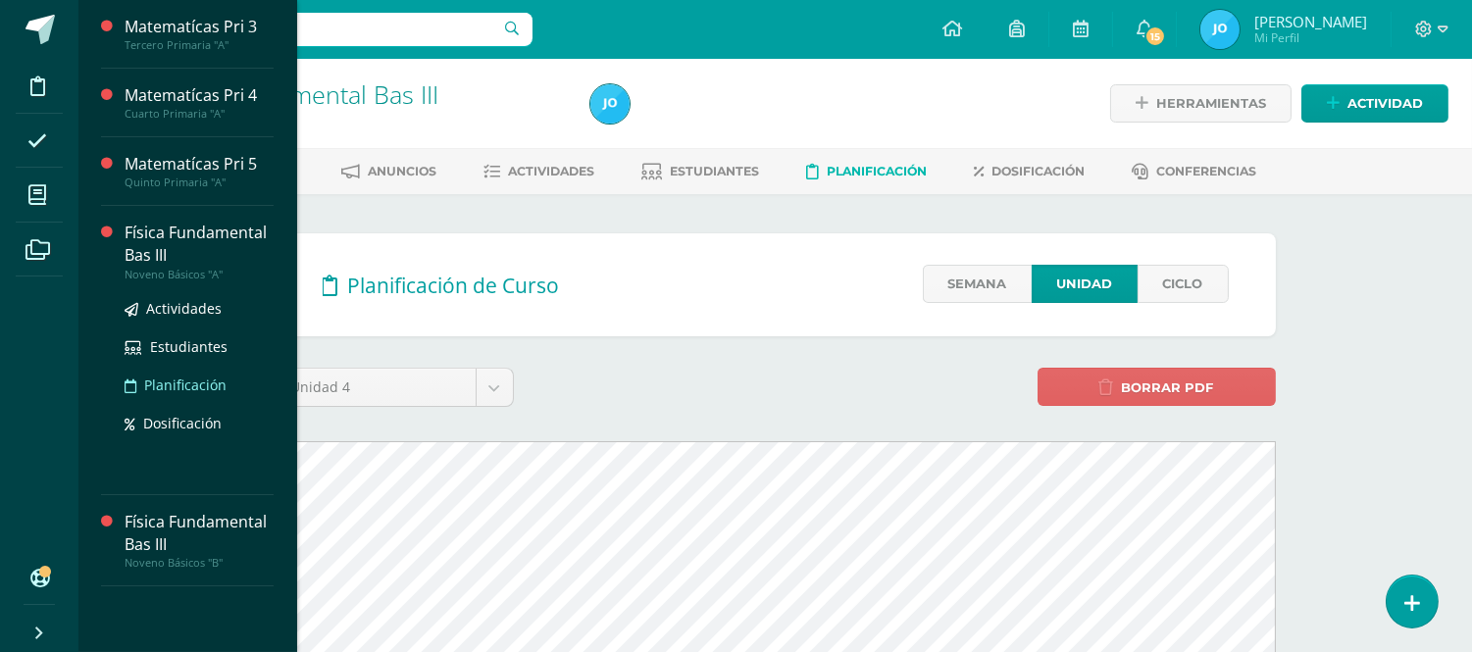
click at [161, 384] on span "Planificación" at bounding box center [185, 385] width 82 height 19
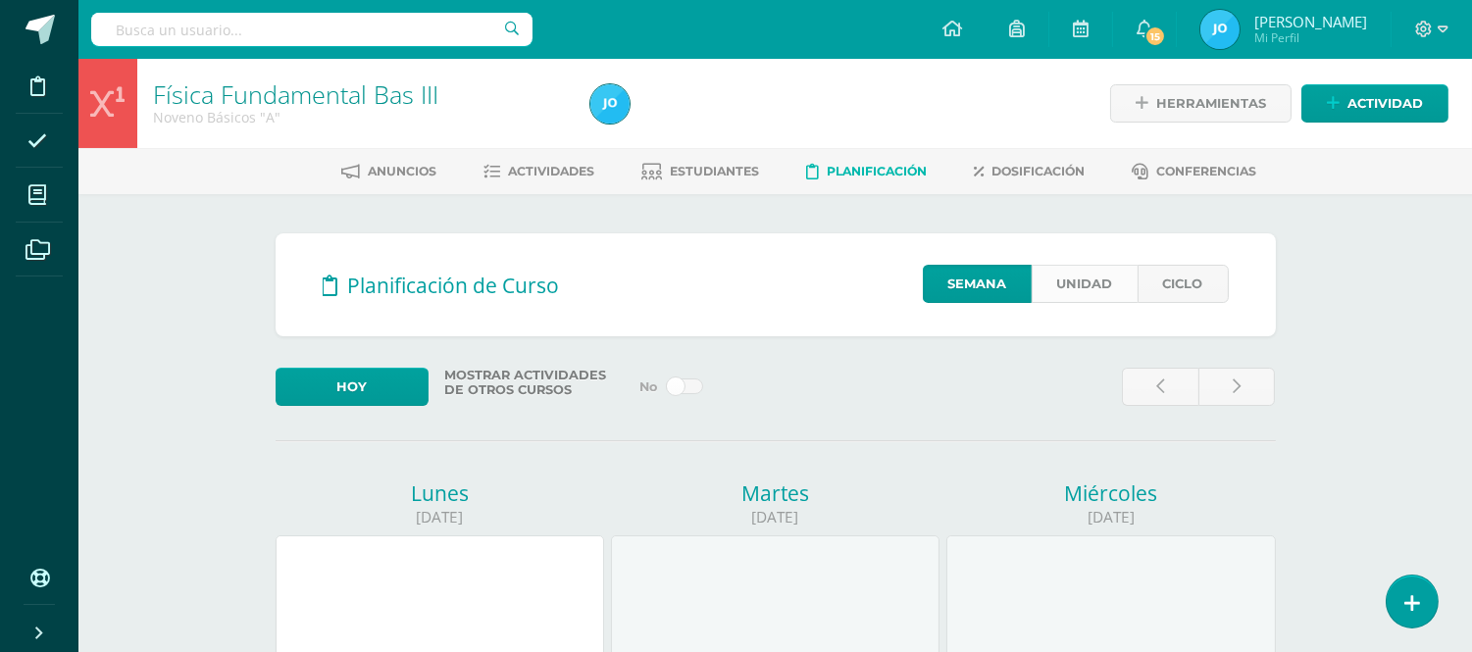
click at [1082, 287] on link "Unidad" at bounding box center [1085, 284] width 106 height 38
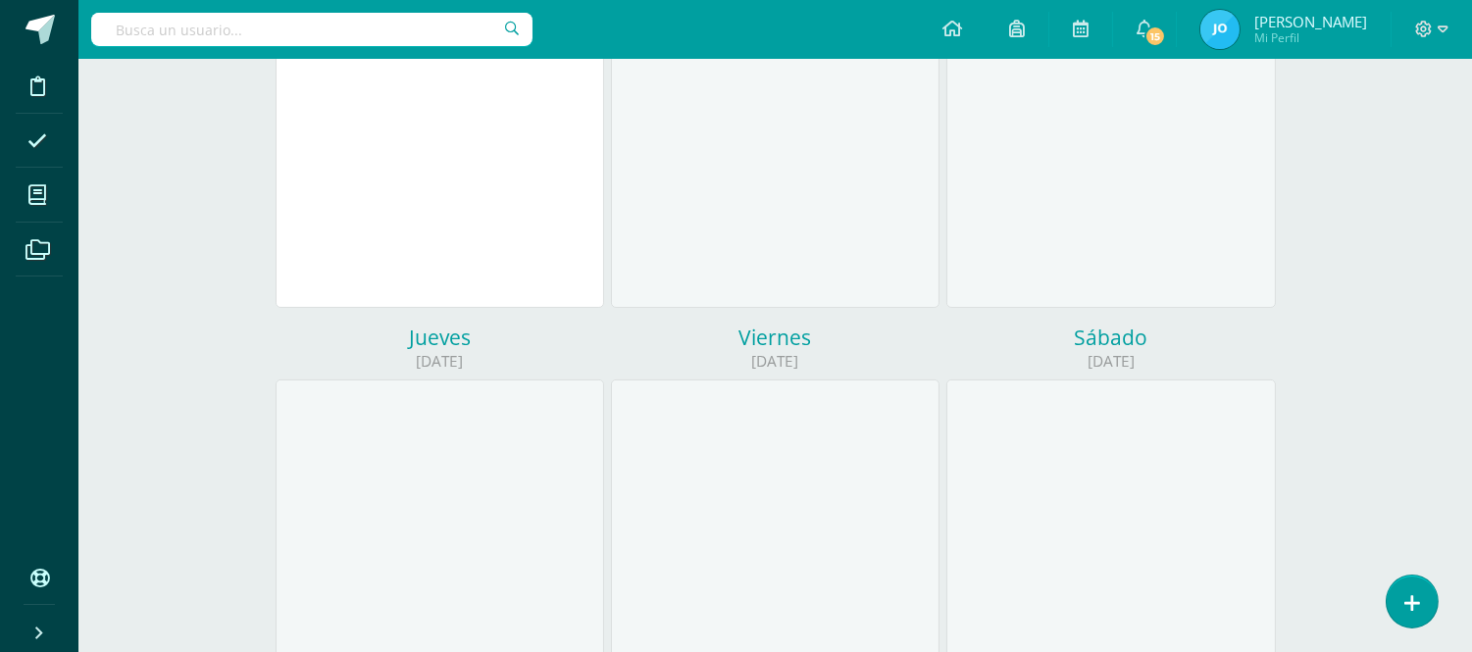
scroll to position [923, 0]
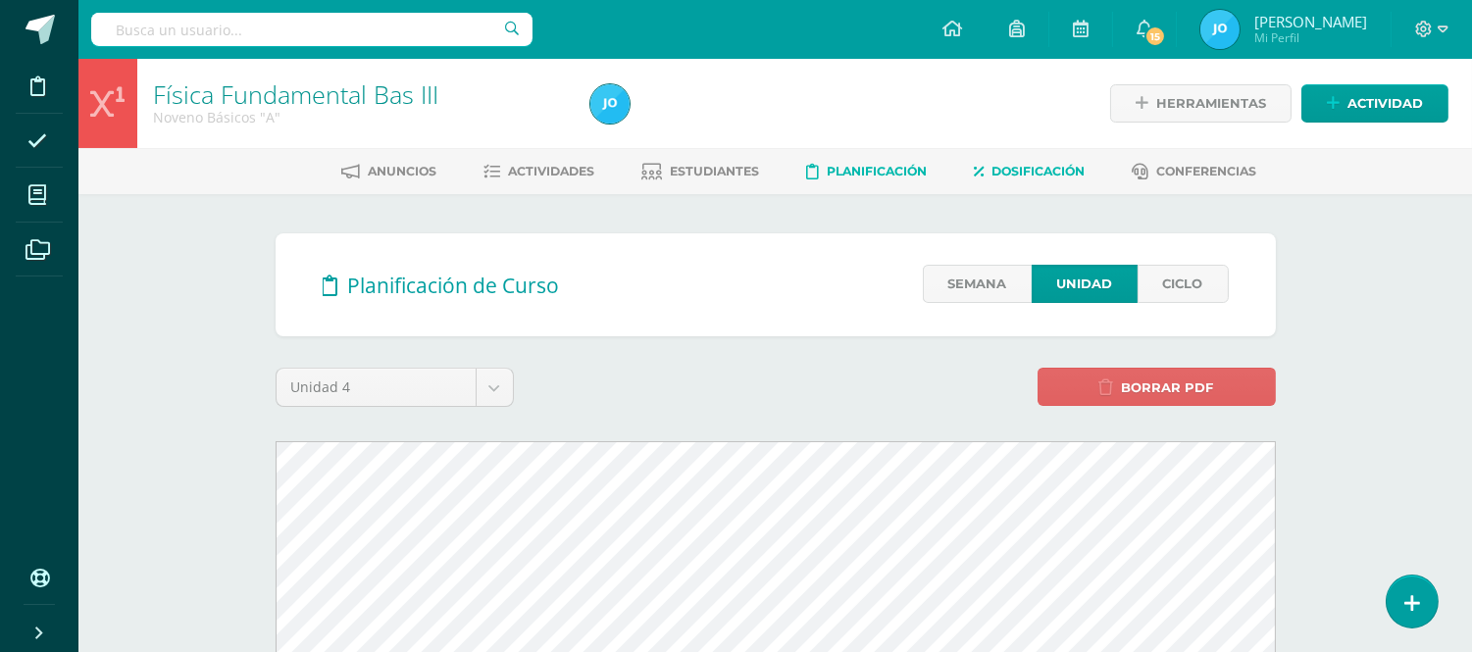
click at [1004, 178] on span "Dosificación" at bounding box center [1038, 171] width 93 height 15
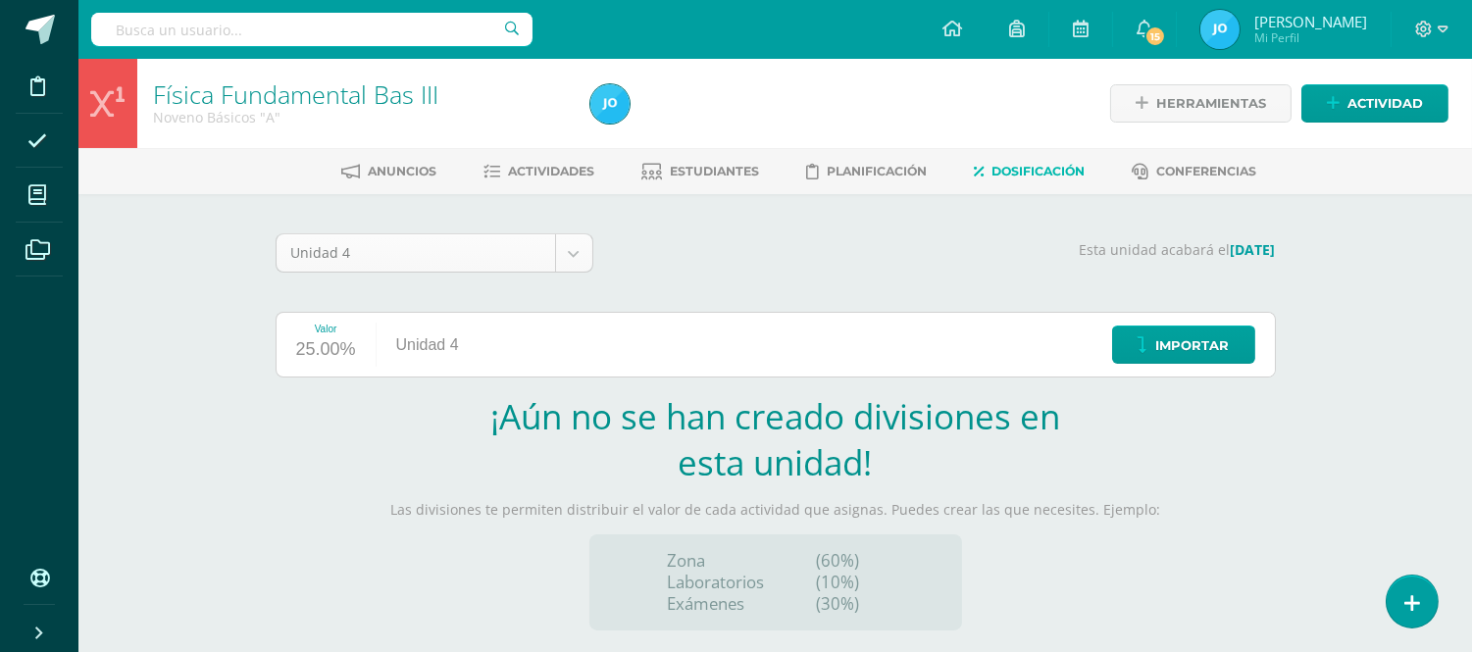
click at [565, 242] on body "Disciplina Asistencia Mis cursos Archivos Soporte Ayuda Reportar un problema Ce…" at bounding box center [736, 415] width 1472 height 831
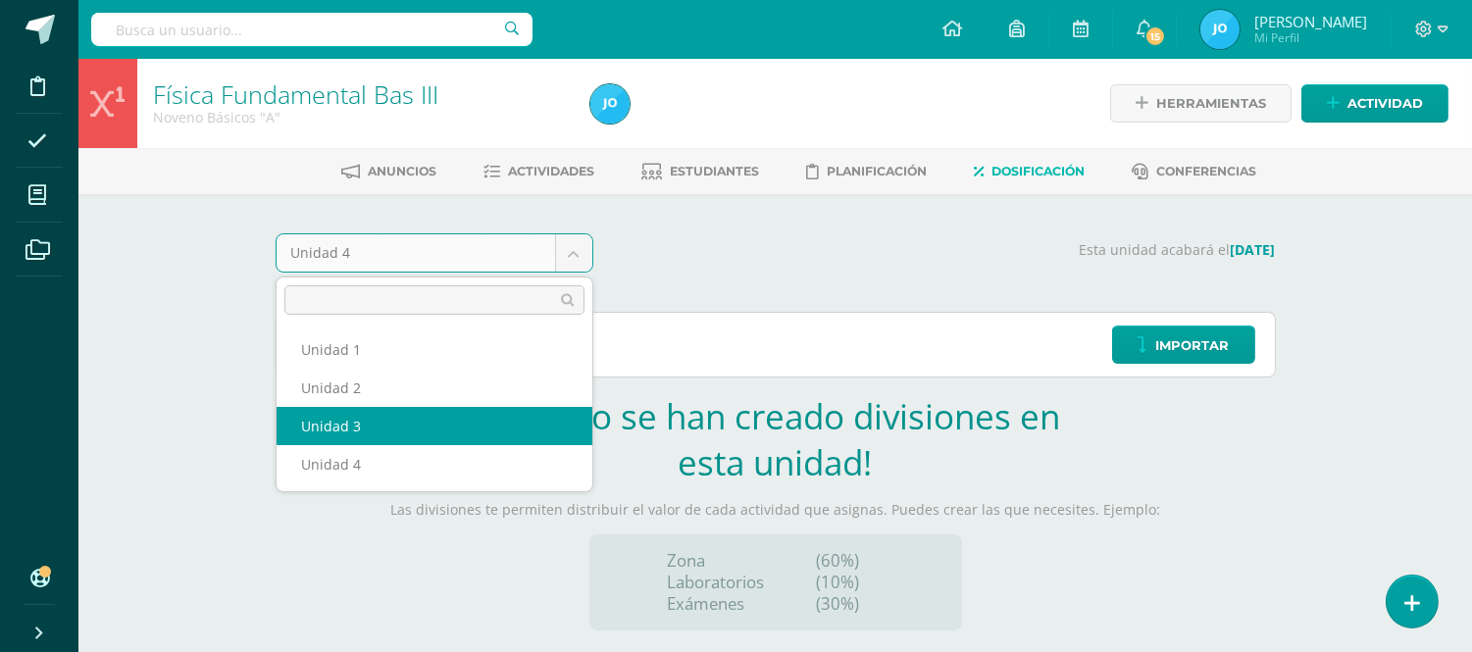
select select "Unidad 3"
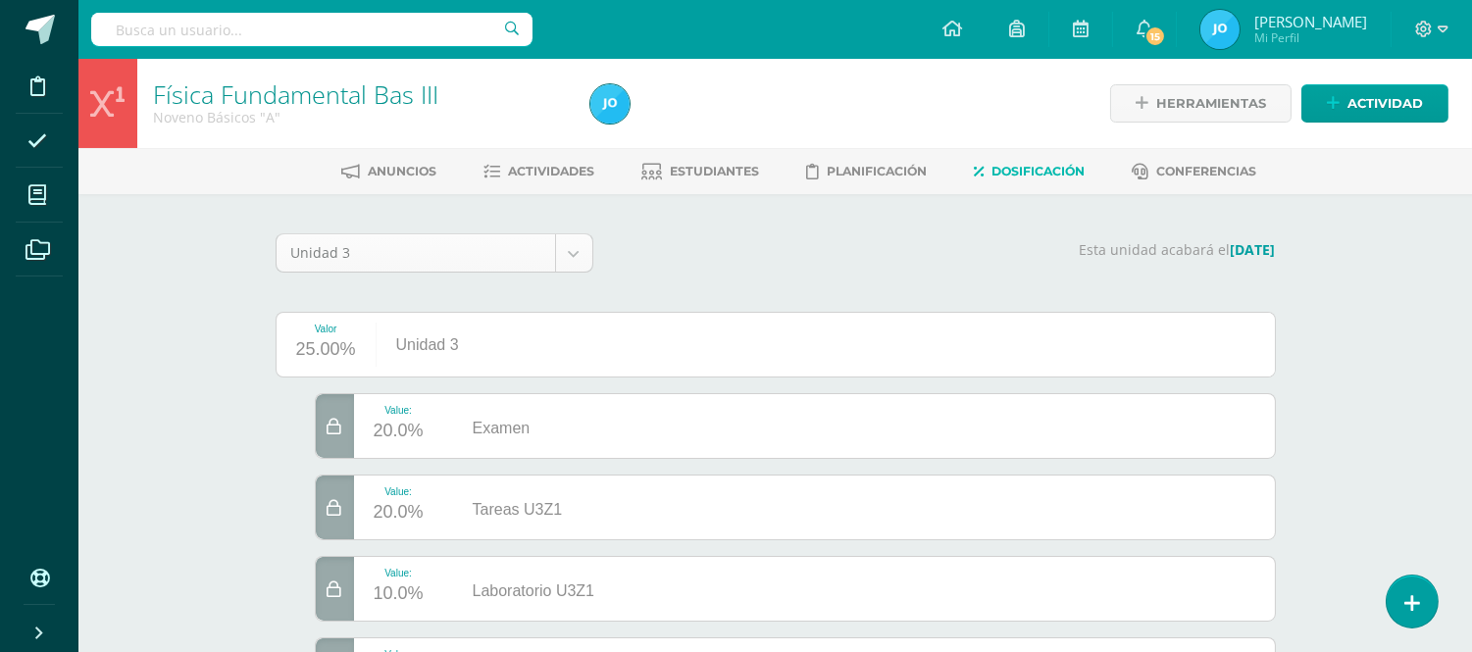
click at [575, 258] on body "Disciplina Asistencia Mis cursos Archivos Soporte Ayuda Reportar un problema Ce…" at bounding box center [736, 501] width 1472 height 1002
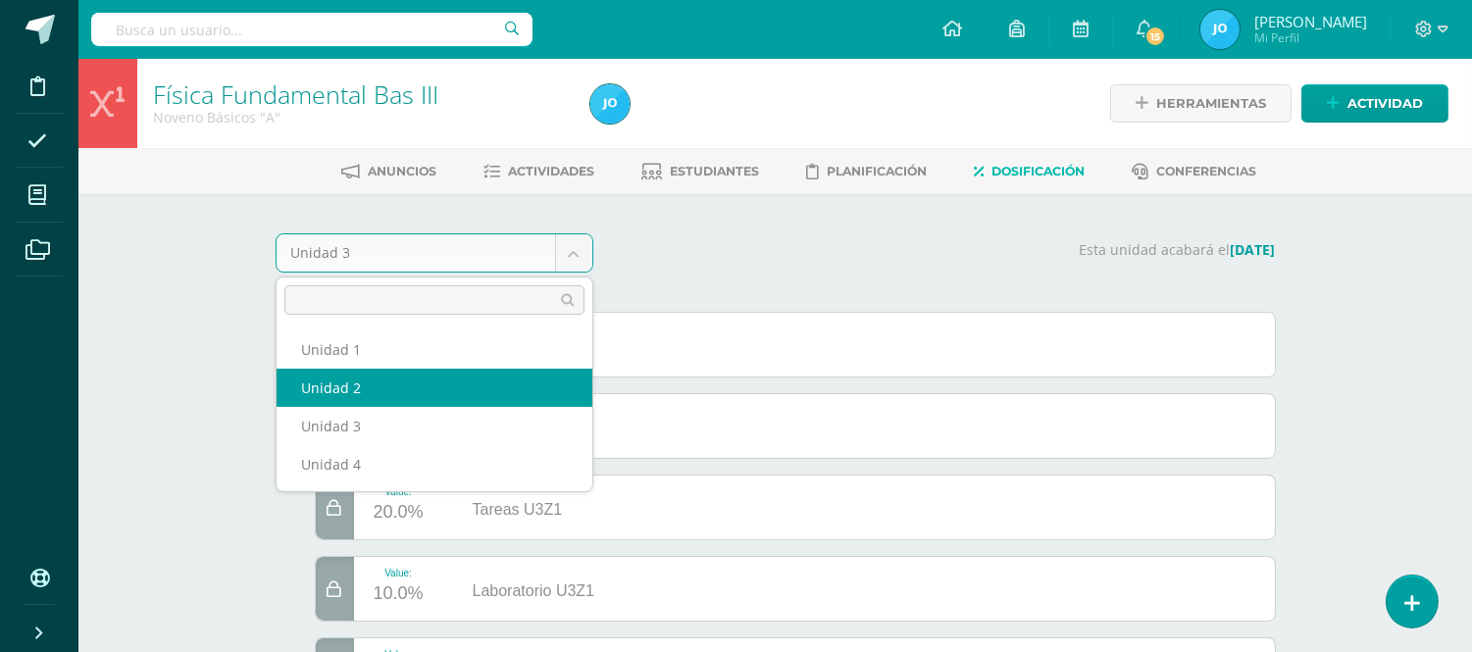
select select "Unidad 2"
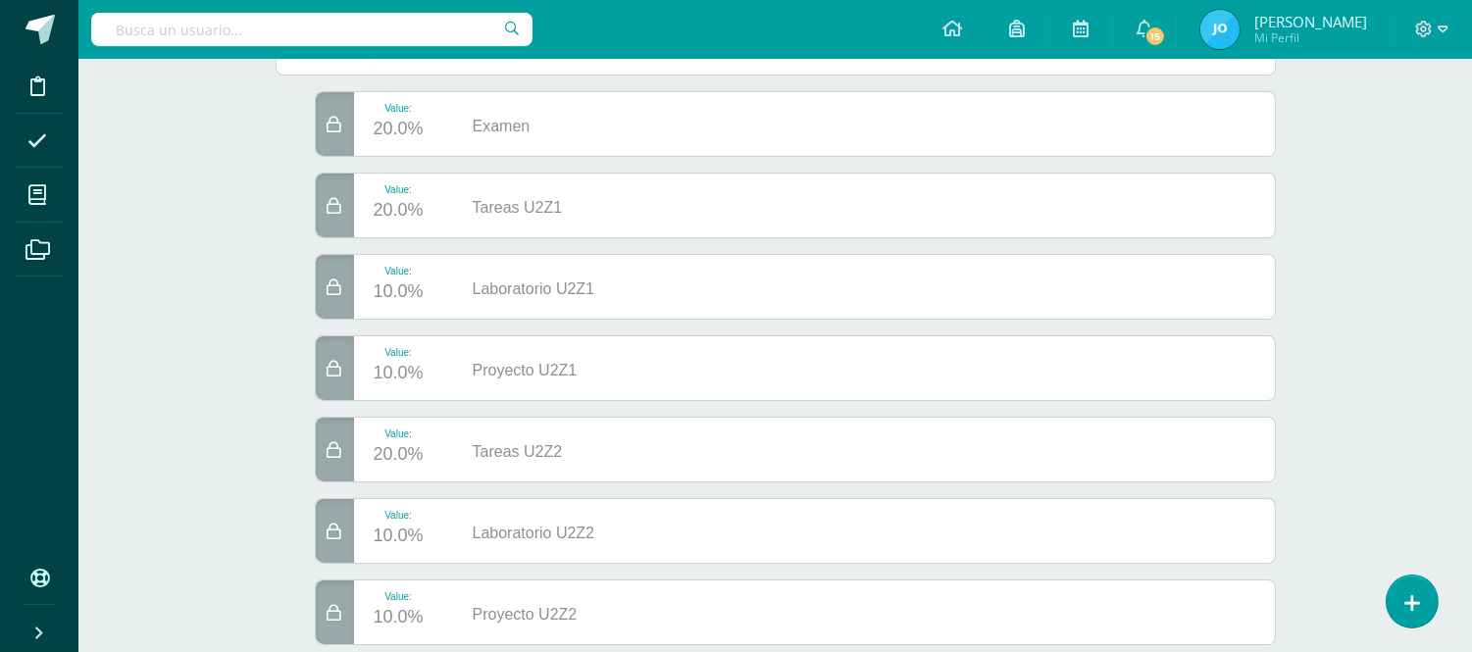
click at [1472, 409] on html "Disciplina Asistencia Mis cursos Archivos Soporte Ayuda Reportar un problema Ce…" at bounding box center [736, 199] width 1472 height 1002
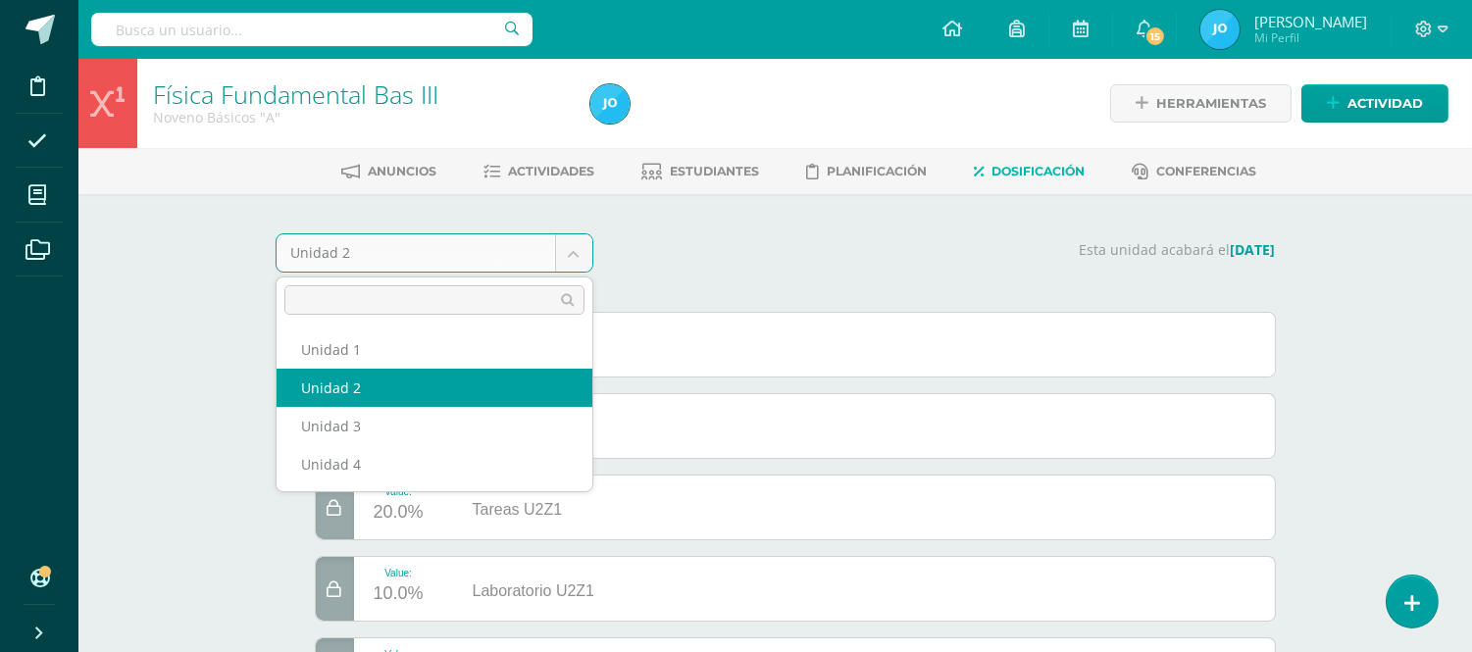
click at [586, 249] on body "Disciplina Asistencia Mis cursos Archivos Soporte Ayuda Reportar un problema Ce…" at bounding box center [736, 501] width 1472 height 1002
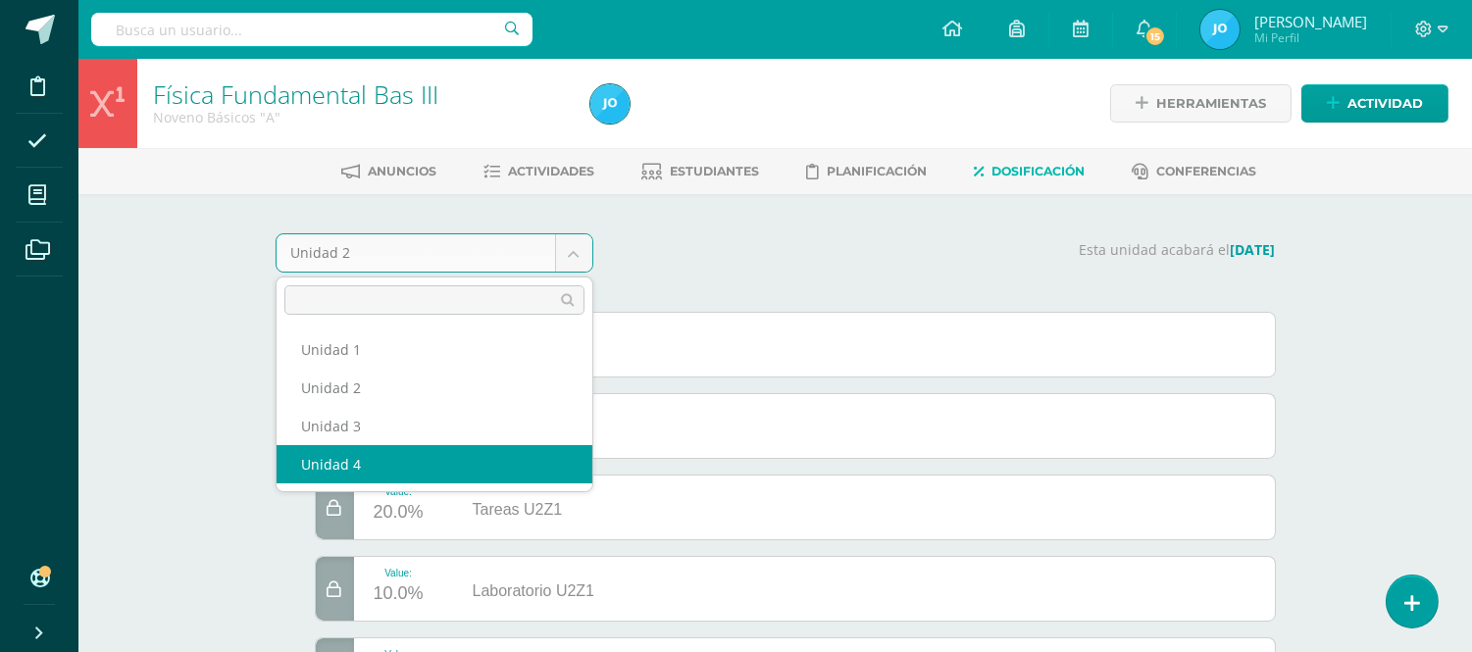
select select "Unidad 4"
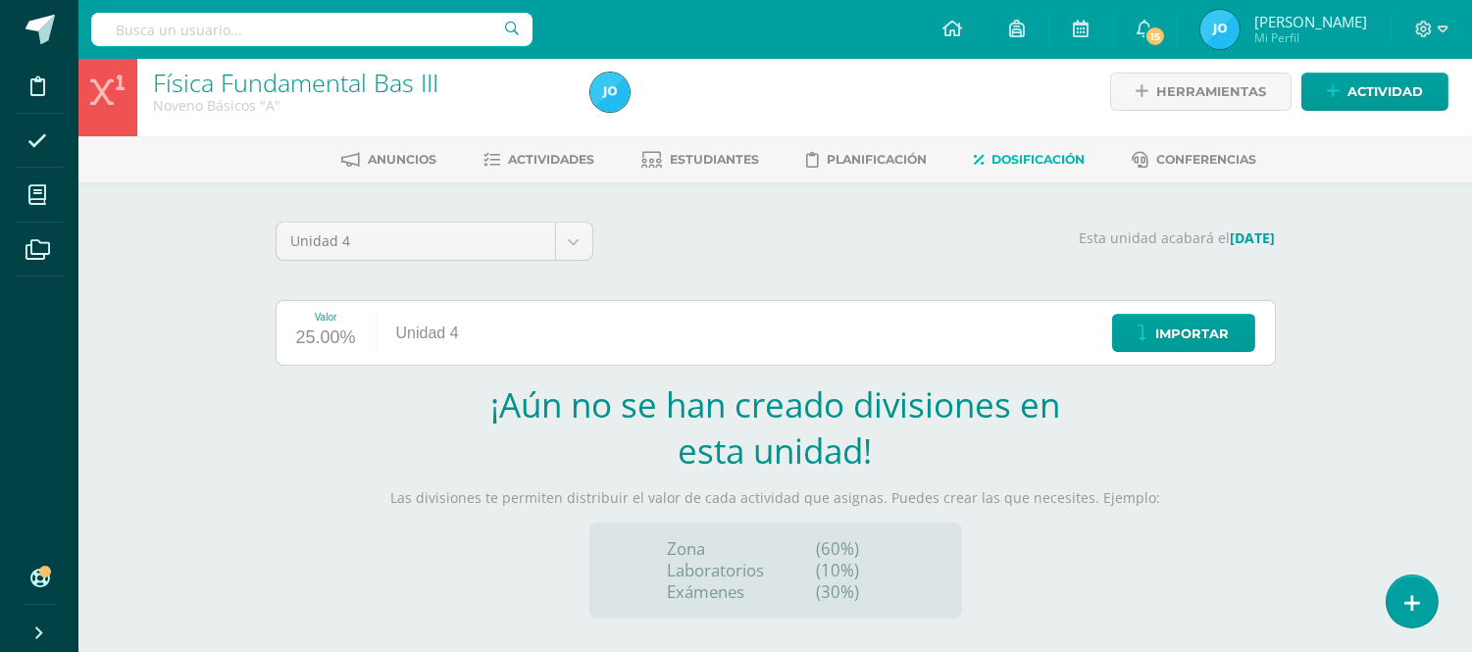
scroll to position [179, 0]
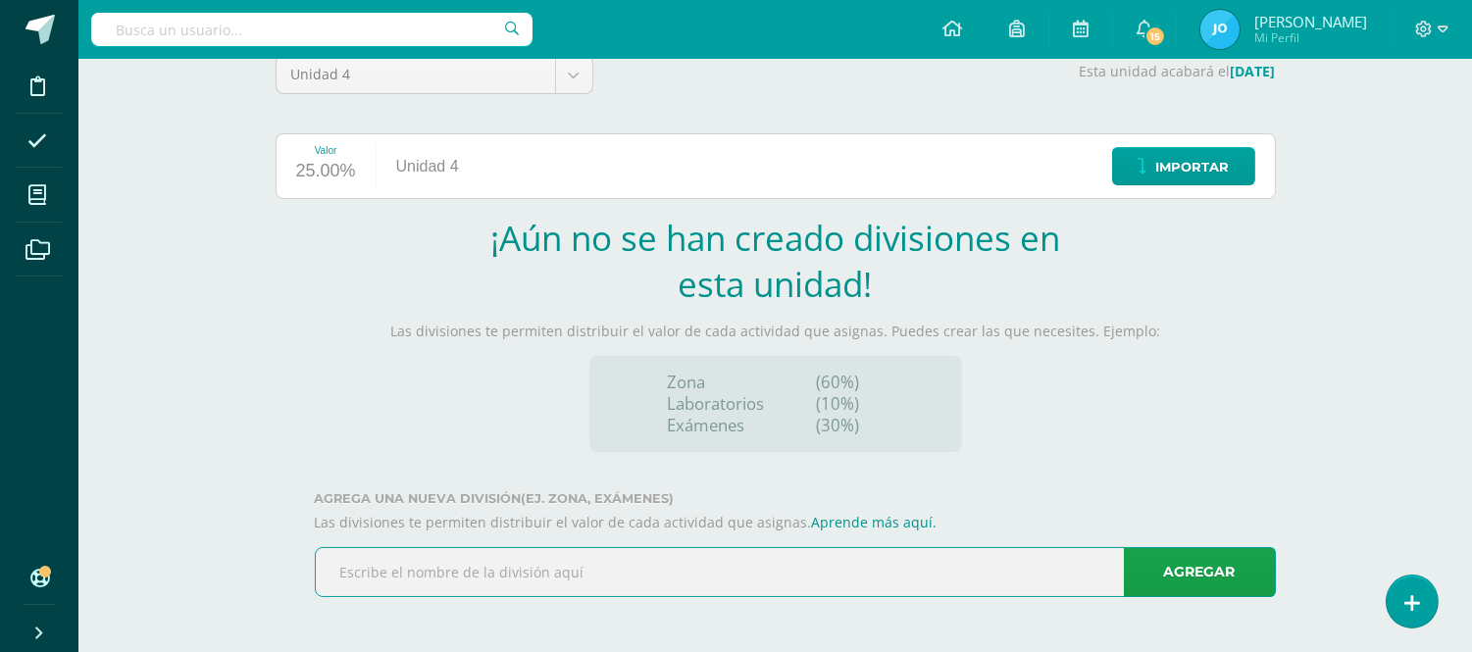
click at [993, 574] on input "text" at bounding box center [795, 572] width 959 height 48
type input "Examen"
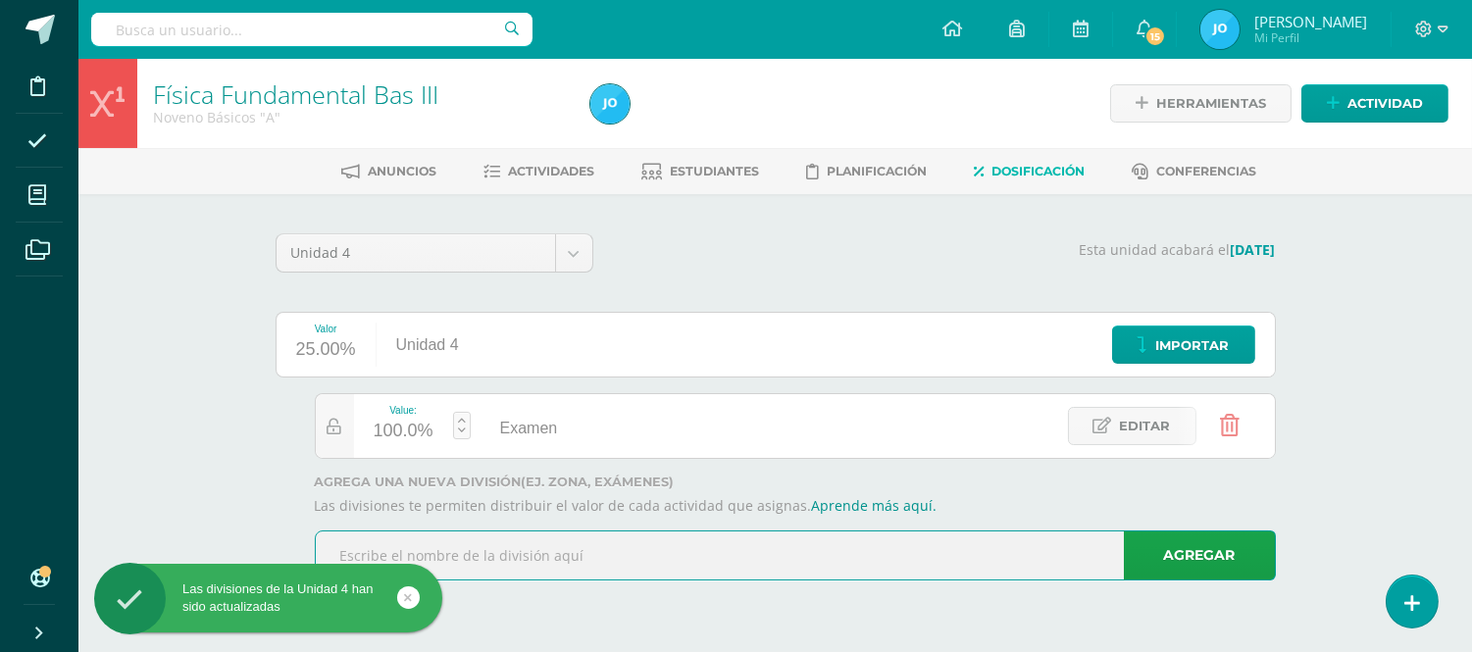
scroll to position [0, 0]
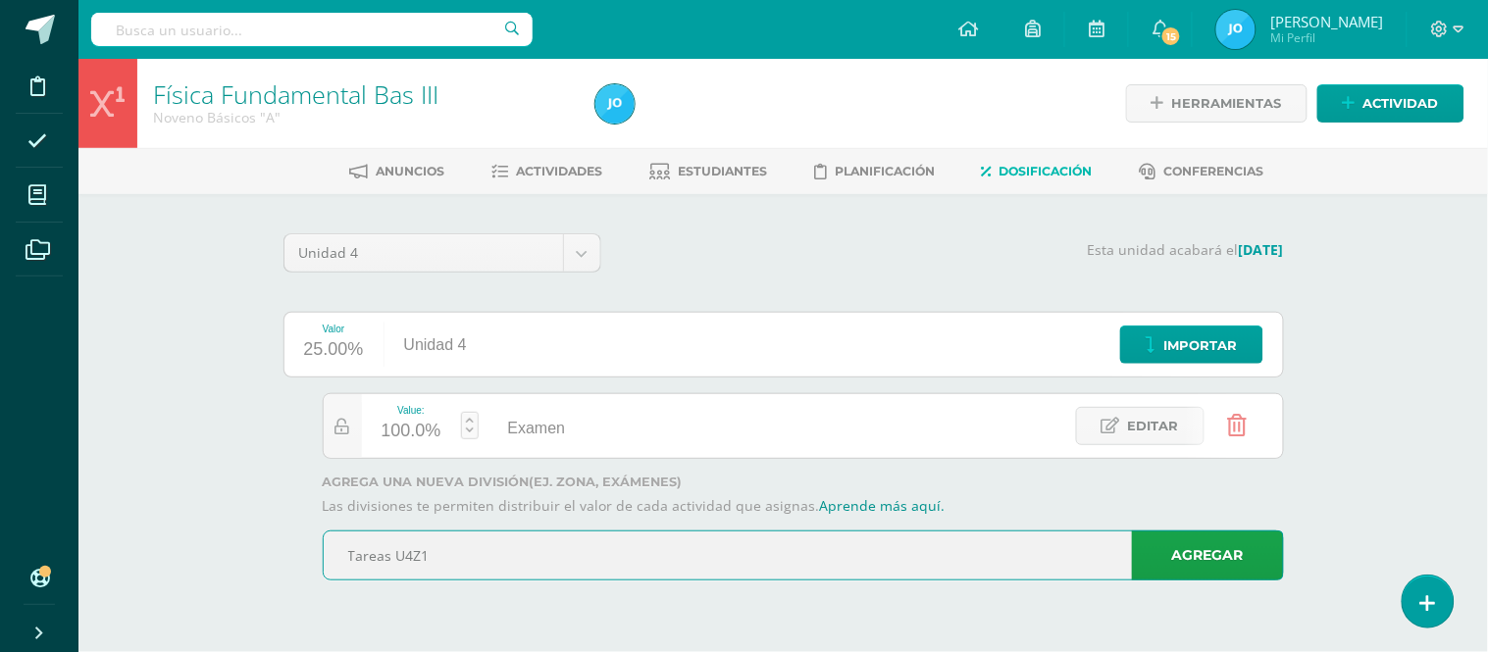
type input "Tareas U4Z1"
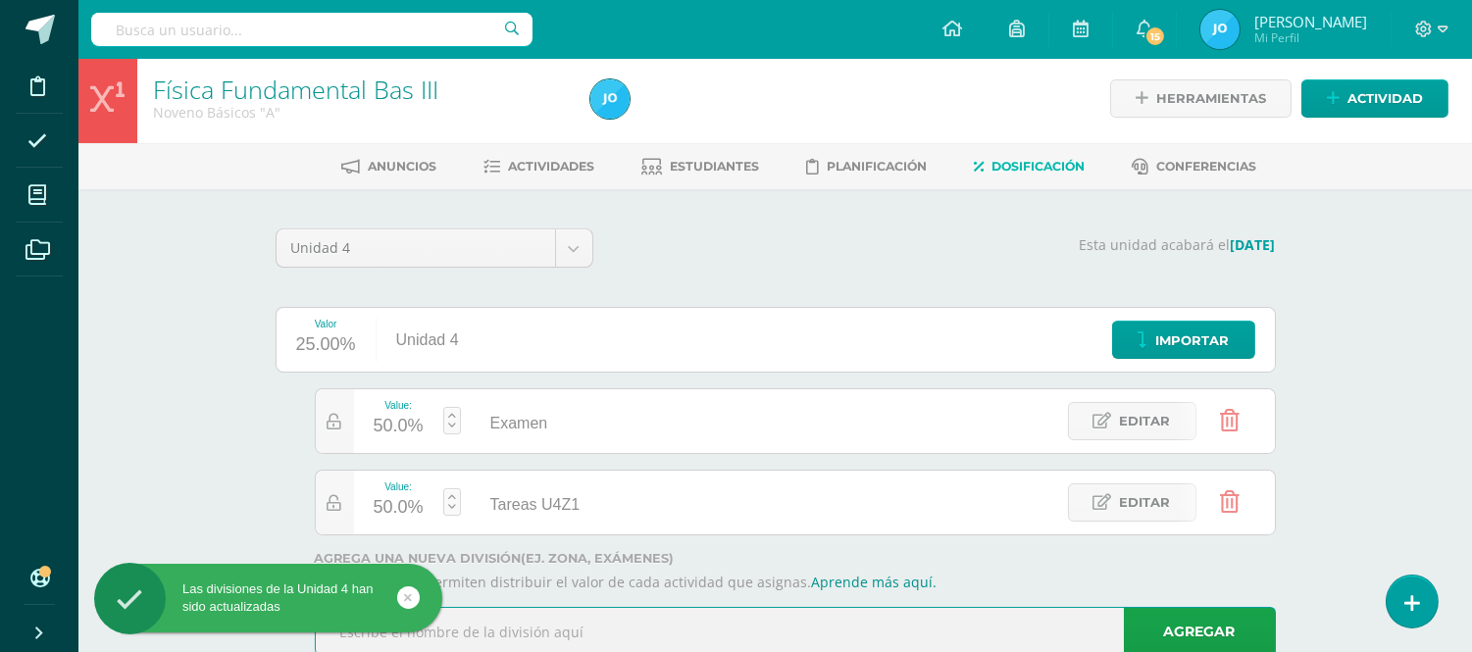
scroll to position [64, 0]
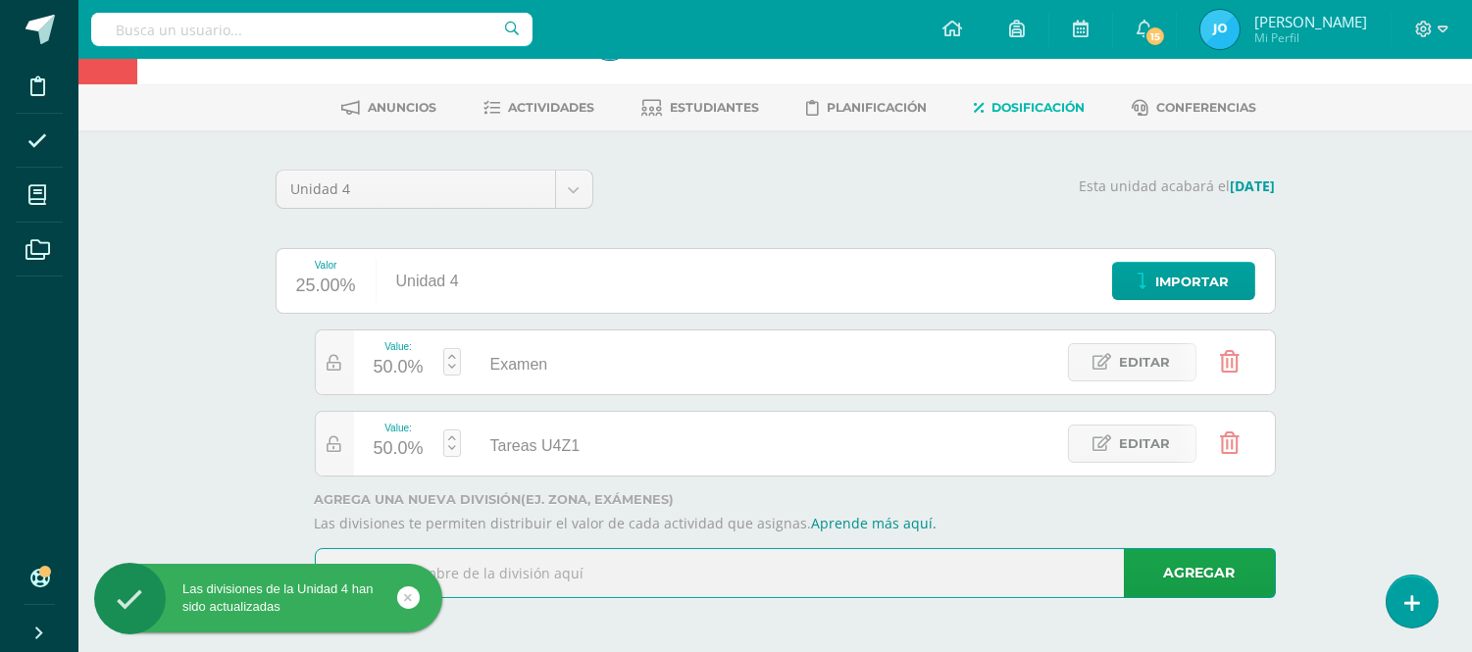
click at [995, 588] on input "text" at bounding box center [795, 573] width 959 height 48
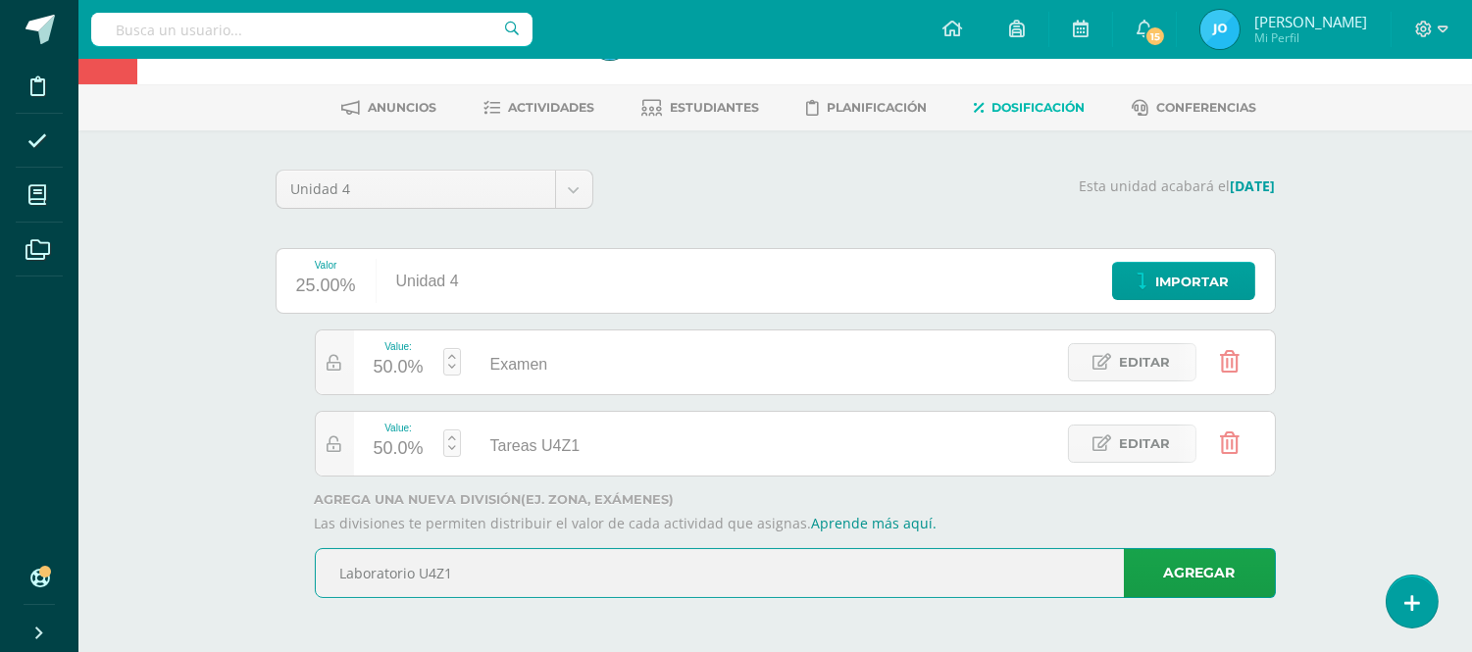
type input "Laboratorio U4Z1"
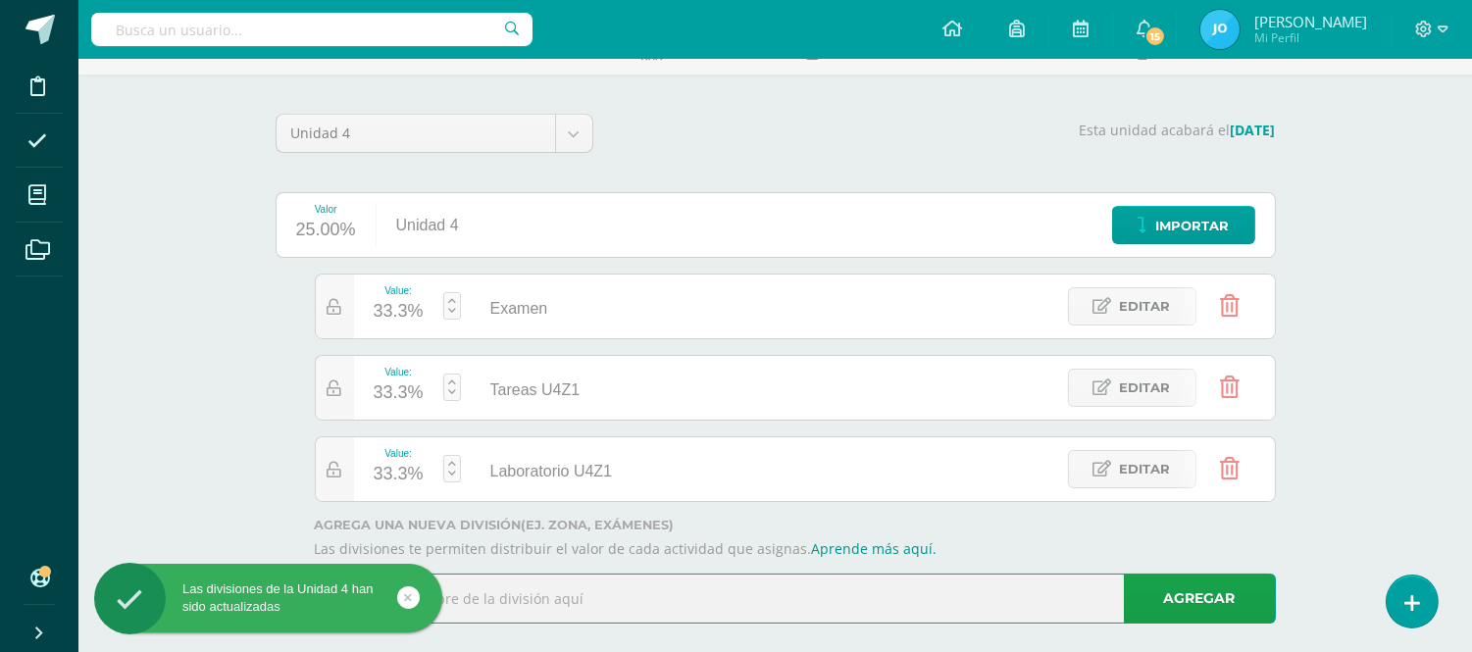
scroll to position [145, 0]
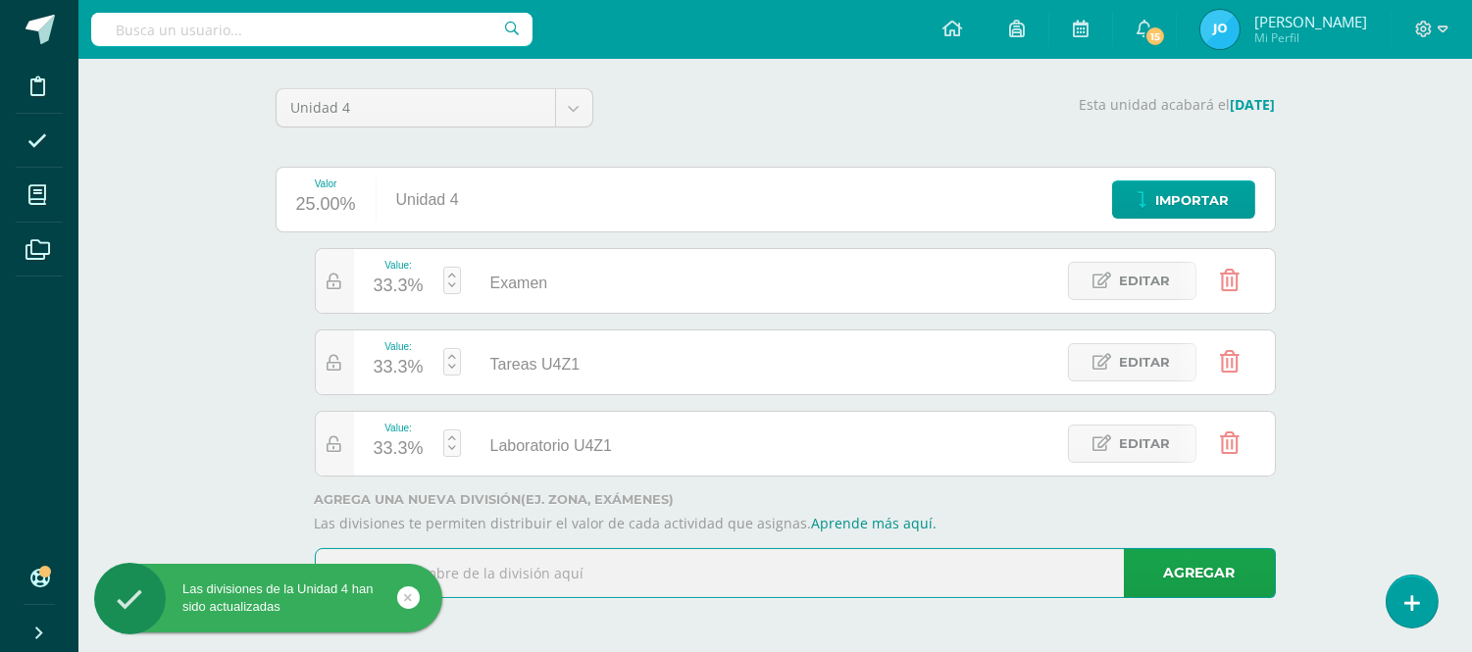
click at [863, 572] on input "text" at bounding box center [795, 573] width 959 height 48
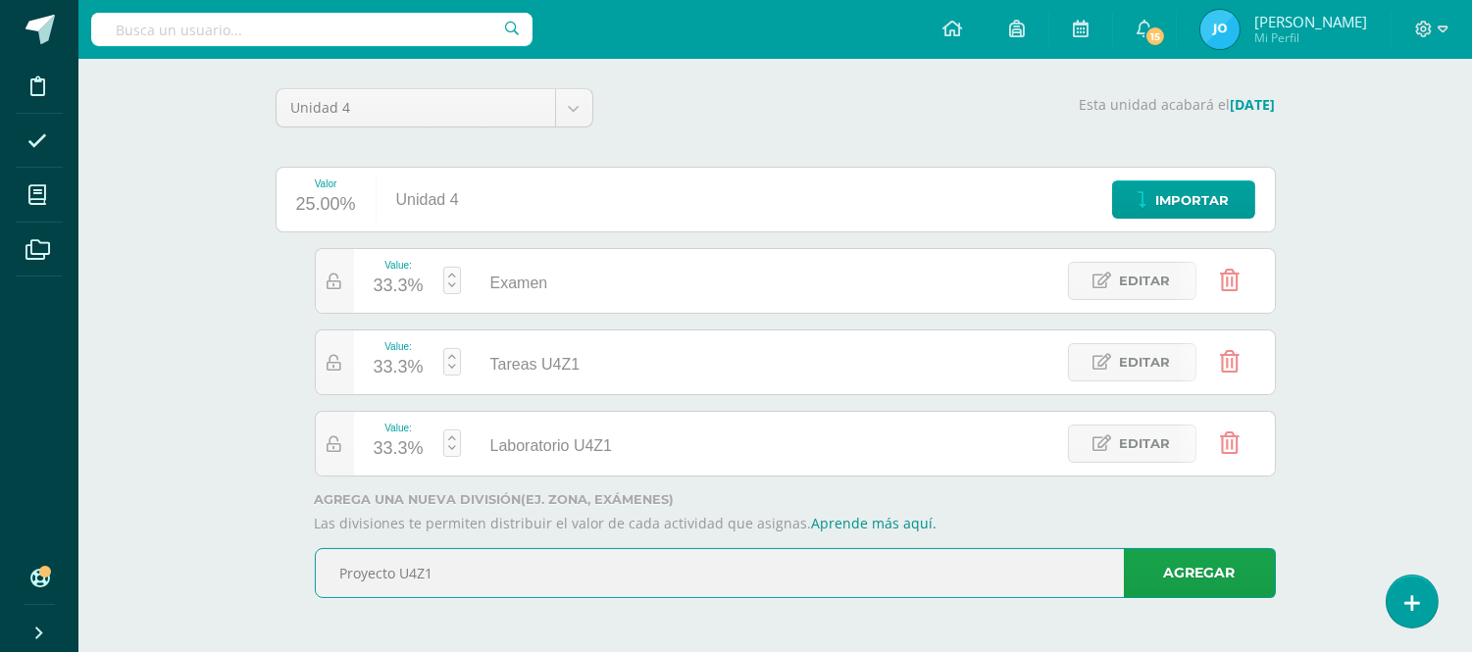
type input "Proyecto U4Z1"
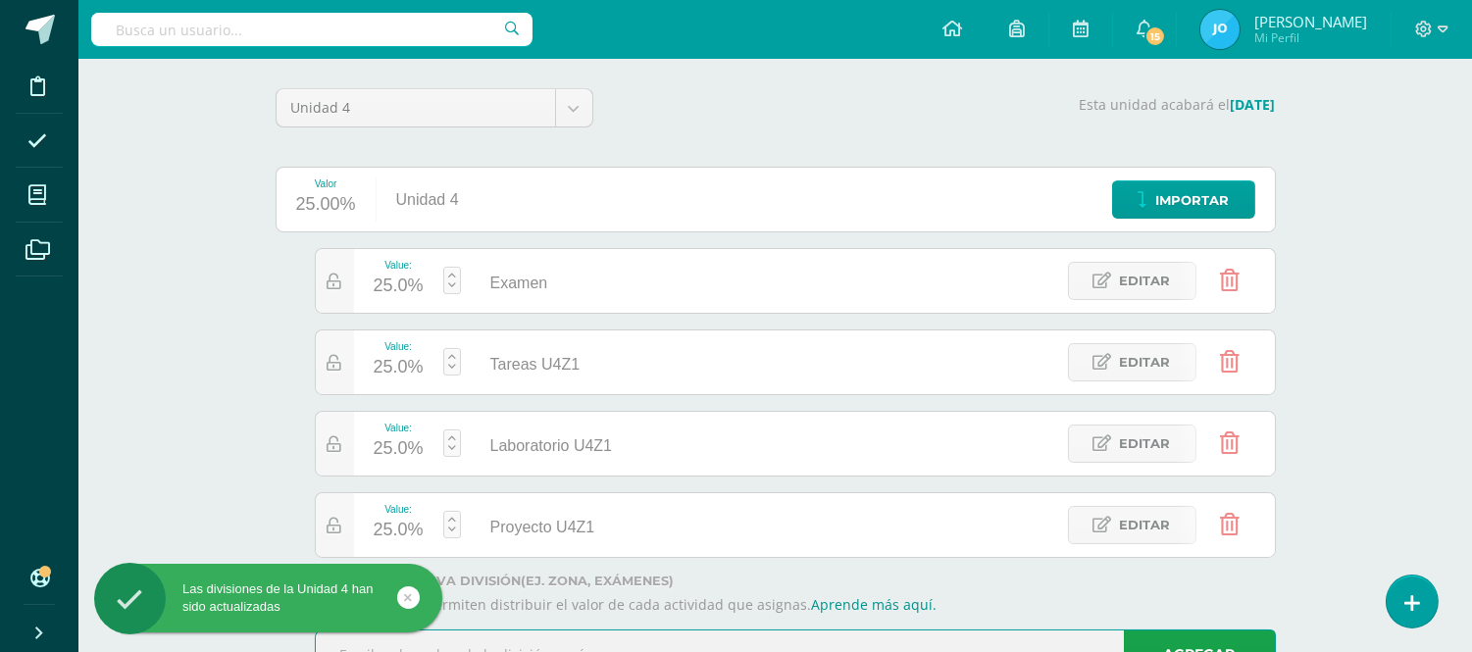
scroll to position [228, 0]
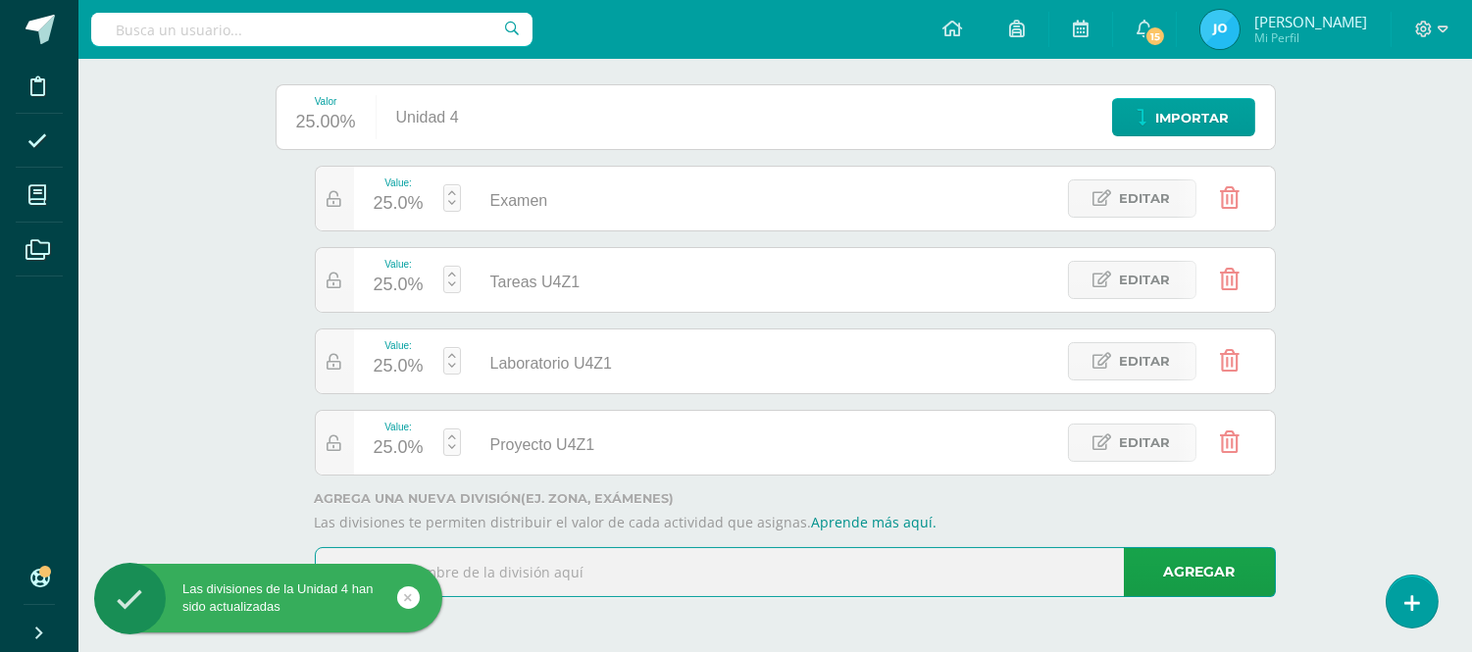
click at [1037, 570] on input "text" at bounding box center [795, 572] width 959 height 48
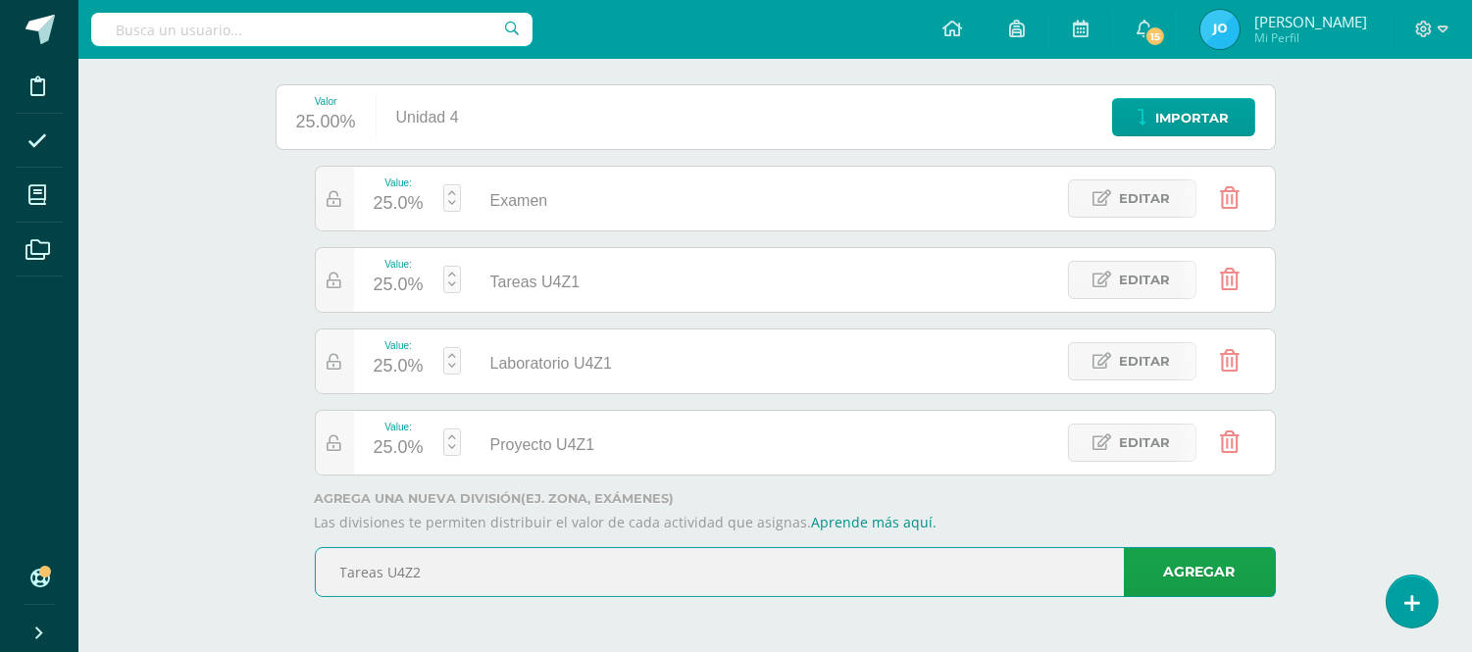
type input "Tareas U4Z2"
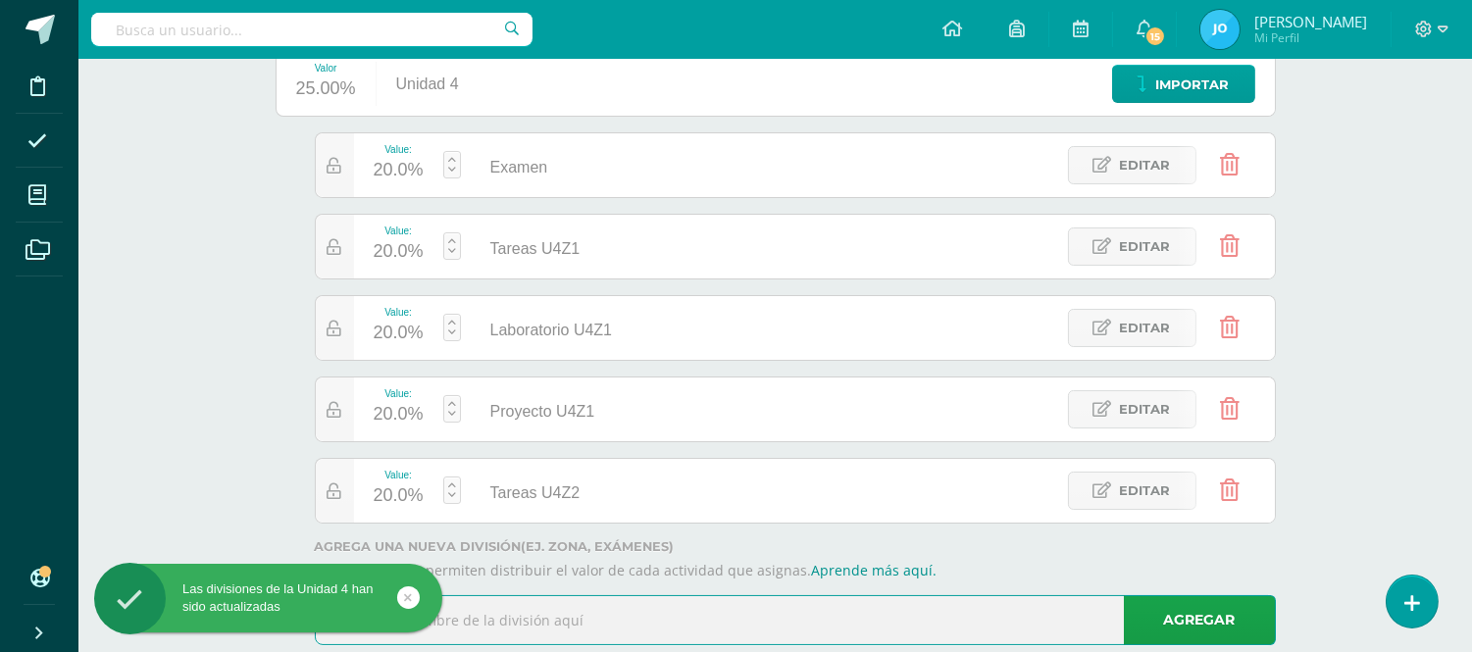
scroll to position [309, 0]
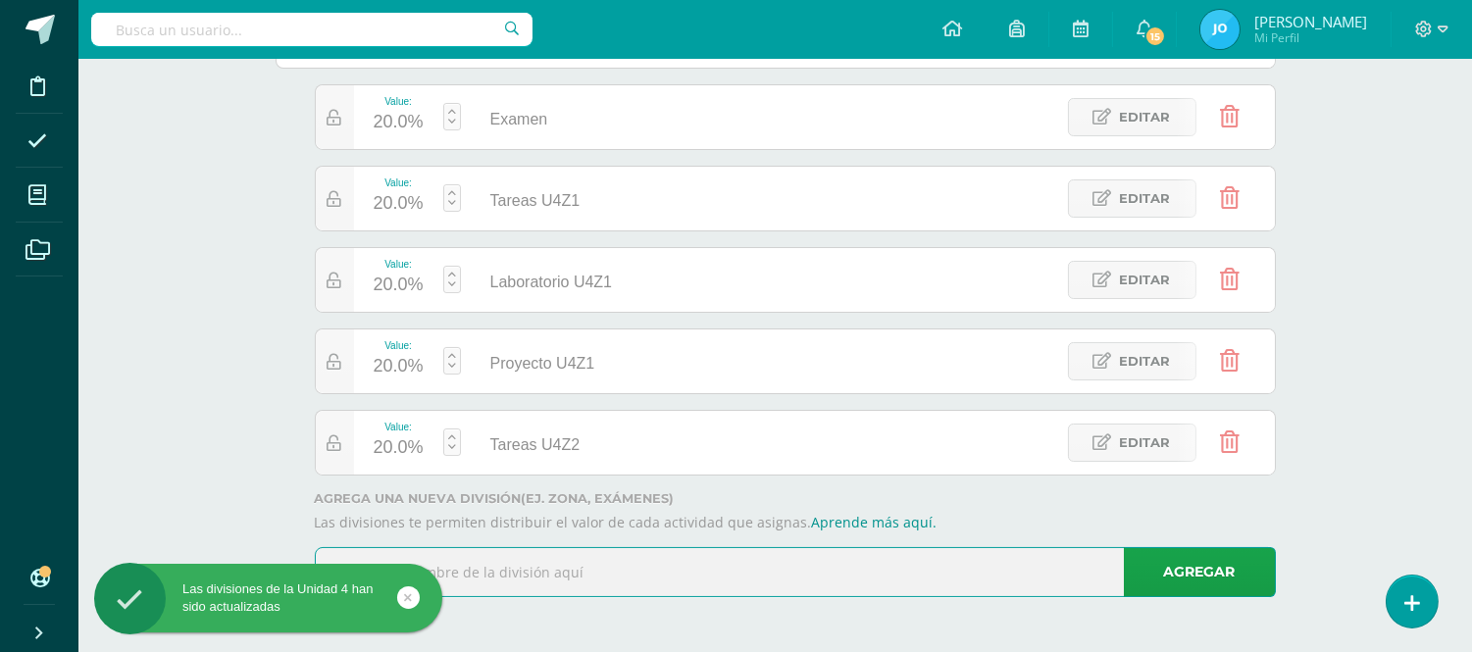
click at [815, 580] on input "text" at bounding box center [795, 572] width 959 height 48
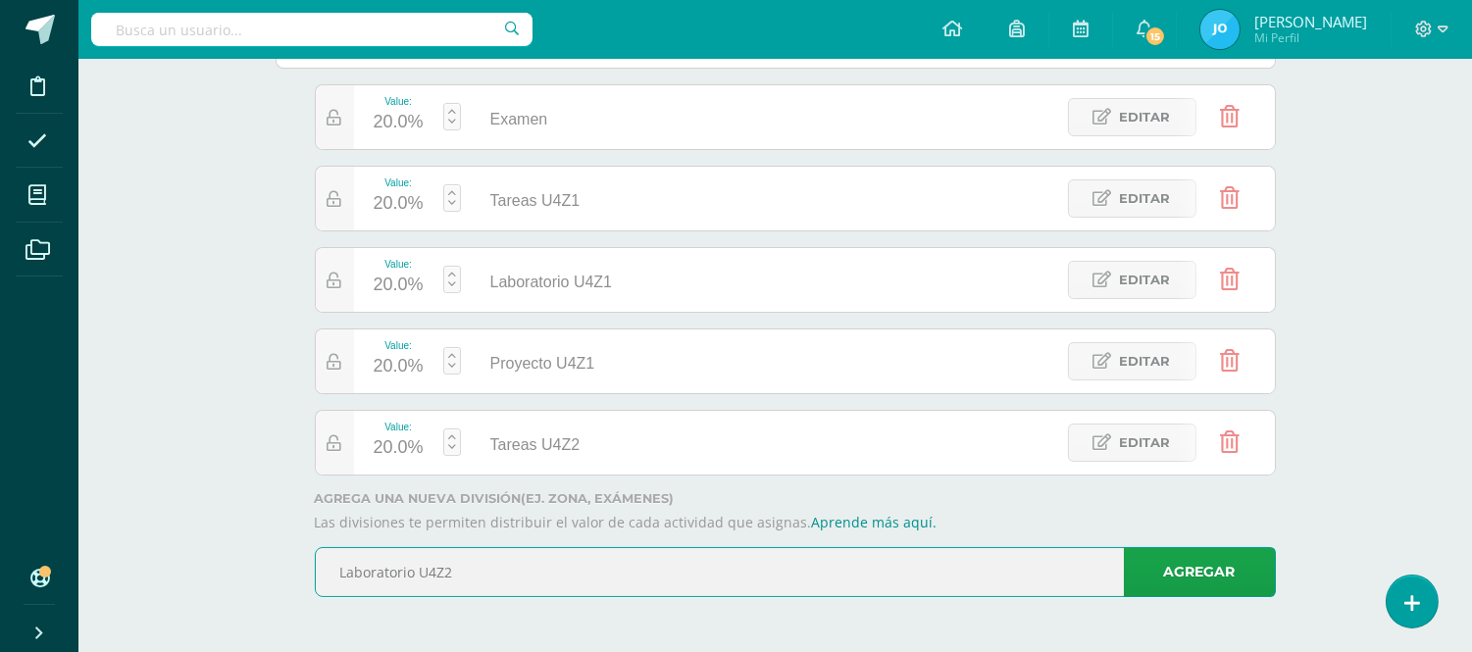
type input "Laboratorio U4Z2"
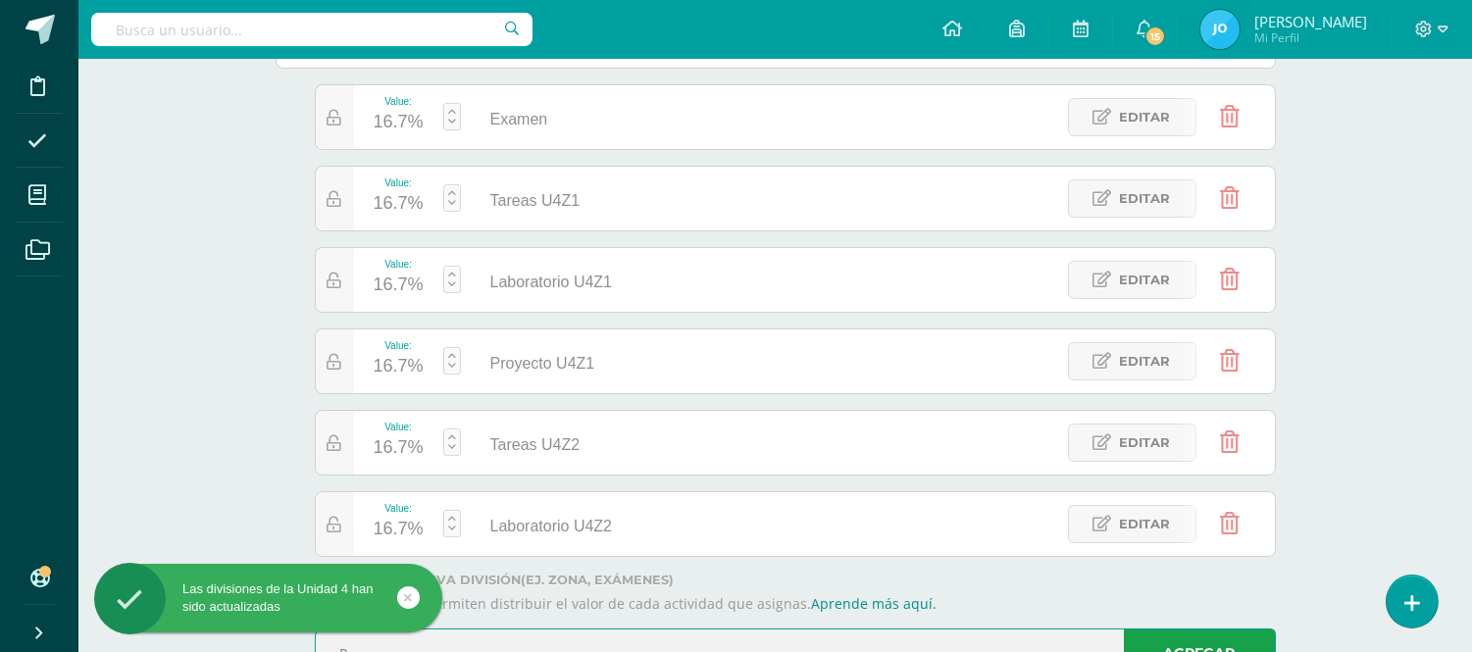
scroll to position [320, 0]
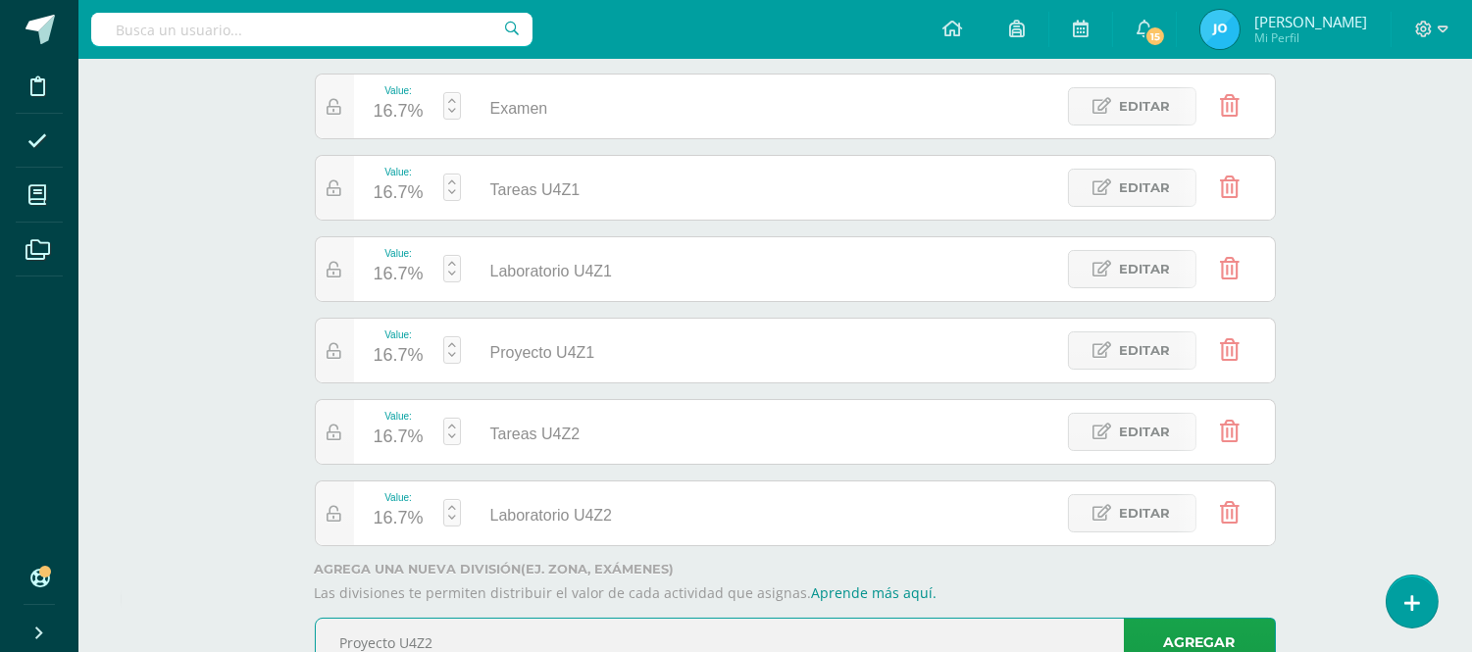
type input "Proyecto U4Z2"
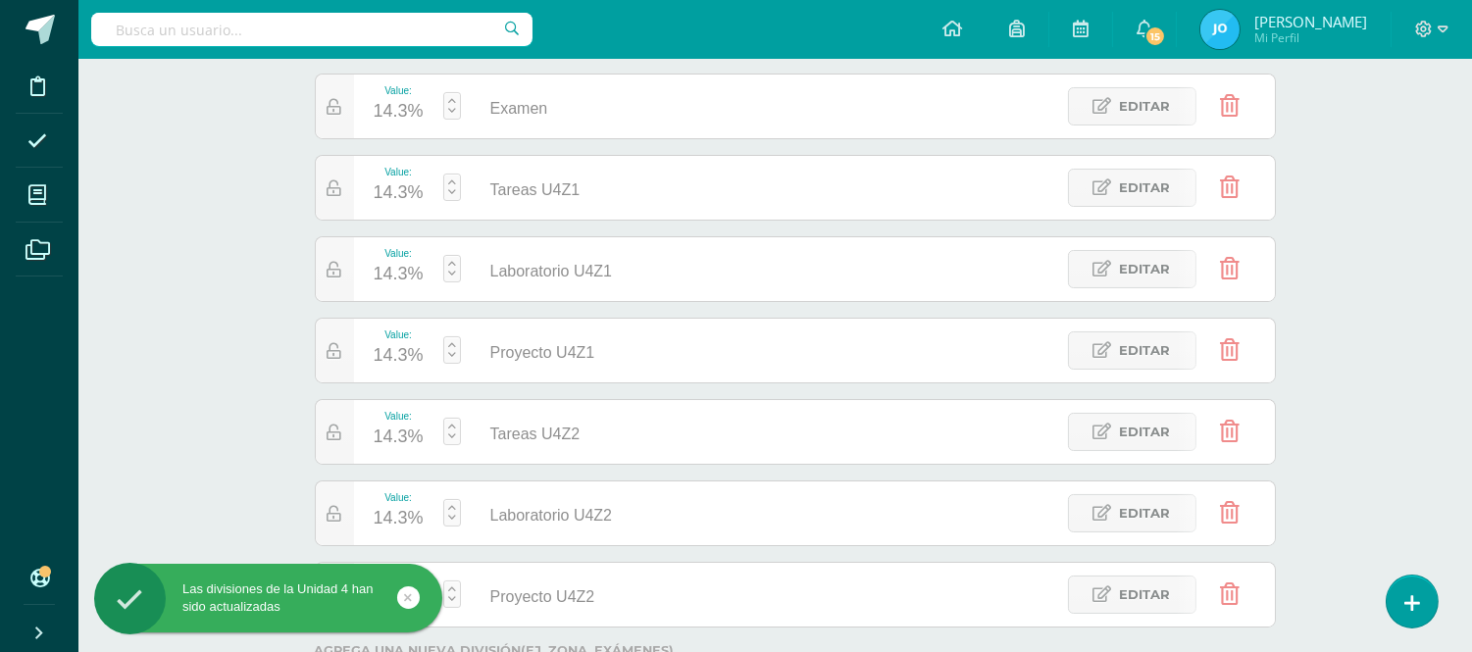
click at [449, 108] on link at bounding box center [452, 105] width 18 height 27
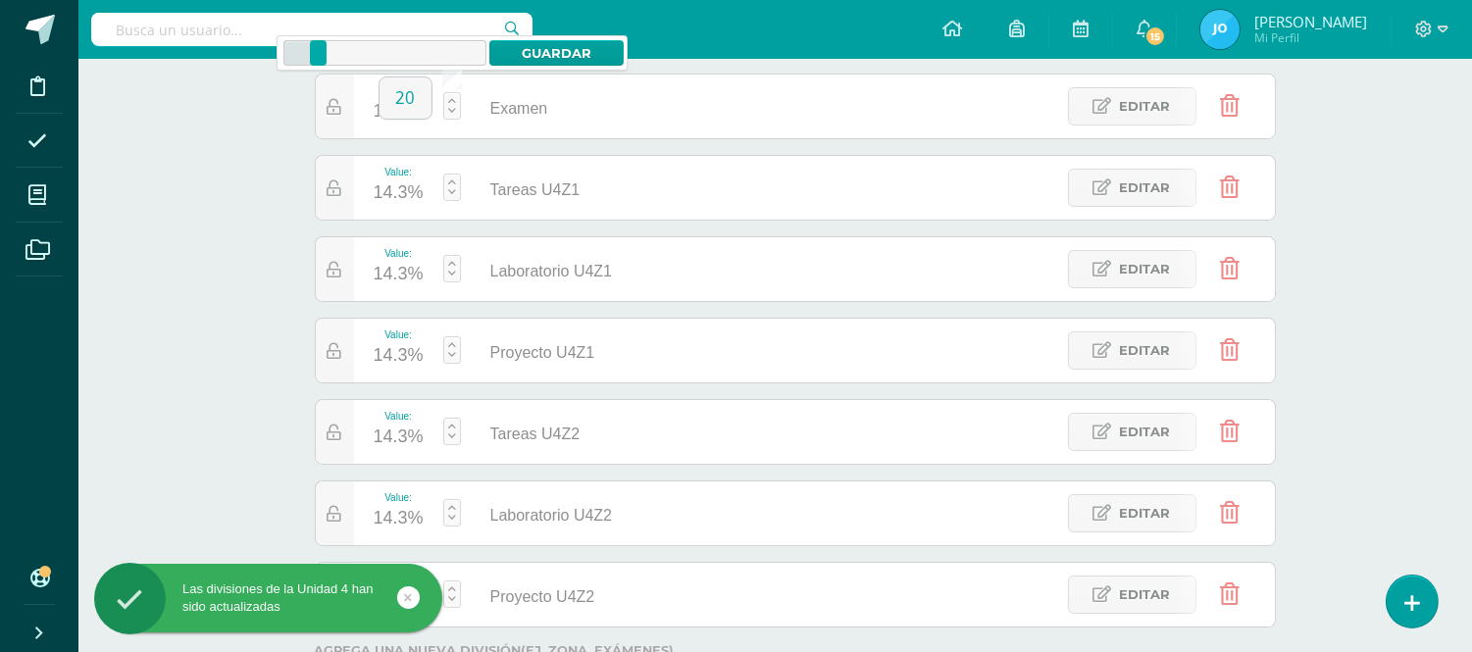
type input "20"
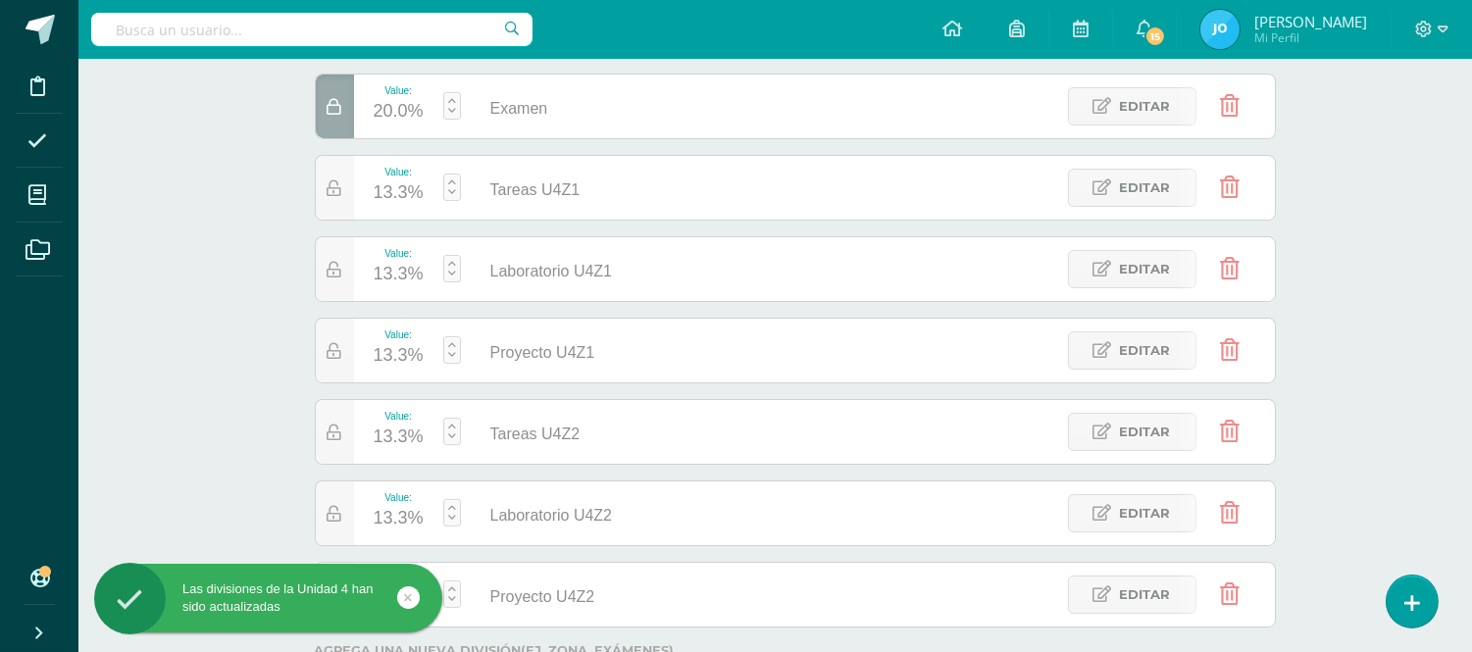
click at [453, 187] on link at bounding box center [452, 187] width 18 height 27
type input "20"
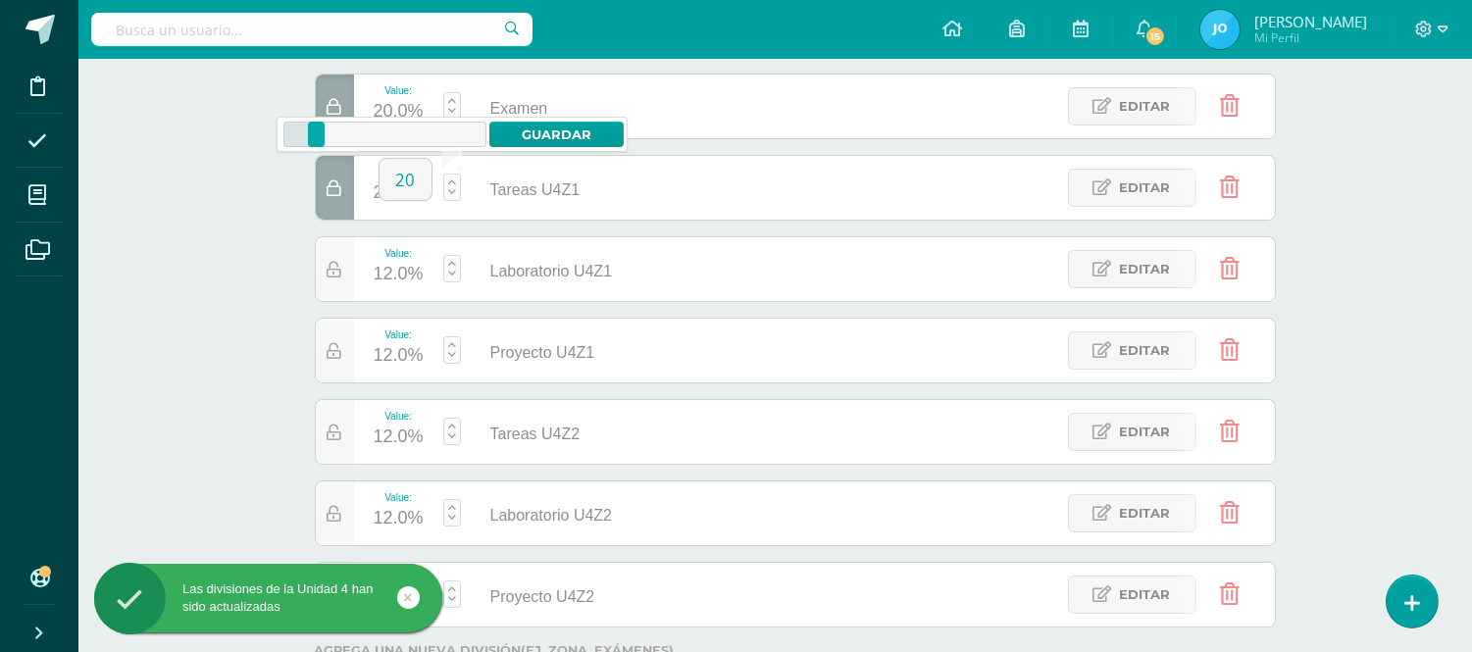
click at [449, 271] on link at bounding box center [452, 268] width 18 height 27
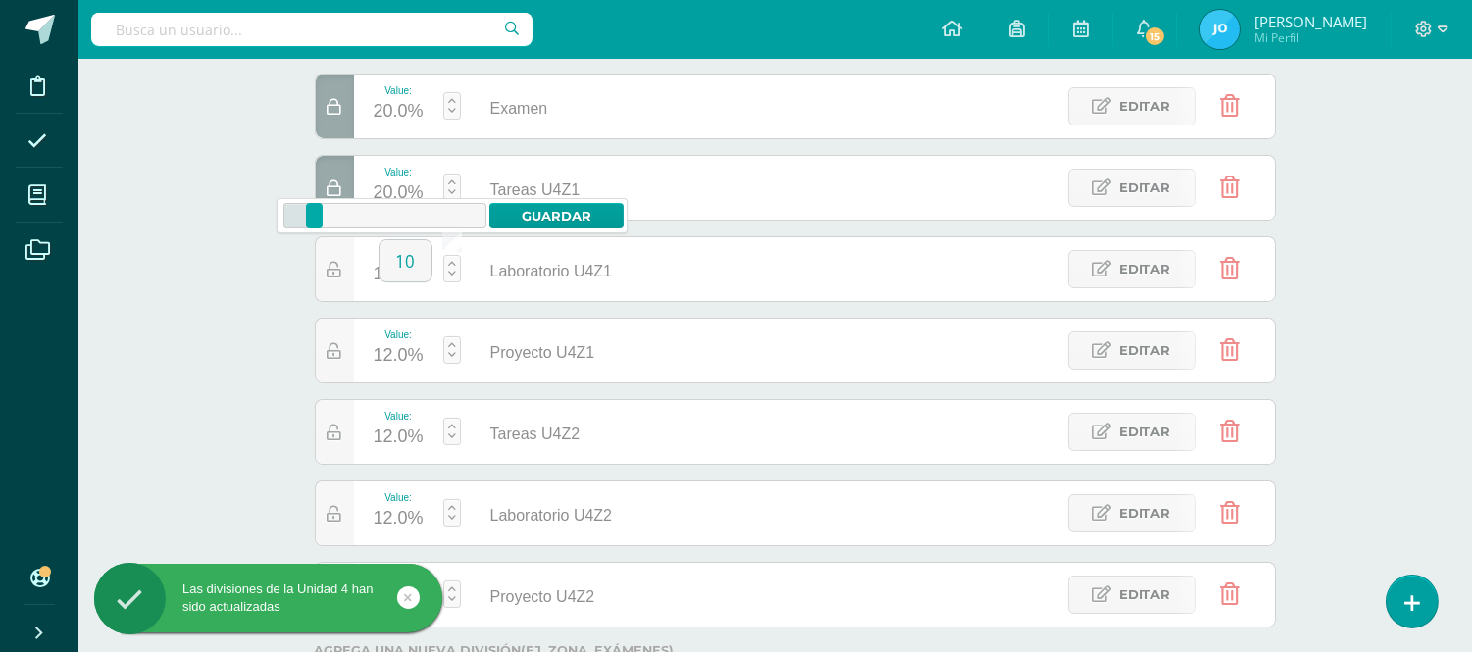
type input "10"
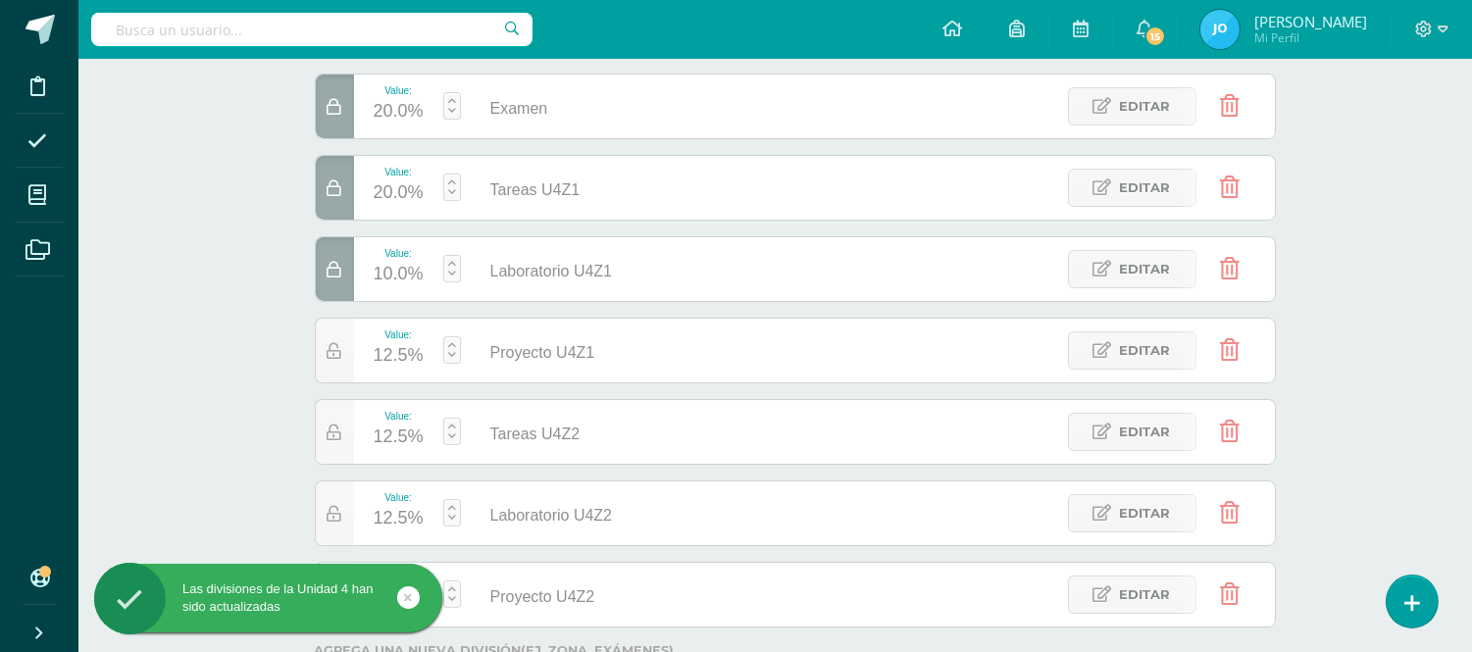
click at [449, 359] on link at bounding box center [452, 349] width 18 height 27
type input "10"
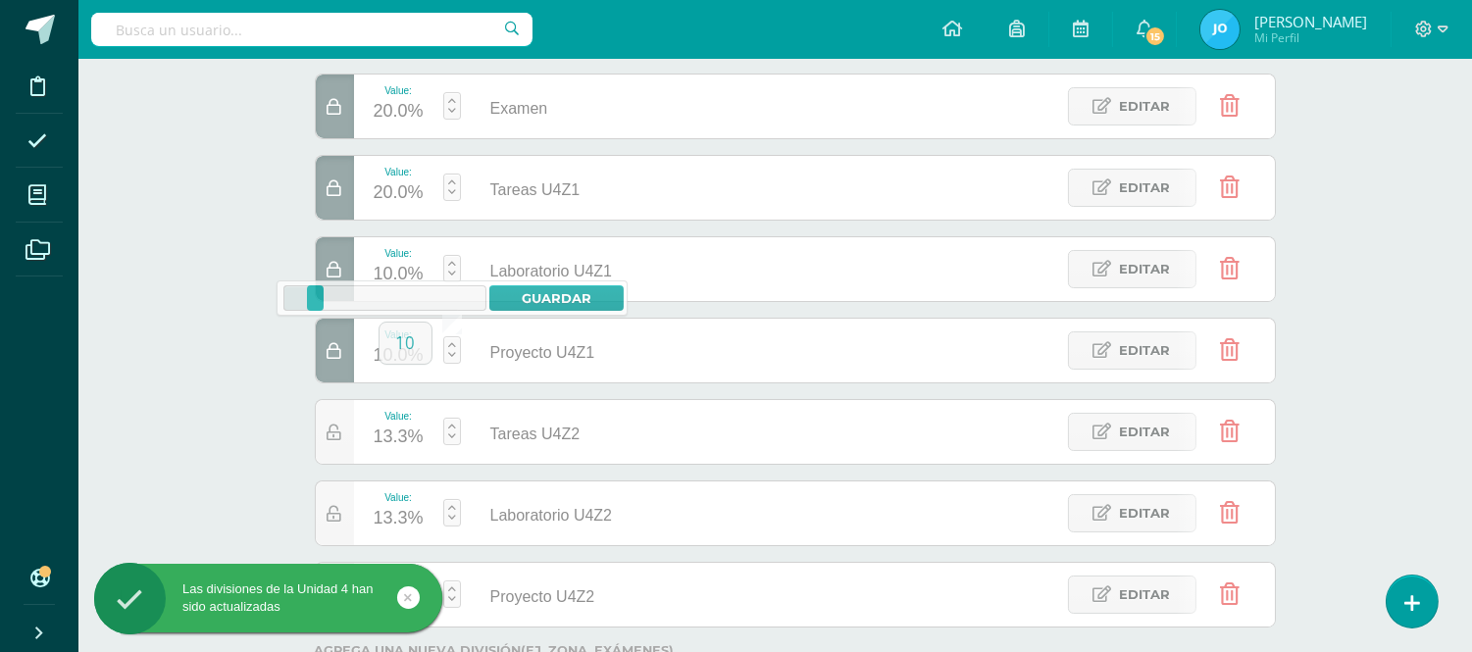
click at [451, 433] on link at bounding box center [452, 431] width 18 height 27
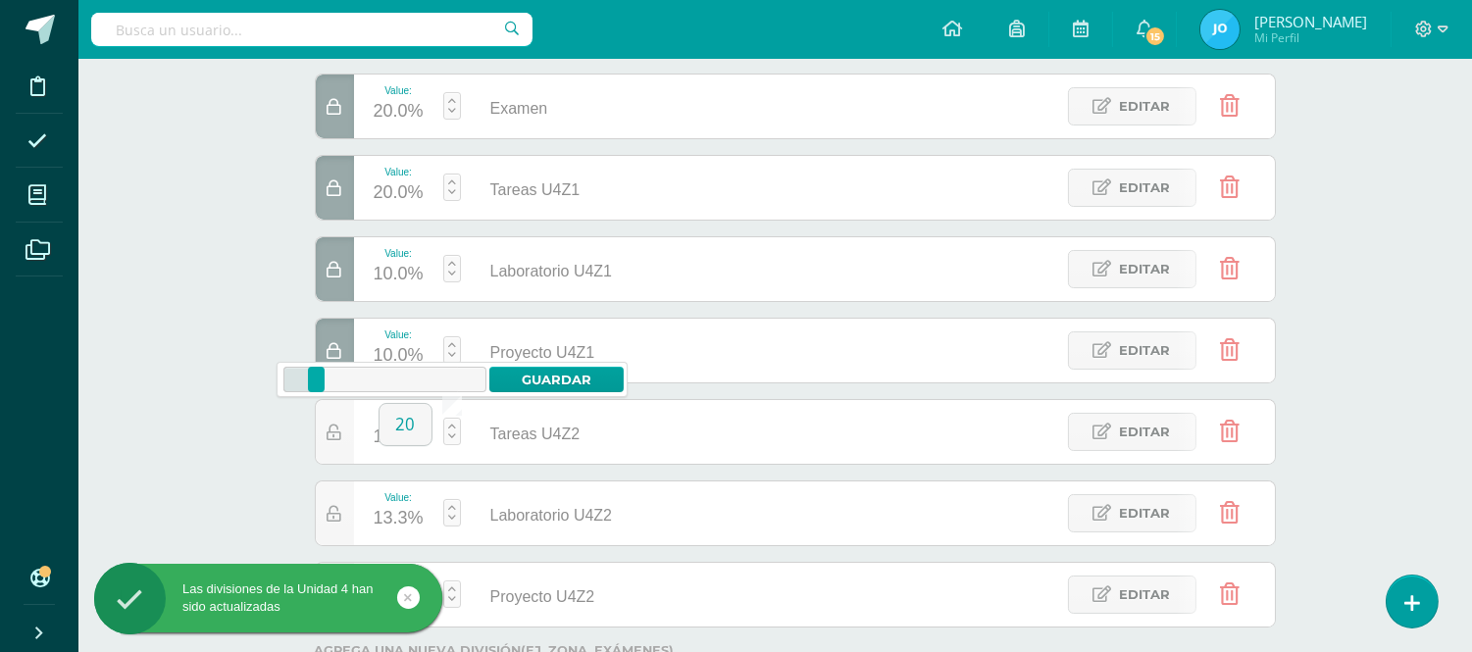
type input "20"
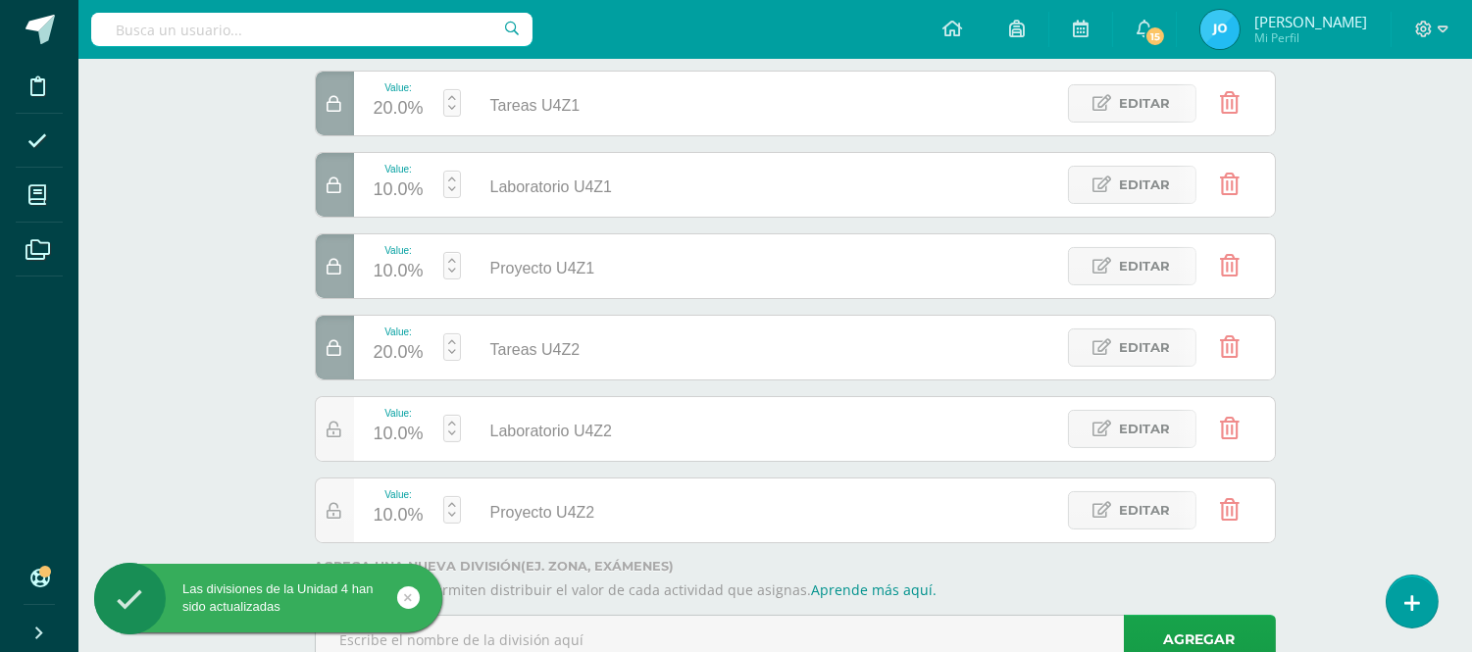
scroll to position [473, 0]
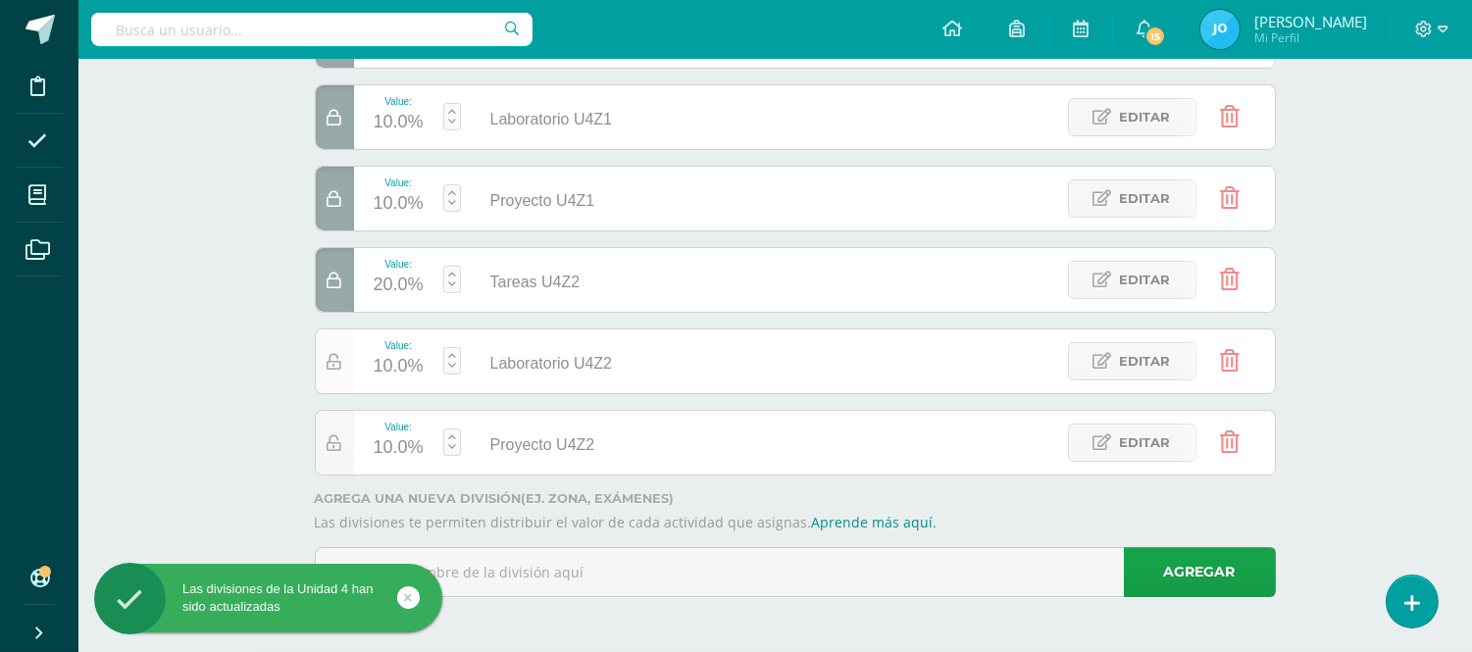
click at [338, 365] on icon at bounding box center [335, 362] width 15 height 17
click at [338, 455] on div at bounding box center [335, 443] width 38 height 64
click at [331, 453] on div at bounding box center [335, 443] width 38 height 64
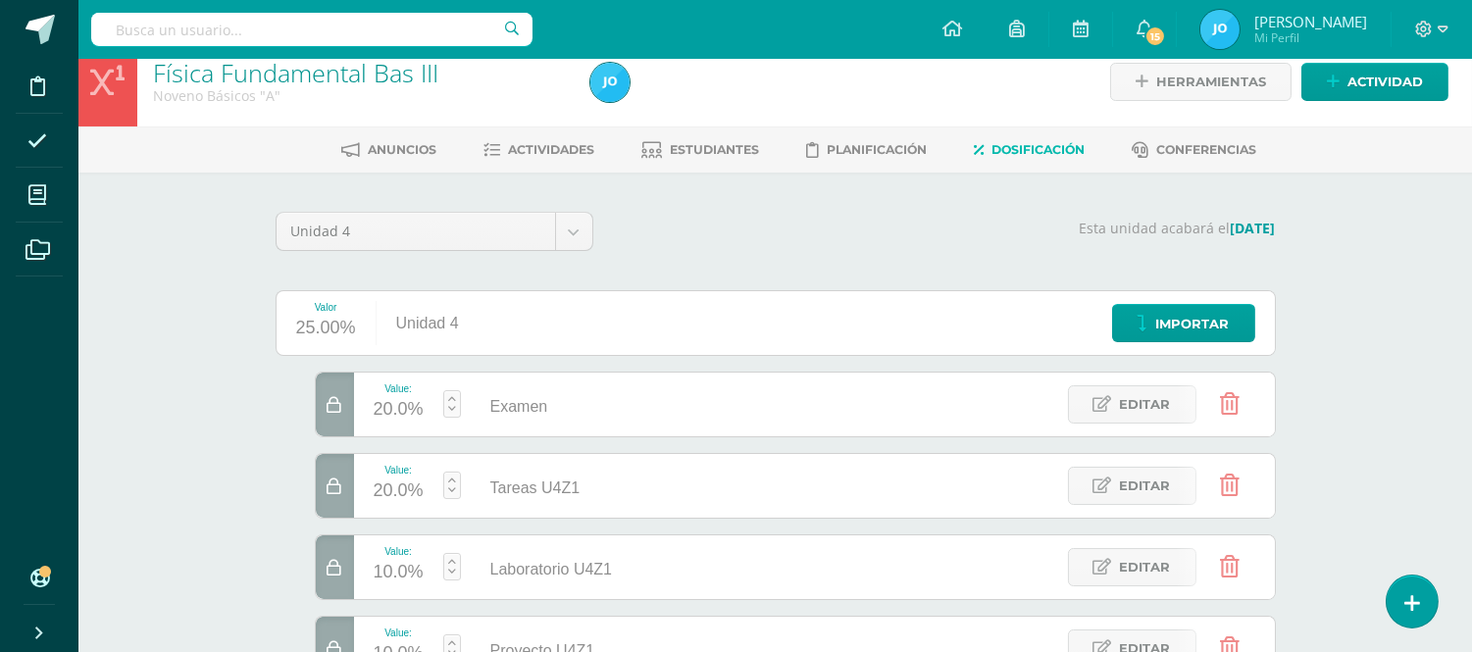
scroll to position [0, 0]
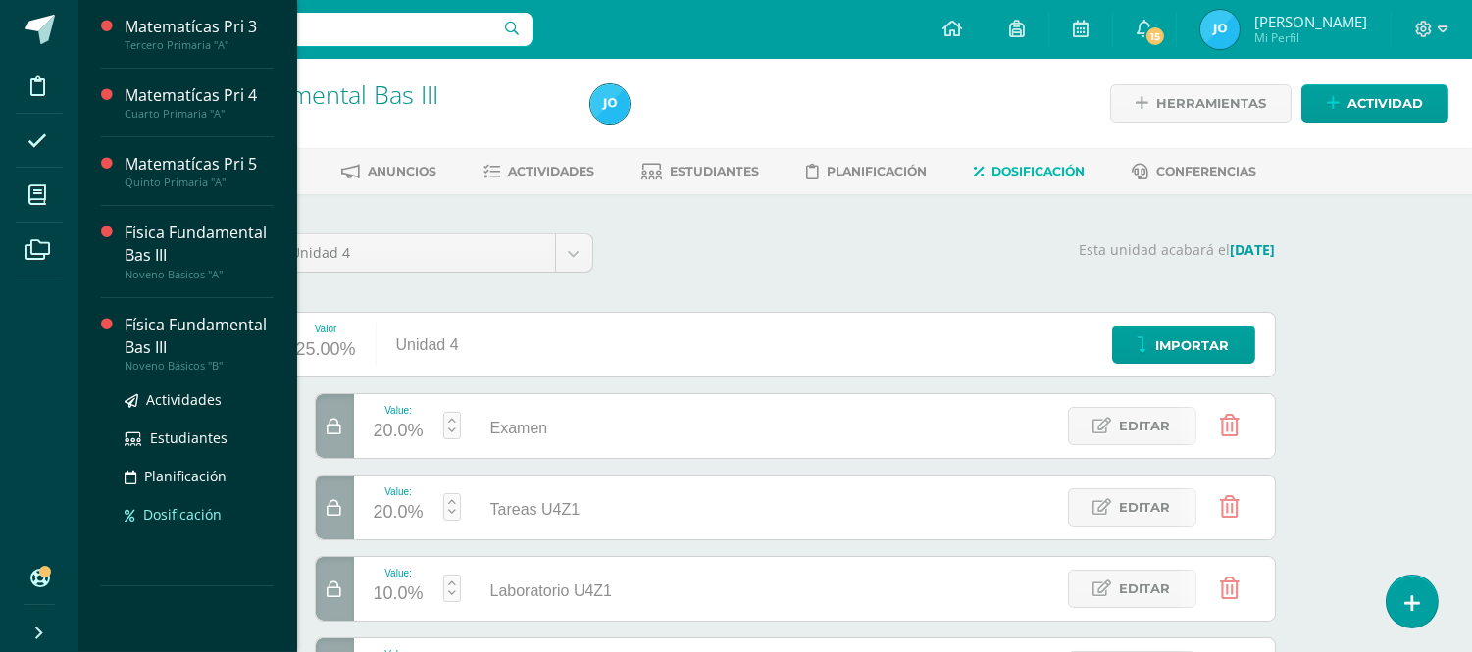
click at [165, 507] on span "Dosificación" at bounding box center [182, 514] width 78 height 19
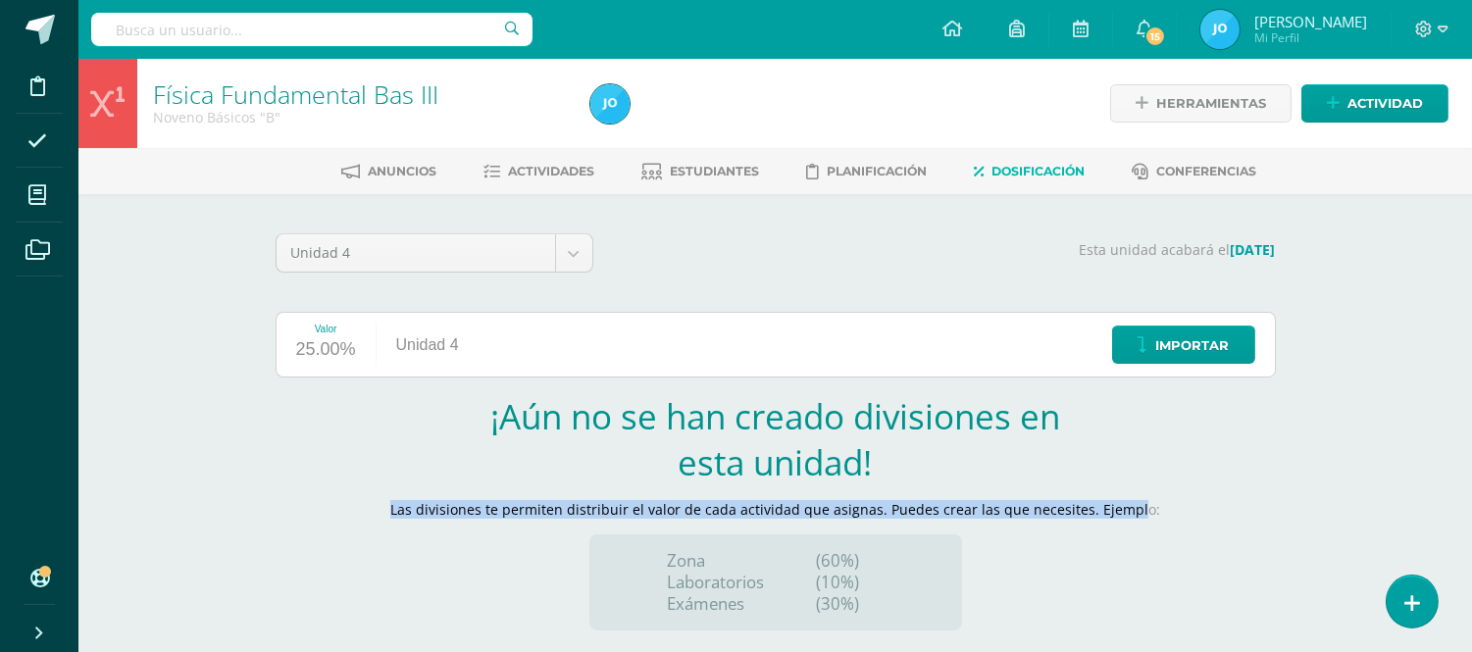
drag, startPoint x: 1128, startPoint y: 484, endPoint x: 1134, endPoint y: 500, distance: 17.7
click at [1134, 500] on section "¡Aún no se han creado divisiones en esta unidad! Las divisiones te permiten dis…" at bounding box center [776, 511] width 1000 height 237
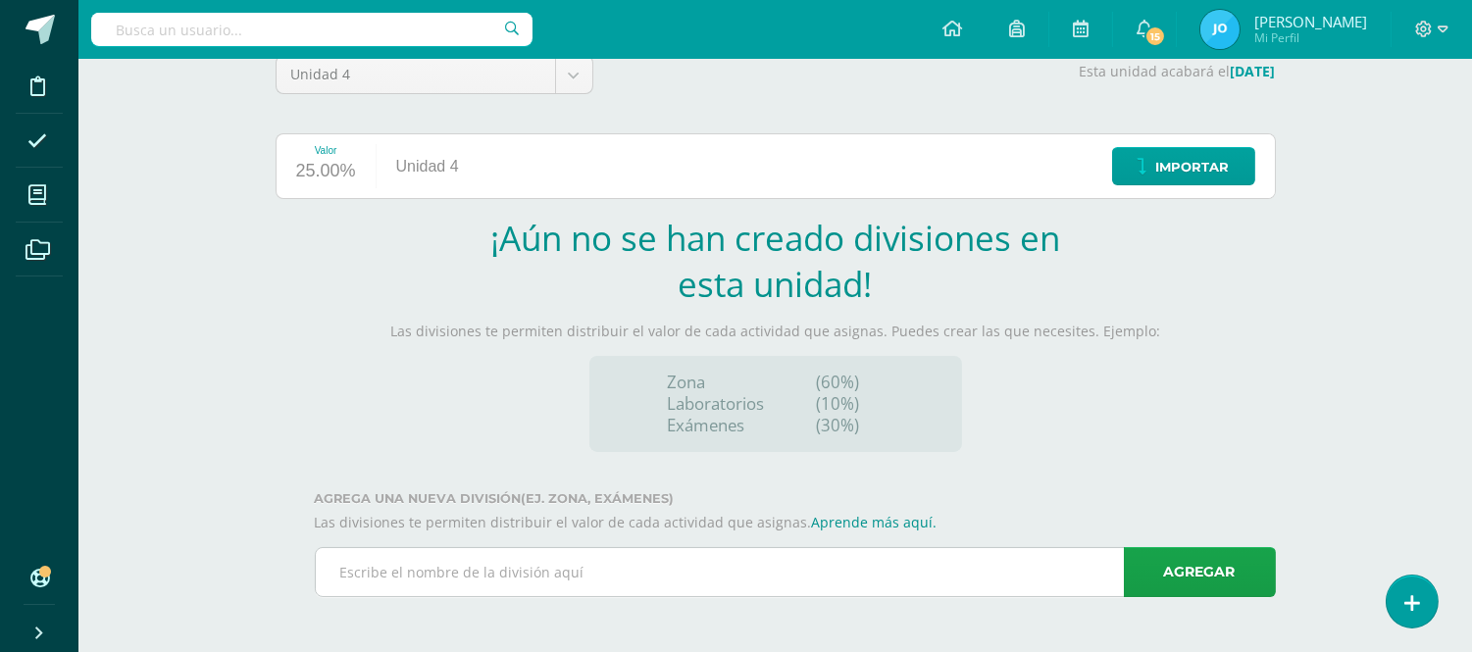
click at [790, 579] on input "text" at bounding box center [795, 572] width 959 height 48
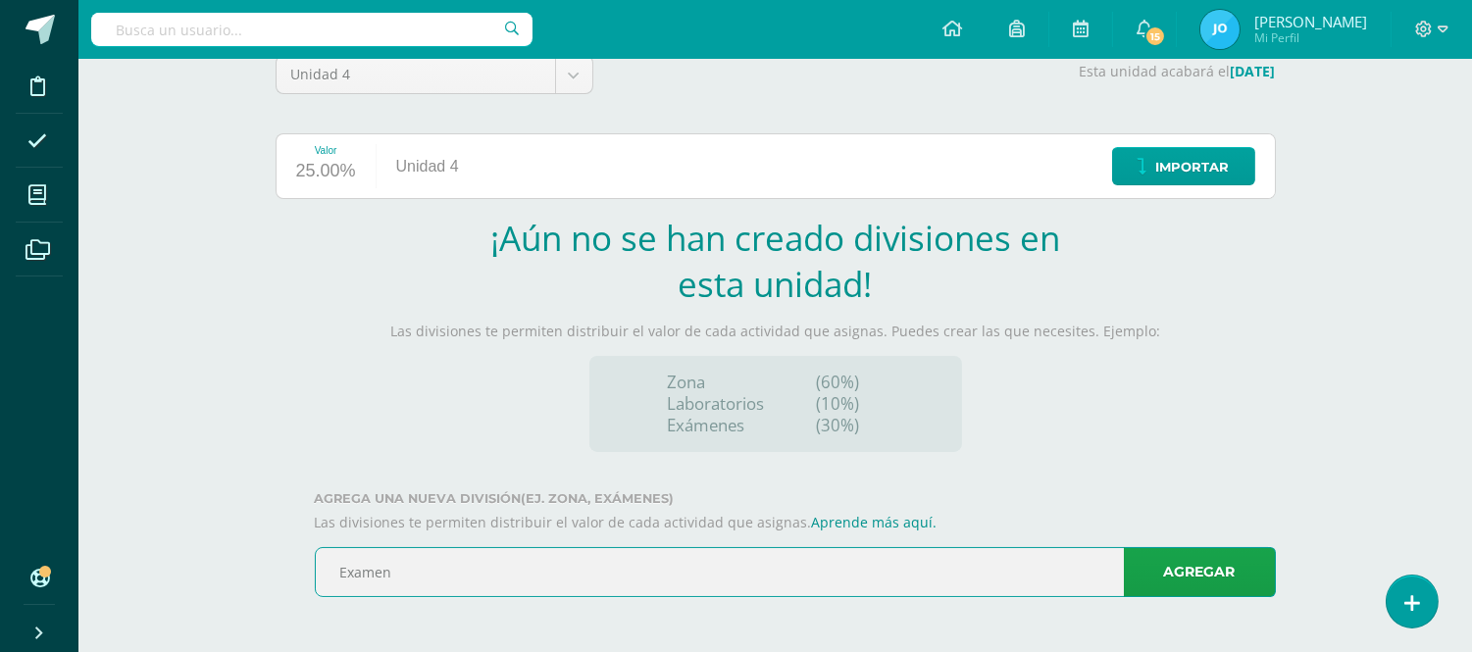
type input "Examen"
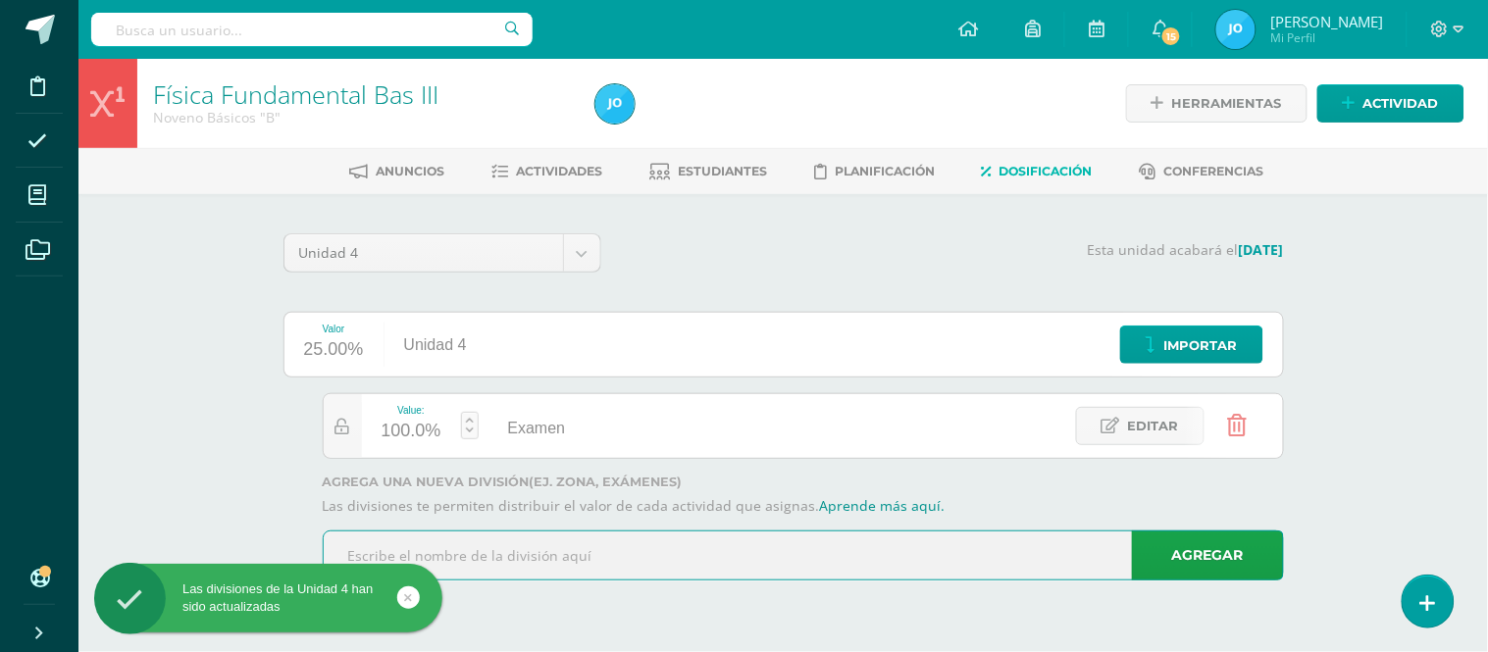
click at [790, 579] on input "text" at bounding box center [803, 556] width 959 height 48
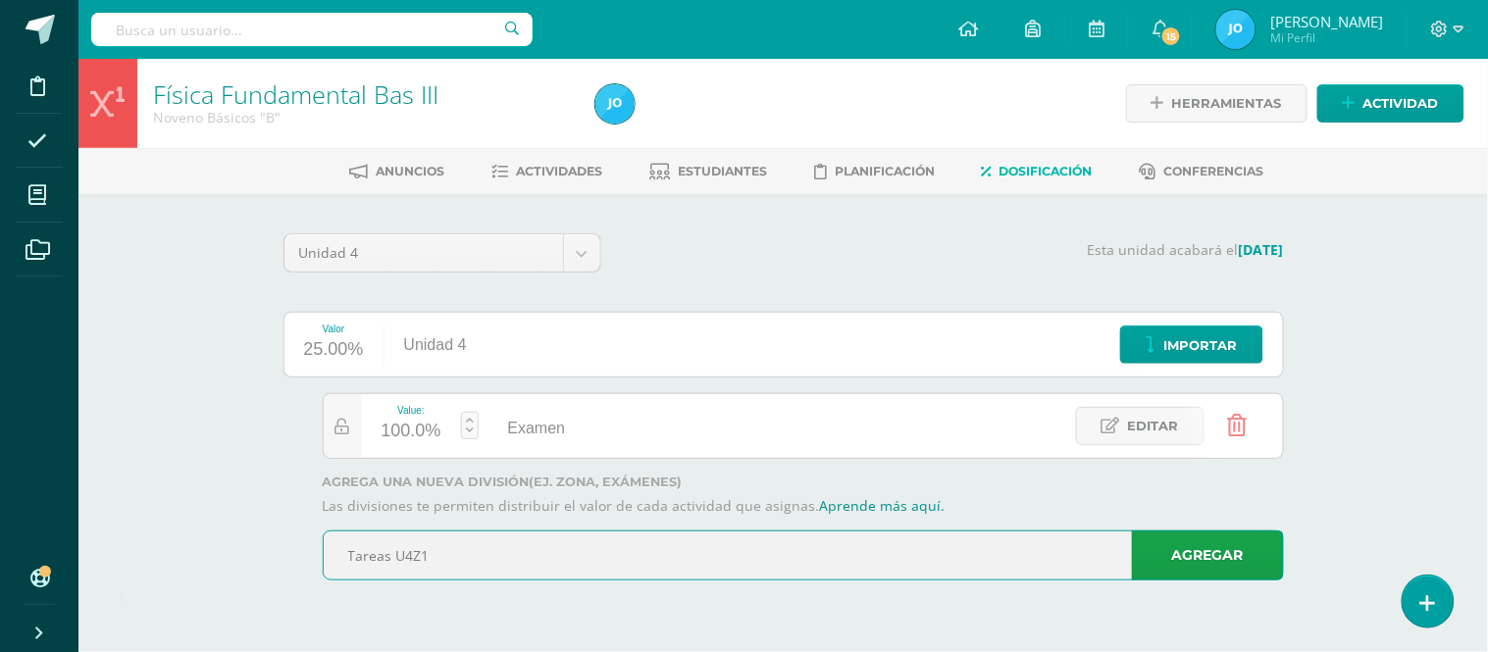
type input "Tareas U4Z1"
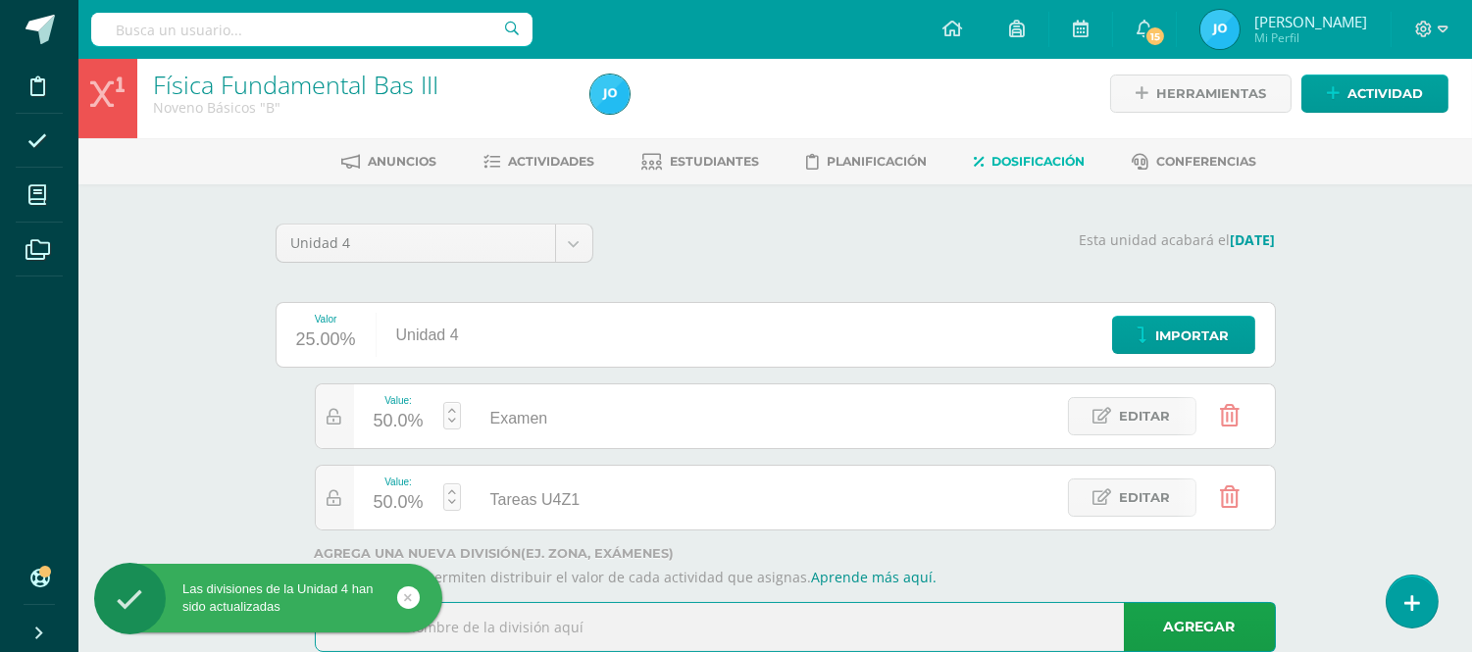
scroll to position [64, 0]
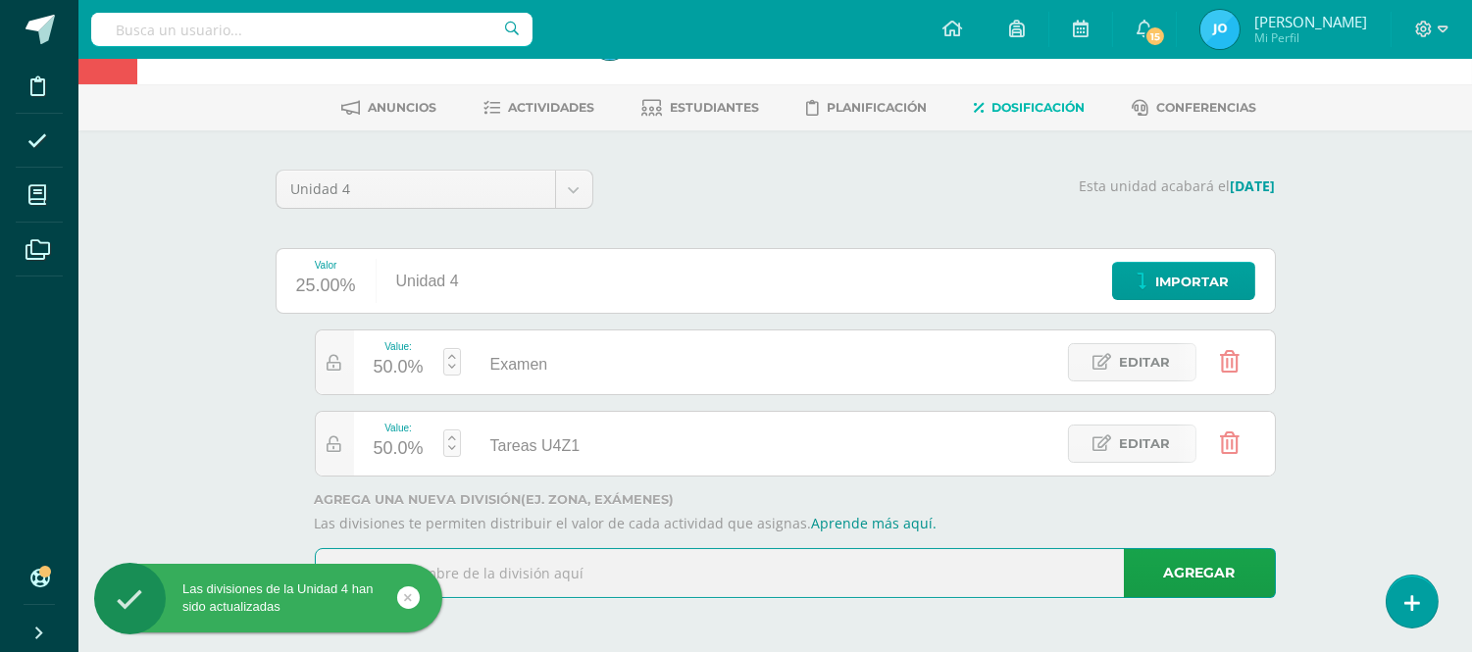
click at [798, 580] on input "text" at bounding box center [795, 573] width 959 height 48
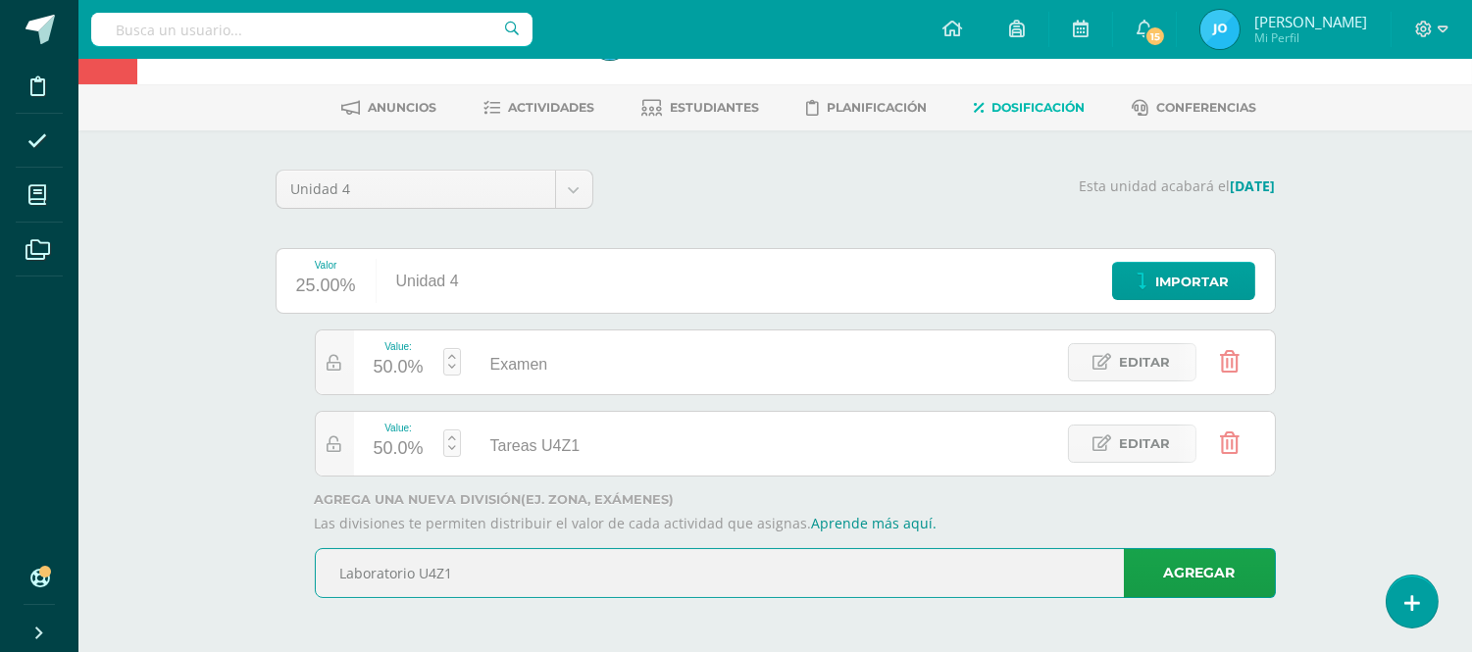
type input "Laboratorio U4Z1"
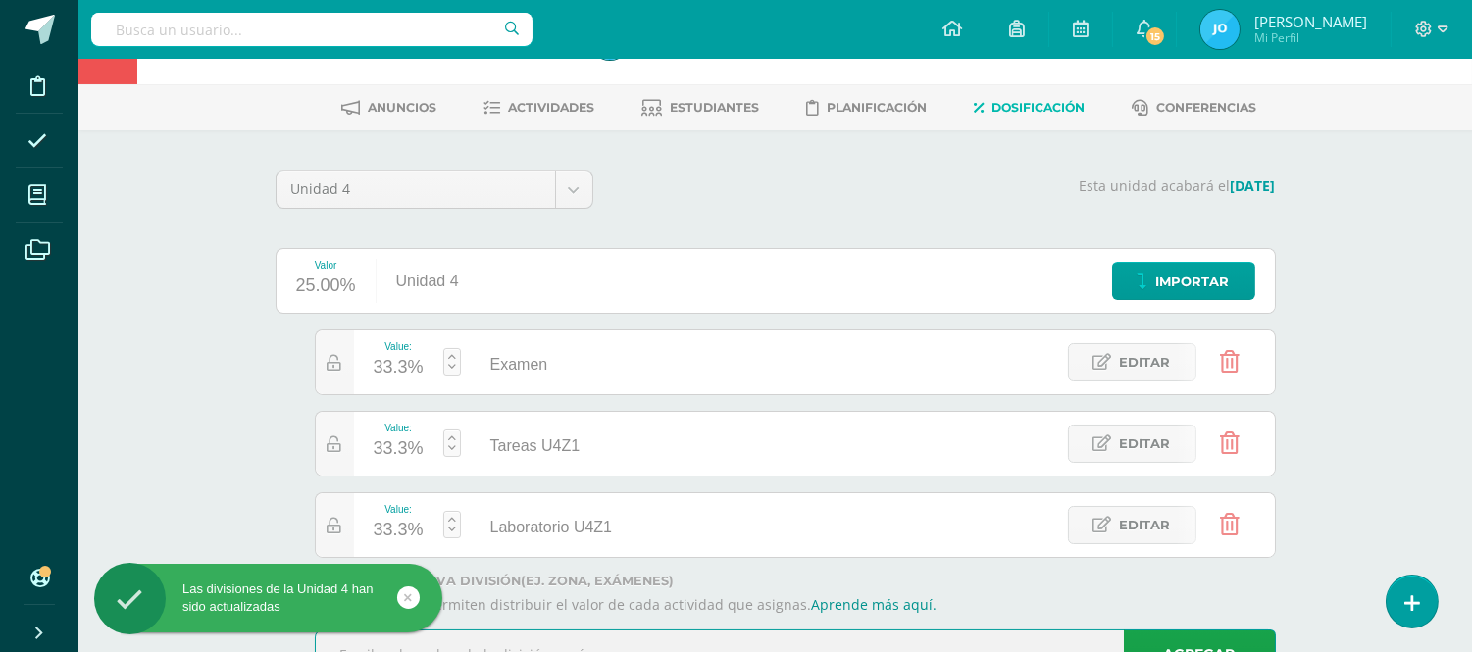
scroll to position [145, 0]
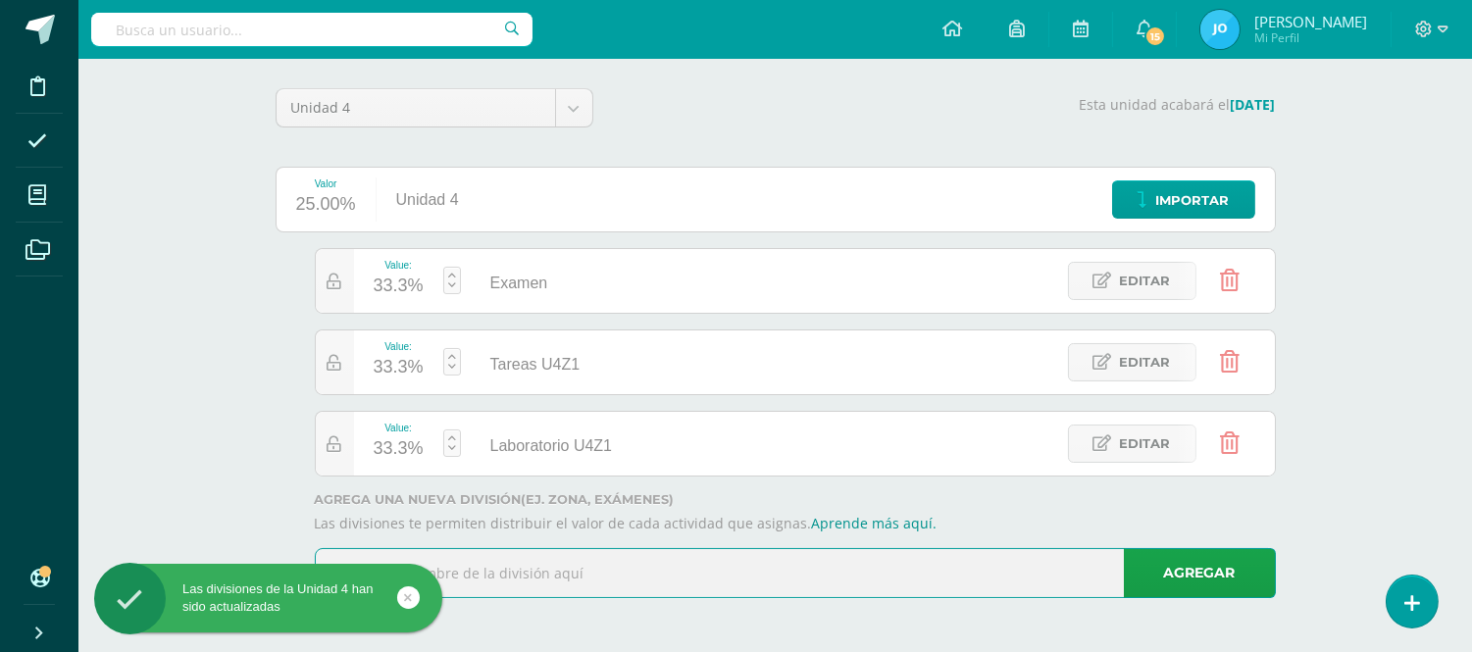
click at [944, 592] on input "text" at bounding box center [795, 573] width 959 height 48
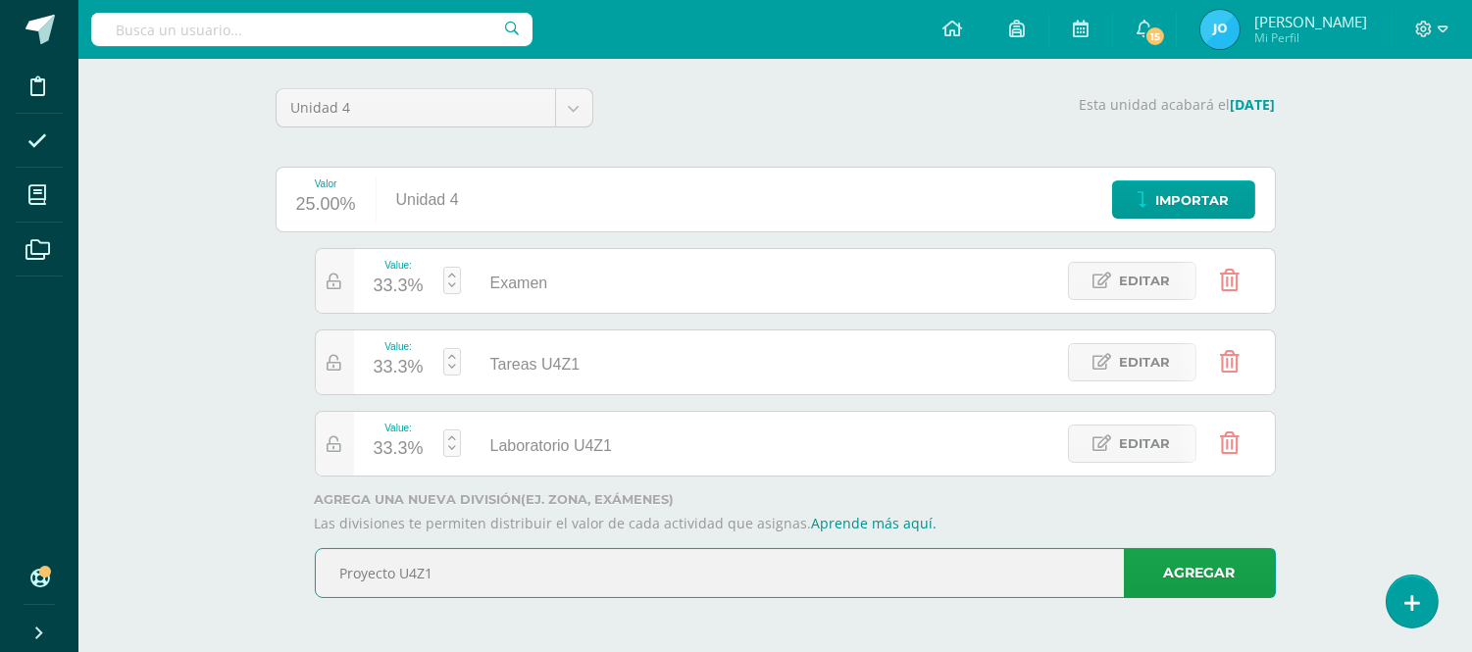
type input "Proyecto U4Z1"
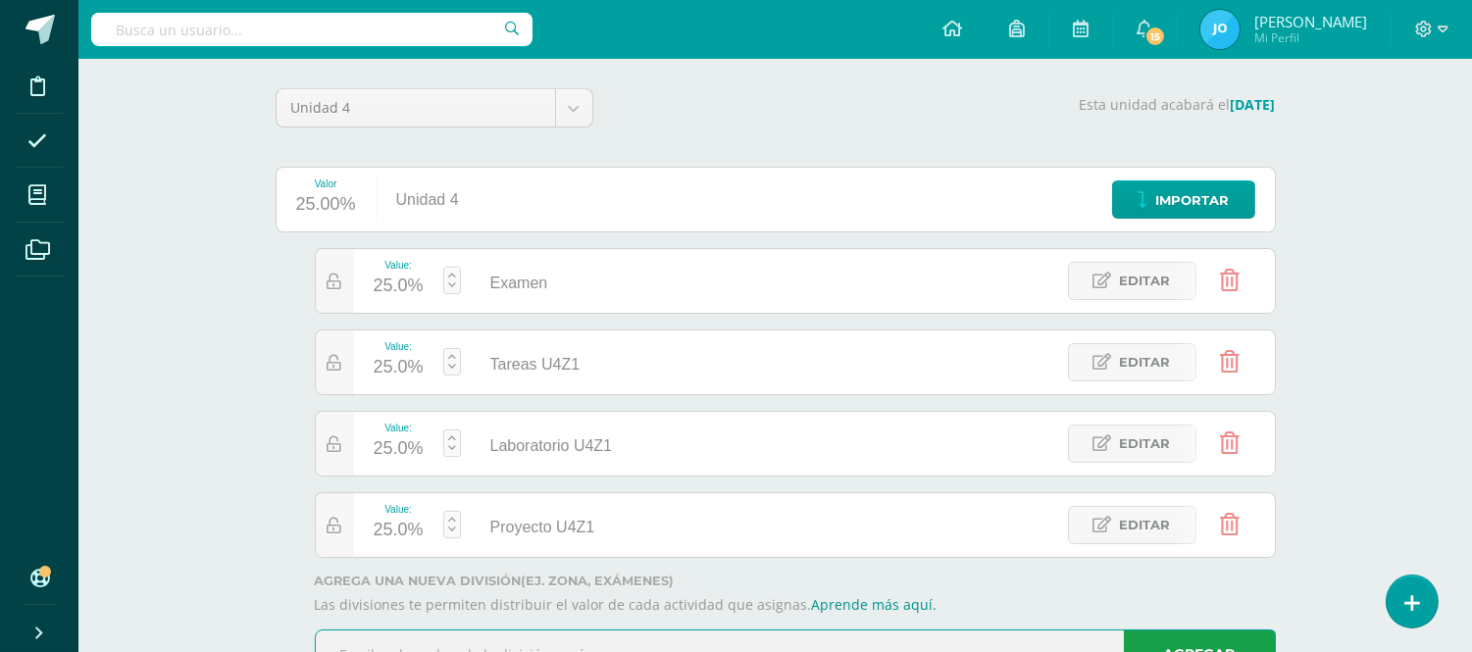
scroll to position [228, 0]
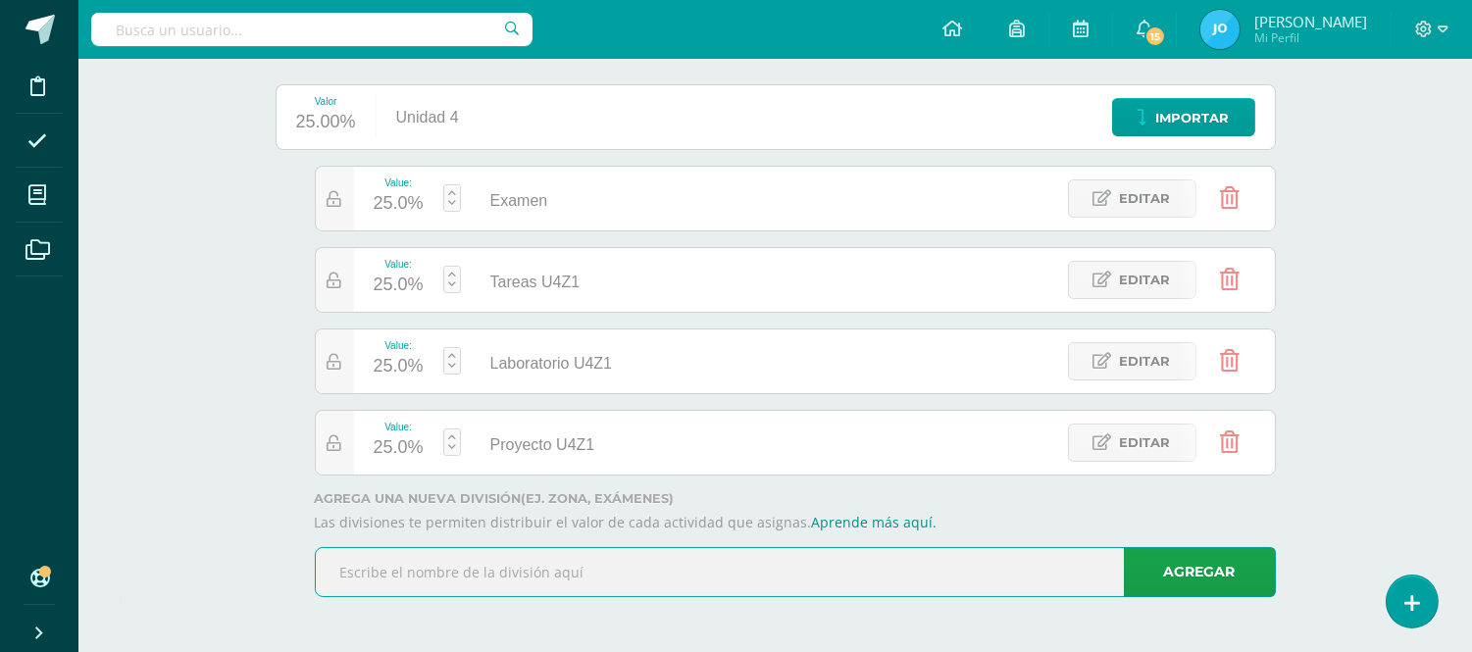
click at [915, 590] on input "text" at bounding box center [795, 572] width 959 height 48
type input "Tareas U4Z2"
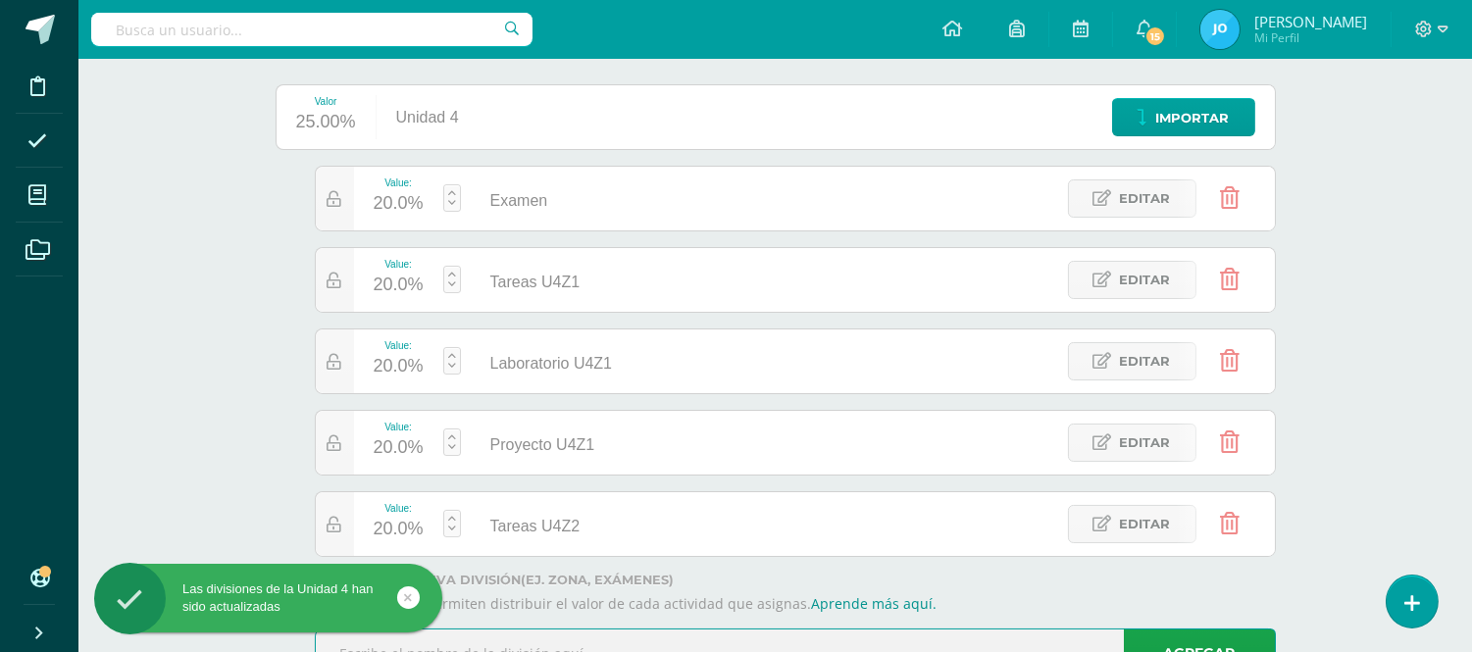
scroll to position [309, 0]
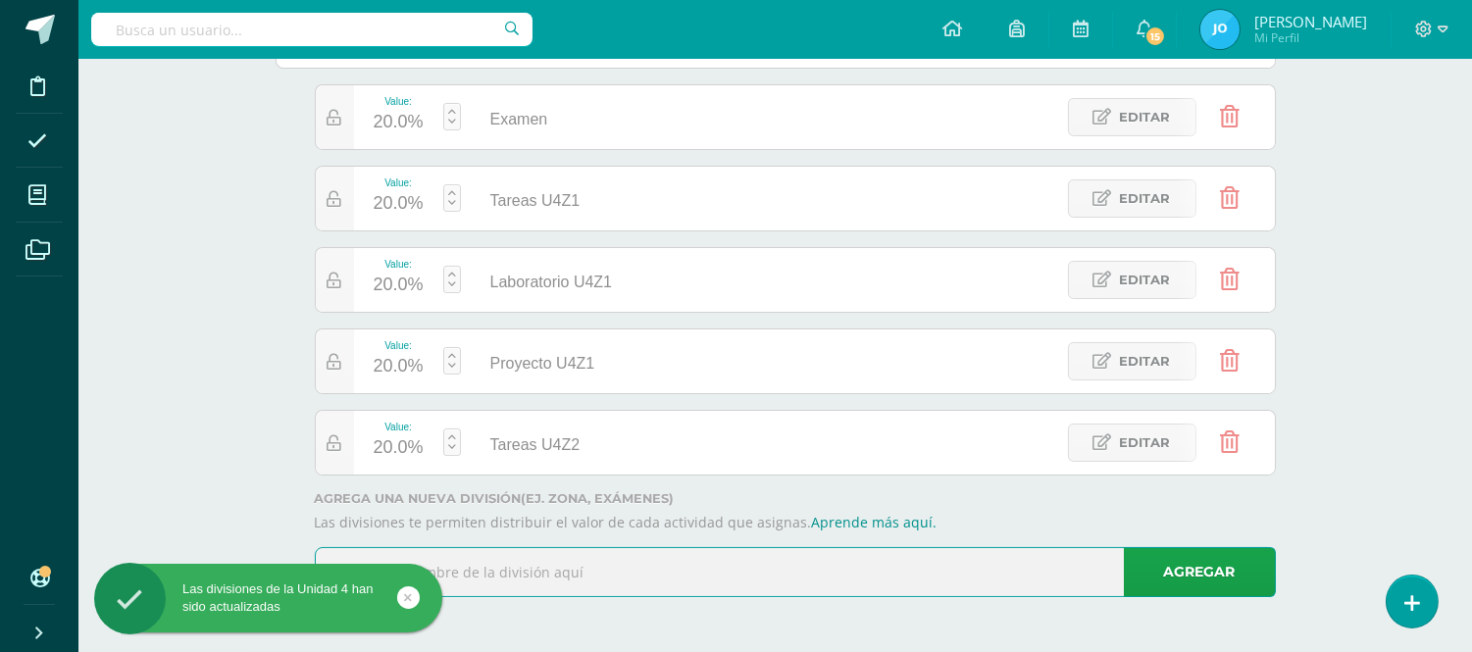
click at [938, 585] on input "text" at bounding box center [795, 572] width 959 height 48
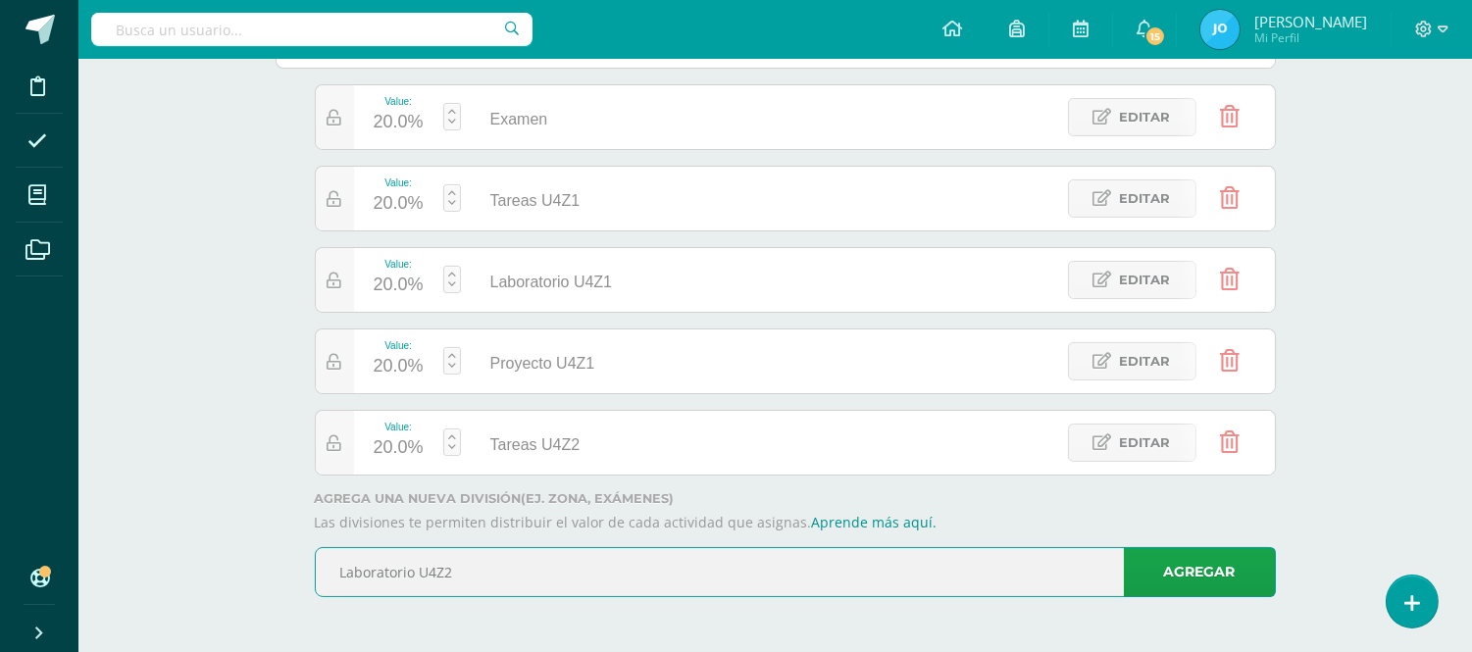
type input "Laboratorio U4Z2"
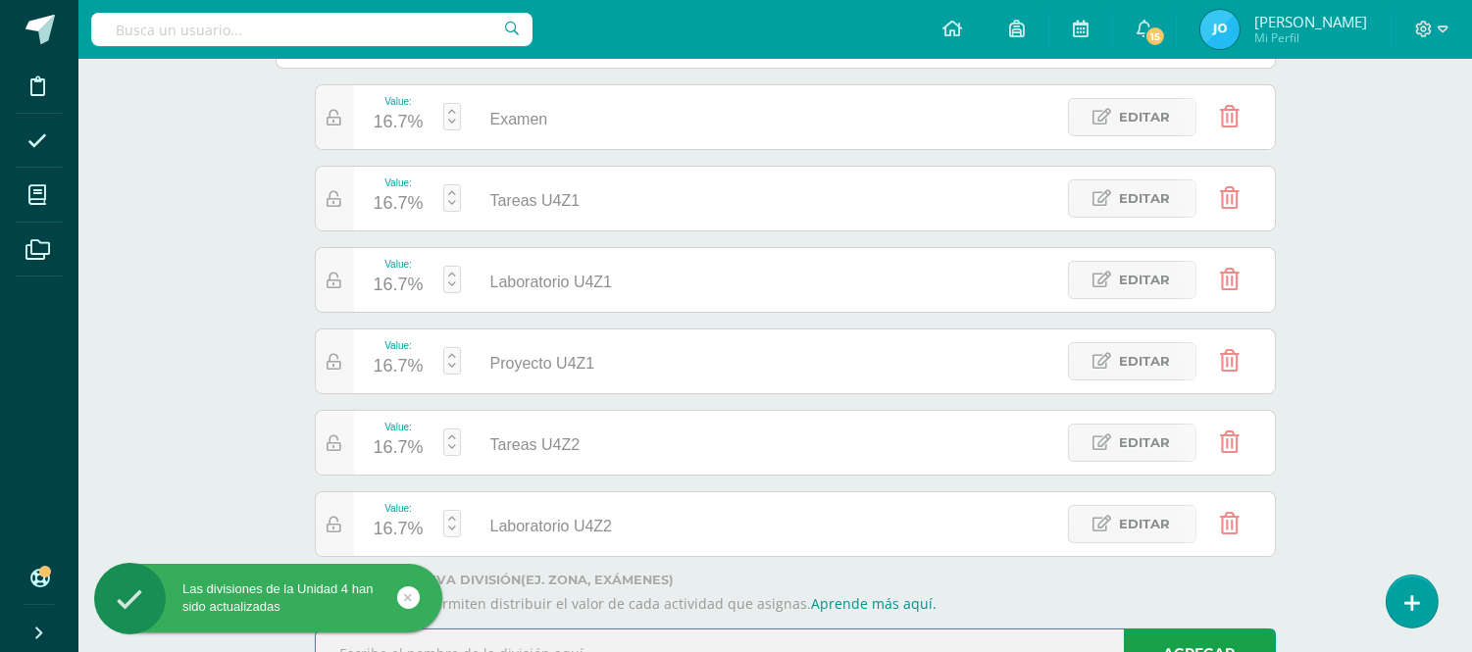
scroll to position [390, 0]
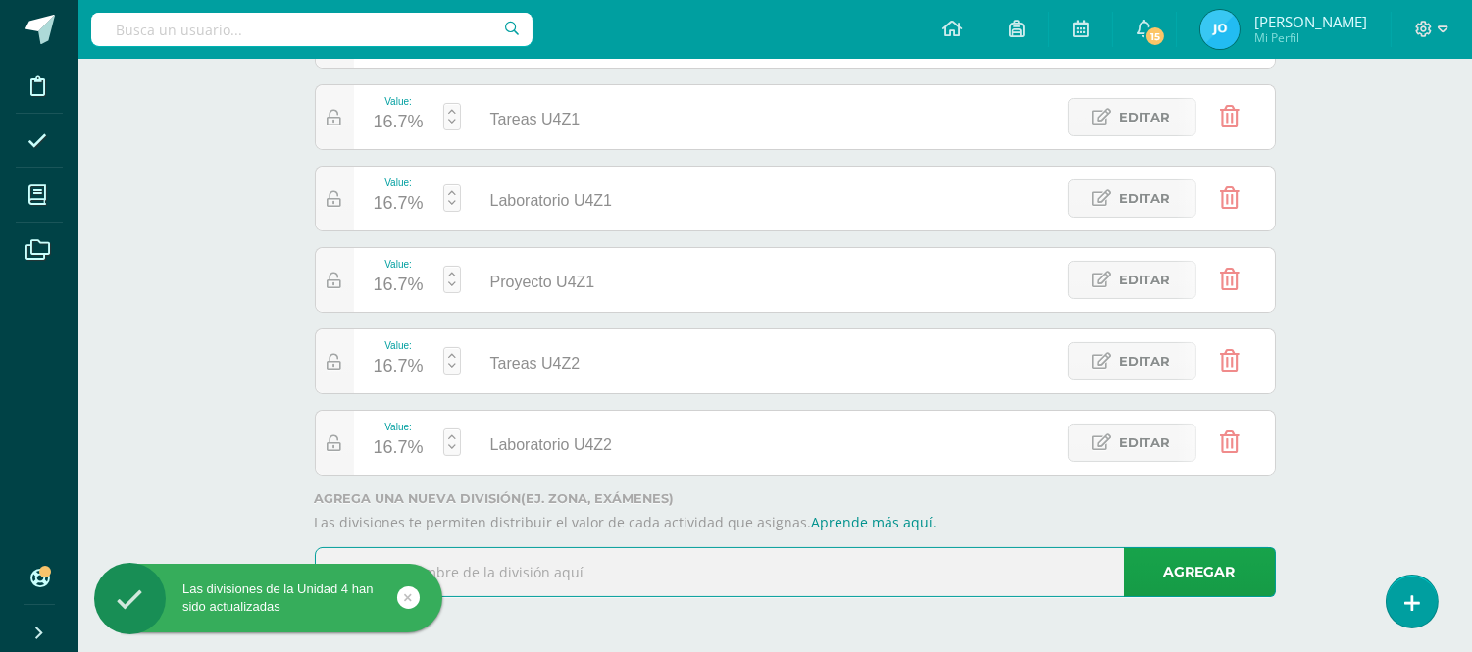
click at [903, 574] on input "text" at bounding box center [795, 572] width 959 height 48
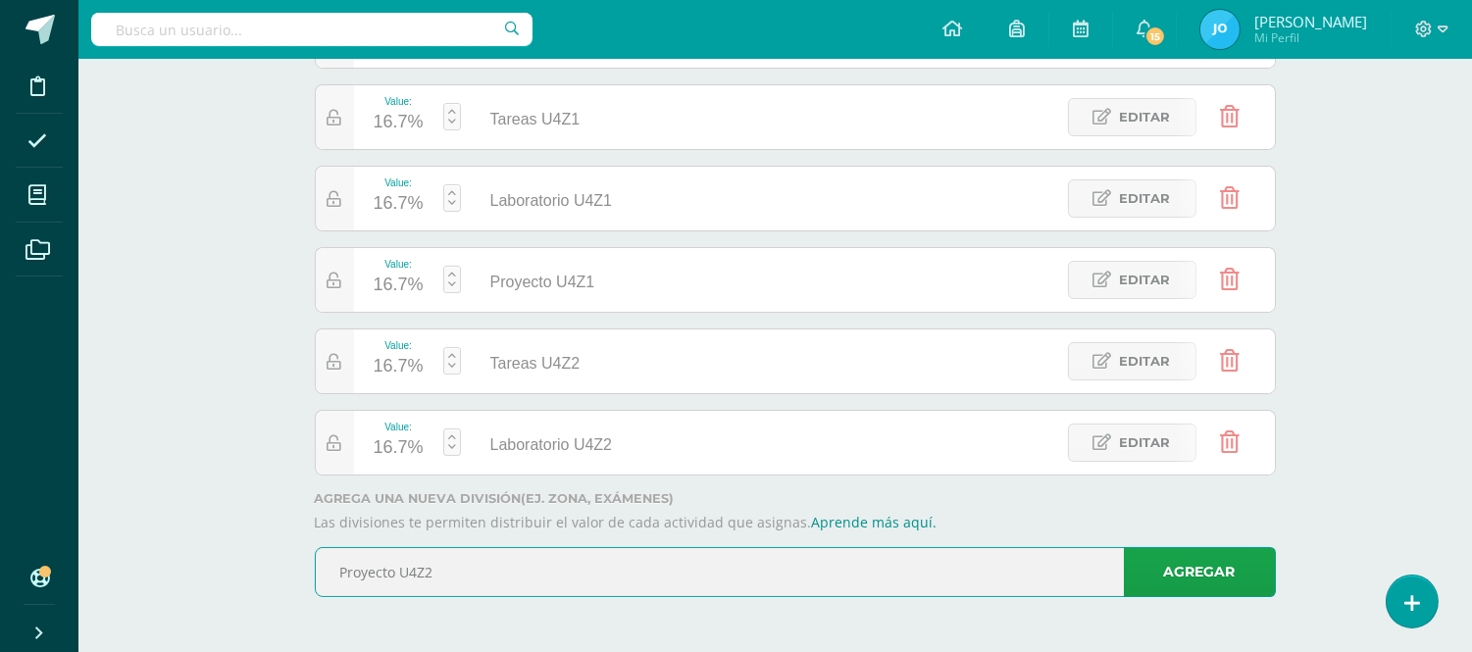
type input "Proyecto U4Z2"
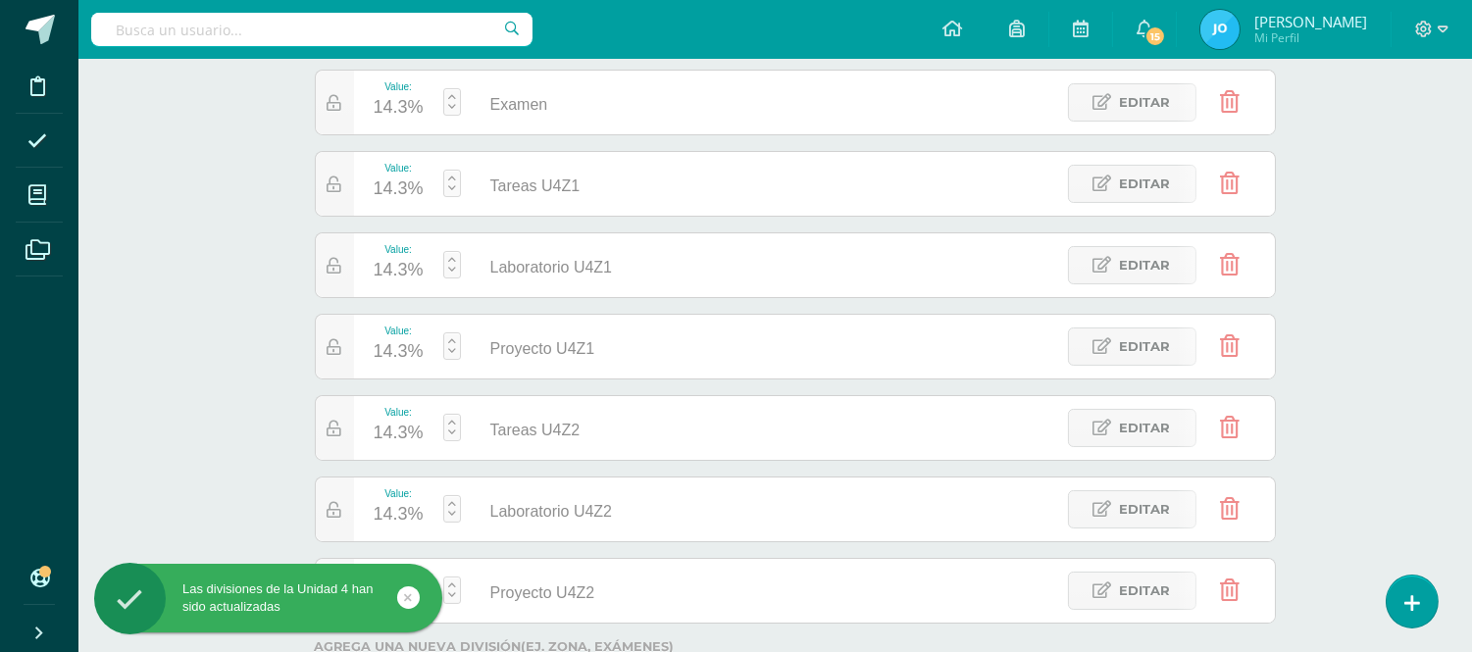
scroll to position [314, 0]
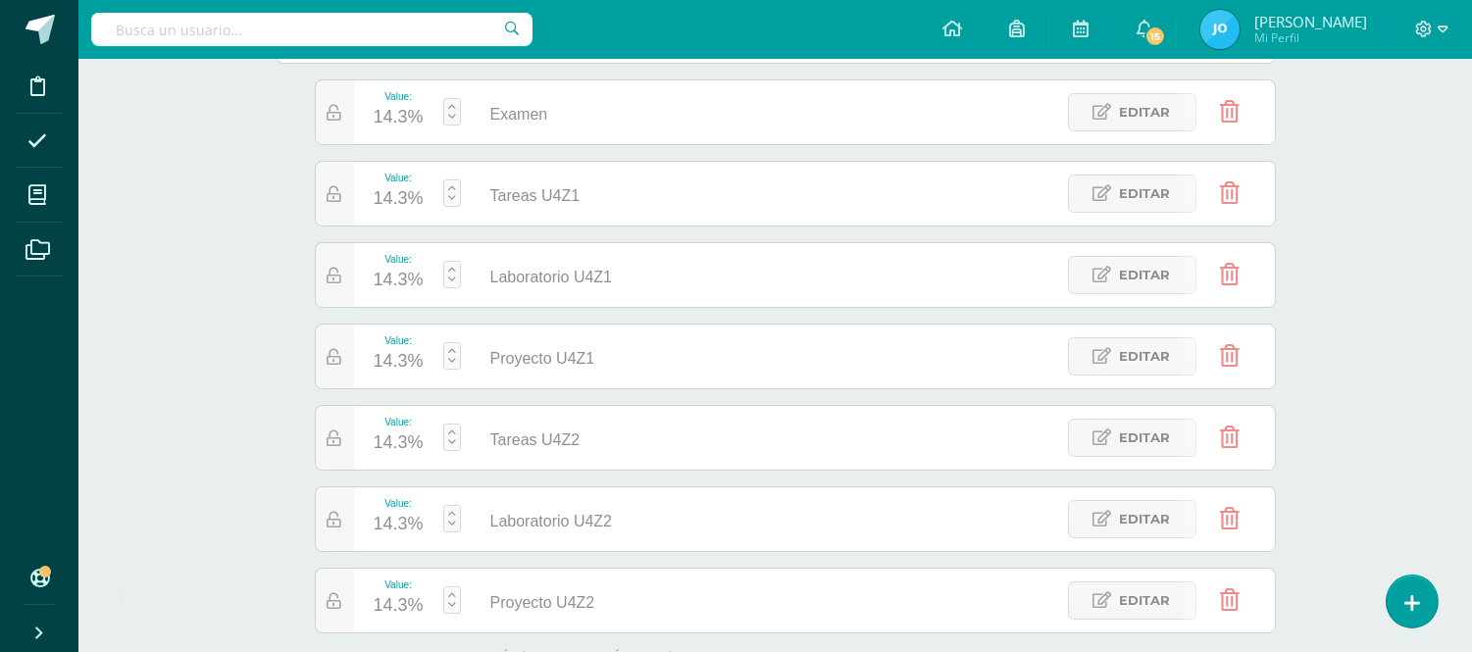
click at [457, 113] on link at bounding box center [452, 111] width 18 height 27
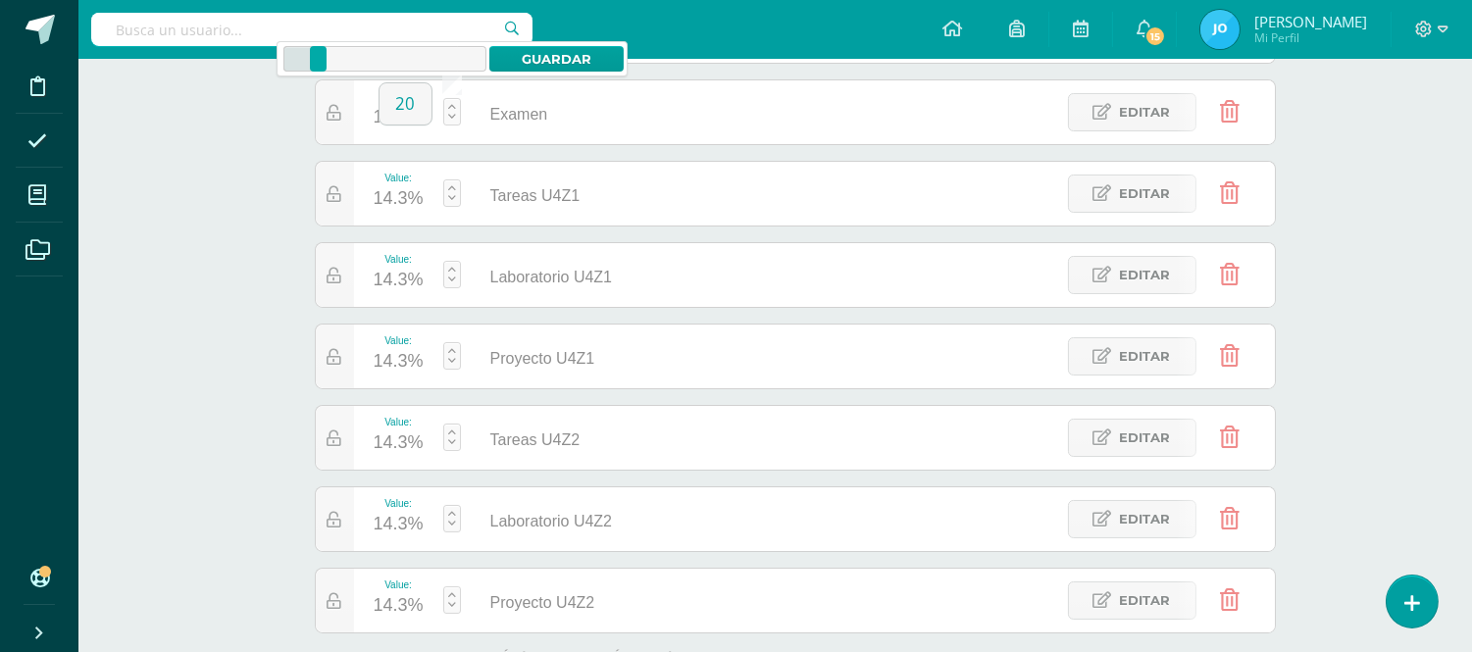
type input "20"
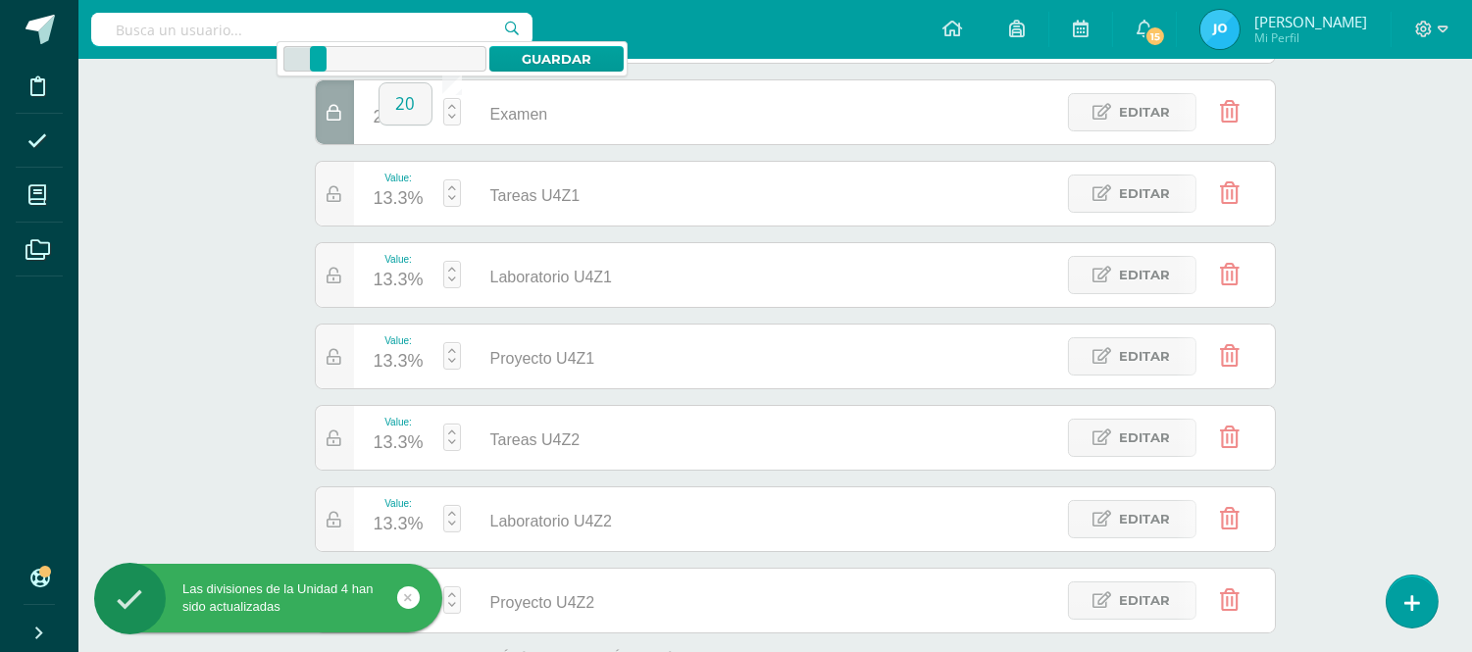
click at [452, 191] on link at bounding box center [452, 192] width 18 height 27
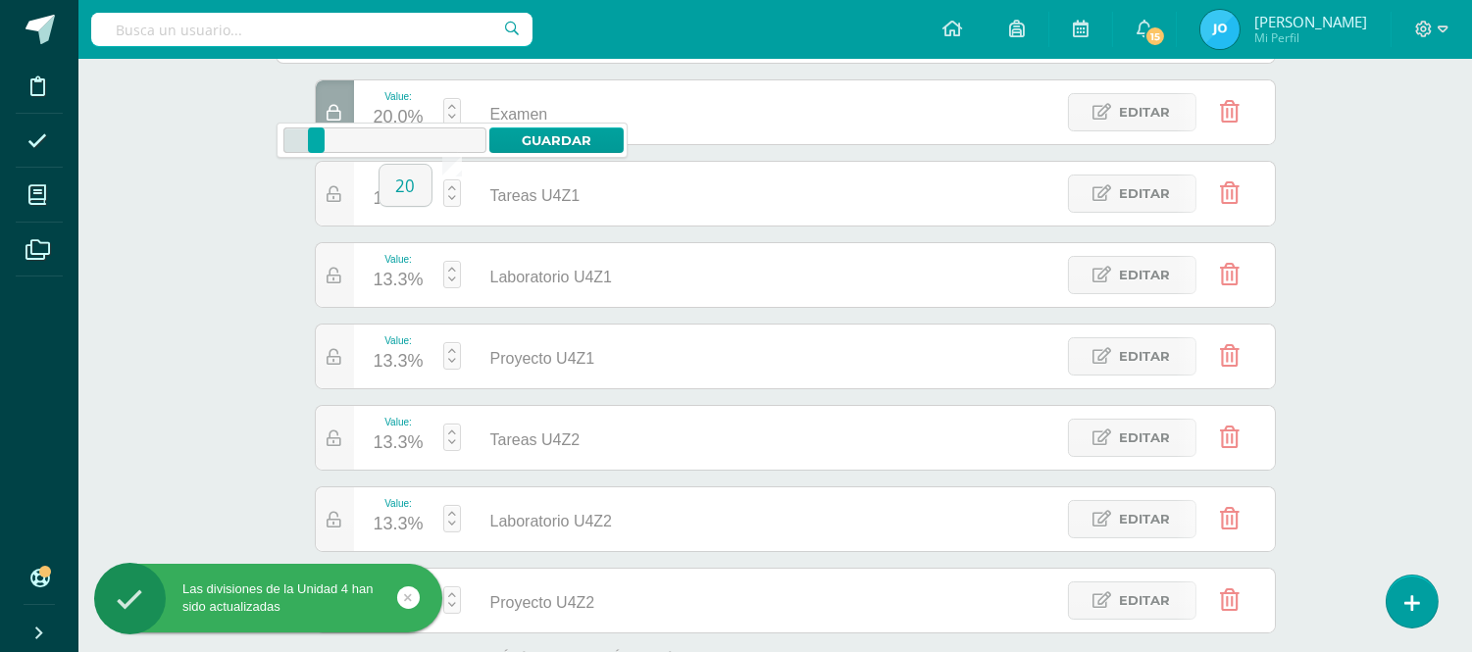
type input "20"
click at [449, 278] on link at bounding box center [452, 274] width 18 height 27
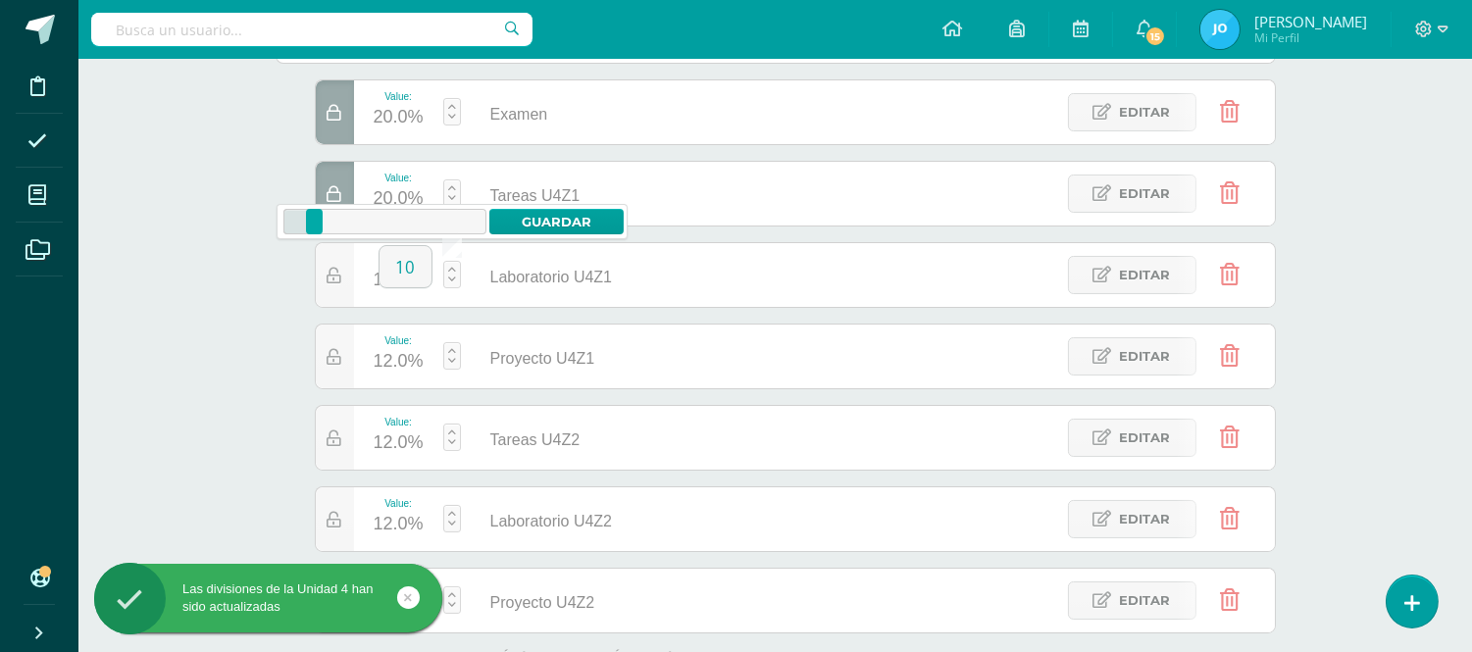
type input "10"
click at [453, 364] on link at bounding box center [452, 355] width 18 height 27
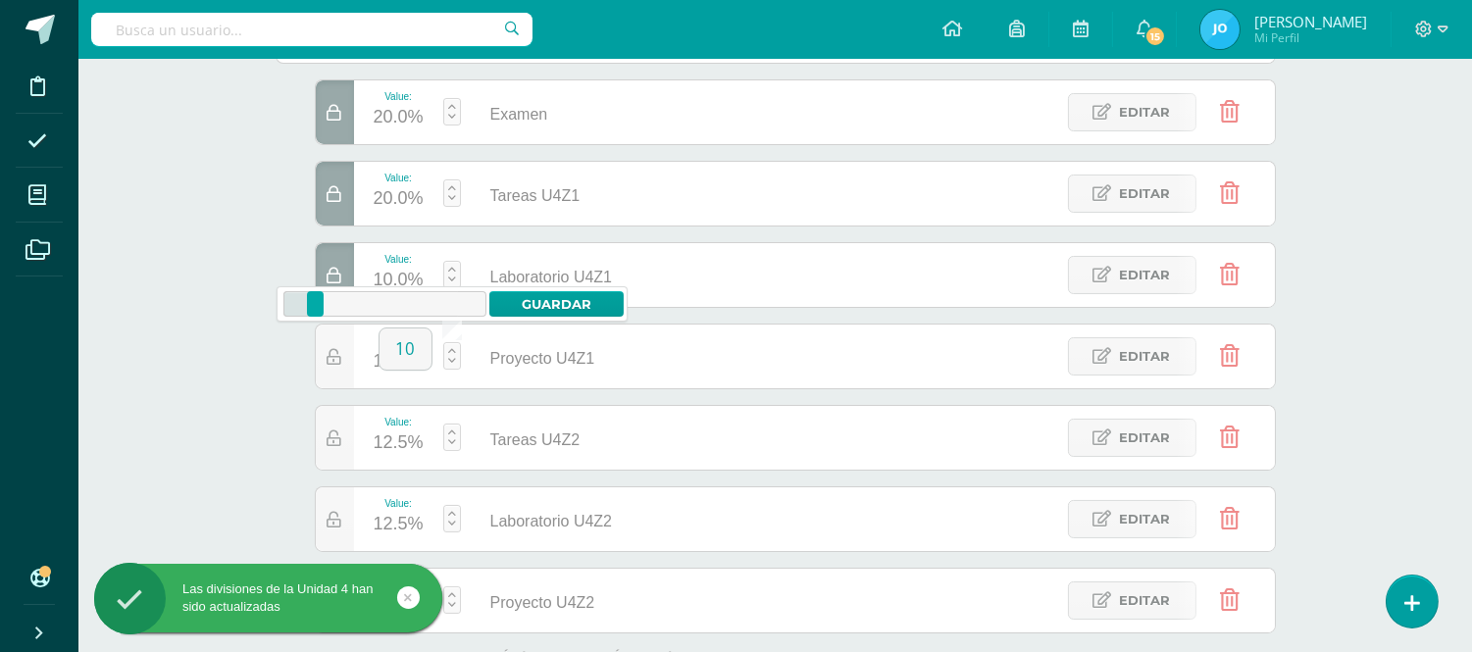
type input "10"
click at [447, 442] on link at bounding box center [452, 437] width 18 height 27
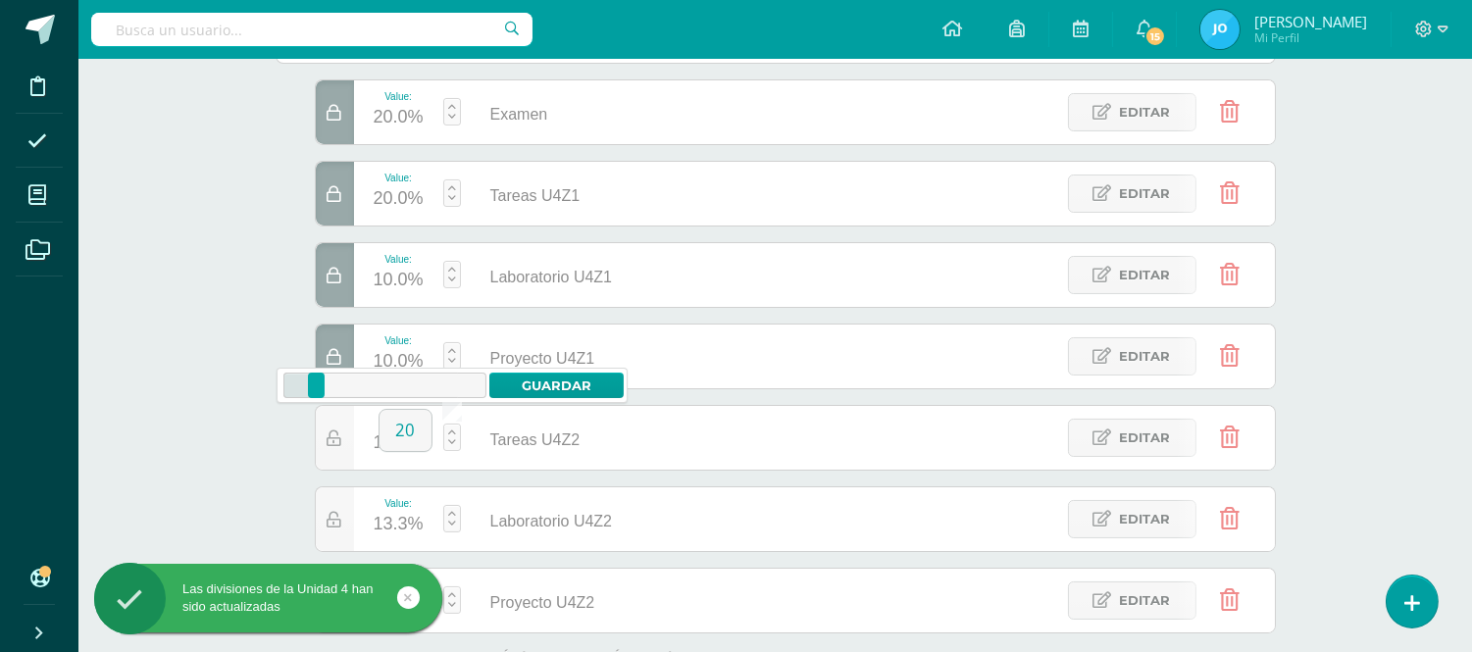
type input "20"
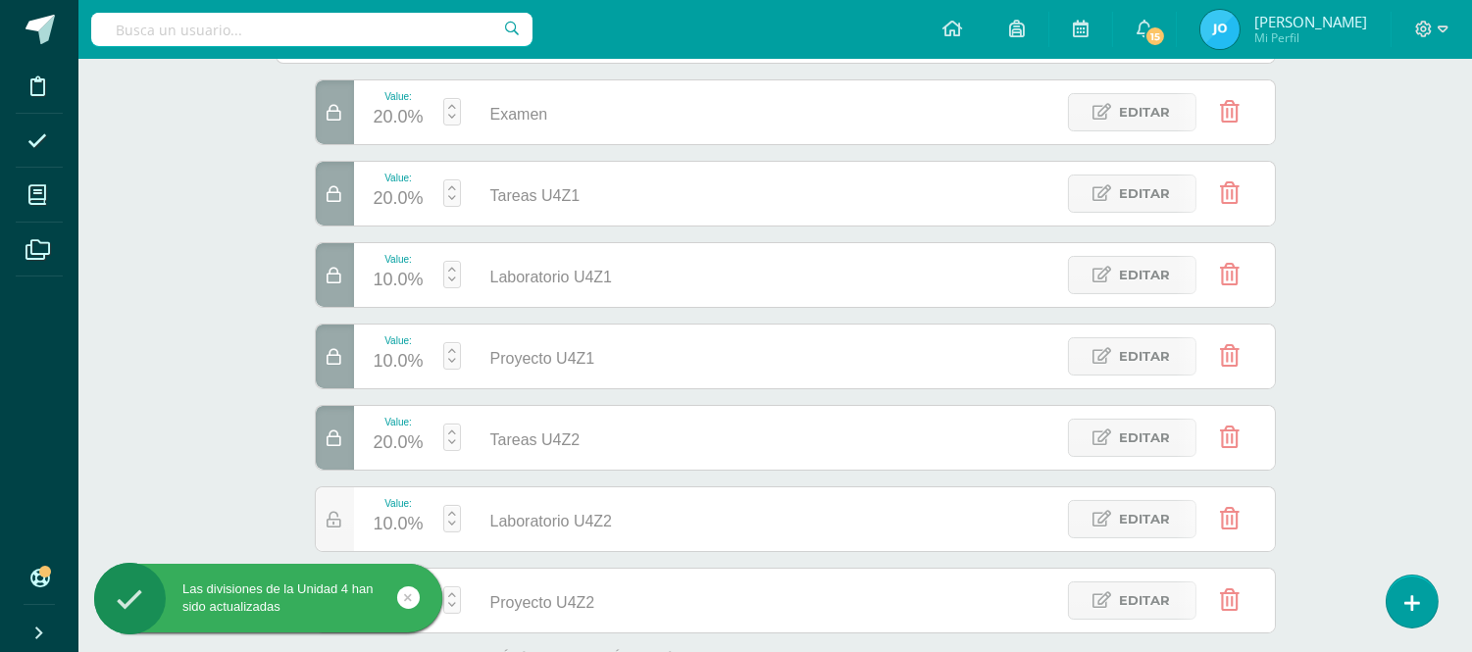
click at [328, 530] on div at bounding box center [335, 519] width 38 height 64
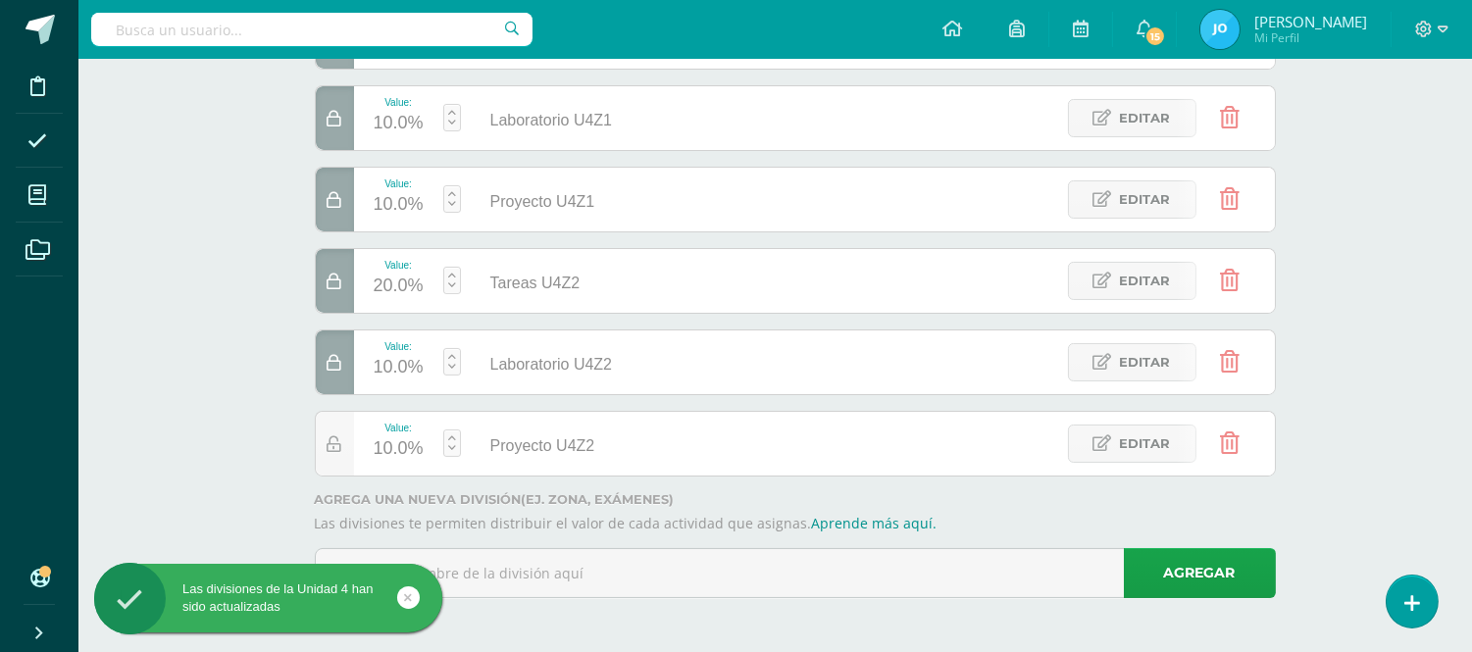
scroll to position [0, 0]
